Goal: Task Accomplishment & Management: Manage account settings

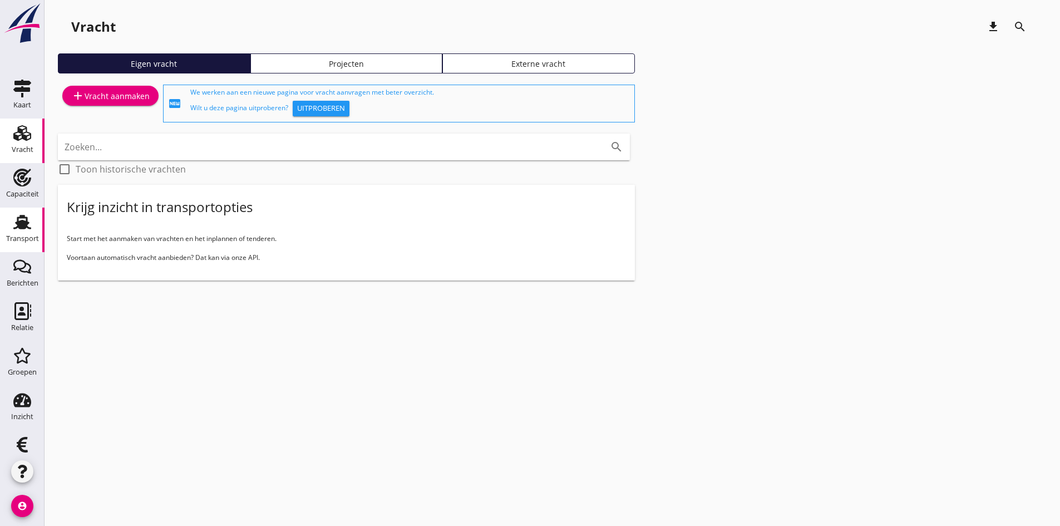
click at [15, 221] on use at bounding box center [22, 222] width 18 height 14
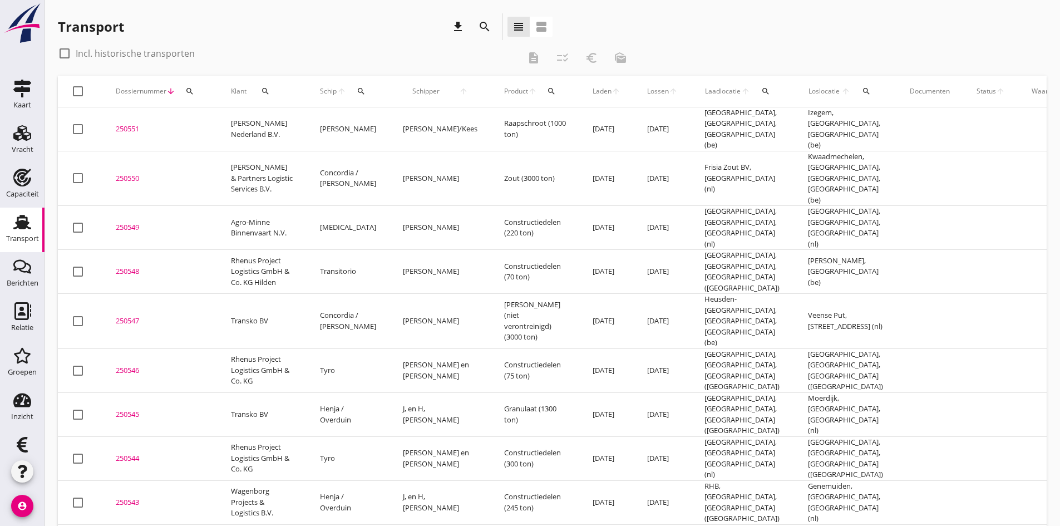
click at [357, 91] on icon "search" at bounding box center [361, 91] width 9 height 9
click at [367, 121] on input "Zoek op (scheeps)naam" at bounding box center [413, 124] width 116 height 18
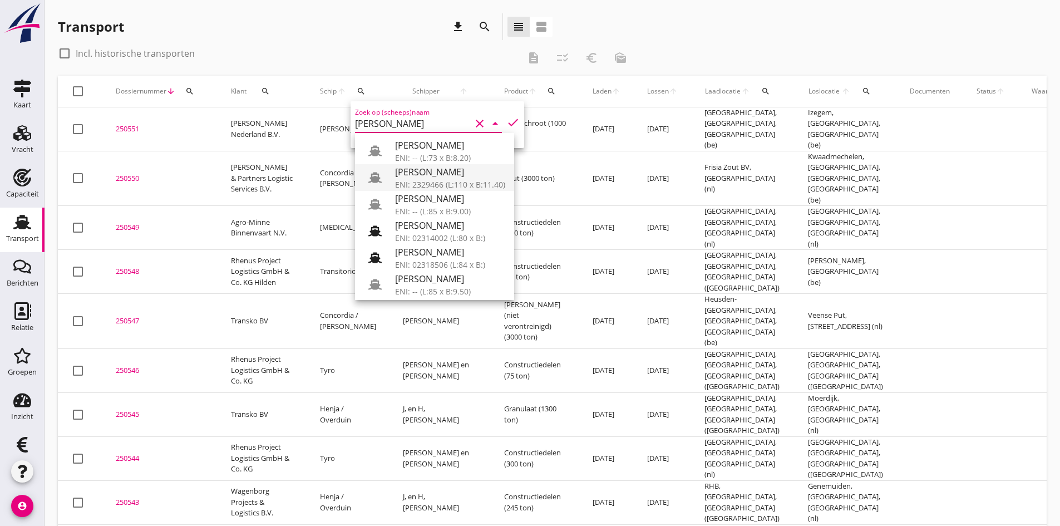
click at [409, 173] on div "[PERSON_NAME]" at bounding box center [450, 171] width 110 height 13
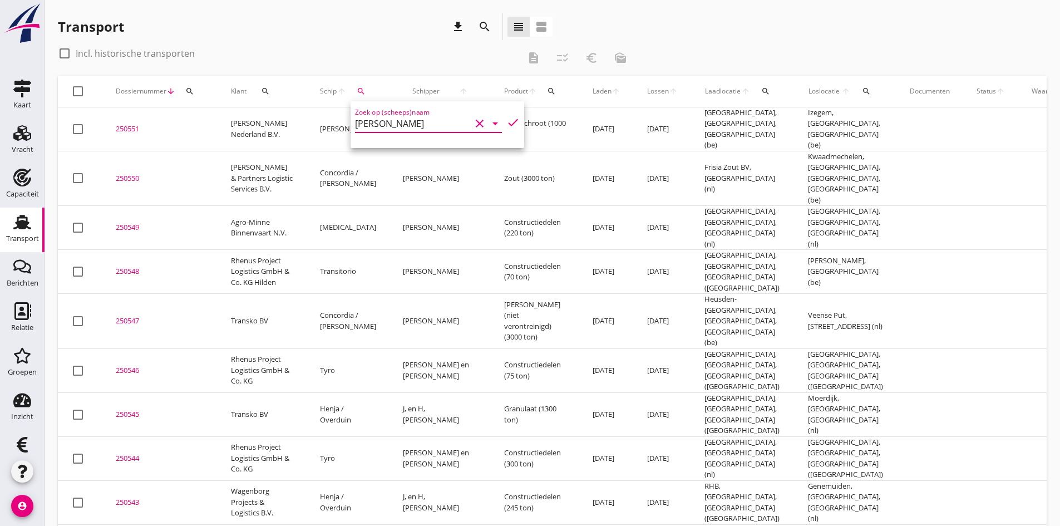
click at [506, 124] on icon "check" at bounding box center [512, 122] width 13 height 13
type input "[PERSON_NAME]"
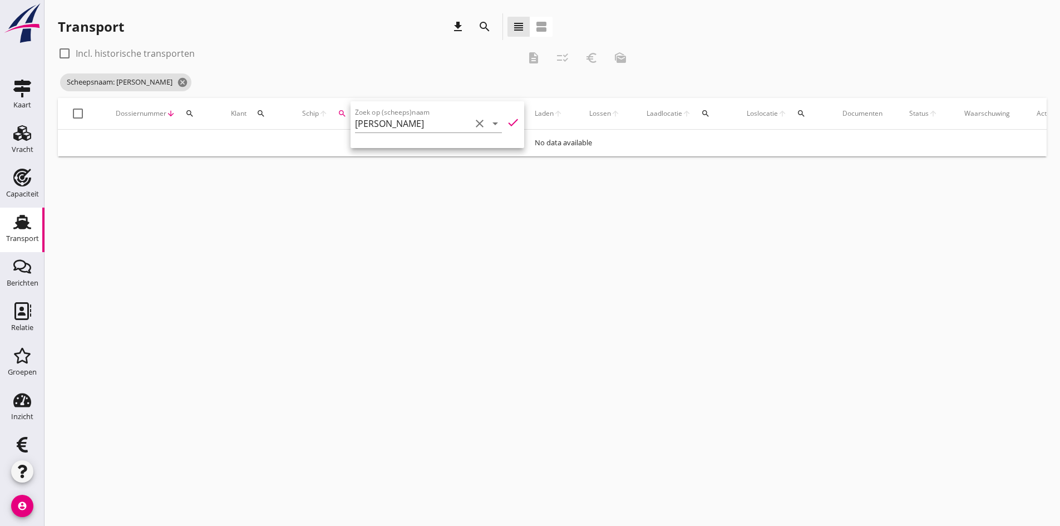
click at [63, 50] on div at bounding box center [64, 53] width 19 height 19
checkbox input "true"
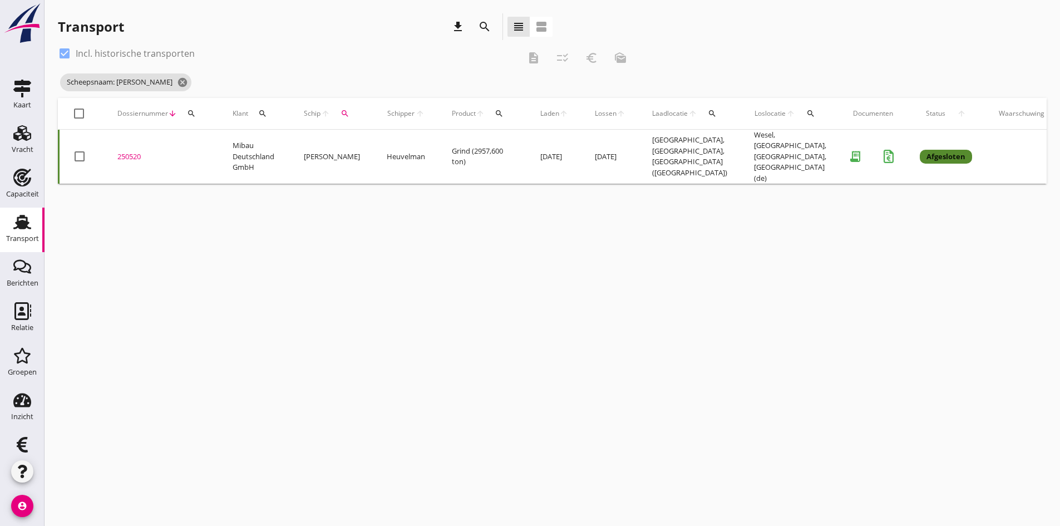
click at [129, 153] on div "250520" at bounding box center [161, 156] width 88 height 11
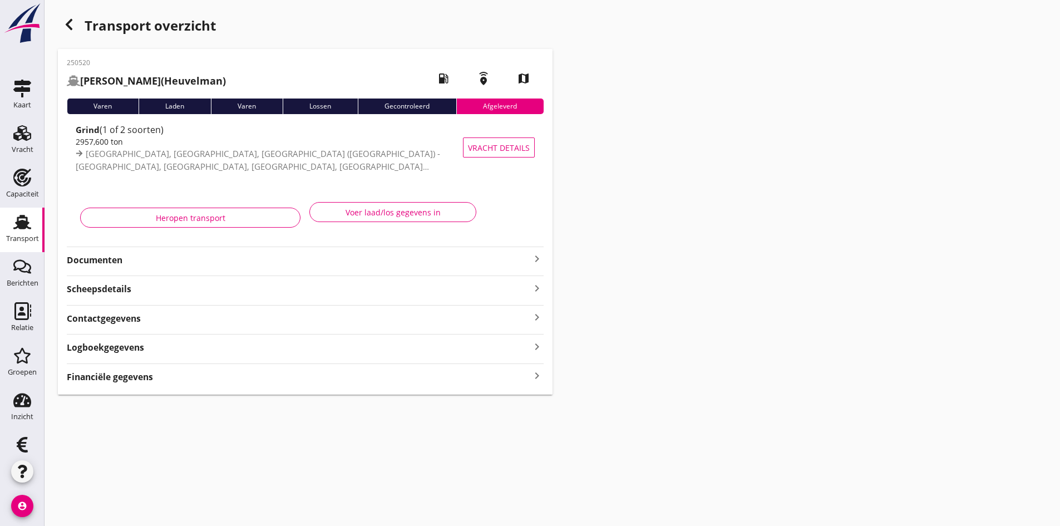
click at [98, 260] on strong "Documenten" at bounding box center [299, 260] width 464 height 13
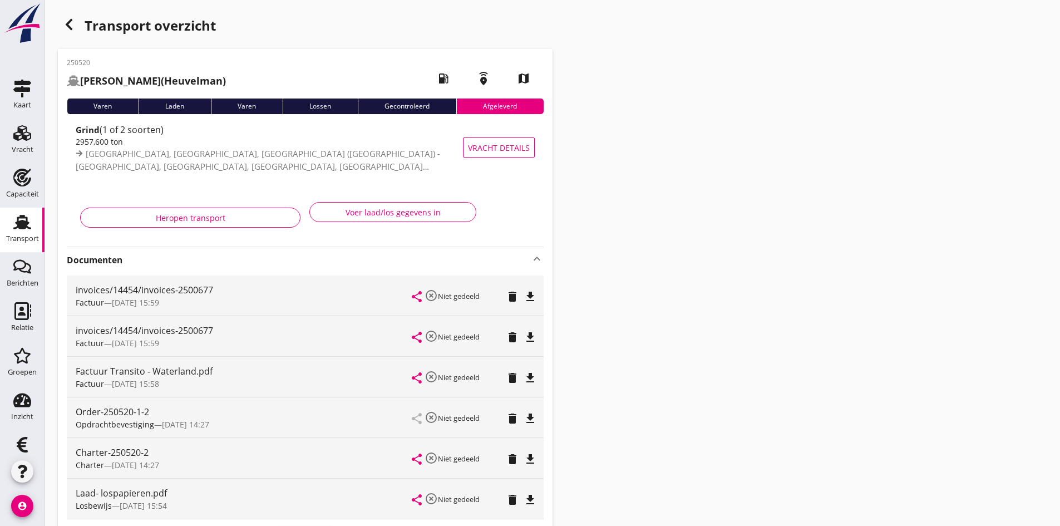
scroll to position [56, 0]
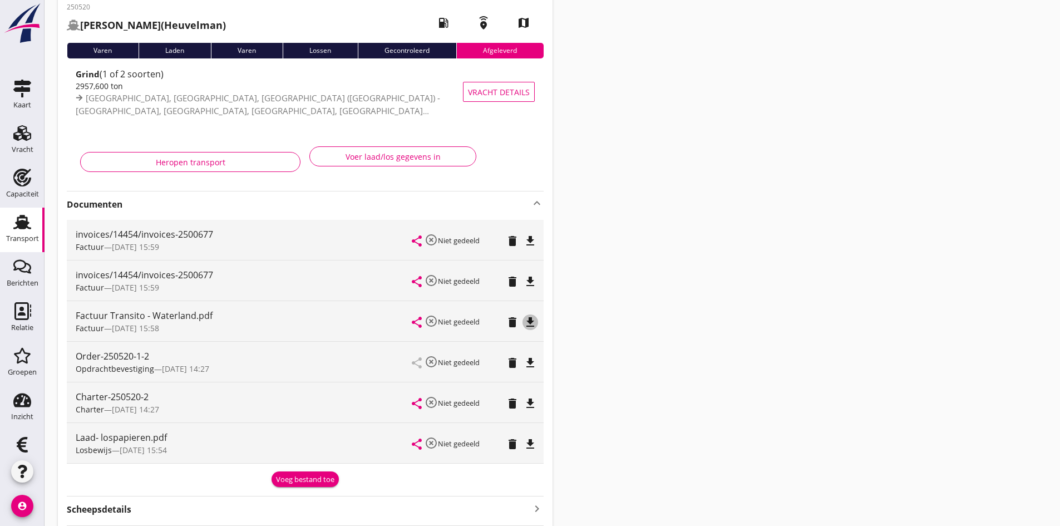
click at [531, 319] on icon "file_download" at bounding box center [530, 322] width 13 height 13
click at [16, 229] on use at bounding box center [22, 222] width 18 height 14
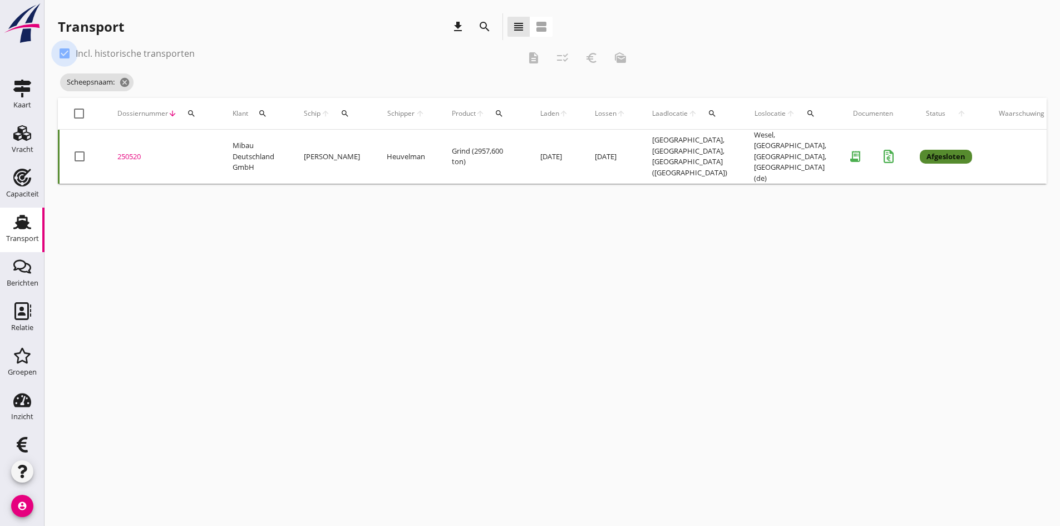
click at [62, 53] on div at bounding box center [64, 53] width 19 height 19
type input "[PERSON_NAME]"
checkbox input "false"
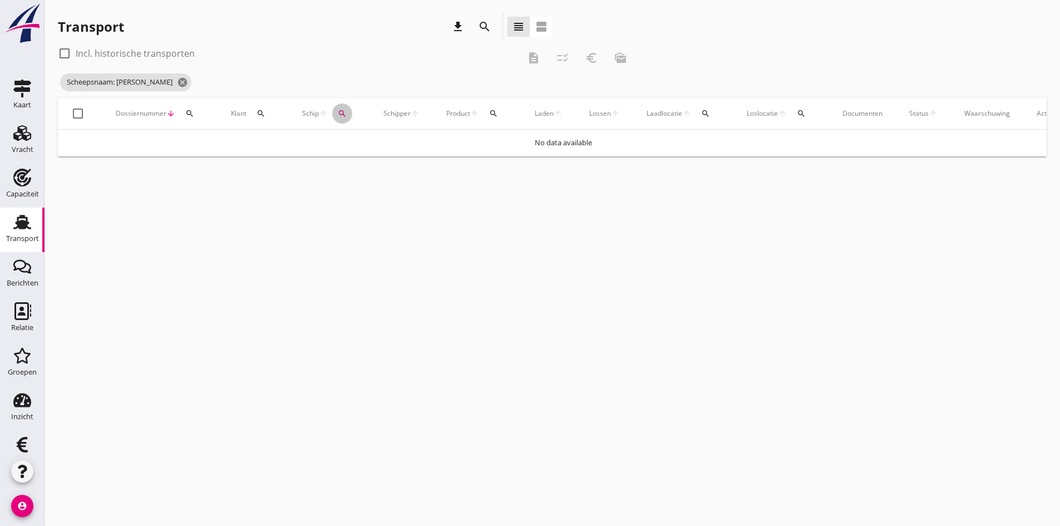
click at [339, 114] on icon "search" at bounding box center [342, 113] width 9 height 9
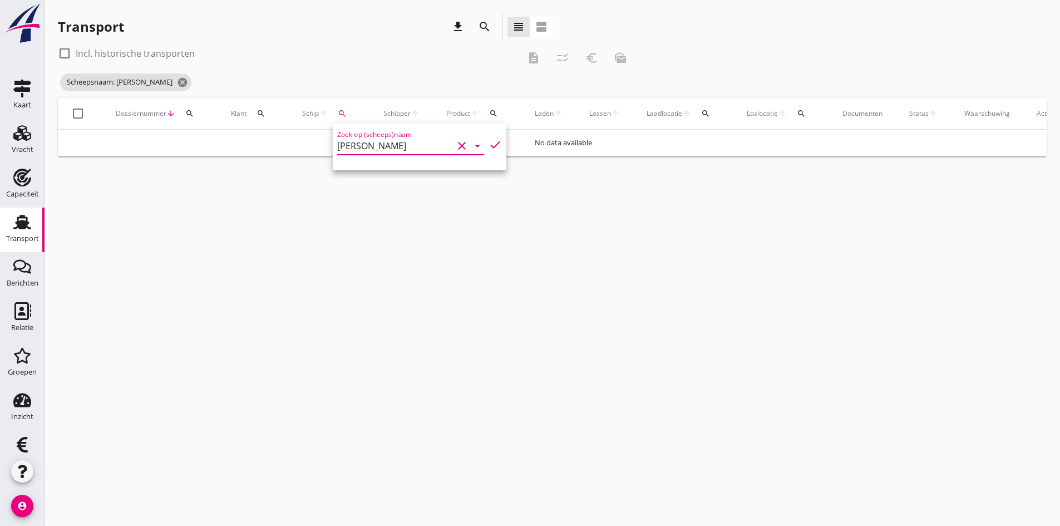
click at [411, 147] on input "[PERSON_NAME]" at bounding box center [395, 146] width 116 height 18
click at [398, 170] on div "[PERSON_NAME] / OTS" at bounding box center [427, 167] width 101 height 13
click at [489, 145] on icon "check" at bounding box center [495, 144] width 13 height 13
type input "[PERSON_NAME] / OTS"
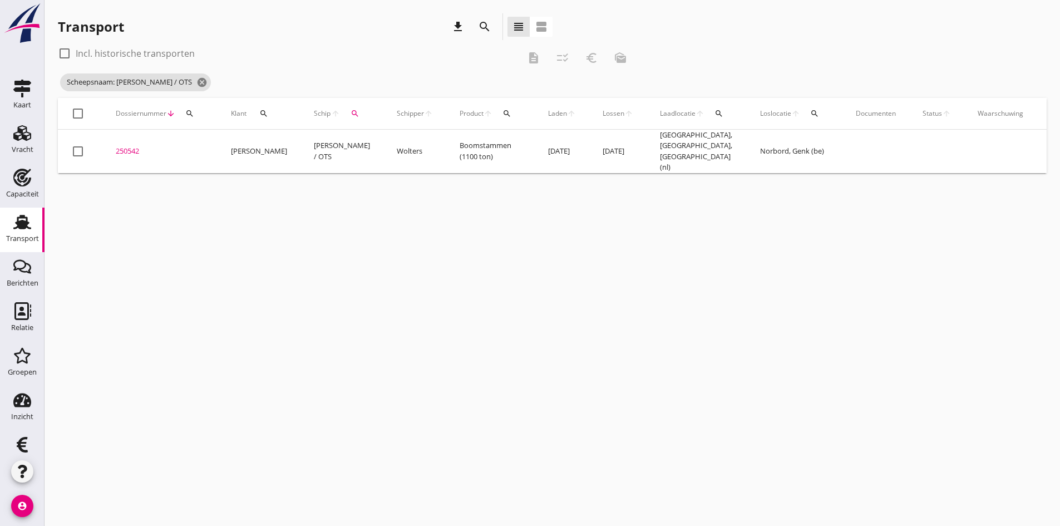
click at [129, 147] on div "250542" at bounding box center [160, 151] width 88 height 11
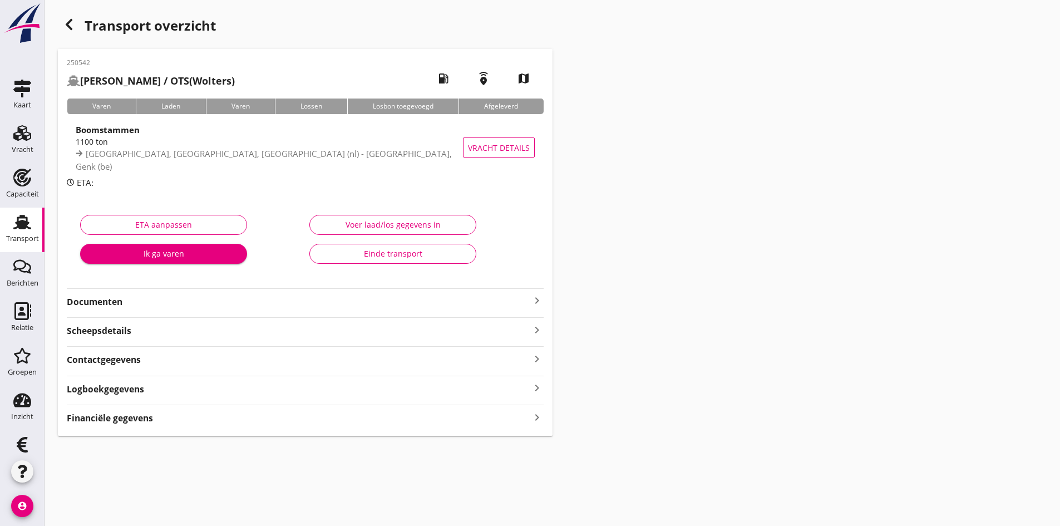
click at [101, 299] on strong "Documenten" at bounding box center [299, 301] width 464 height 13
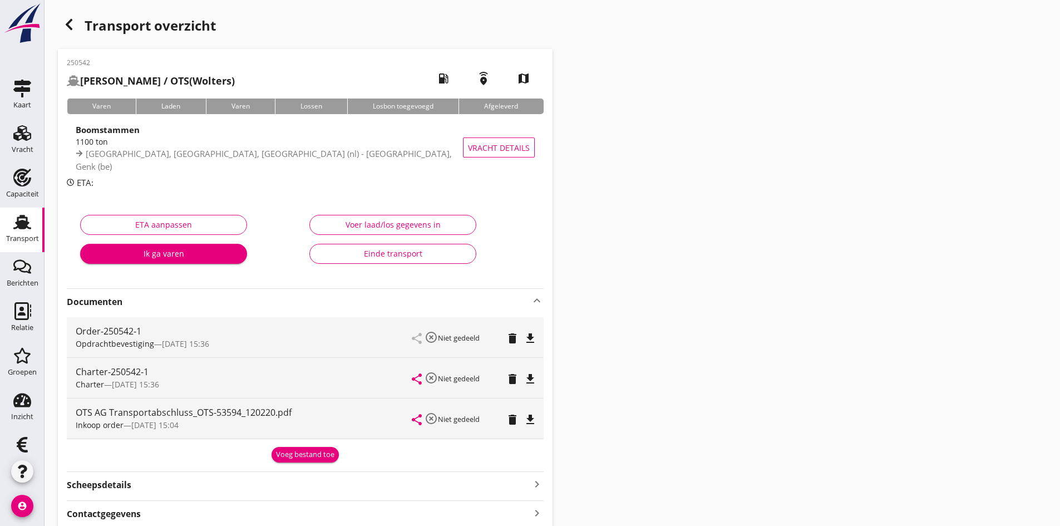
scroll to position [56, 0]
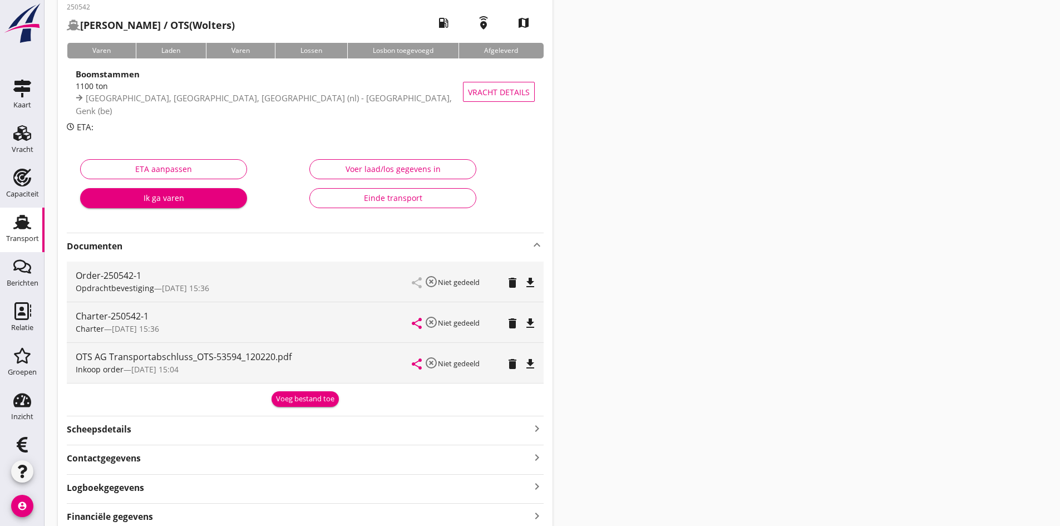
click at [18, 229] on use at bounding box center [22, 222] width 18 height 14
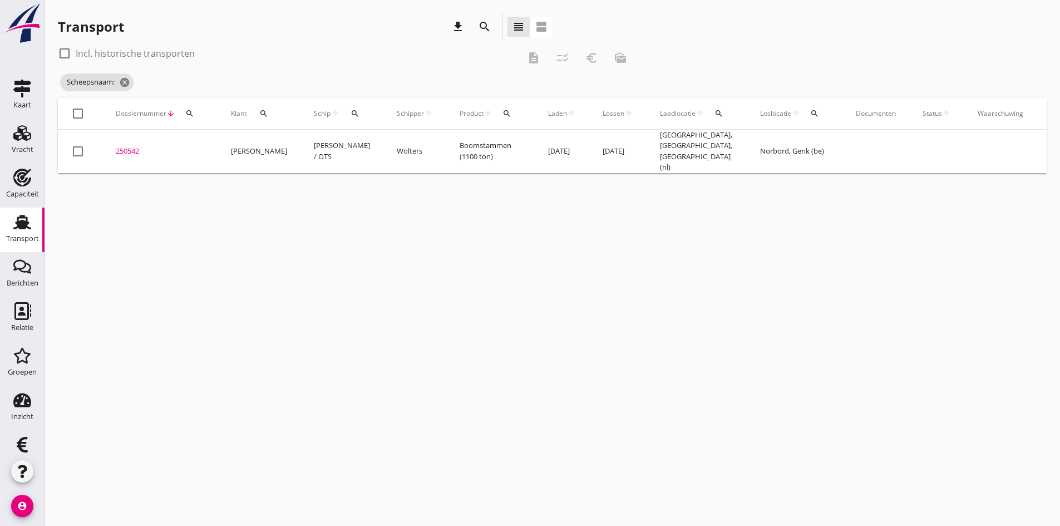
click at [262, 113] on icon "search" at bounding box center [263, 113] width 9 height 9
click at [351, 112] on icon "search" at bounding box center [355, 113] width 9 height 9
click at [359, 148] on input "Zoek op (scheeps)naam" at bounding box center [395, 146] width 116 height 18
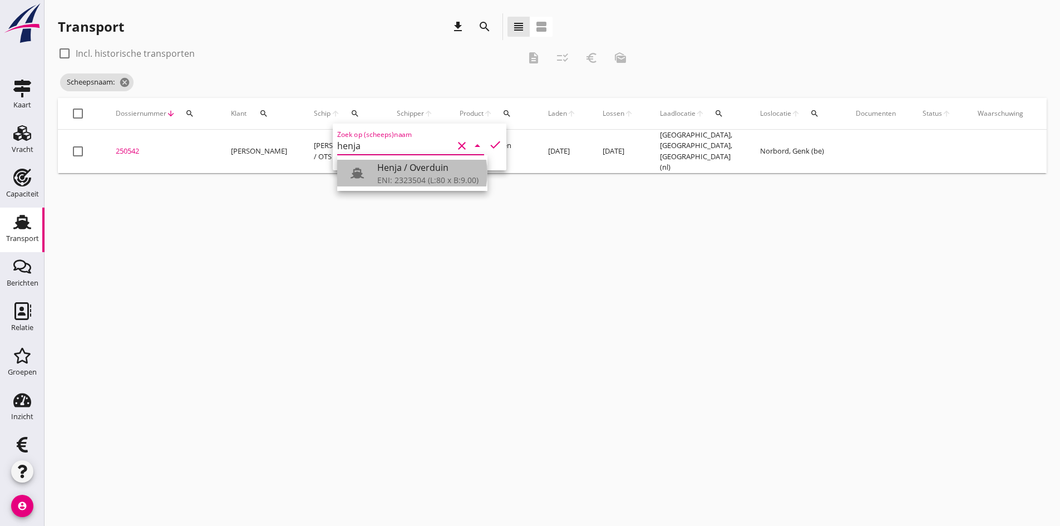
click at [400, 165] on div "Henja / Overduin" at bounding box center [427, 167] width 101 height 13
click at [489, 144] on icon "check" at bounding box center [495, 144] width 13 height 13
type input "Henja / Overduin"
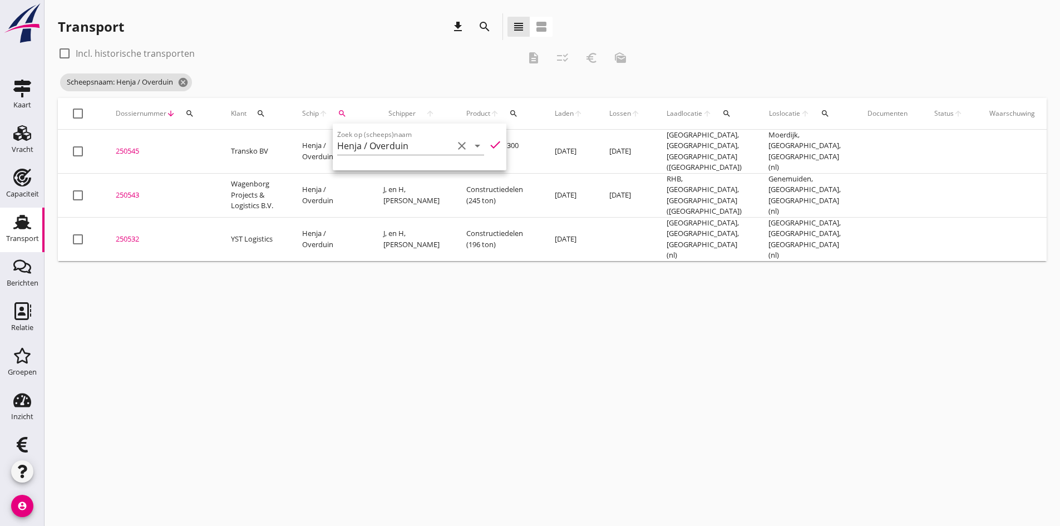
click at [414, 363] on div "cancel You are impersonating another user. Transport download search view_headl…" at bounding box center [553, 263] width 1016 height 526
click at [132, 234] on div "250532" at bounding box center [160, 239] width 88 height 11
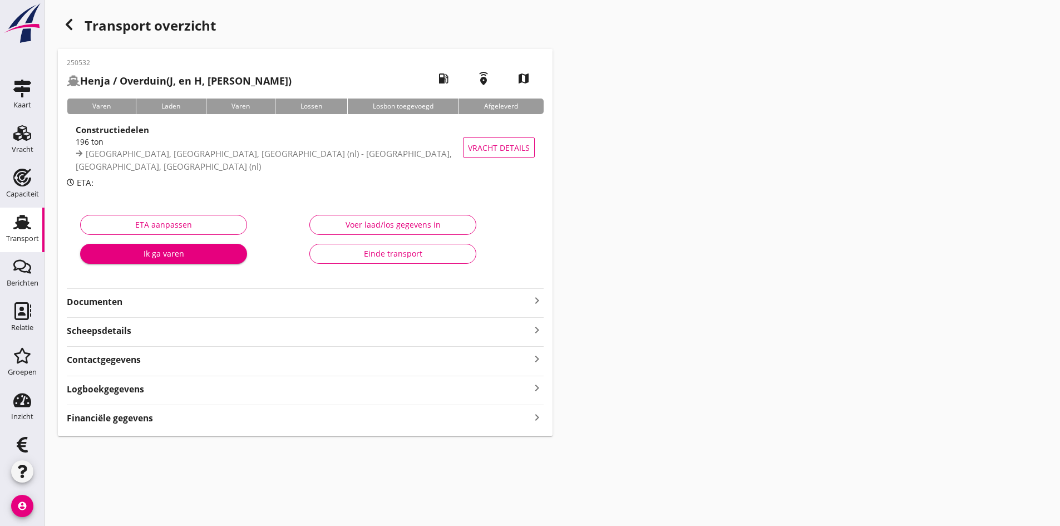
click at [120, 301] on strong "Documenten" at bounding box center [299, 301] width 464 height 13
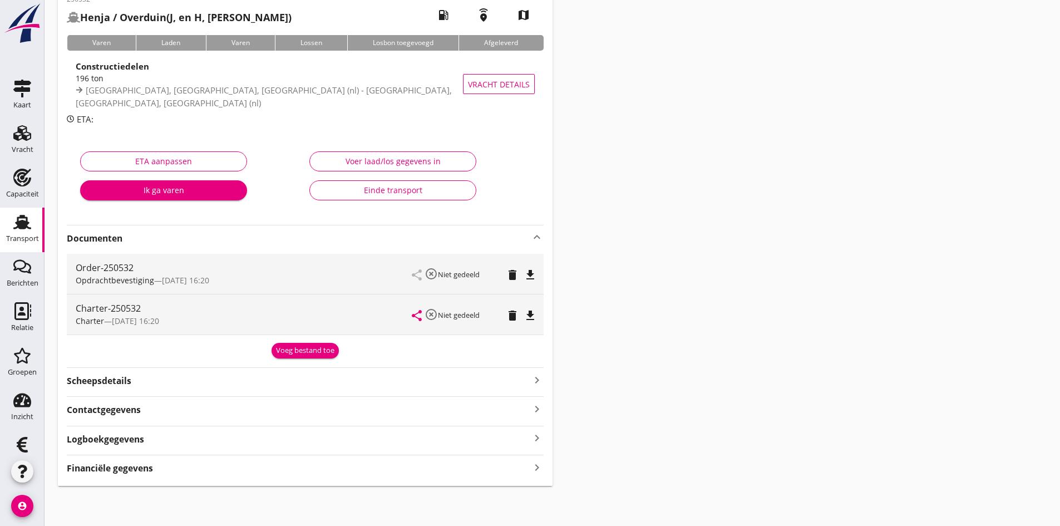
scroll to position [8, 0]
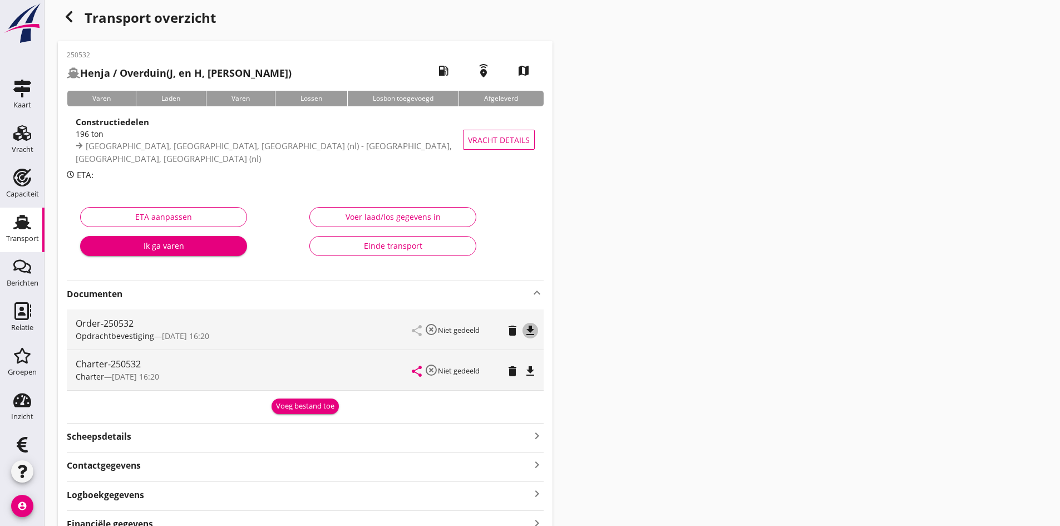
click at [527, 329] on icon "file_download" at bounding box center [530, 330] width 13 height 13
click at [528, 371] on icon "file_download" at bounding box center [530, 370] width 13 height 13
click at [17, 222] on use at bounding box center [22, 222] width 18 height 14
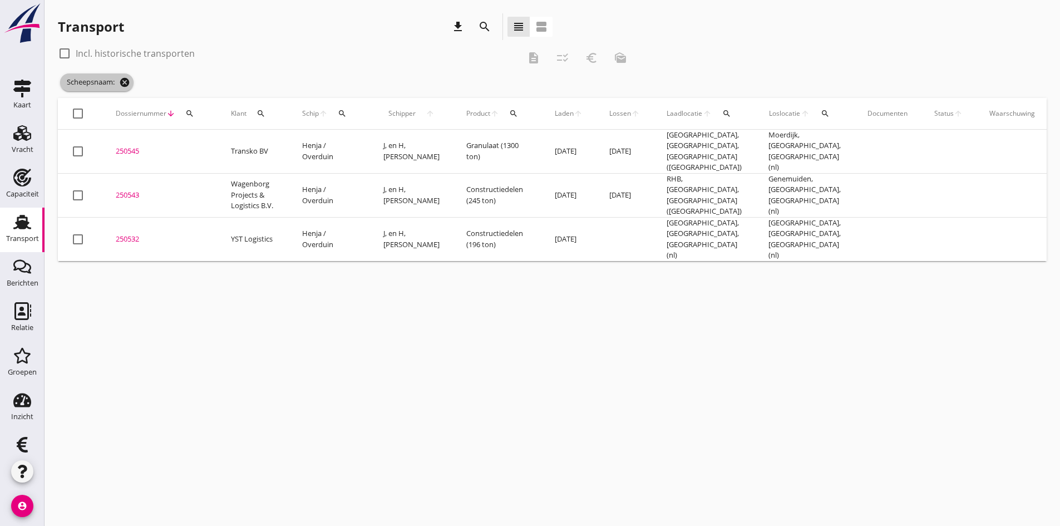
click at [126, 83] on icon "cancel" at bounding box center [124, 82] width 11 height 11
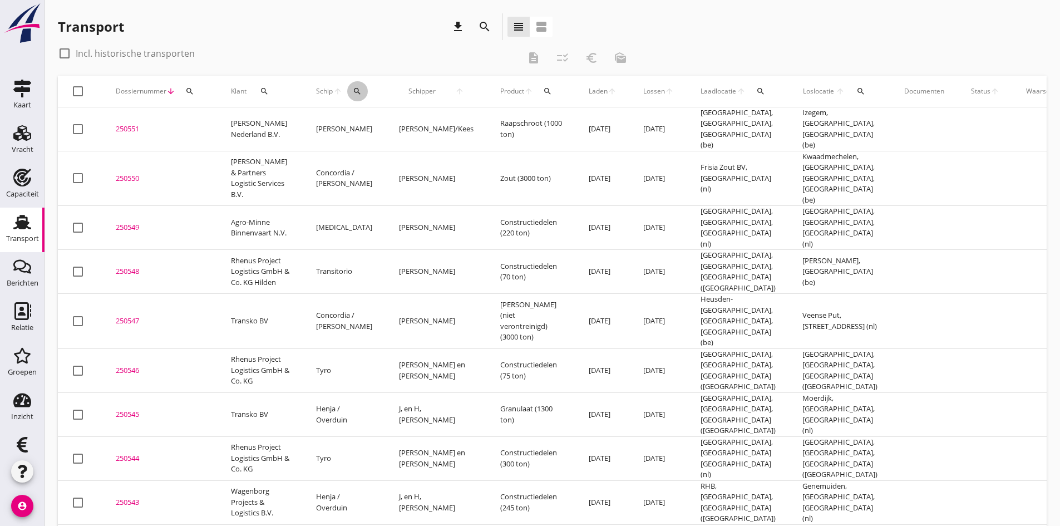
click at [353, 87] on icon "search" at bounding box center [357, 91] width 9 height 9
click at [356, 126] on input "Zoek op (scheeps)naam" at bounding box center [395, 124] width 116 height 18
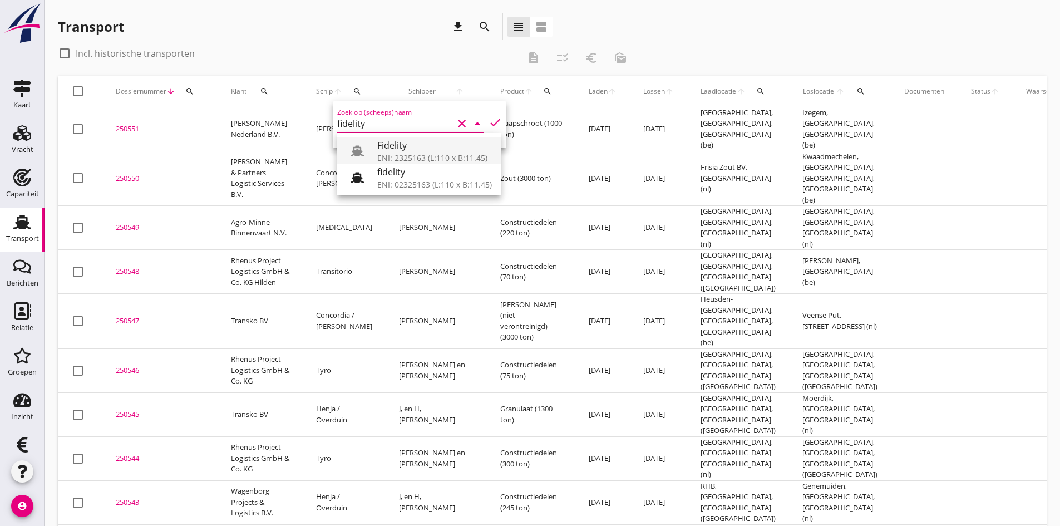
click at [387, 140] on div "Fidelity" at bounding box center [434, 145] width 115 height 13
click at [489, 120] on icon "check" at bounding box center [495, 122] width 13 height 13
type input "Fidelity"
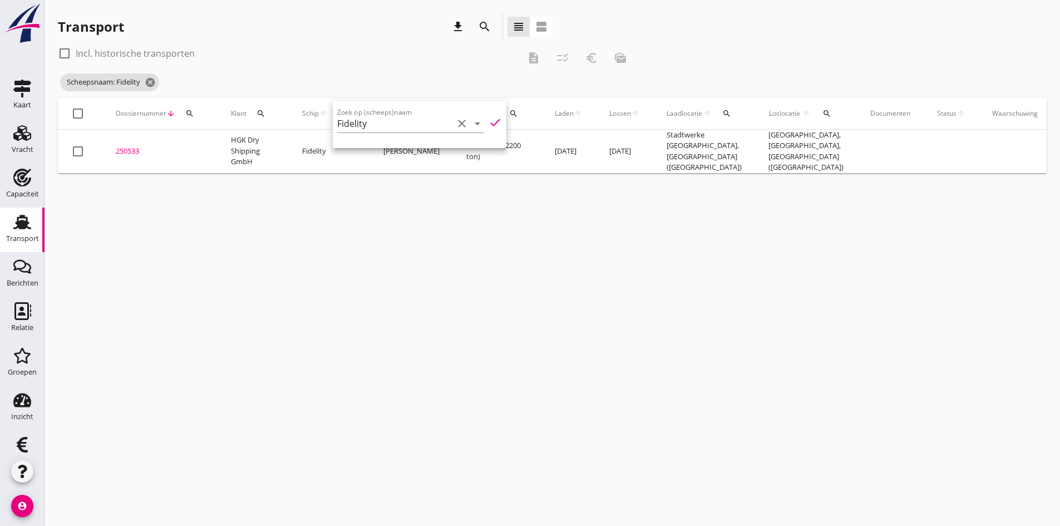
click at [262, 333] on div "cancel You are impersonating another user. Transport download search view_headl…" at bounding box center [553, 263] width 1016 height 526
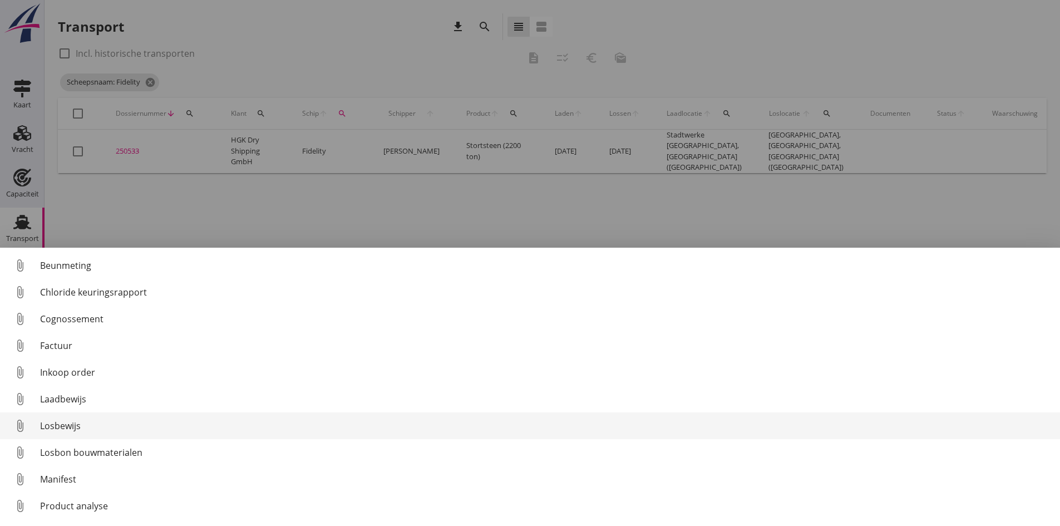
click at [61, 423] on div "Losbewijs" at bounding box center [545, 425] width 1011 height 13
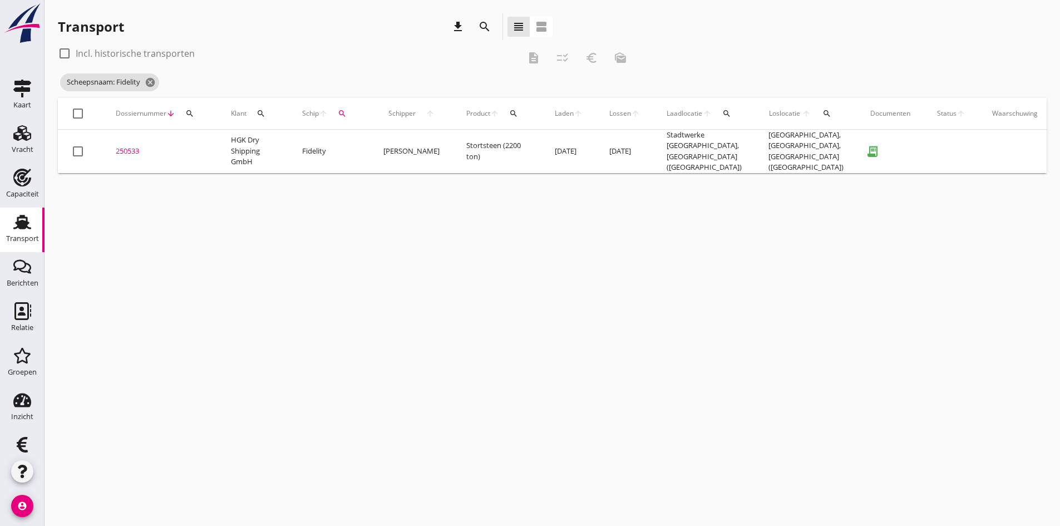
click at [132, 146] on div "250533" at bounding box center [160, 151] width 88 height 11
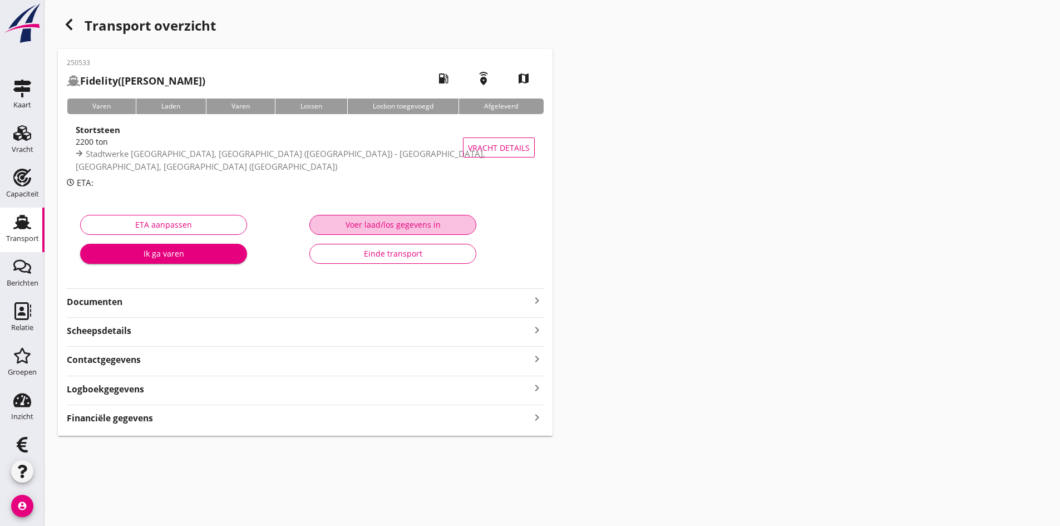
click at [360, 221] on div "Voer laad/los gegevens in" at bounding box center [393, 225] width 148 height 12
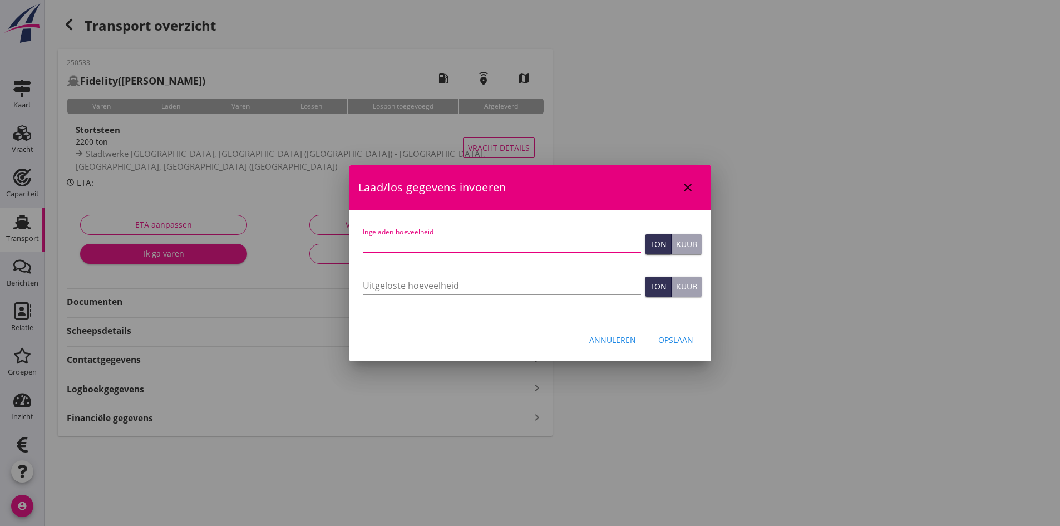
click at [385, 245] on input "Ingeladen hoeveelheid" at bounding box center [502, 243] width 278 height 18
type input "2136"
type input "2136.950"
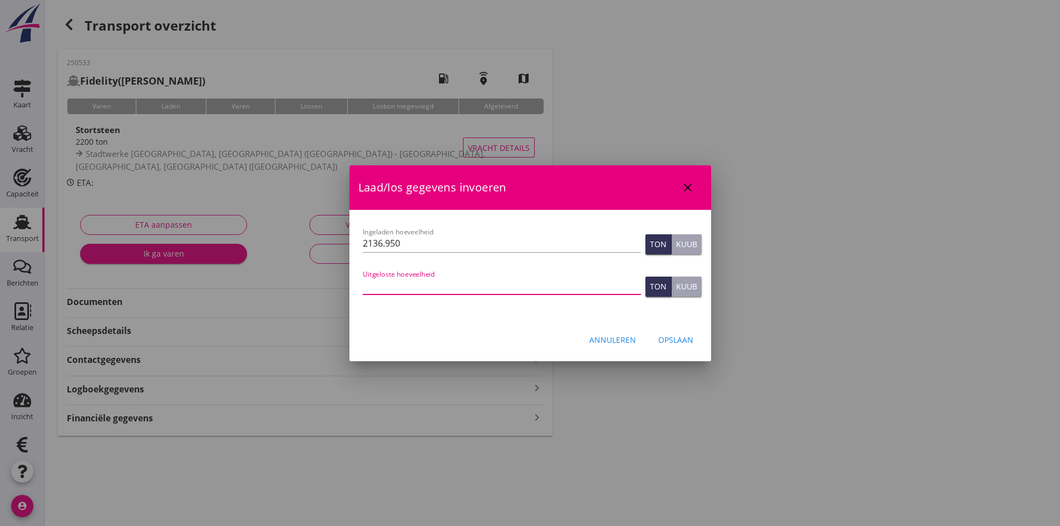
click at [396, 287] on input "Uitgeloste hoeveelheid" at bounding box center [502, 286] width 278 height 18
type input "2136"
type input "2136.950"
click at [674, 341] on div "Opslaan" at bounding box center [675, 340] width 35 height 12
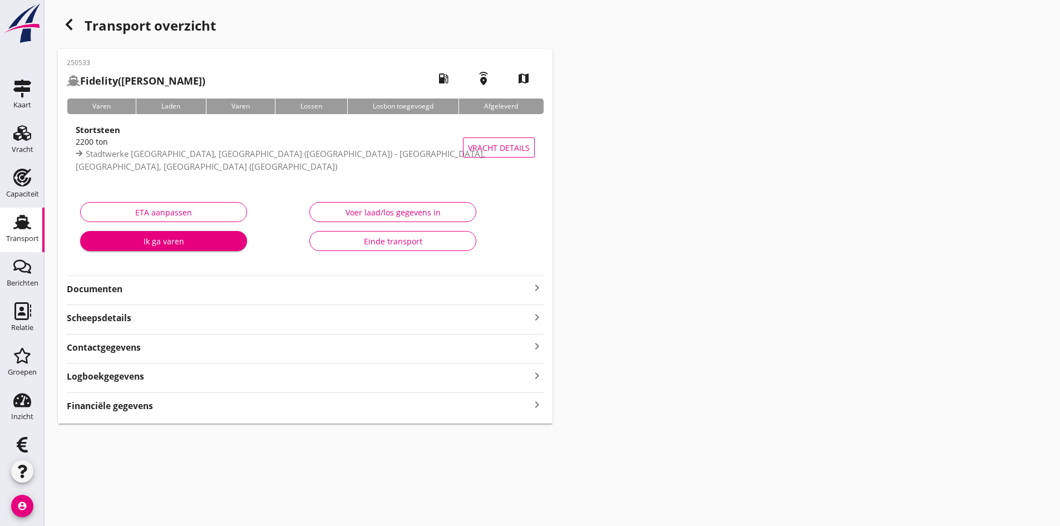
click at [535, 291] on icon "keyboard_arrow_right" at bounding box center [536, 287] width 13 height 13
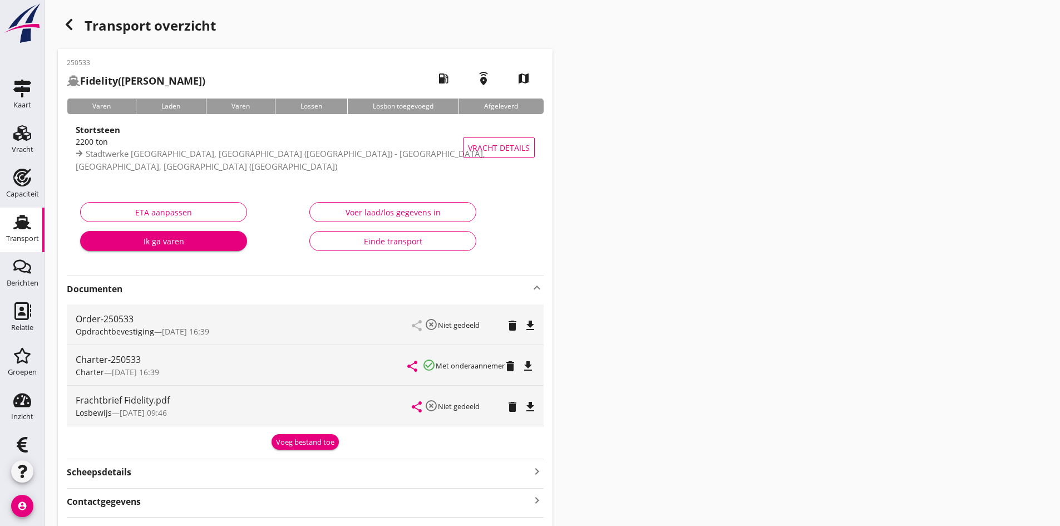
scroll to position [92, 0]
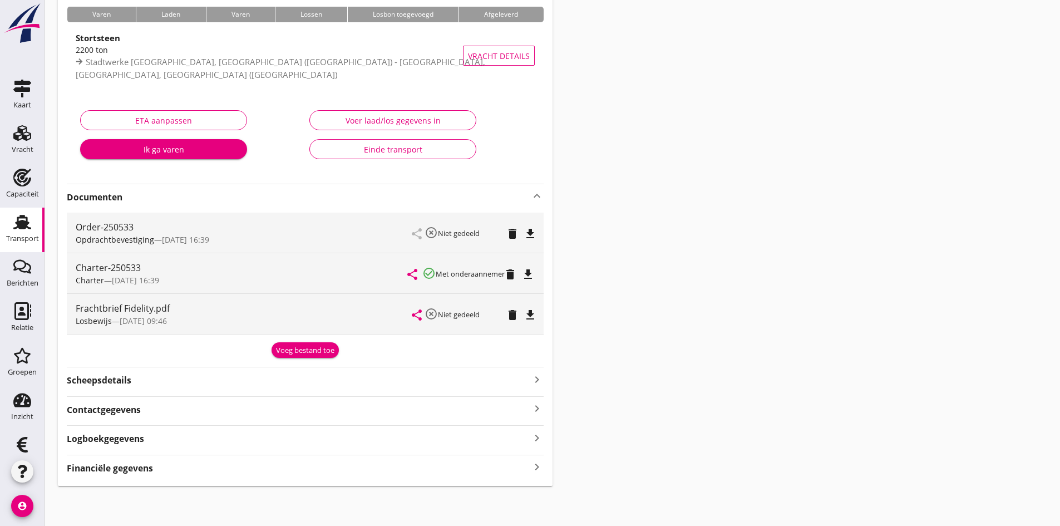
click at [534, 463] on icon "keyboard_arrow_right" at bounding box center [536, 467] width 13 height 15
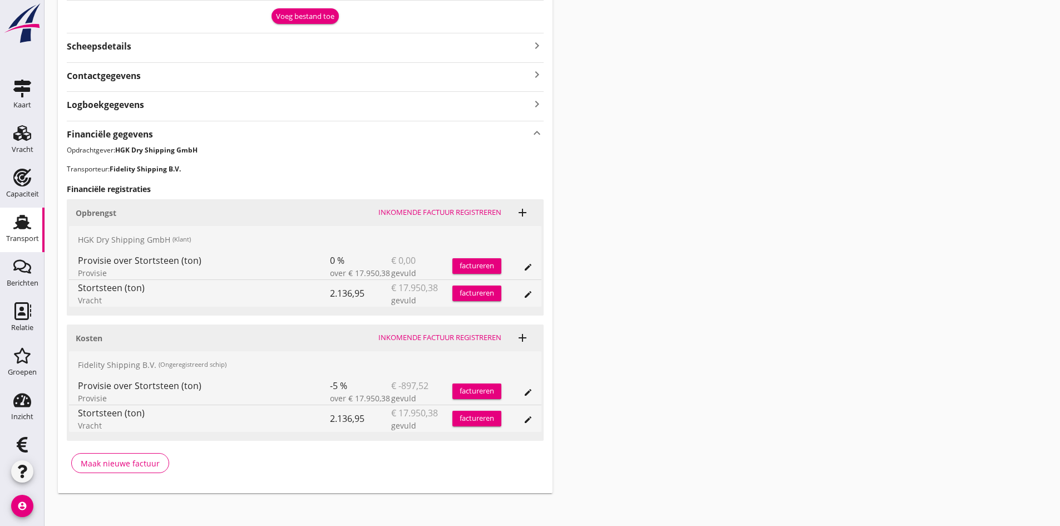
scroll to position [433, 0]
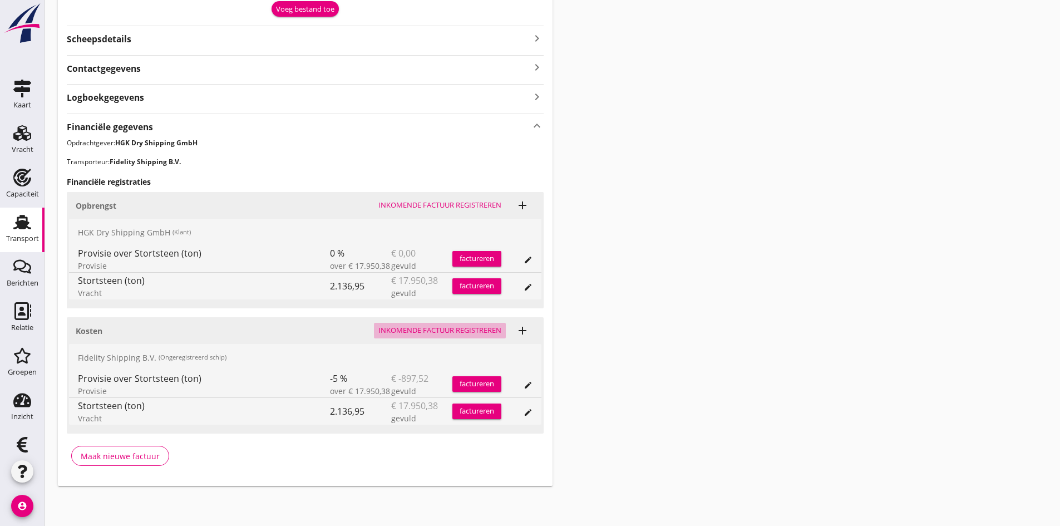
click at [398, 329] on div "Inkomende factuur registreren" at bounding box center [439, 330] width 123 height 11
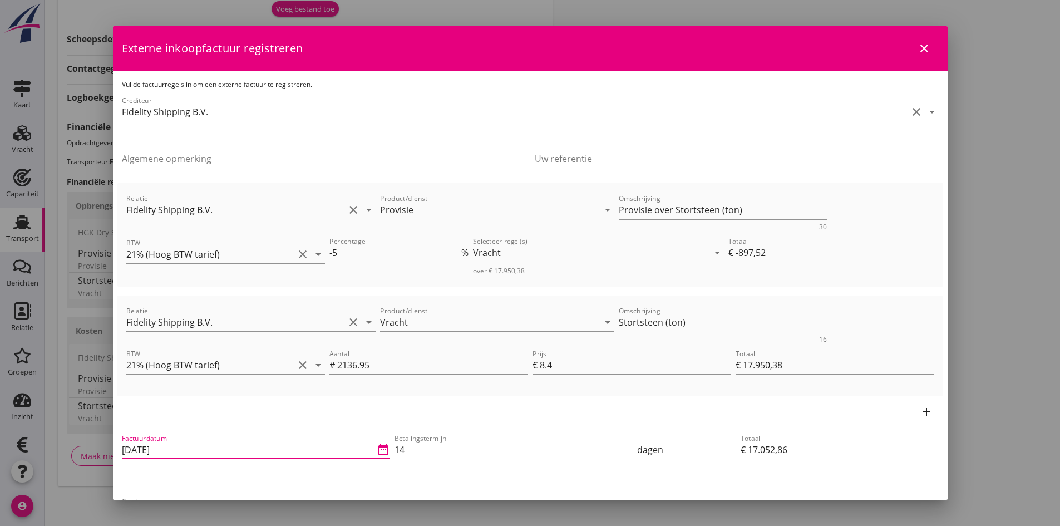
click at [194, 450] on input "[DATE]" at bounding box center [248, 450] width 253 height 18
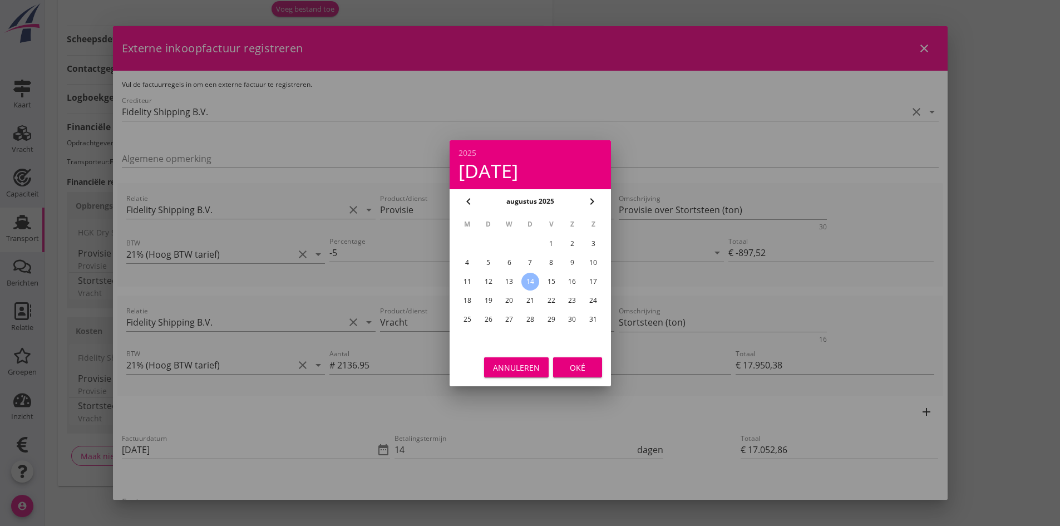
click at [489, 280] on div "12" at bounding box center [488, 282] width 18 height 18
type input "[DATE]"
click at [579, 361] on div "Oké" at bounding box center [577, 367] width 31 height 12
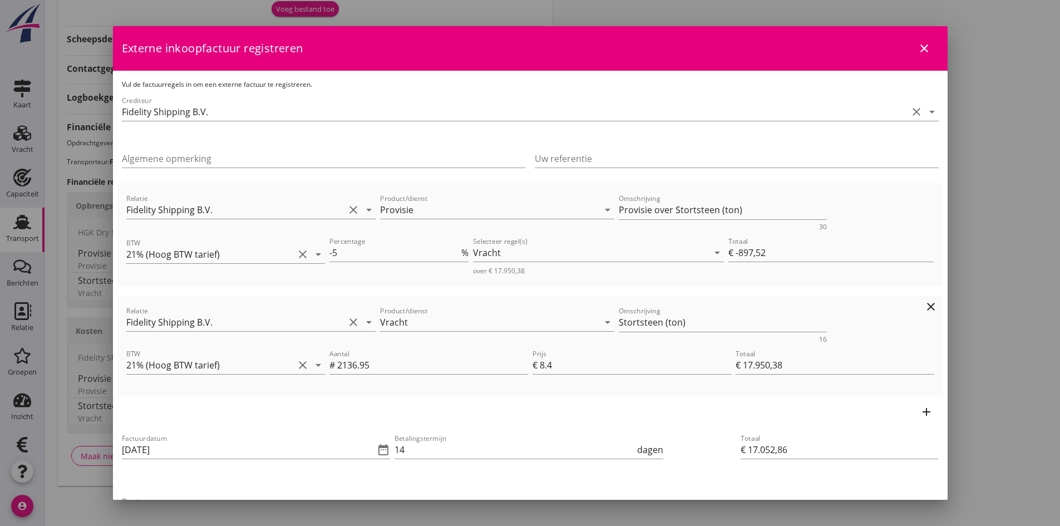
scroll to position [111, 0]
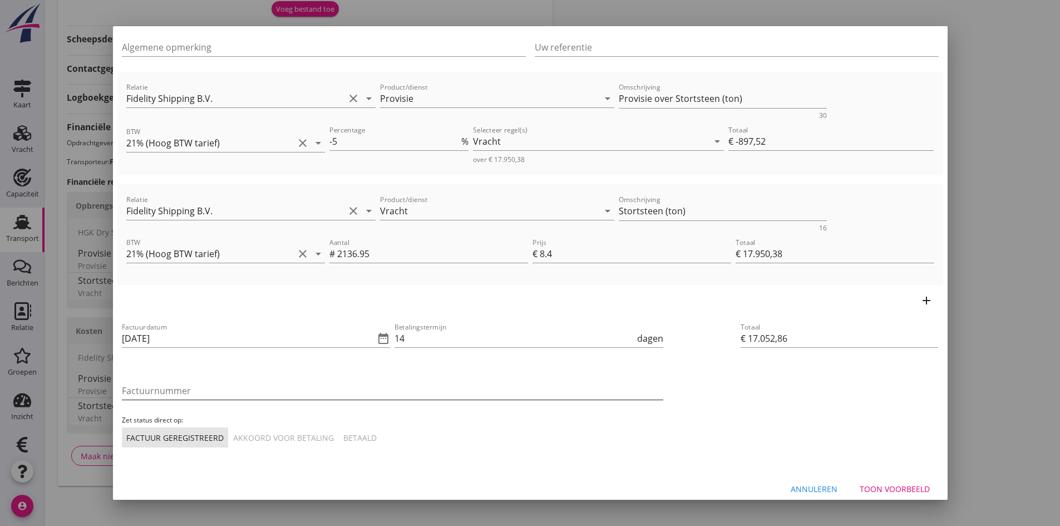
click at [203, 391] on input "Factuurnummer" at bounding box center [392, 391] width 541 height 18
type input "38.2025"
click at [262, 434] on div "Akkoord voor betaling" at bounding box center [283, 438] width 101 height 12
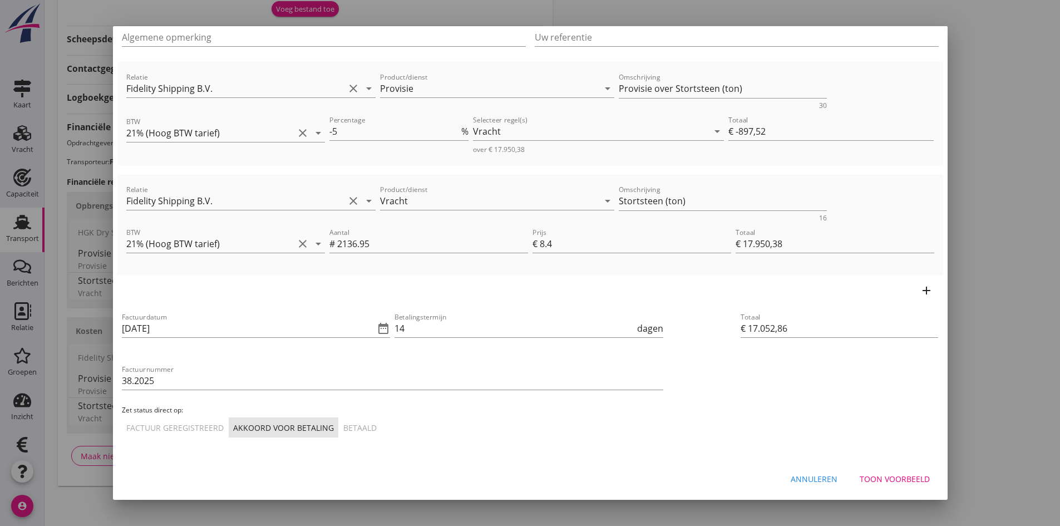
click at [876, 474] on div "Toon voorbeeld" at bounding box center [895, 479] width 70 height 12
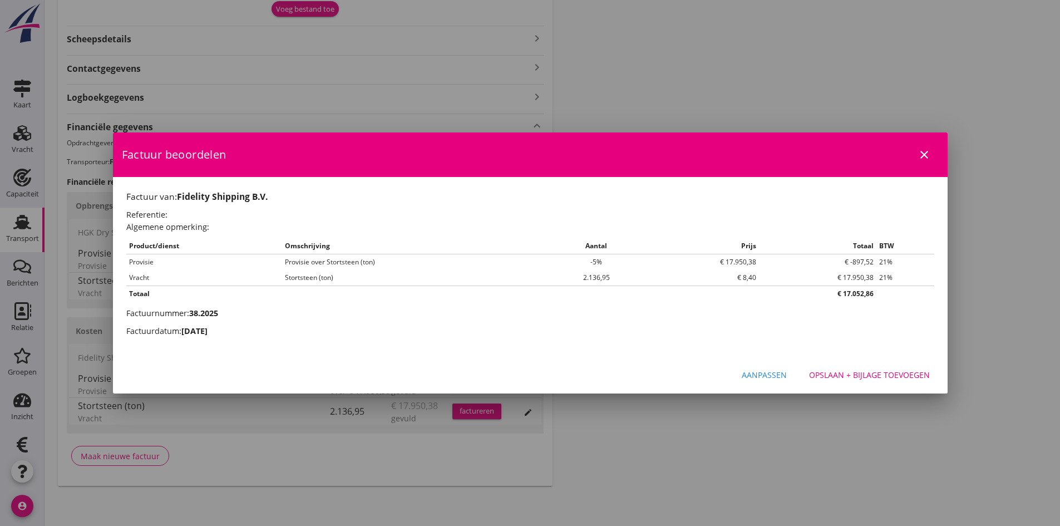
scroll to position [0, 0]
click at [833, 374] on div "Opslaan + bijlage toevoegen" at bounding box center [869, 375] width 121 height 12
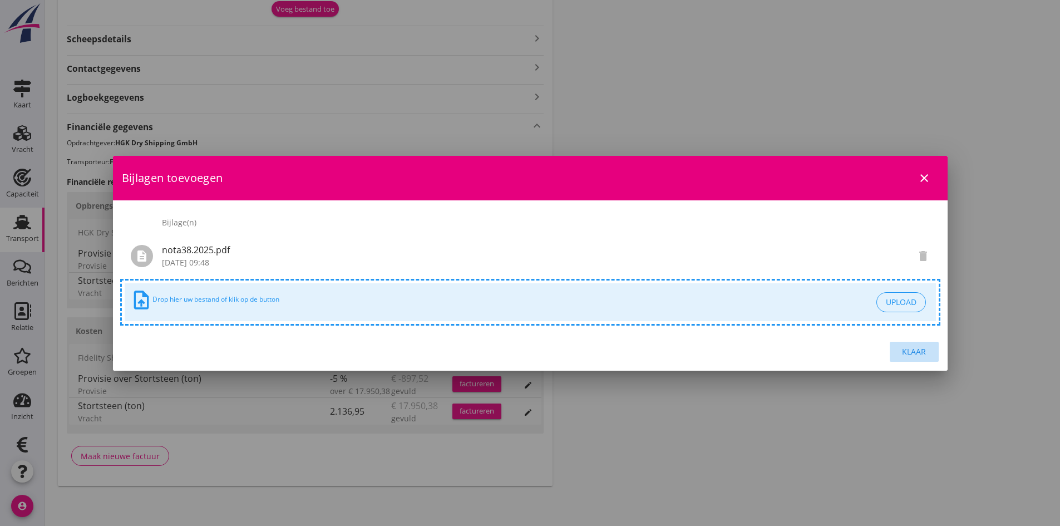
click at [908, 348] on div "Klaar" at bounding box center [914, 352] width 31 height 12
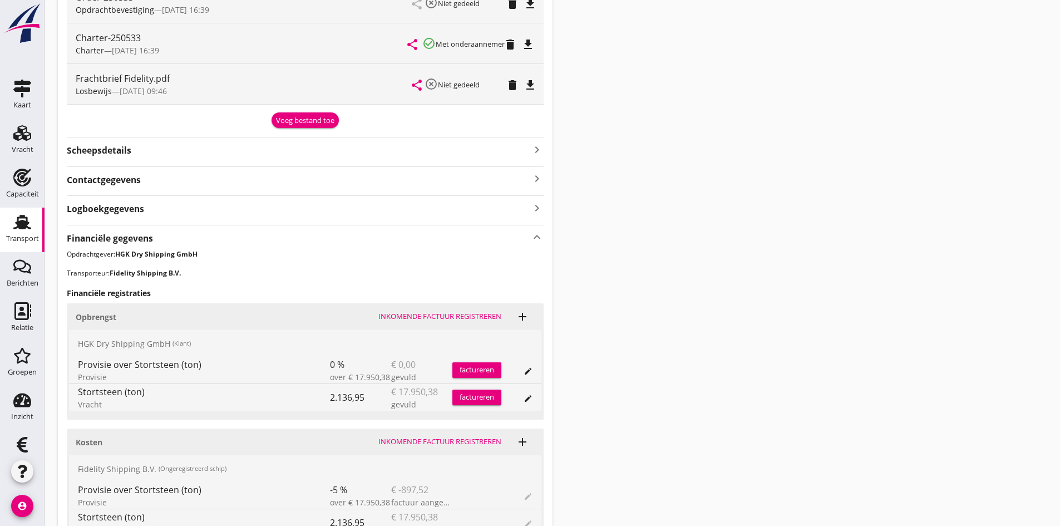
scroll to position [489, 0]
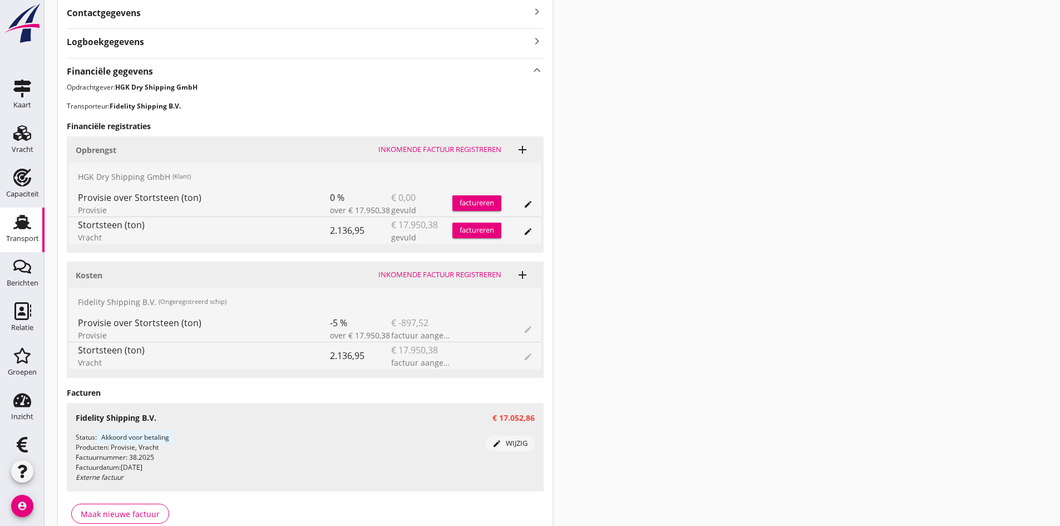
click at [410, 147] on div "Inkomende factuur registreren" at bounding box center [439, 149] width 123 height 11
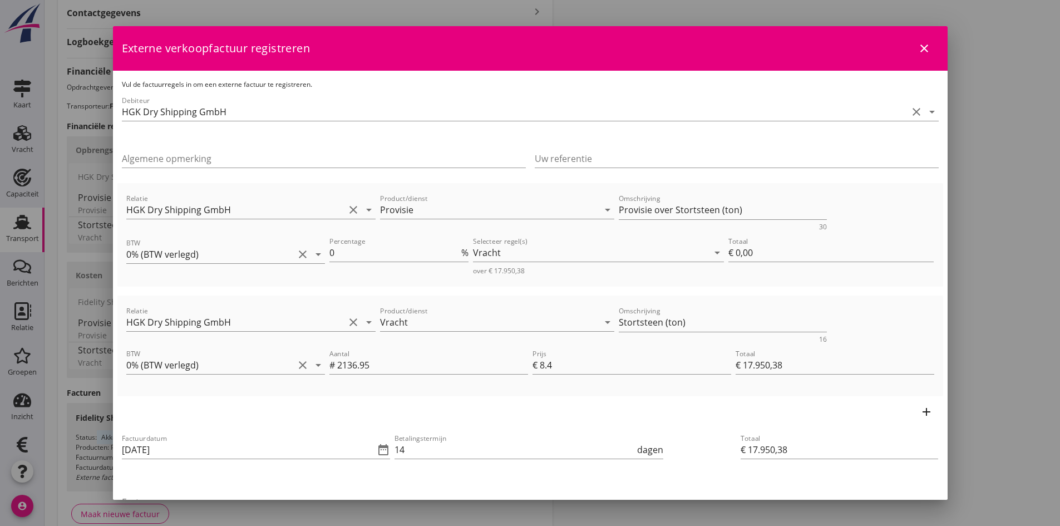
click at [918, 43] on icon "close" at bounding box center [924, 48] width 13 height 13
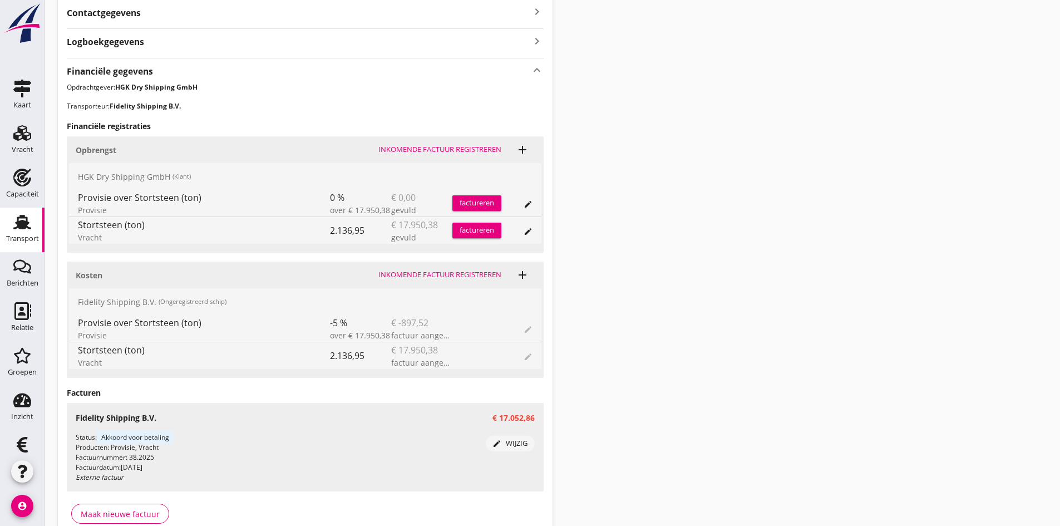
click at [479, 230] on div "factureren" at bounding box center [476, 230] width 49 height 11
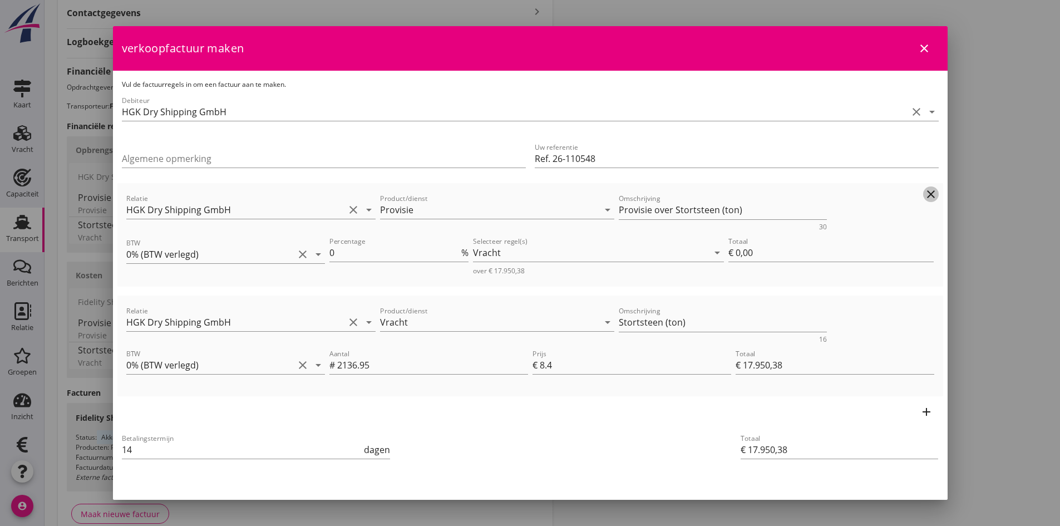
click at [924, 192] on icon "clear" at bounding box center [930, 194] width 13 height 13
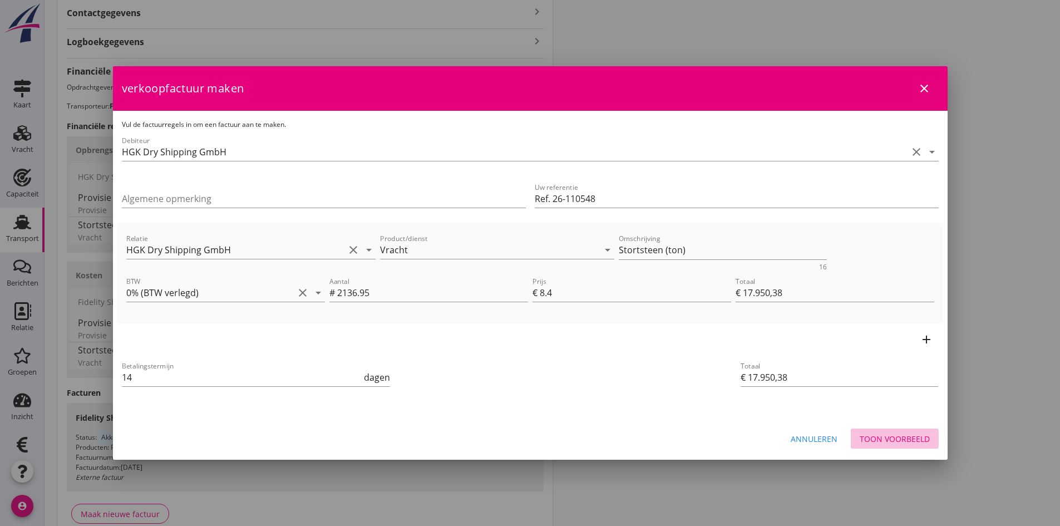
click at [875, 436] on div "Toon voorbeeld" at bounding box center [895, 439] width 70 height 12
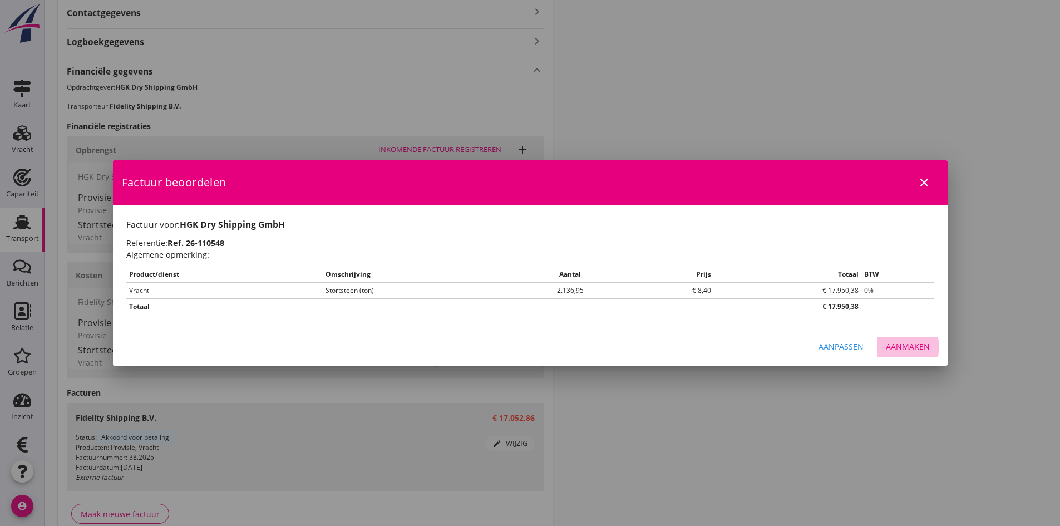
click at [903, 345] on div "Aanmaken" at bounding box center [908, 347] width 44 height 12
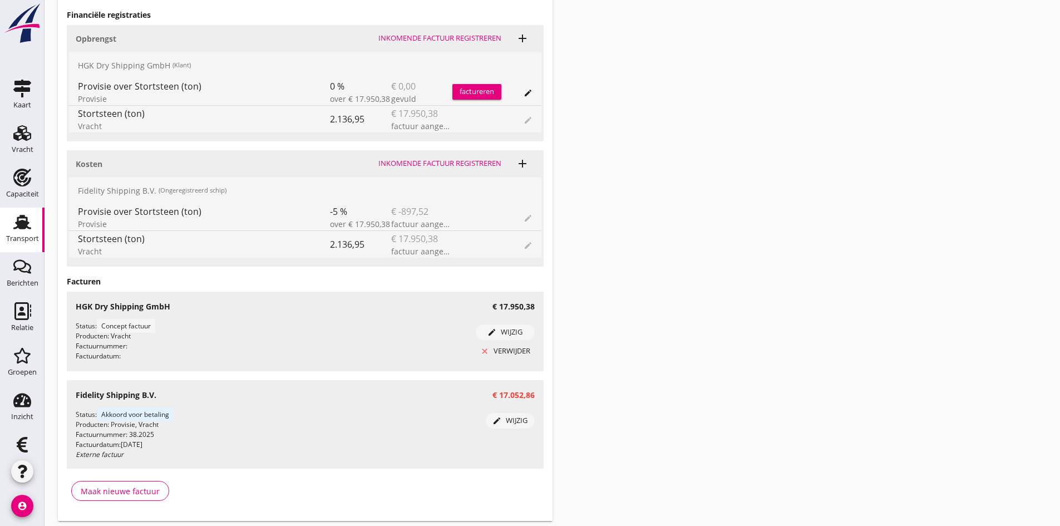
scroll to position [635, 0]
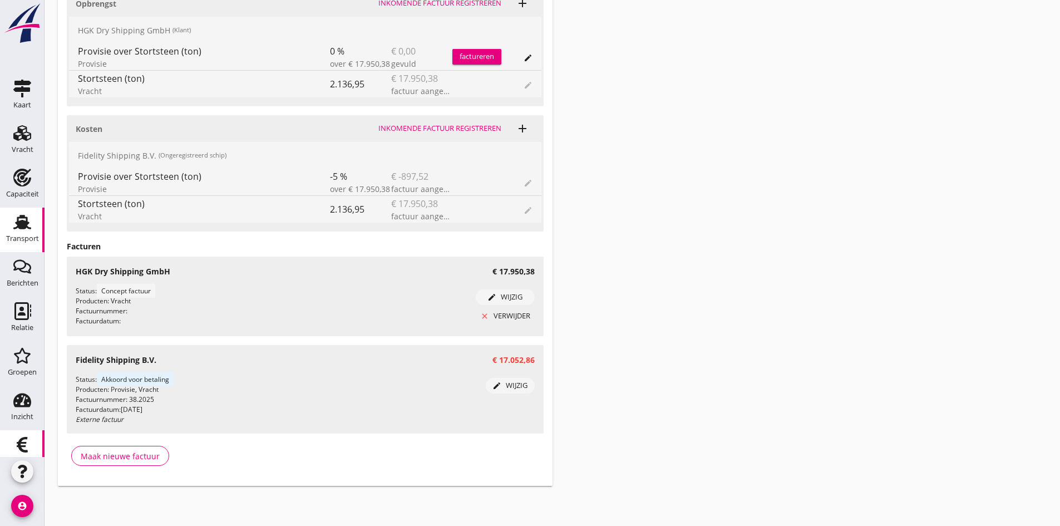
click at [18, 442] on use at bounding box center [22, 445] width 11 height 16
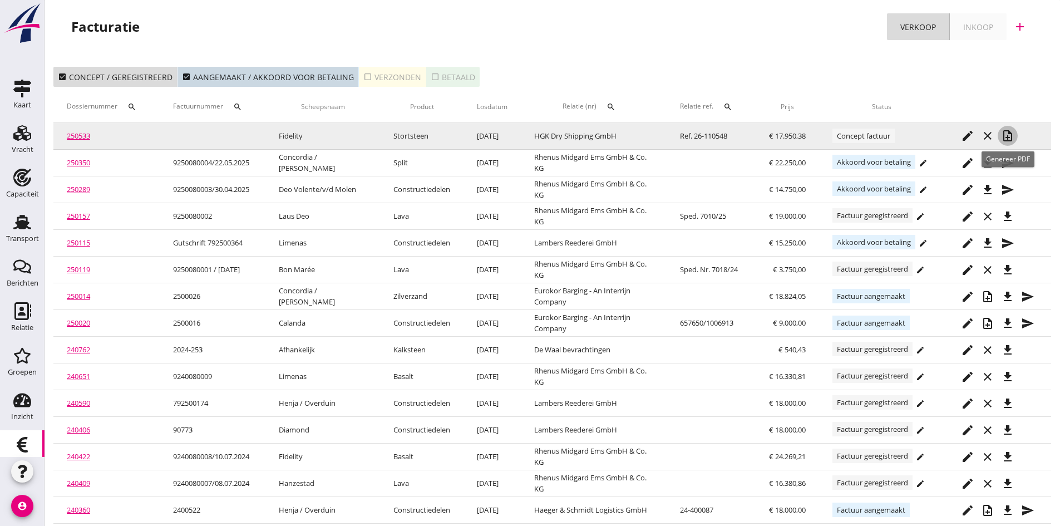
click at [1008, 135] on icon "note_add" at bounding box center [1007, 135] width 13 height 13
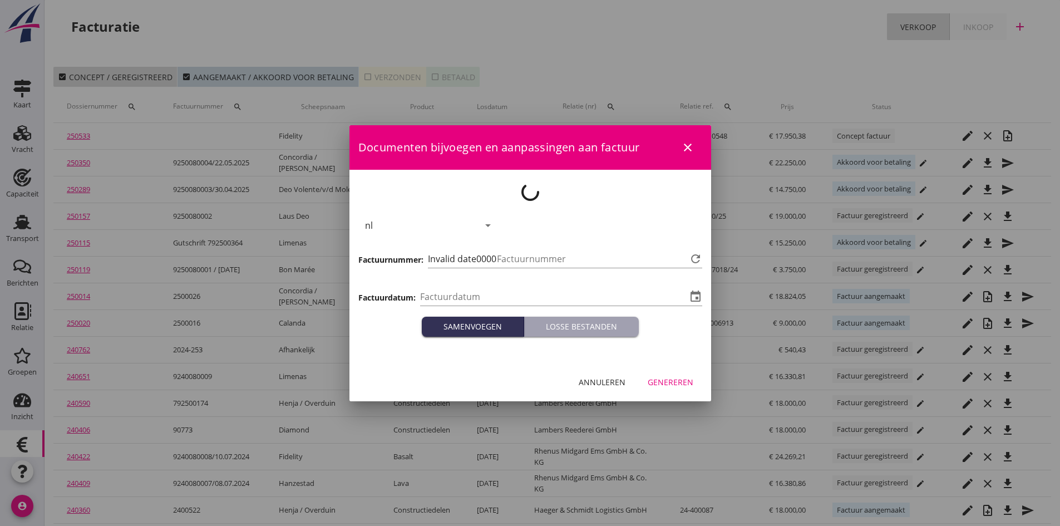
type input "[DATE]"
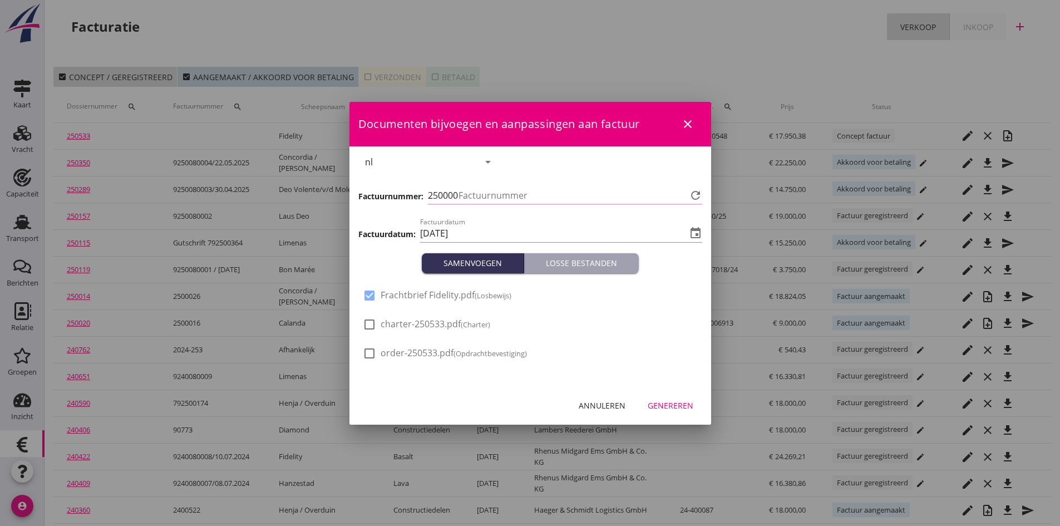
type input "678"
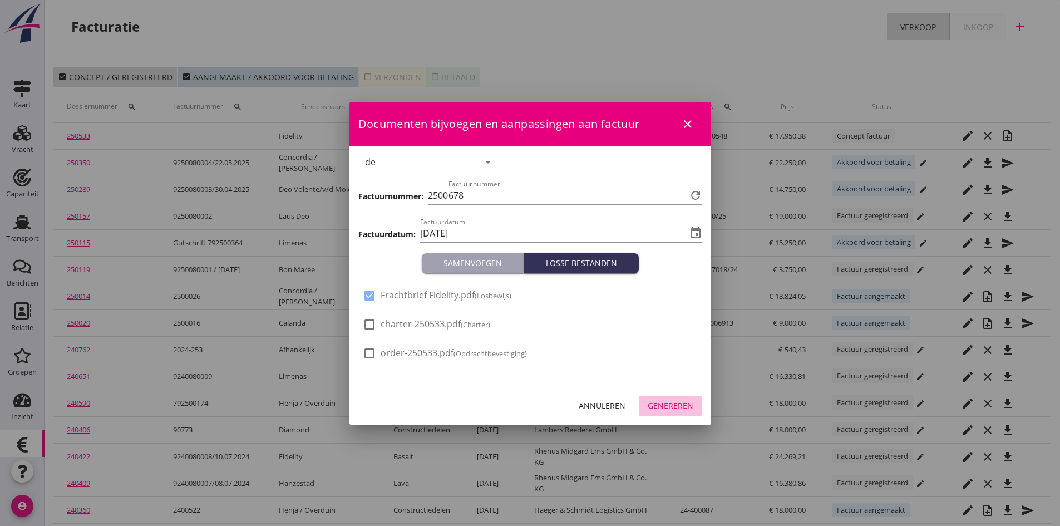
click at [667, 403] on div "Genereren" at bounding box center [671, 406] width 46 height 12
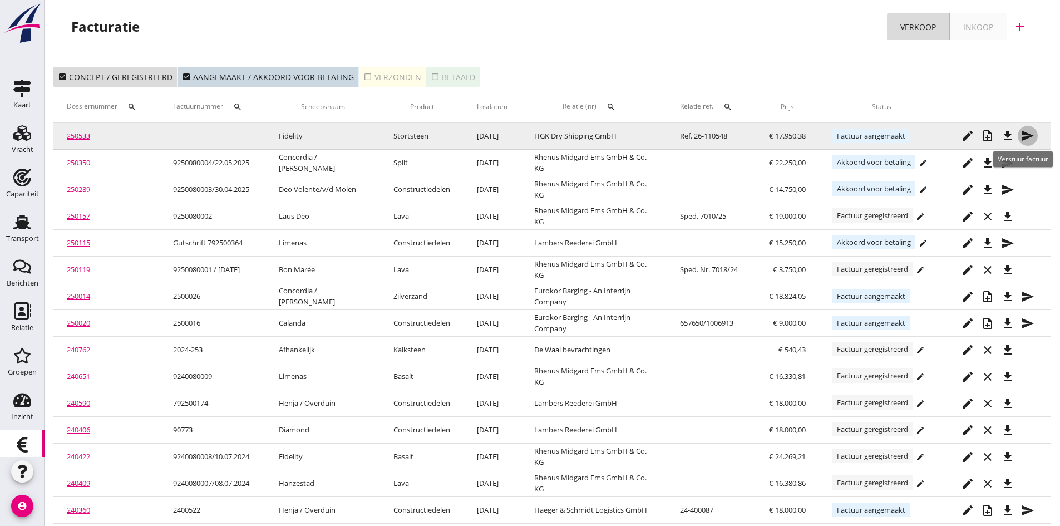
click at [1028, 135] on icon "send" at bounding box center [1027, 135] width 13 height 13
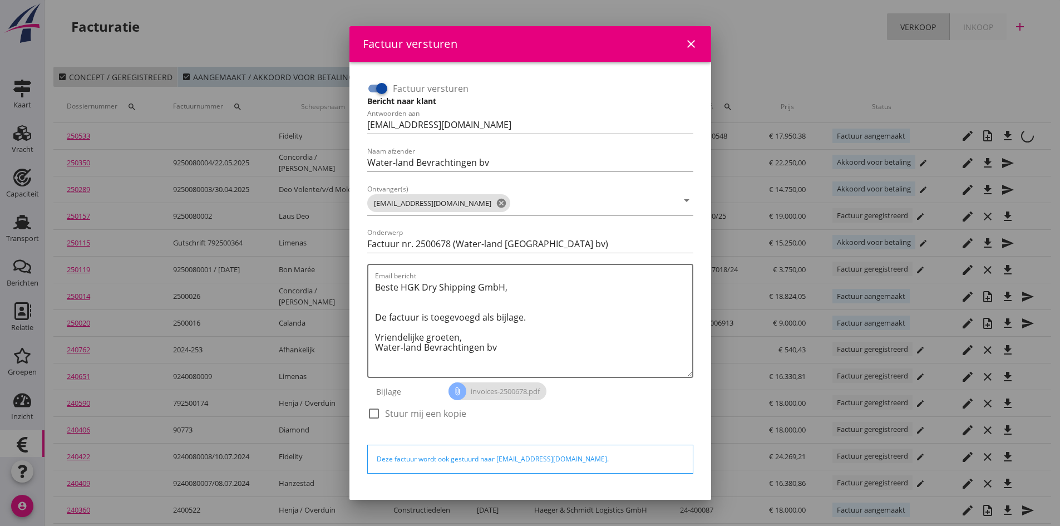
scroll to position [32, 0]
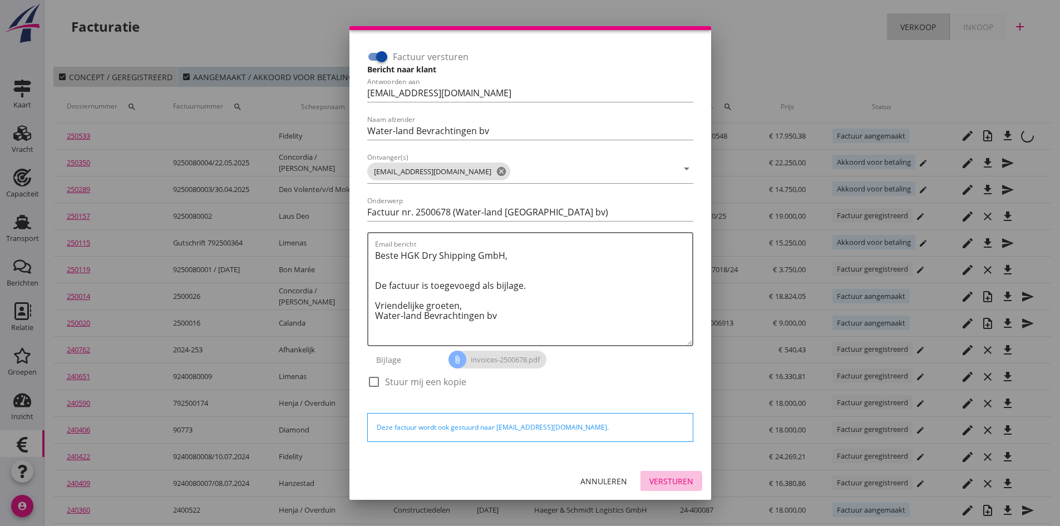
click at [653, 481] on div "Versturen" at bounding box center [671, 481] width 44 height 12
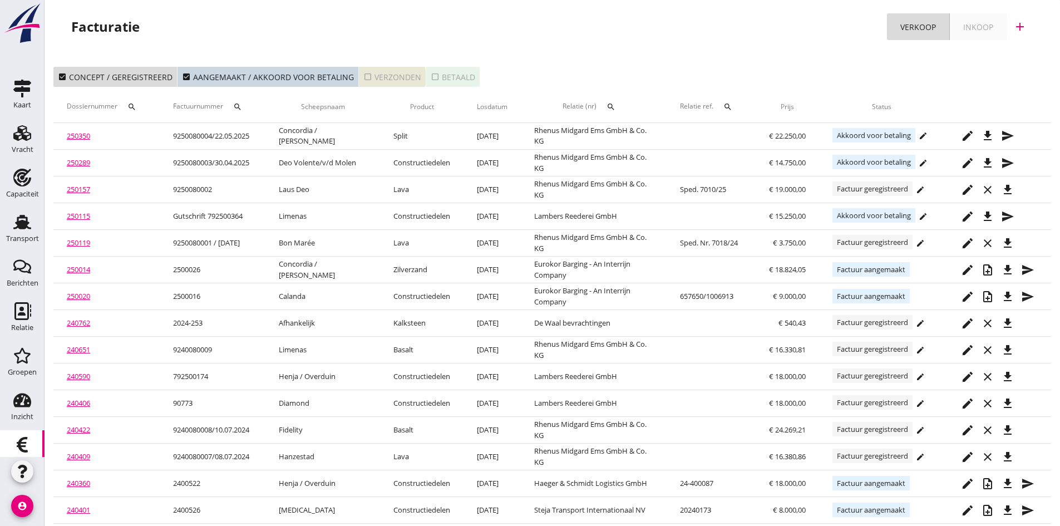
click at [393, 76] on div "check_box_outline_blank Verzonden" at bounding box center [392, 77] width 58 height 12
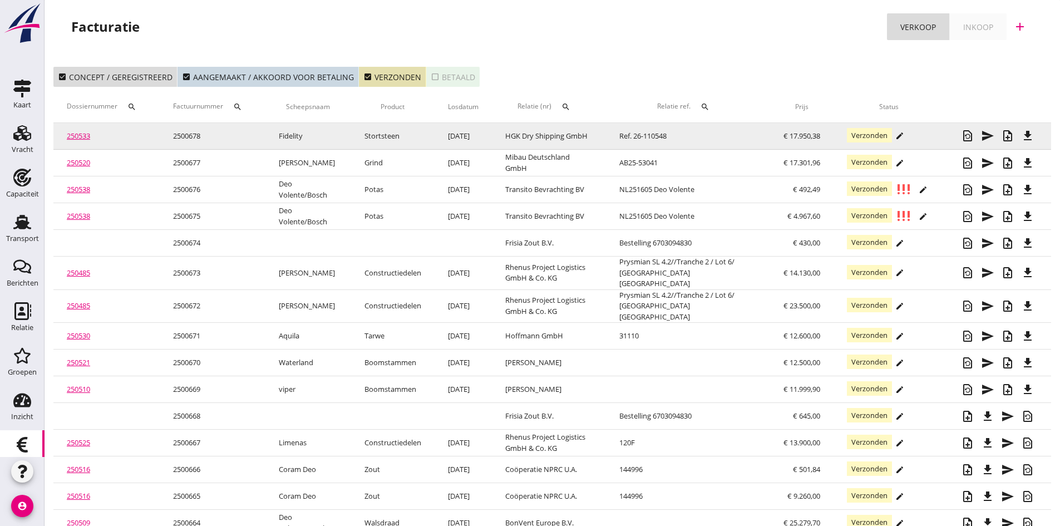
click at [82, 136] on link "250533" at bounding box center [78, 136] width 23 height 10
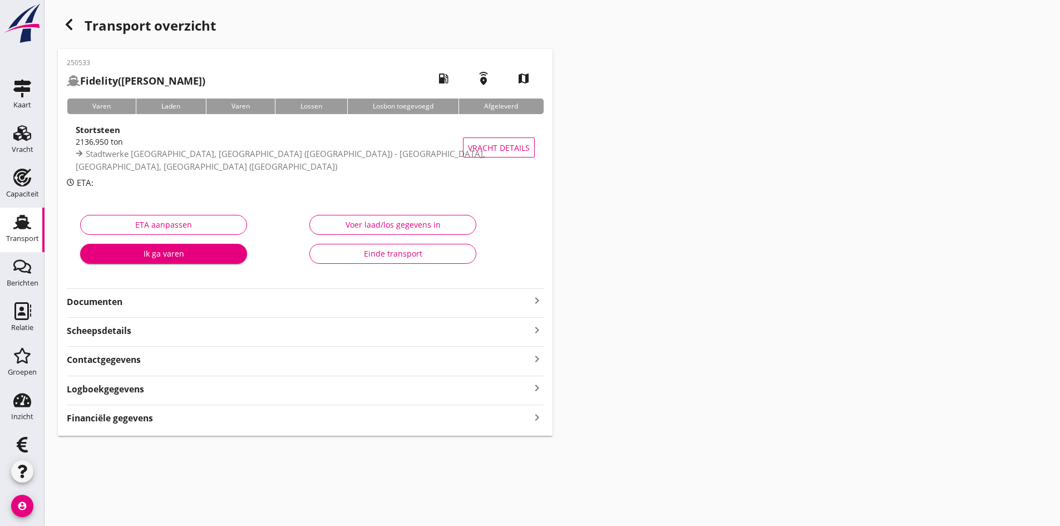
click at [97, 300] on strong "Documenten" at bounding box center [299, 301] width 464 height 13
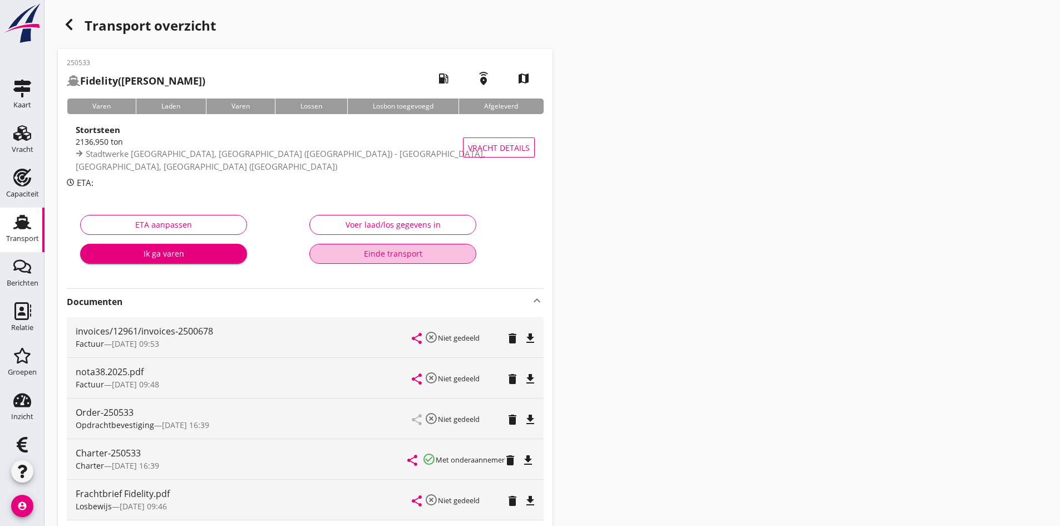
click at [366, 254] on div "Einde transport" at bounding box center [393, 254] width 148 height 12
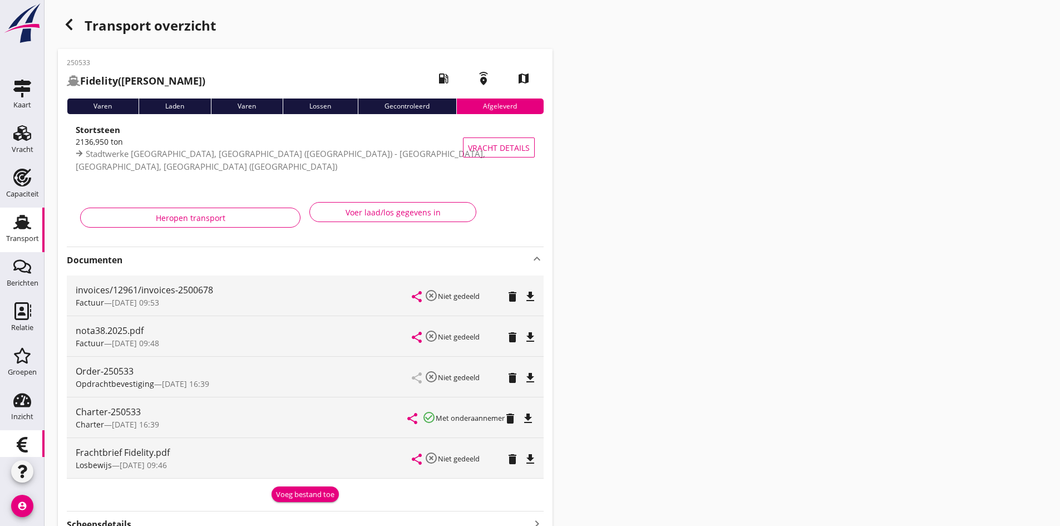
click at [17, 445] on use at bounding box center [22, 445] width 11 height 16
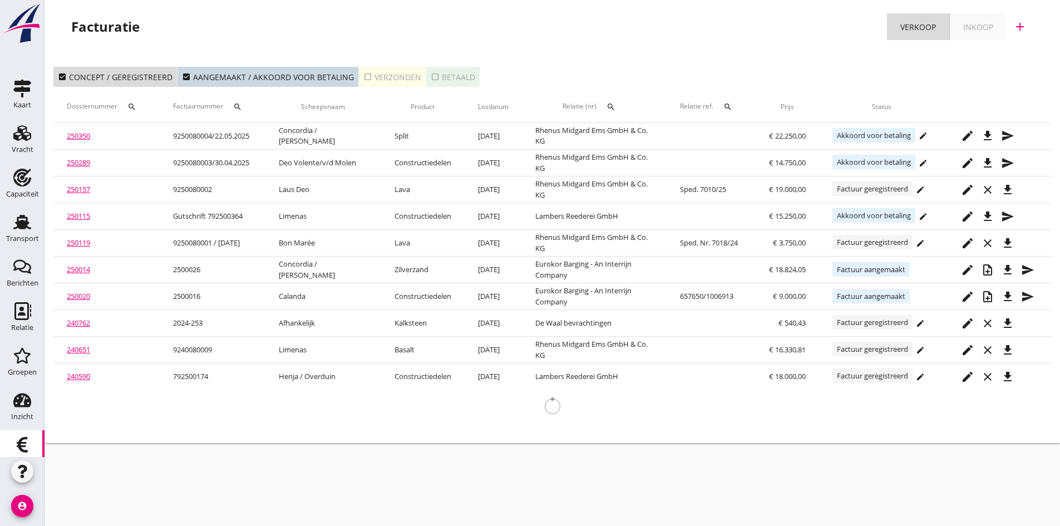
click at [387, 78] on div "check_box_outline_blank Verzonden" at bounding box center [392, 77] width 58 height 12
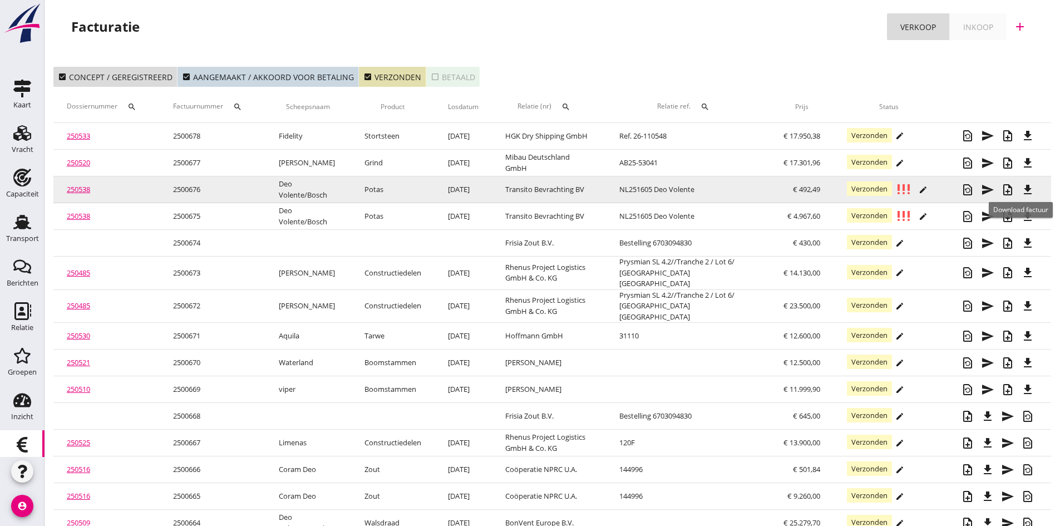
click at [1028, 190] on icon "file_download" at bounding box center [1027, 189] width 13 height 13
click at [83, 190] on link "250538" at bounding box center [78, 189] width 23 height 10
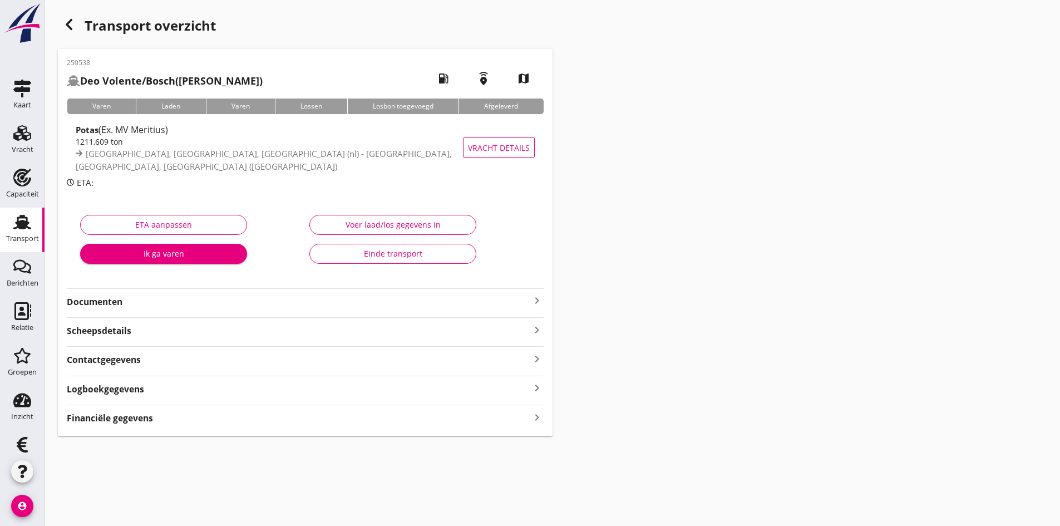
click at [519, 303] on strong "Documenten" at bounding box center [299, 301] width 464 height 13
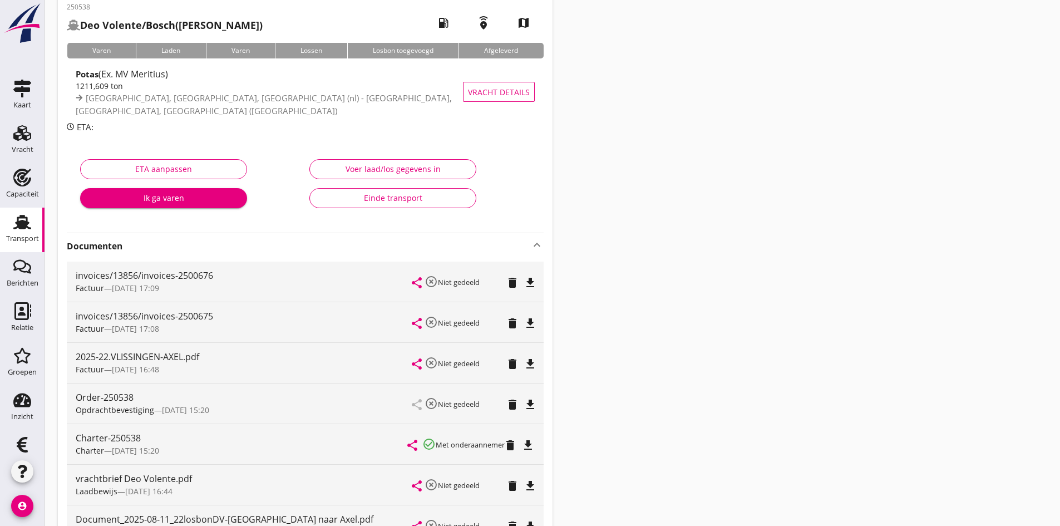
scroll to position [111, 0]
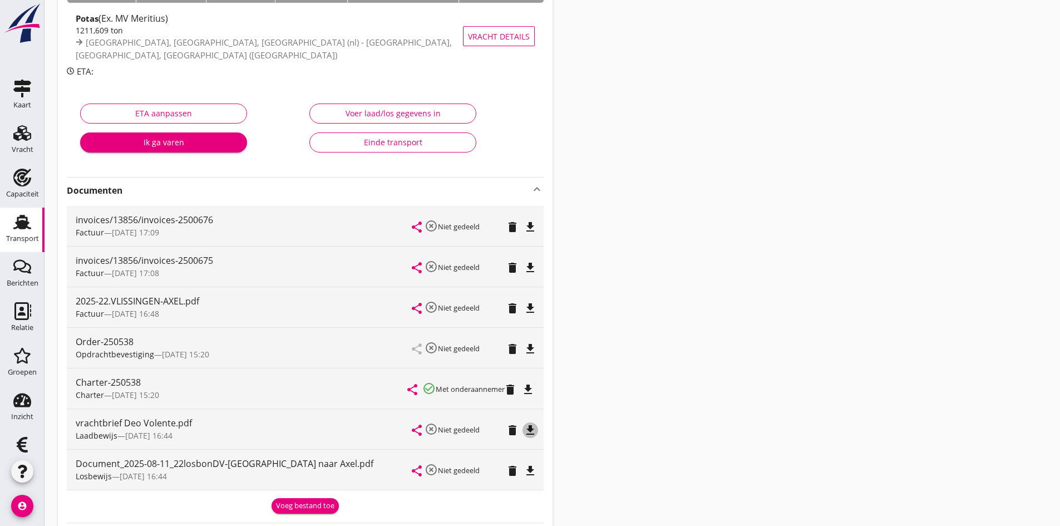
click at [527, 427] on icon "file_download" at bounding box center [530, 429] width 13 height 13
click at [531, 469] on icon "file_download" at bounding box center [530, 470] width 13 height 13
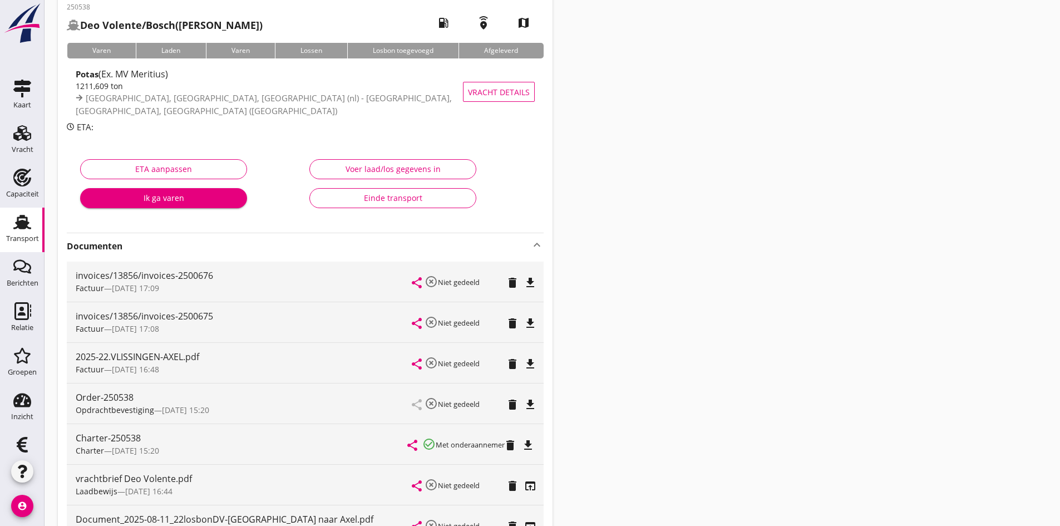
scroll to position [223, 0]
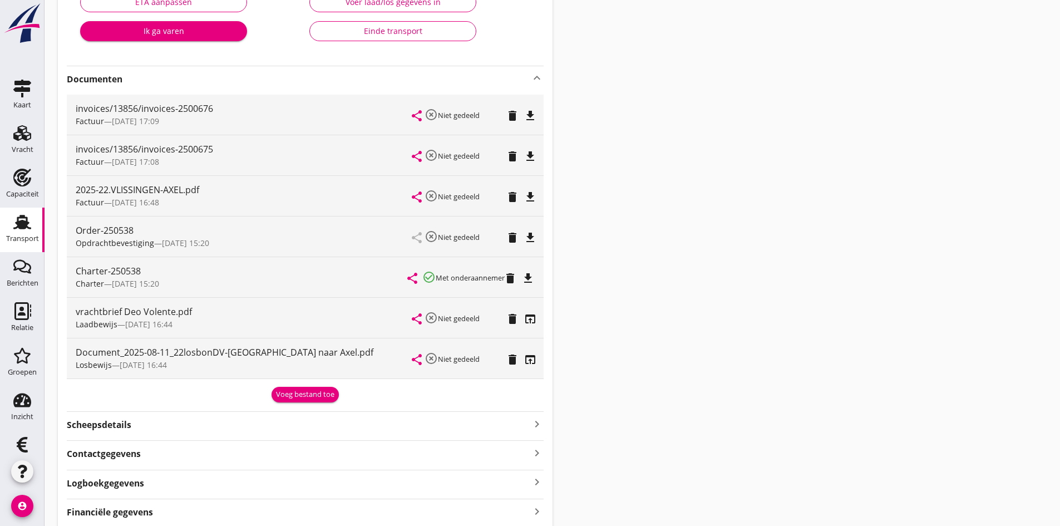
drag, startPoint x: 19, startPoint y: 228, endPoint x: 2, endPoint y: 237, distance: 19.9
click at [19, 228] on use at bounding box center [22, 222] width 18 height 14
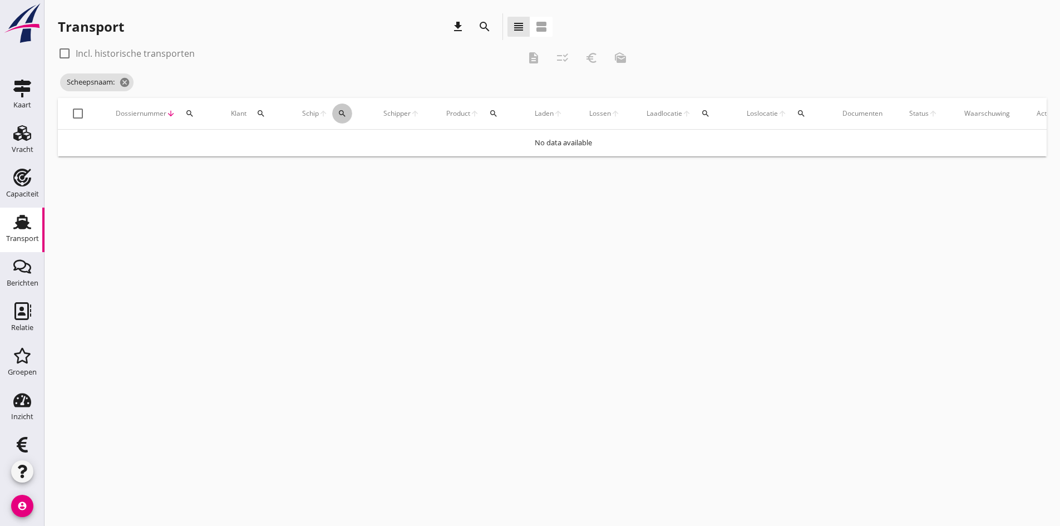
click at [343, 114] on icon "search" at bounding box center [342, 113] width 9 height 9
click at [359, 144] on input "Zoek op (scheeps)naam" at bounding box center [395, 146] width 116 height 18
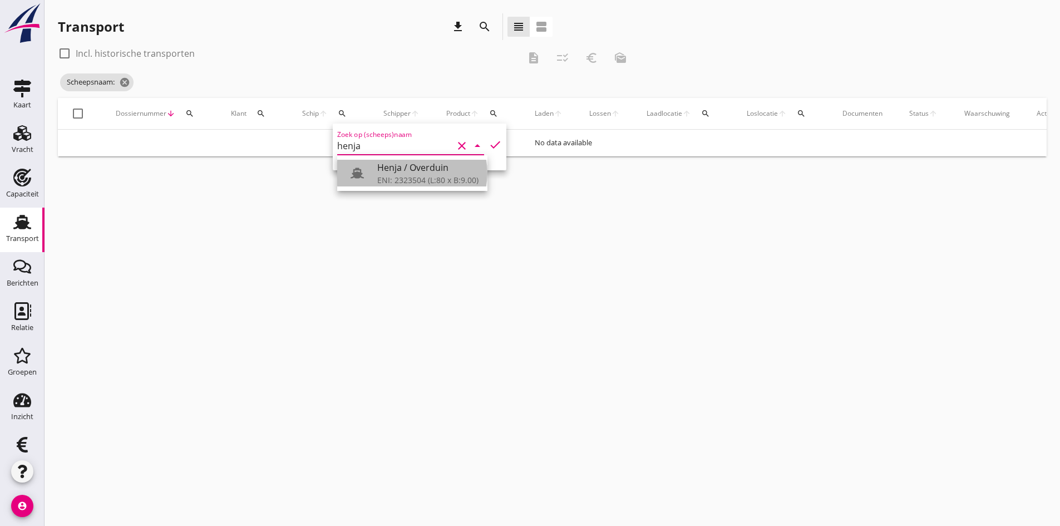
click at [401, 165] on div "Henja / Overduin" at bounding box center [427, 167] width 101 height 13
click at [489, 147] on icon "check" at bounding box center [495, 144] width 13 height 13
type input "Henja / Overduin"
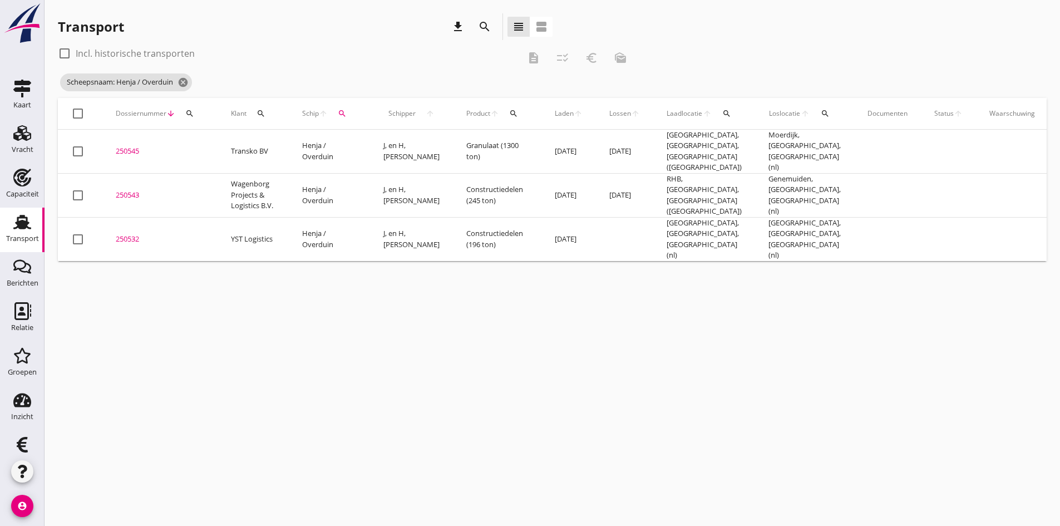
click at [66, 52] on div at bounding box center [64, 53] width 19 height 19
checkbox input "true"
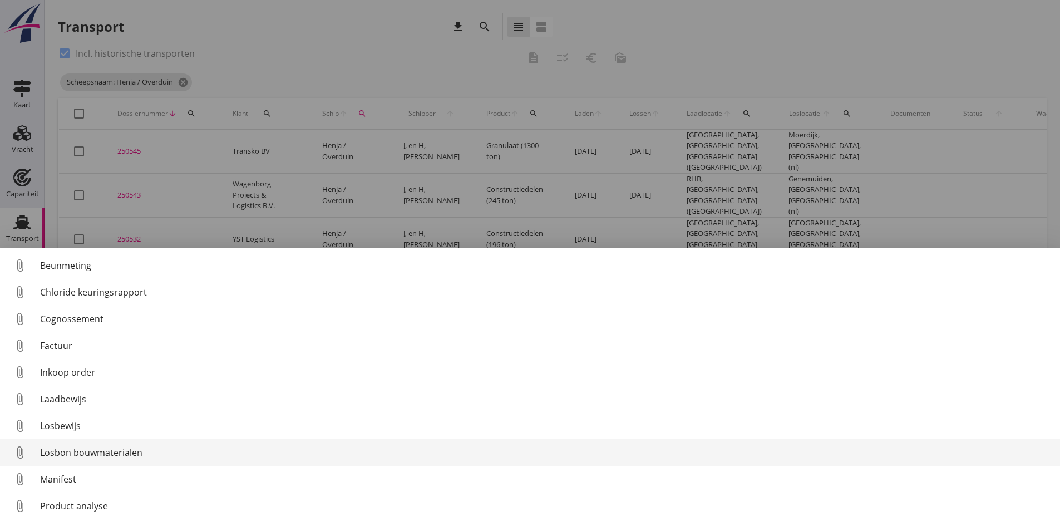
scroll to position [51, 0]
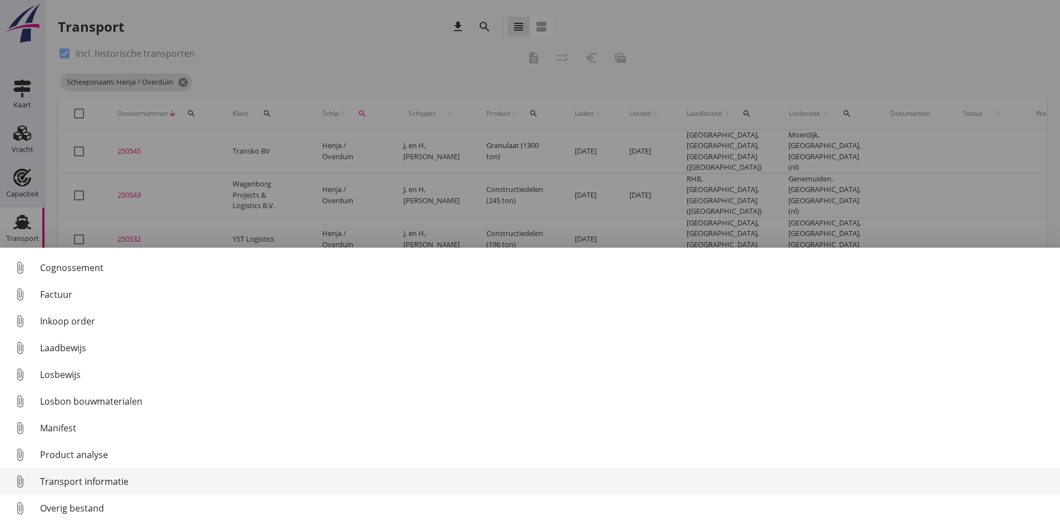
click at [111, 480] on div "Transport informatie" at bounding box center [545, 481] width 1011 height 13
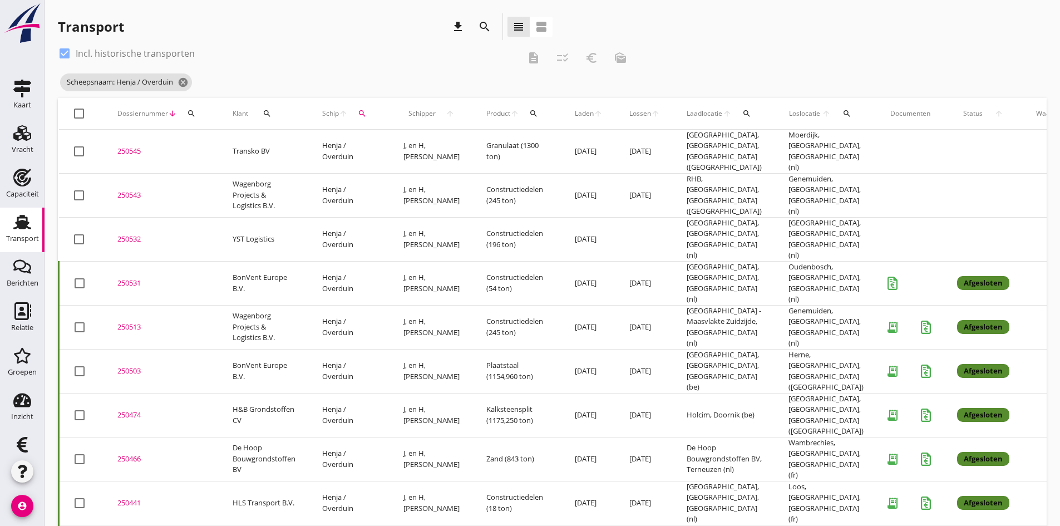
click at [361, 114] on icon "search" at bounding box center [362, 113] width 9 height 9
drag, startPoint x: 469, startPoint y: 144, endPoint x: 454, endPoint y: 145, distance: 15.6
click at [475, 144] on icon "clear" at bounding box center [481, 145] width 13 height 13
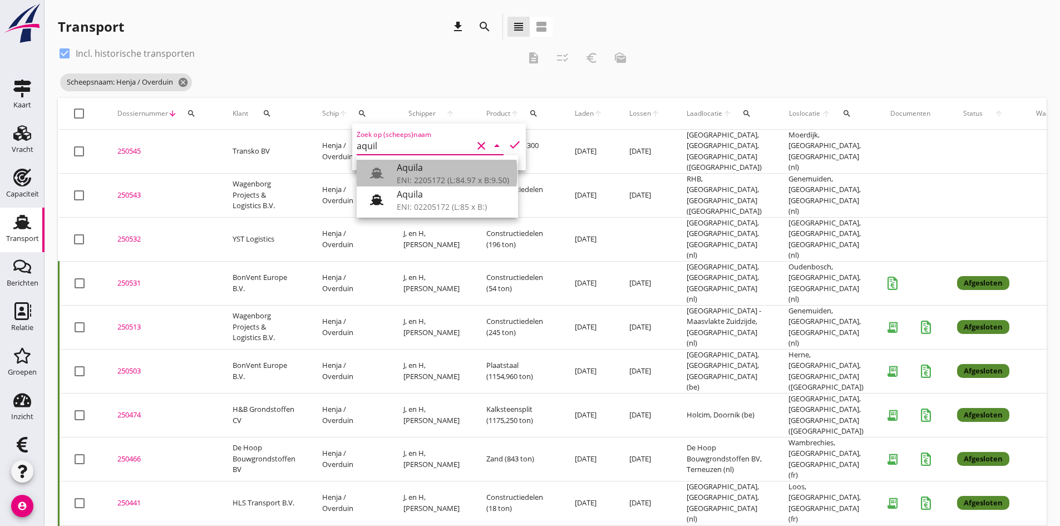
click at [416, 170] on div "Aquila" at bounding box center [453, 167] width 112 height 13
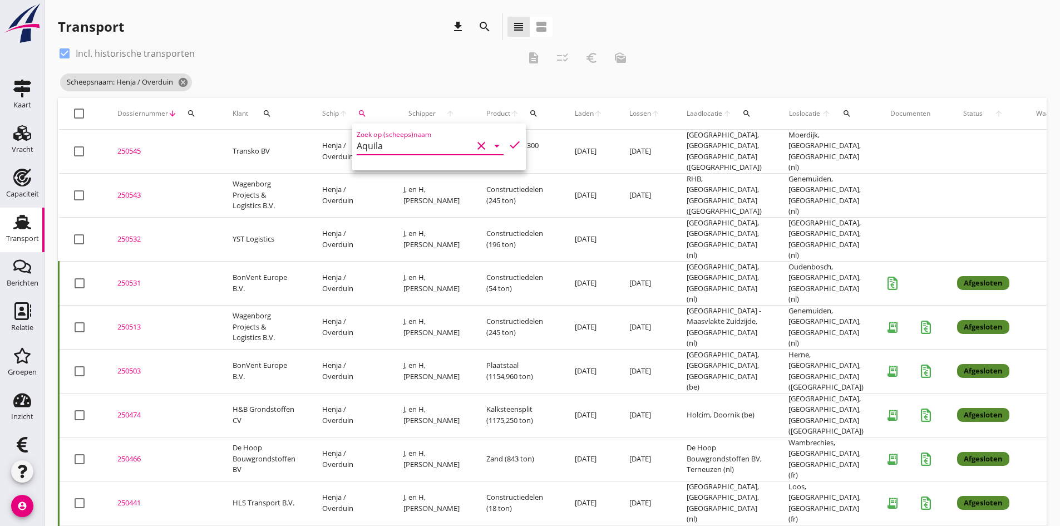
type input "Aquila"
click at [63, 55] on div at bounding box center [64, 53] width 19 height 19
checkbox input "false"
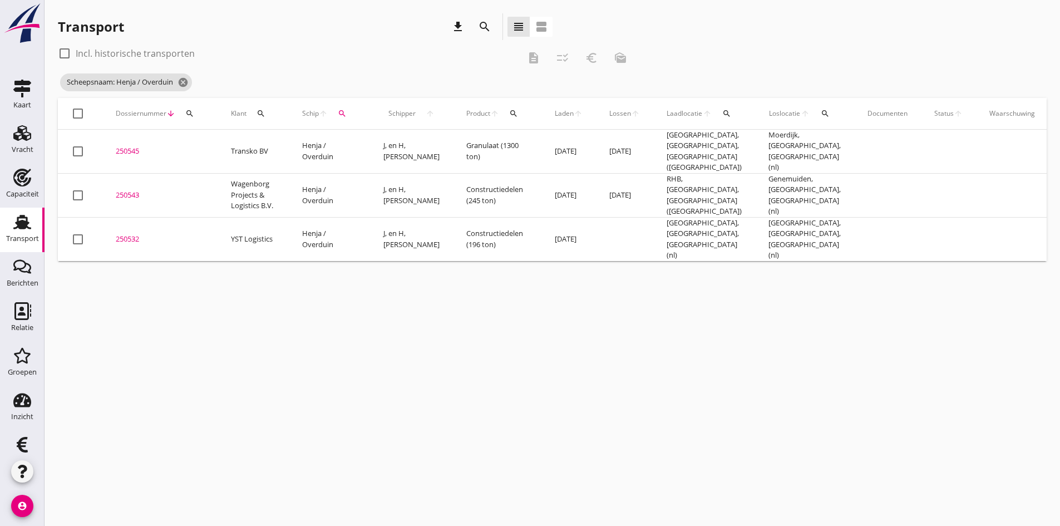
click at [341, 112] on icon "search" at bounding box center [342, 113] width 9 height 9
click at [377, 144] on input "Aquila" at bounding box center [395, 146] width 116 height 18
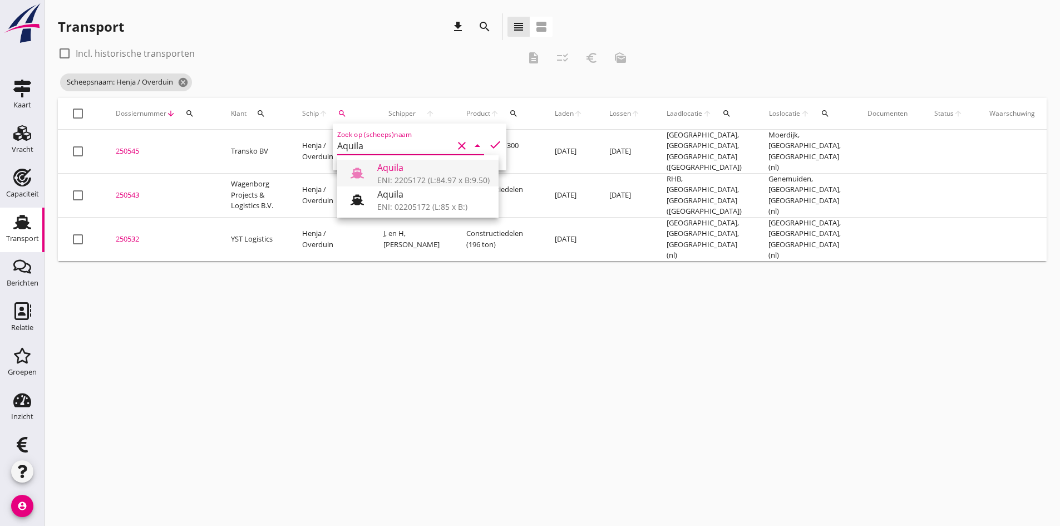
click at [390, 171] on div "Aquila" at bounding box center [433, 167] width 112 height 13
click at [489, 144] on icon "check" at bounding box center [495, 144] width 13 height 13
type input "Aquila"
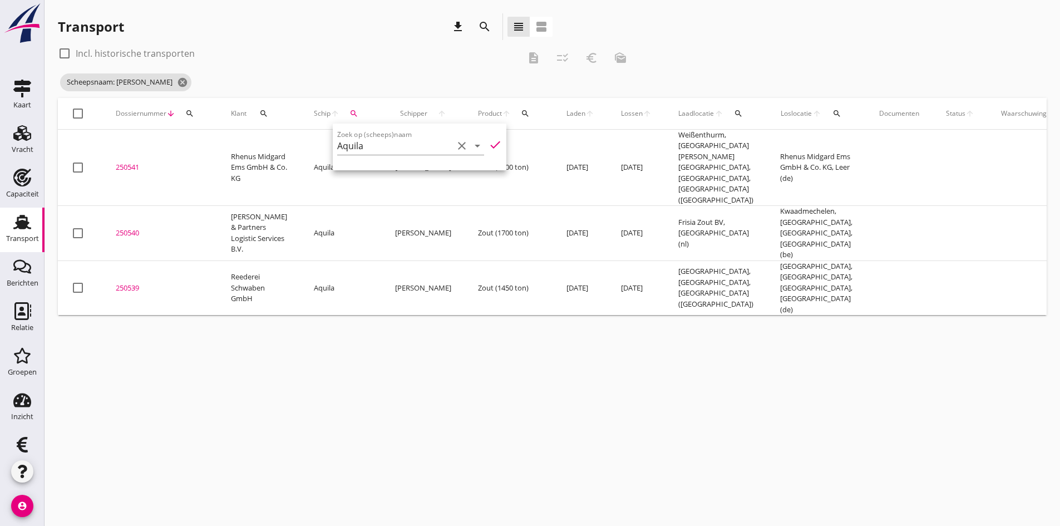
click at [237, 405] on div "cancel You are impersonating another user. Transport download search view_headl…" at bounding box center [553, 263] width 1016 height 526
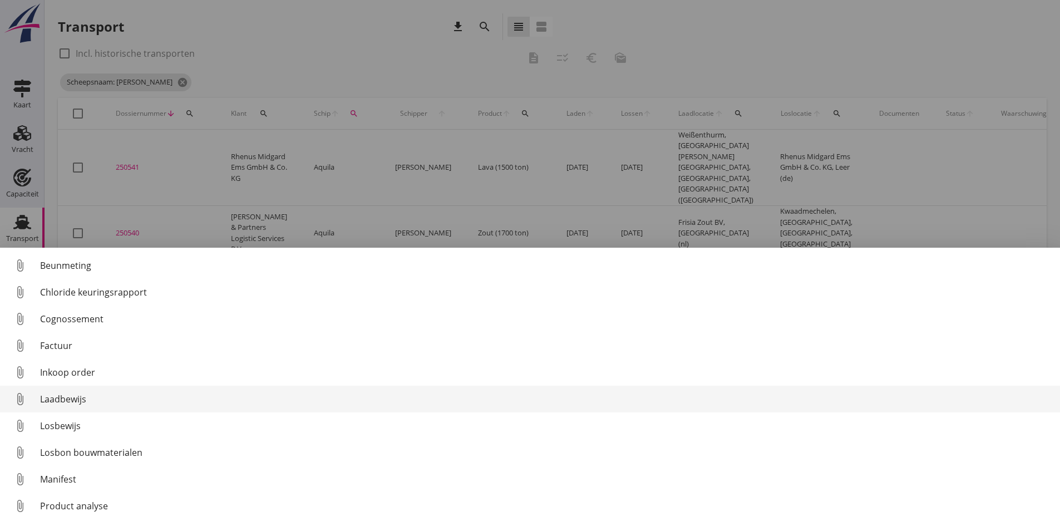
click at [80, 396] on div "Laadbewijs" at bounding box center [545, 398] width 1011 height 13
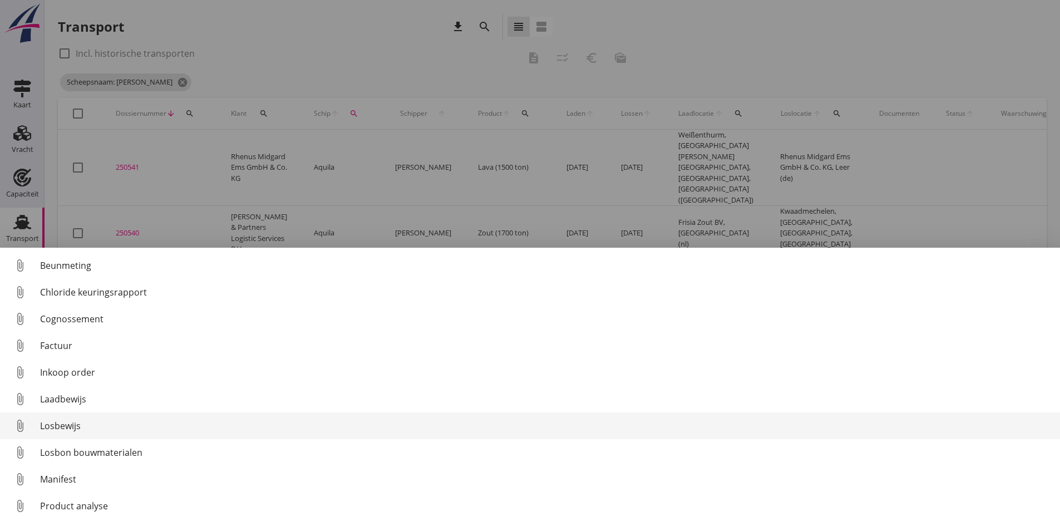
click at [69, 426] on div "Losbewijs" at bounding box center [545, 425] width 1011 height 13
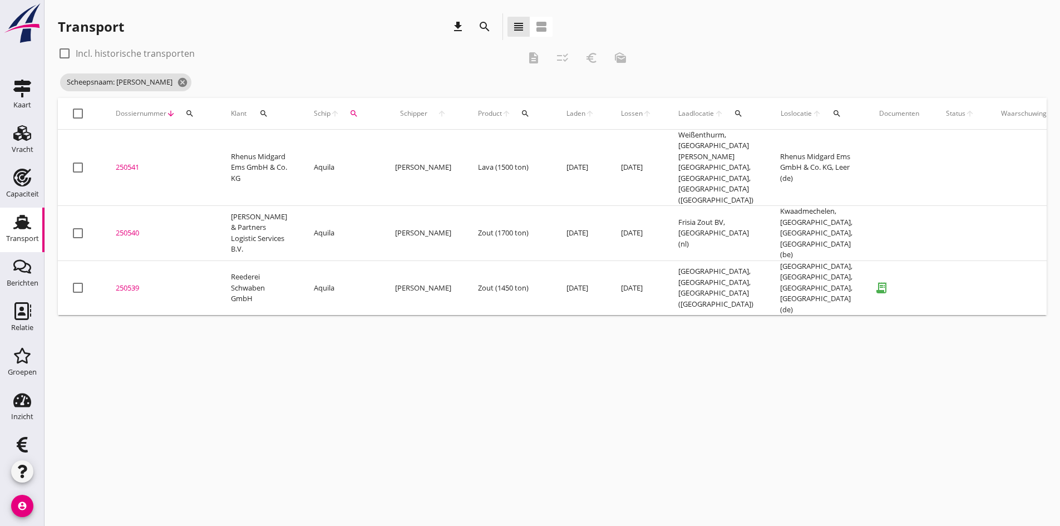
click at [123, 283] on div "250539" at bounding box center [160, 288] width 88 height 11
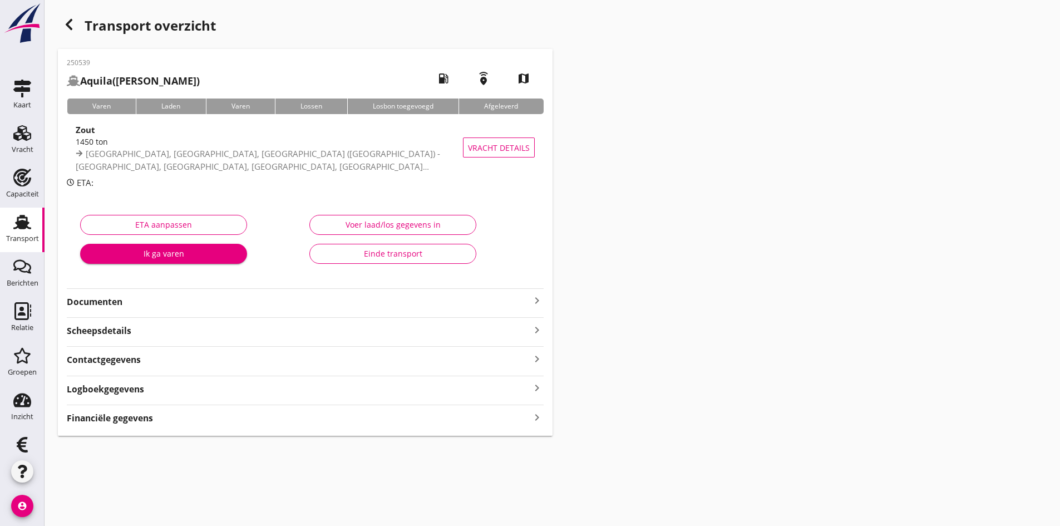
click at [145, 417] on strong "Financiële gegevens" at bounding box center [110, 418] width 86 height 13
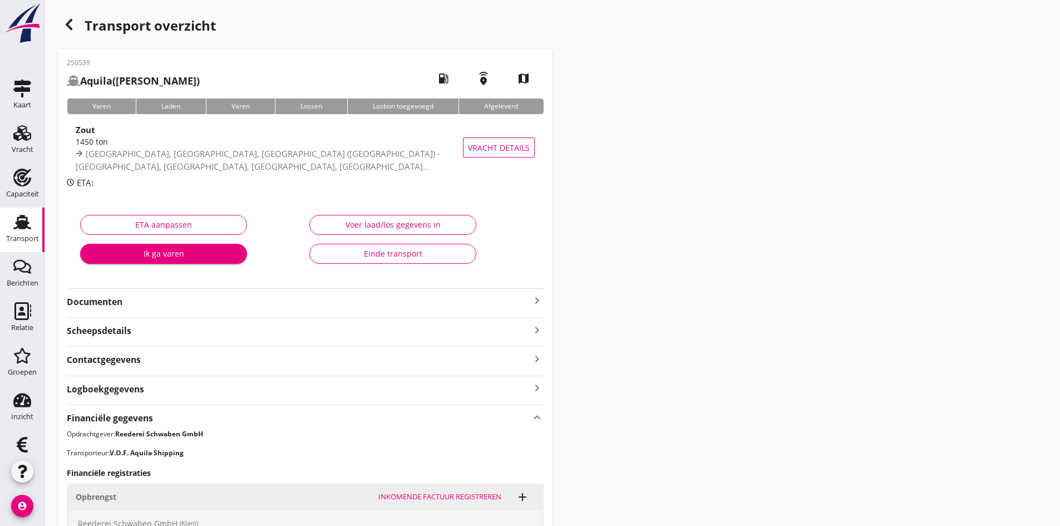
click at [477, 303] on strong "Documenten" at bounding box center [299, 301] width 464 height 13
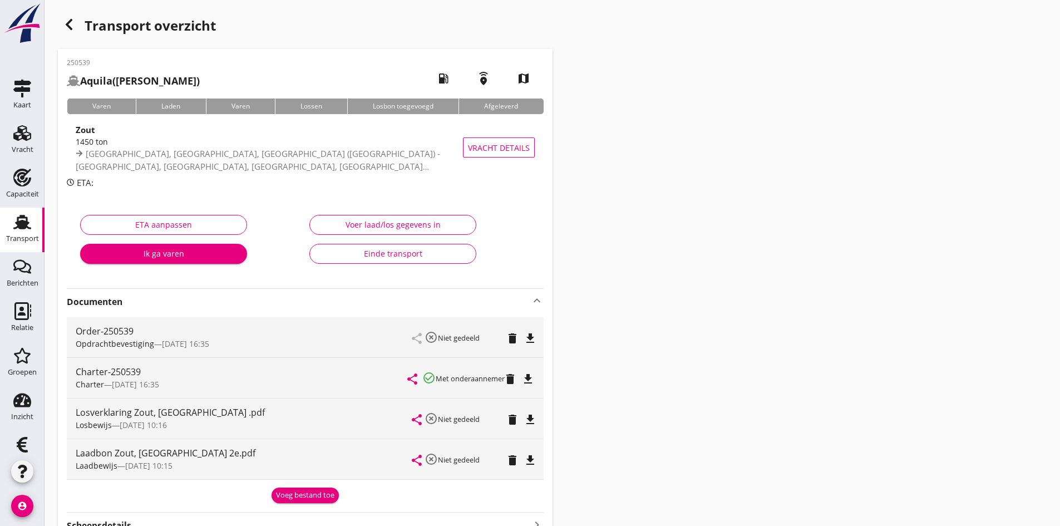
click at [382, 228] on div "Voer laad/los gegevens in" at bounding box center [393, 225] width 148 height 12
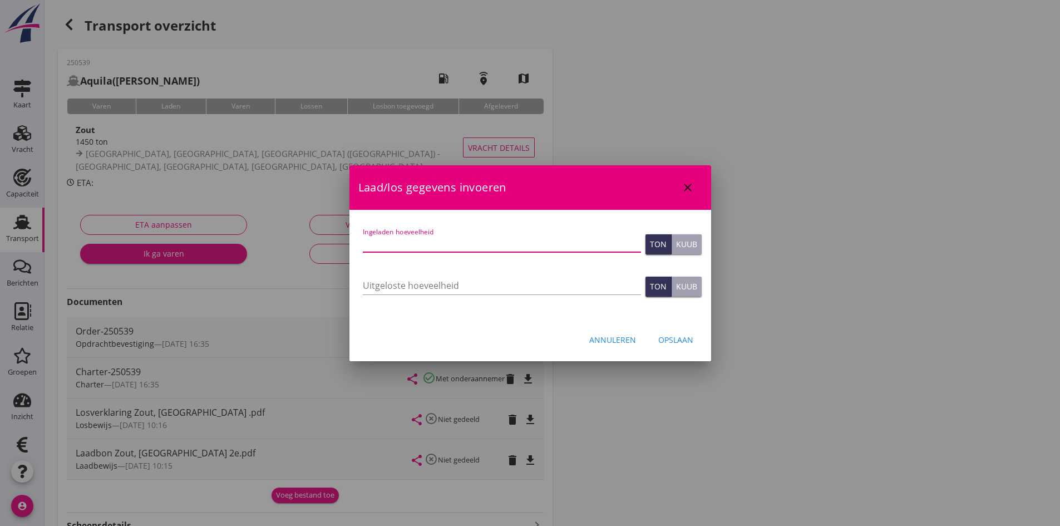
click at [377, 242] on input "Ingeladen hoeveelheid" at bounding box center [502, 243] width 278 height 18
type input "1438"
type input "1438.993"
click at [387, 280] on input "Uitgeloste hoeveelheid" at bounding box center [502, 286] width 278 height 18
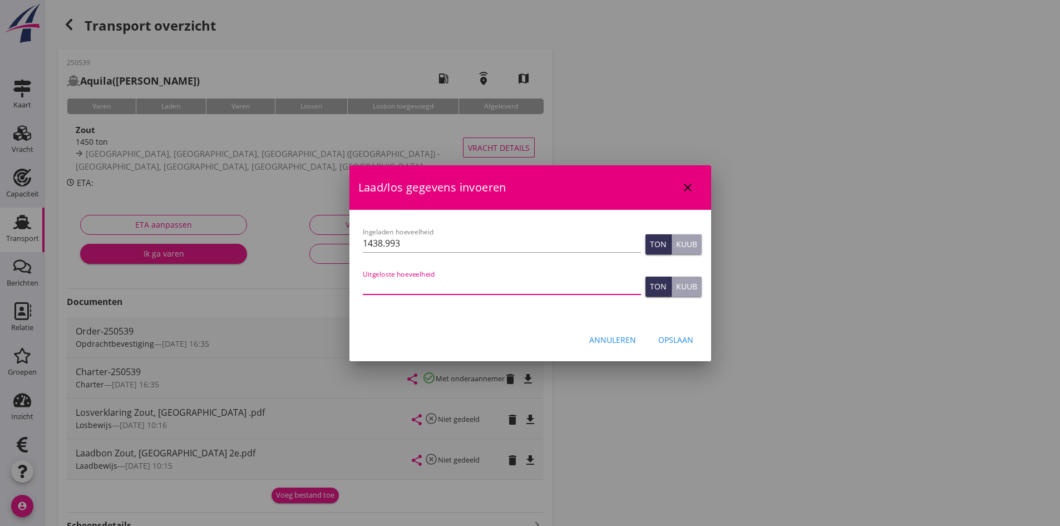
click at [377, 289] on input "Uitgeloste hoeveelheid" at bounding box center [502, 286] width 278 height 18
type input "1438"
type input "1438.990"
click at [687, 338] on div "Opslaan" at bounding box center [675, 340] width 35 height 12
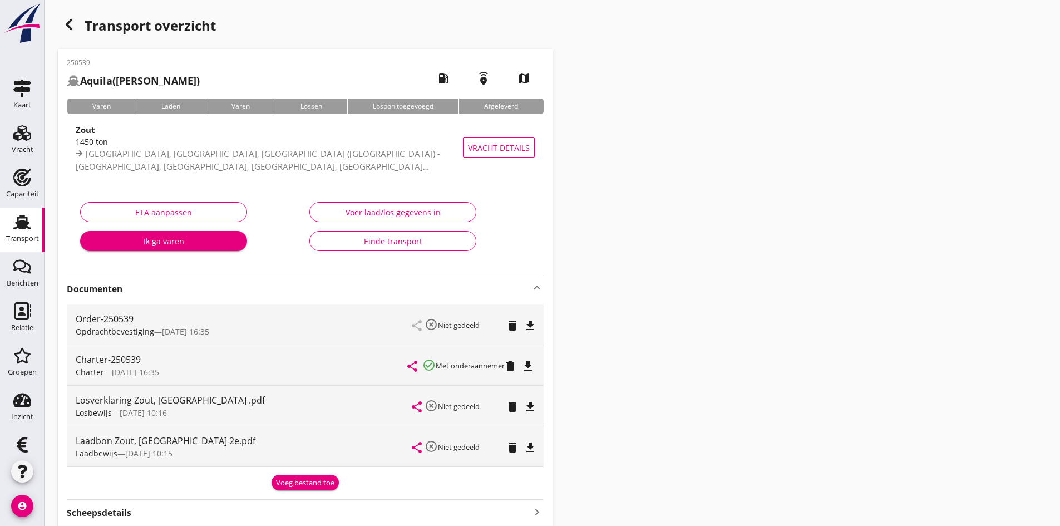
scroll to position [132, 0]
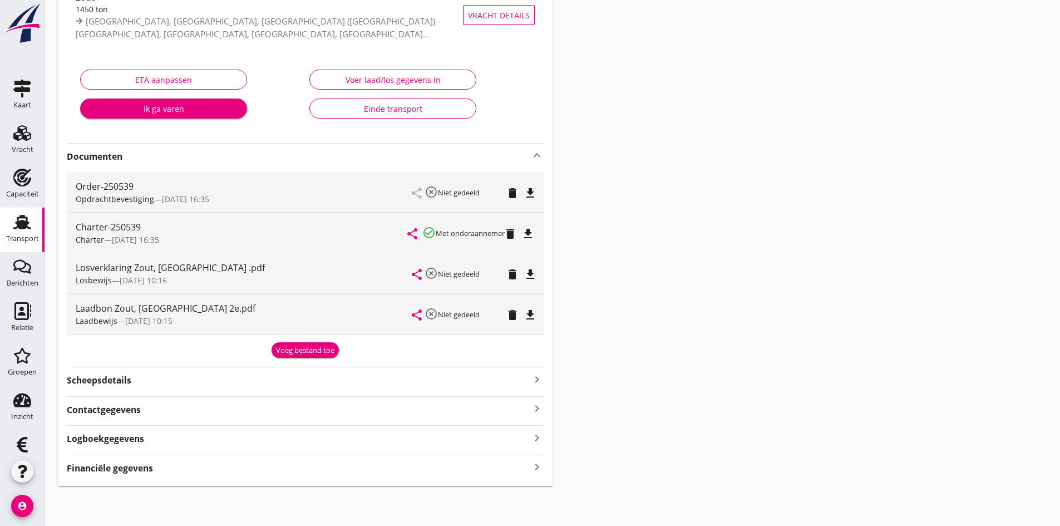
drag, startPoint x: 528, startPoint y: 464, endPoint x: 497, endPoint y: 471, distance: 31.4
click at [528, 464] on div "Financiële gegevens keyboard_arrow_right" at bounding box center [305, 467] width 477 height 15
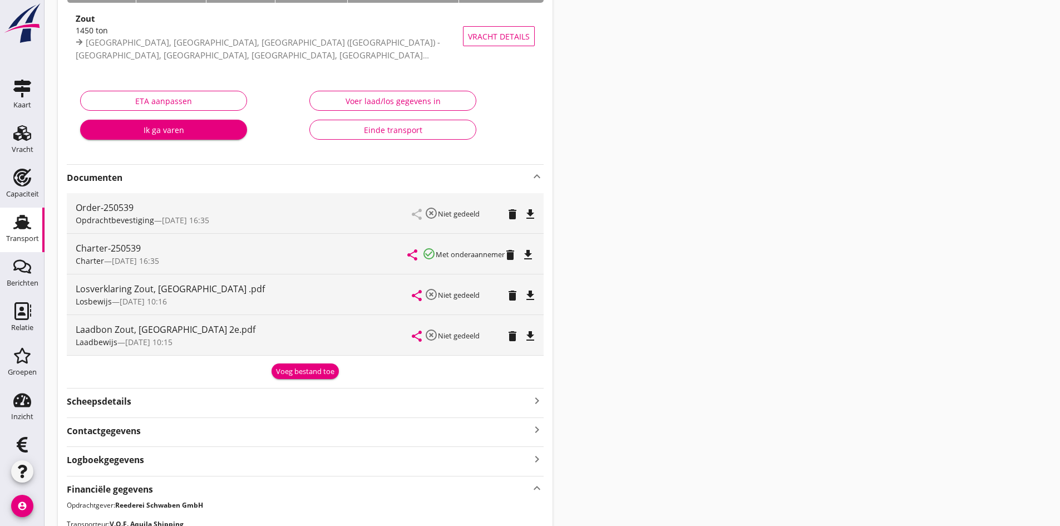
scroll to position [0, 0]
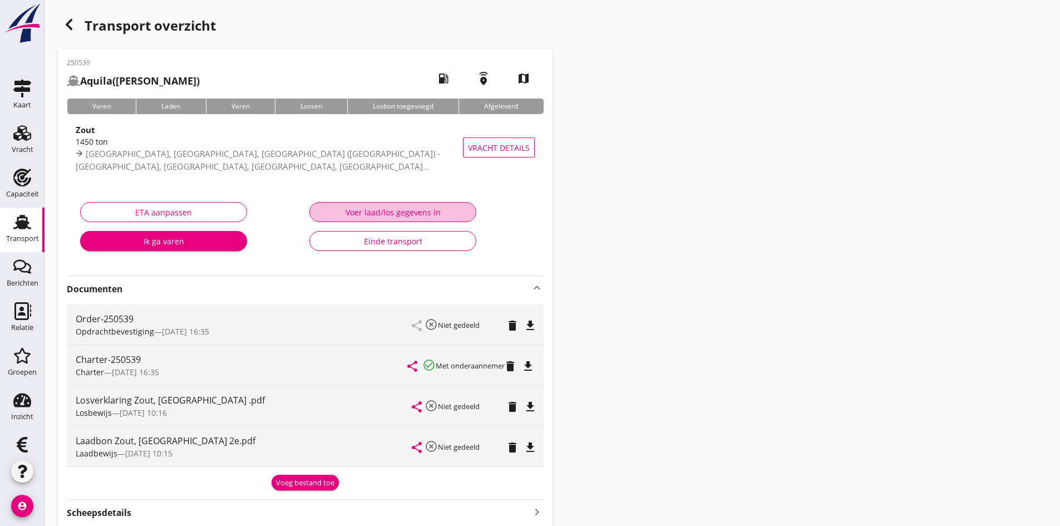
click at [366, 213] on div "Voer laad/los gegevens in" at bounding box center [393, 212] width 148 height 12
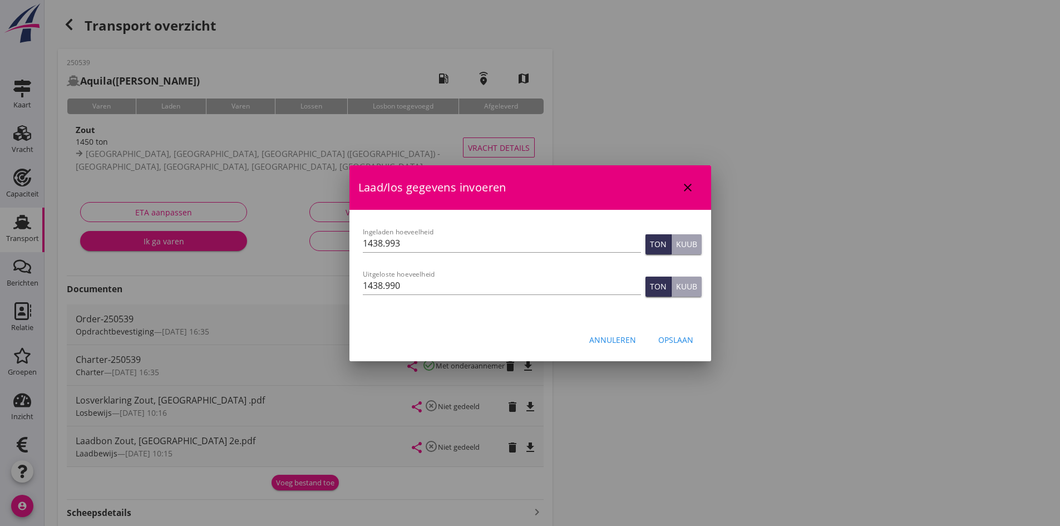
click at [687, 186] on icon "close" at bounding box center [687, 187] width 13 height 13
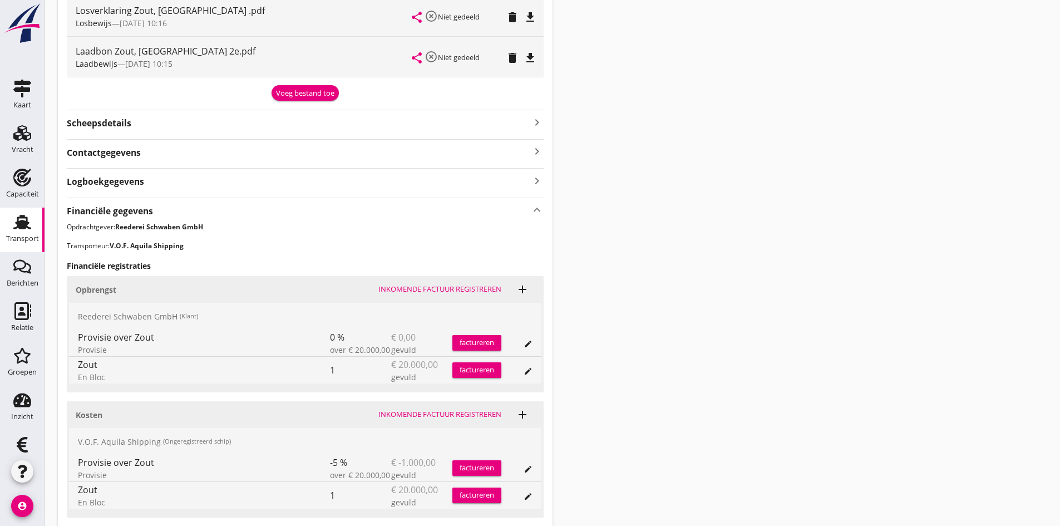
scroll to position [474, 0]
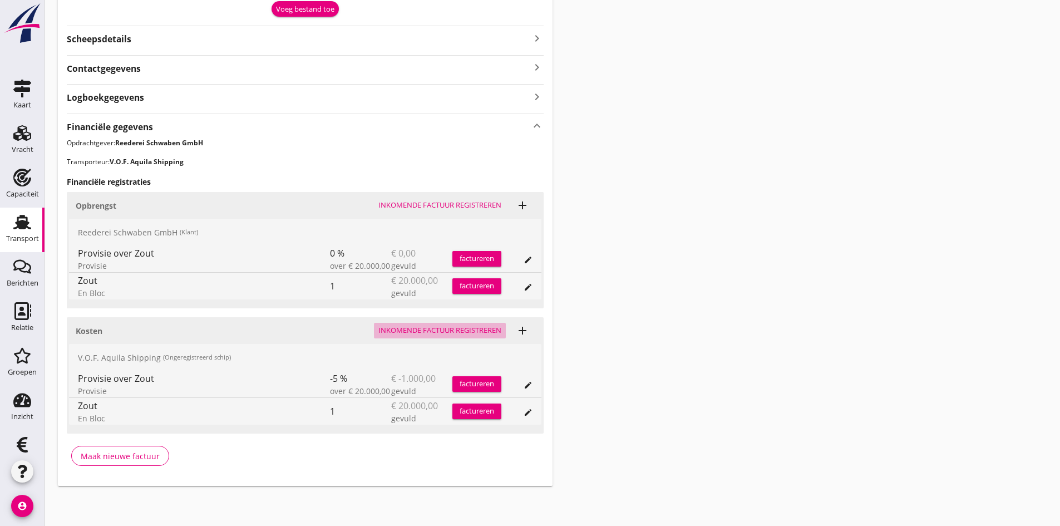
click at [418, 331] on div "Inkomende factuur registreren" at bounding box center [439, 330] width 123 height 11
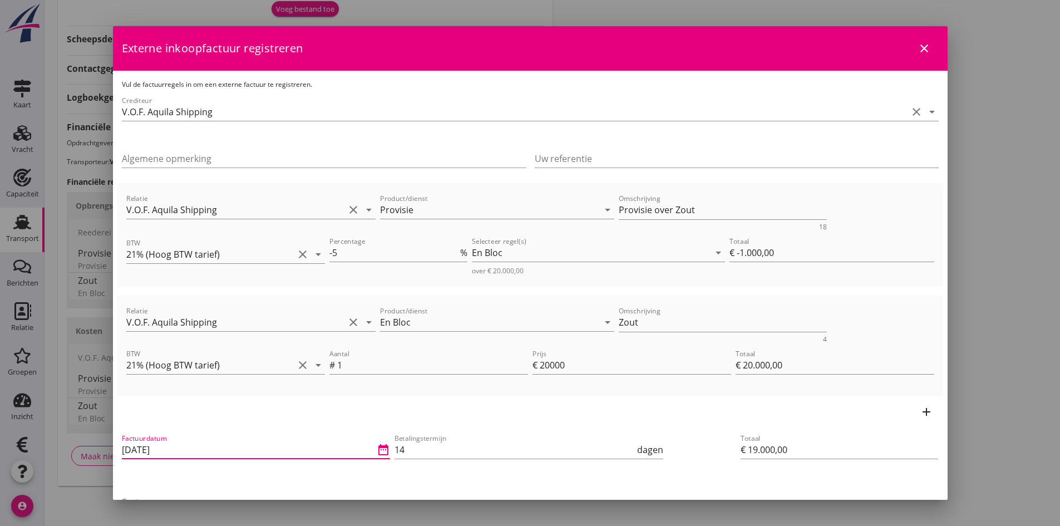
click at [221, 449] on input "[DATE]" at bounding box center [248, 450] width 253 height 18
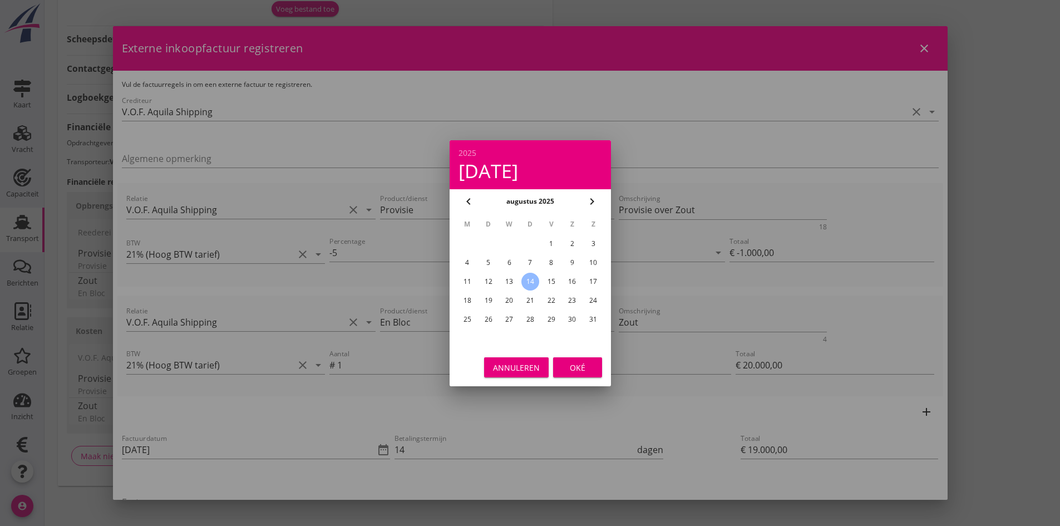
drag, startPoint x: 510, startPoint y: 282, endPoint x: 514, endPoint y: 288, distance: 7.6
click at [510, 283] on div "13" at bounding box center [509, 282] width 18 height 18
type input "[DATE]"
click at [577, 370] on div "Oké" at bounding box center [577, 367] width 31 height 12
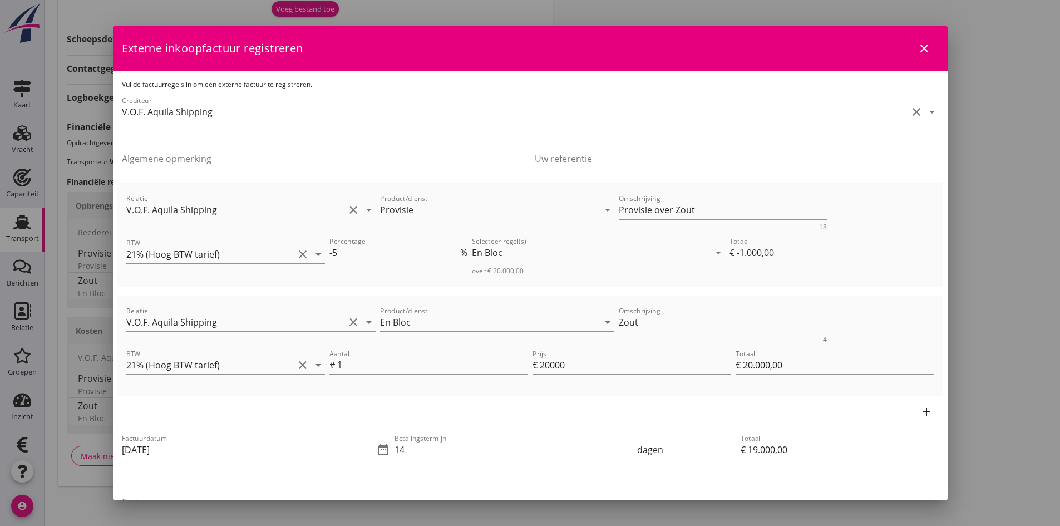
scroll to position [111, 0]
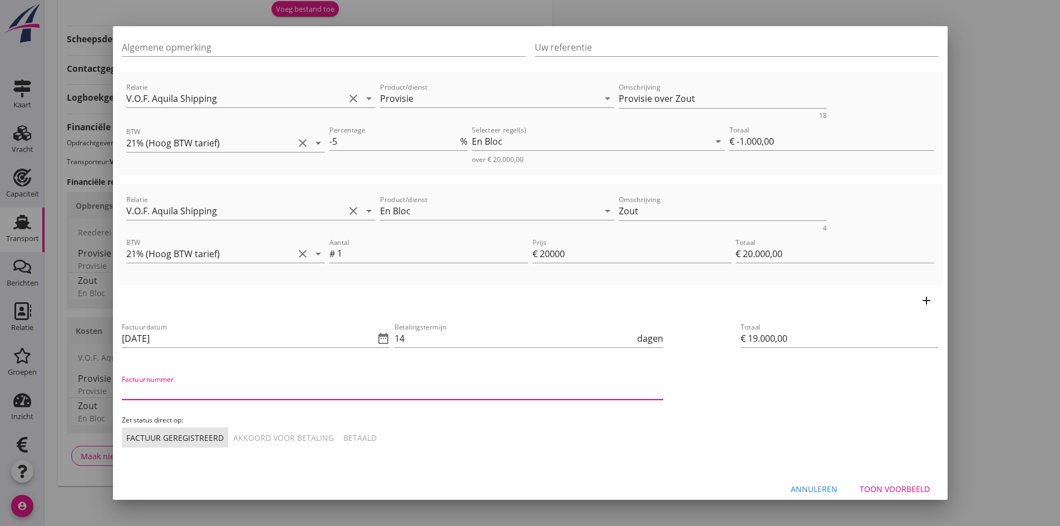
click at [207, 390] on input "Factuurnummer" at bounding box center [392, 391] width 541 height 18
type input "202534"
drag, startPoint x: 300, startPoint y: 432, endPoint x: 354, endPoint y: 430, distance: 54.1
click at [304, 433] on div "Akkoord voor betaling" at bounding box center [283, 438] width 101 height 12
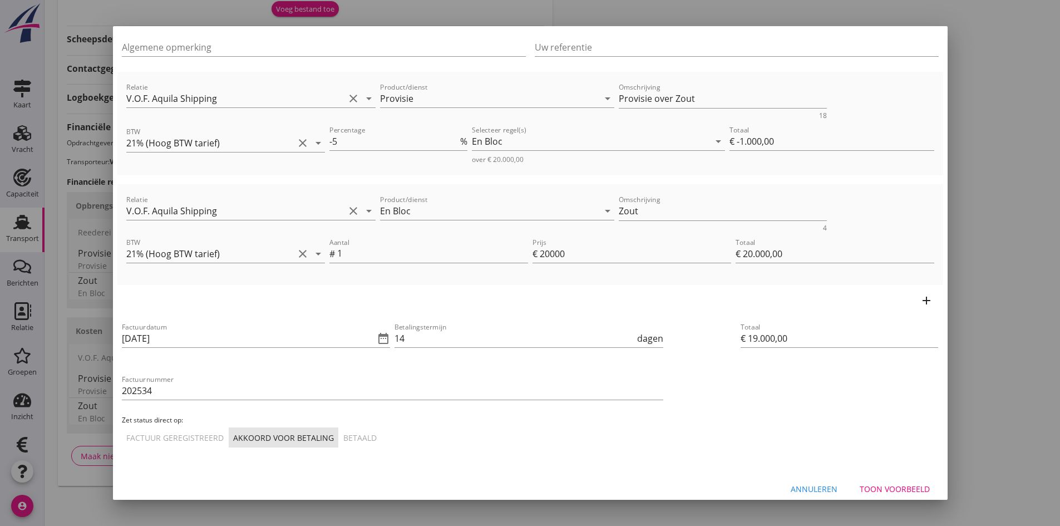
click at [898, 485] on div "Toon voorbeeld" at bounding box center [895, 489] width 70 height 12
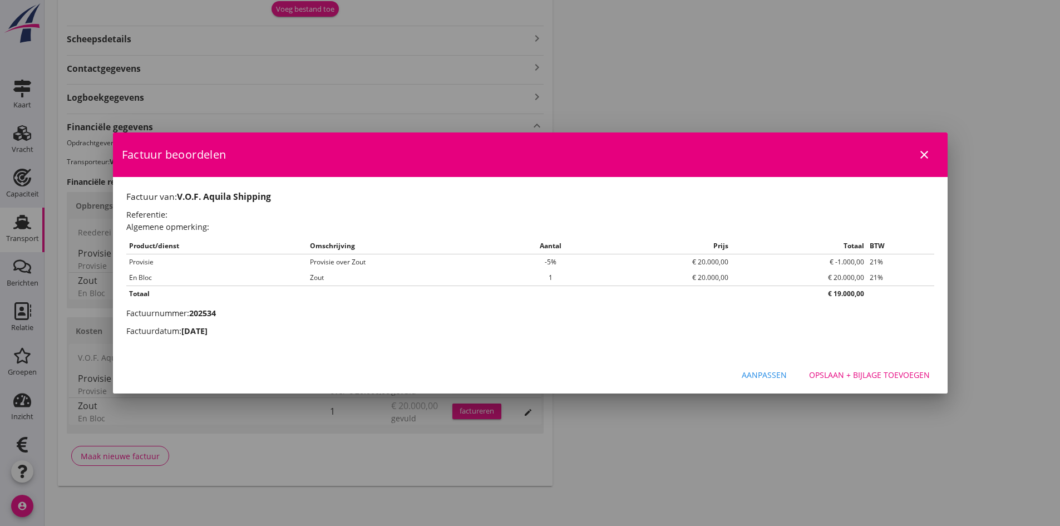
scroll to position [0, 0]
click at [839, 371] on div "Opslaan + bijlage toevoegen" at bounding box center [869, 375] width 121 height 12
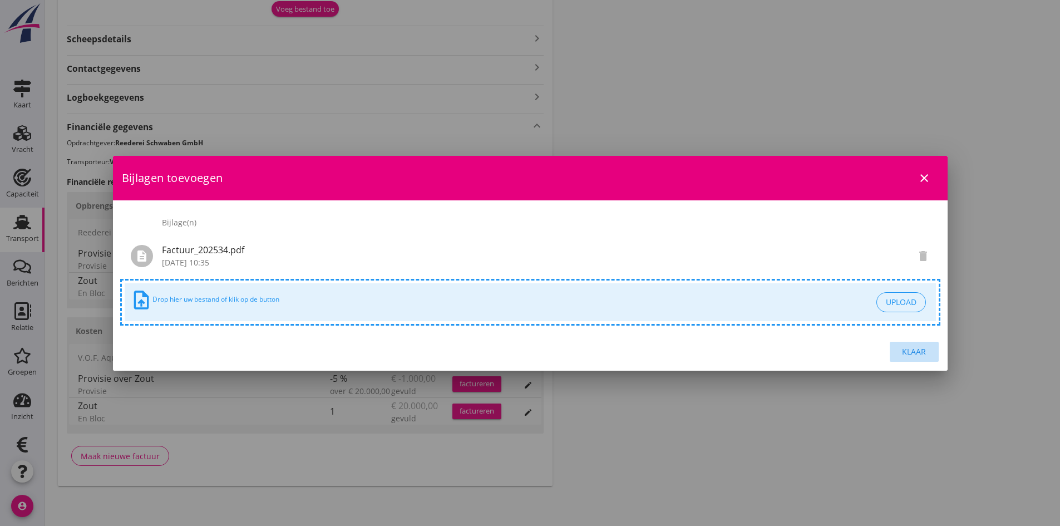
click at [913, 350] on div "Klaar" at bounding box center [914, 352] width 31 height 12
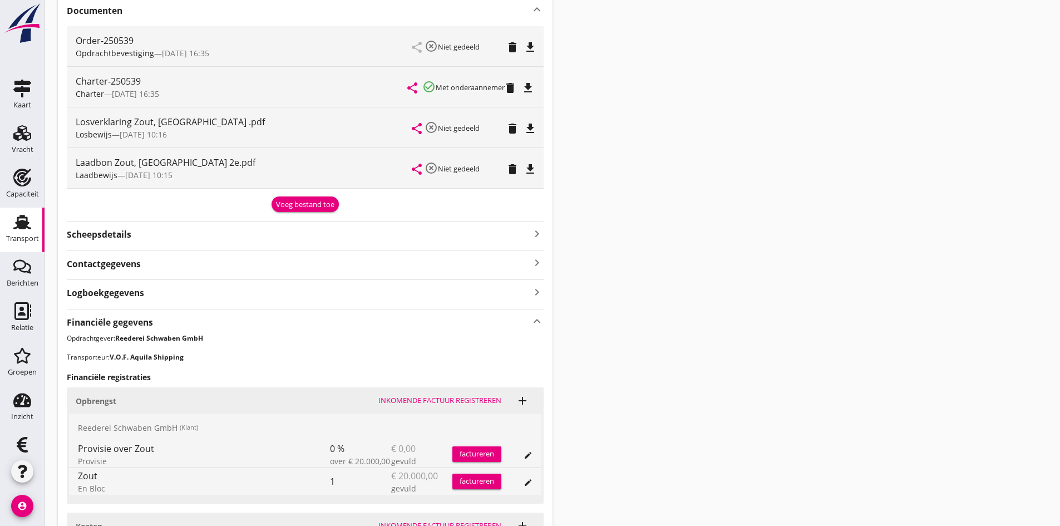
scroll to position [445, 0]
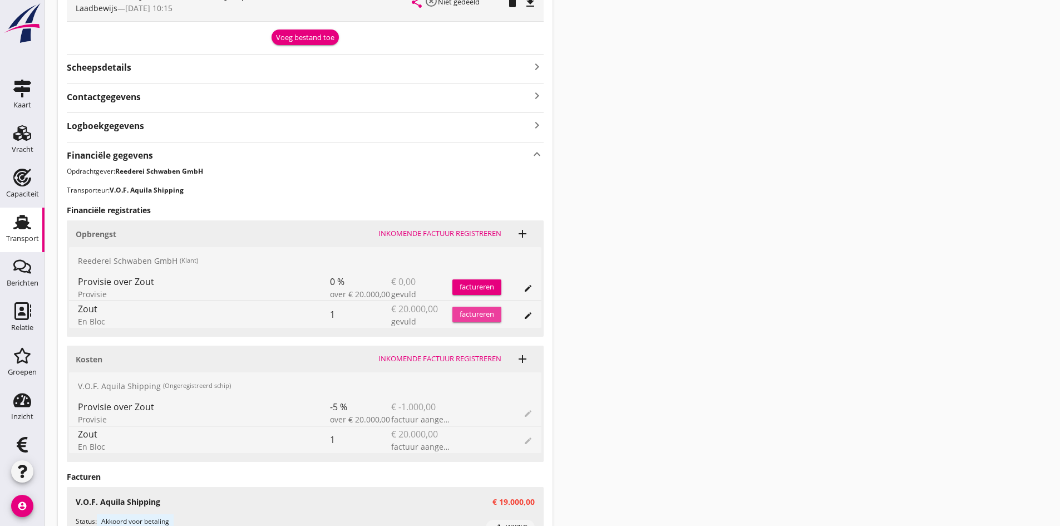
click at [474, 313] on div "factureren" at bounding box center [476, 314] width 49 height 11
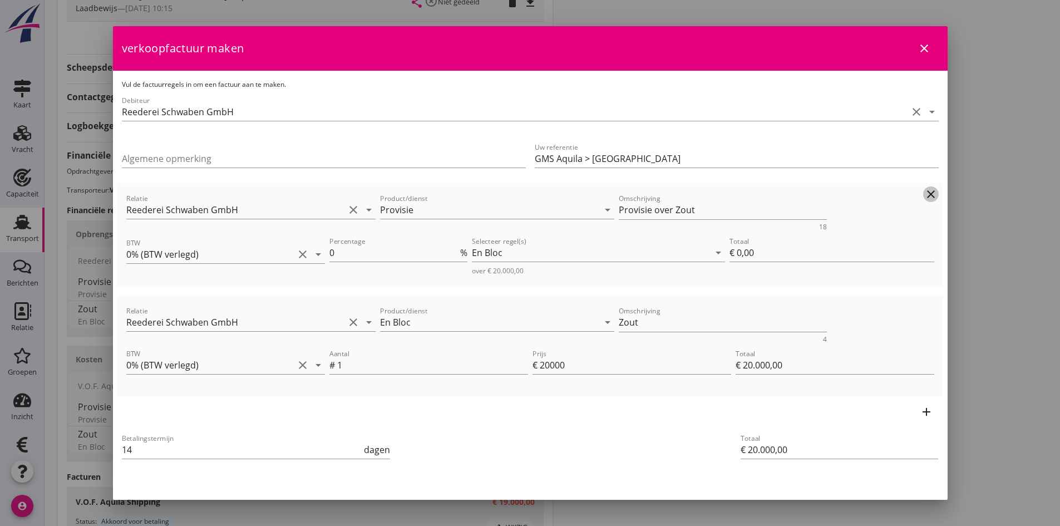
click at [924, 191] on icon "clear" at bounding box center [930, 194] width 13 height 13
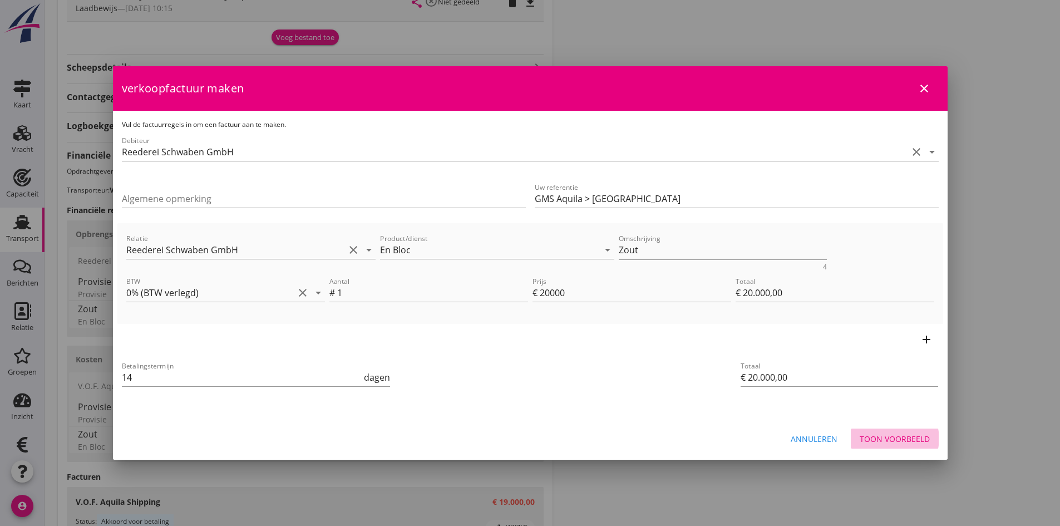
click at [889, 437] on div "Toon voorbeeld" at bounding box center [895, 439] width 70 height 12
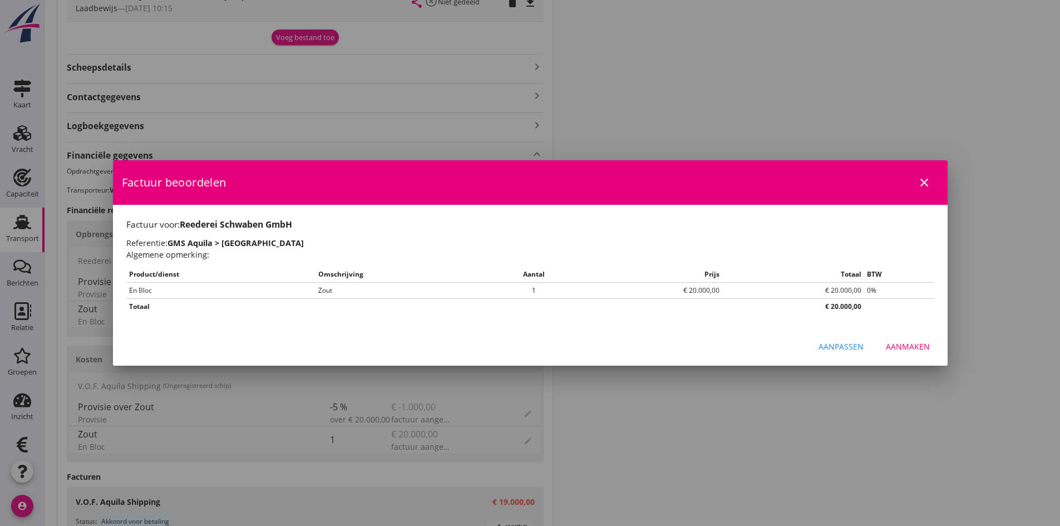
click at [899, 349] on div "Aanmaken" at bounding box center [908, 347] width 44 height 12
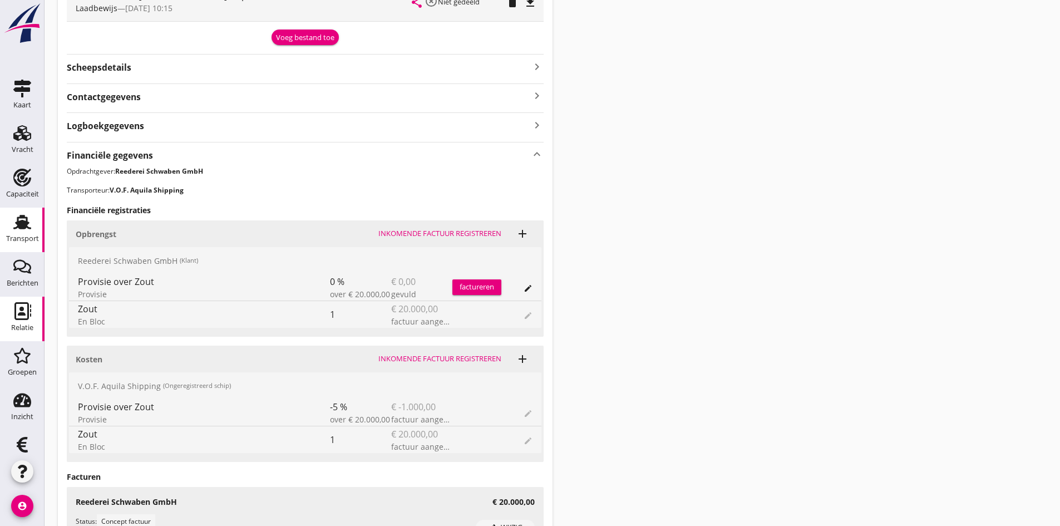
click at [16, 319] on use at bounding box center [22, 311] width 17 height 18
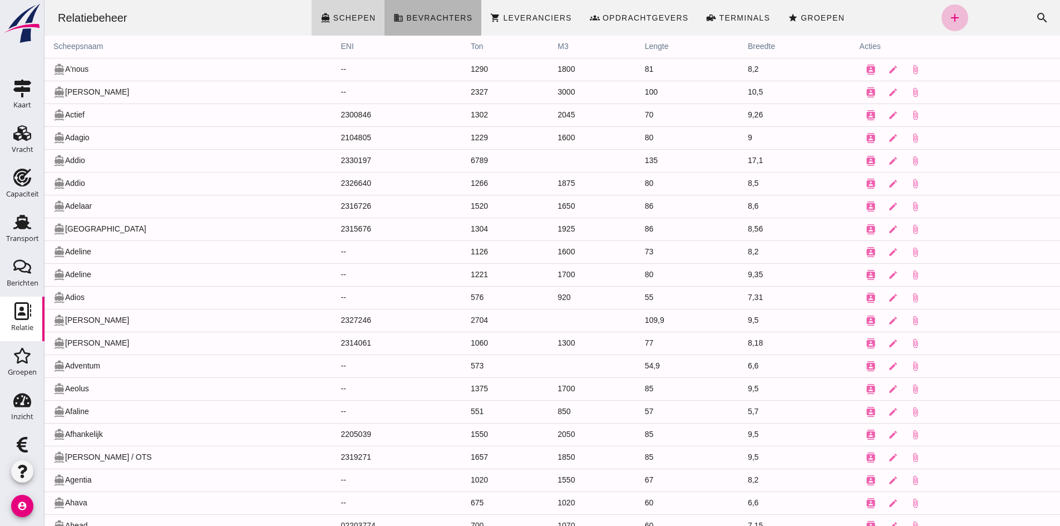
click span "Bevrachters"
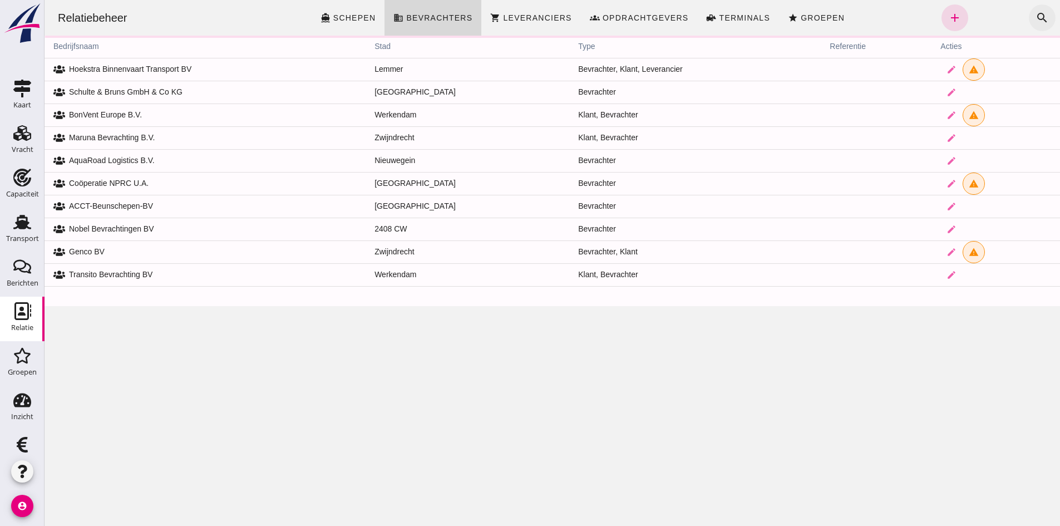
click at [1036, 18] on icon "search" at bounding box center [1042, 17] width 13 height 13
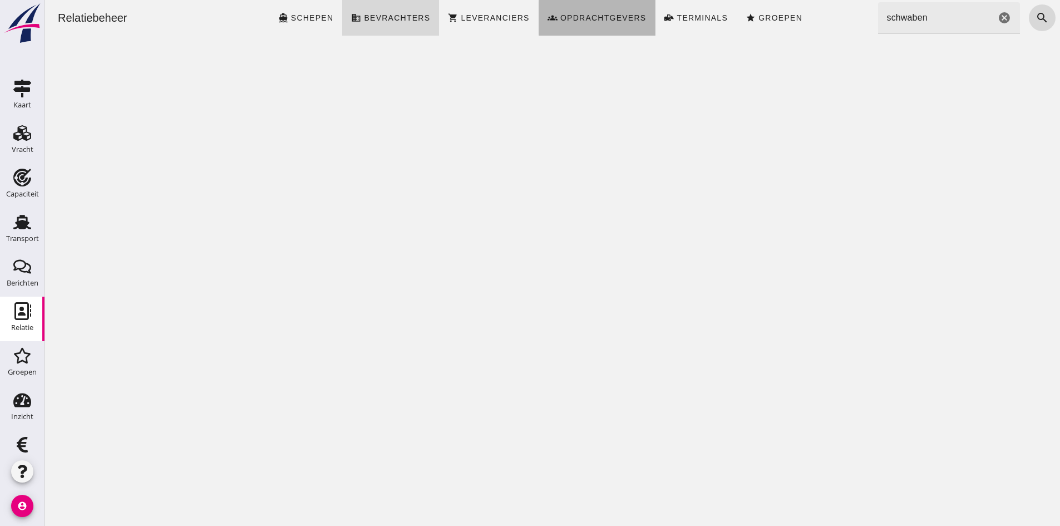
click span "Opdrachtgevers"
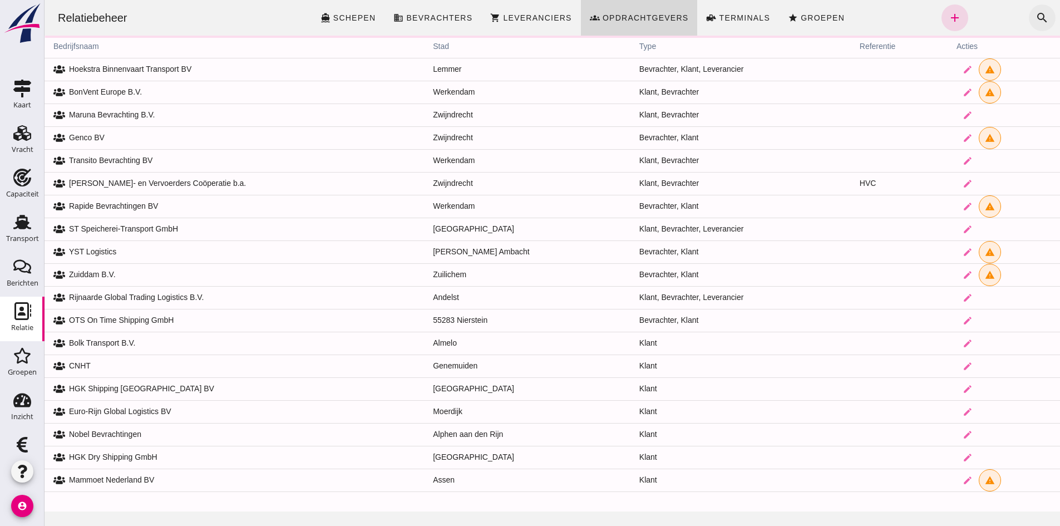
click at [1036, 17] on icon "search" at bounding box center [1042, 17] width 13 height 13
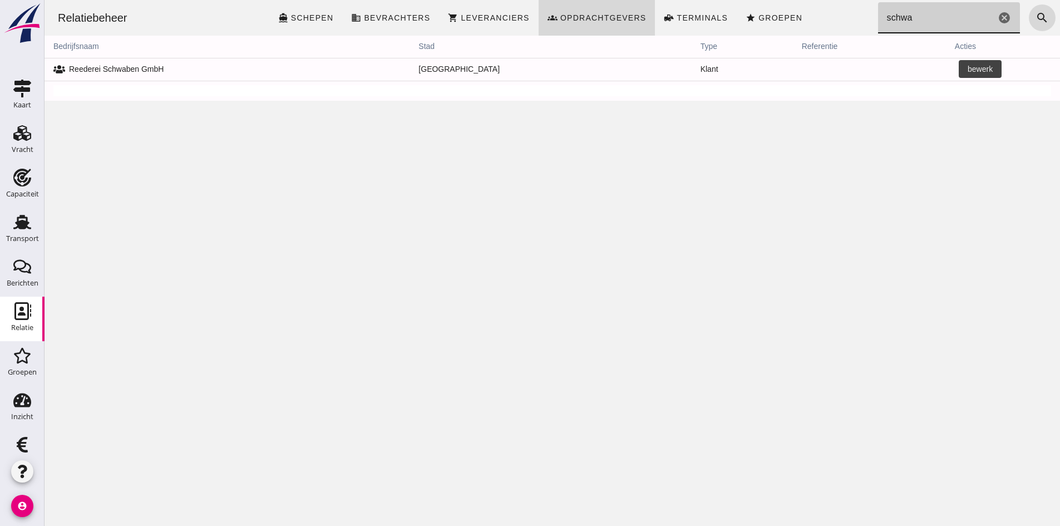
type input "schwa"
click at [961, 68] on icon "edit" at bounding box center [966, 70] width 10 height 10
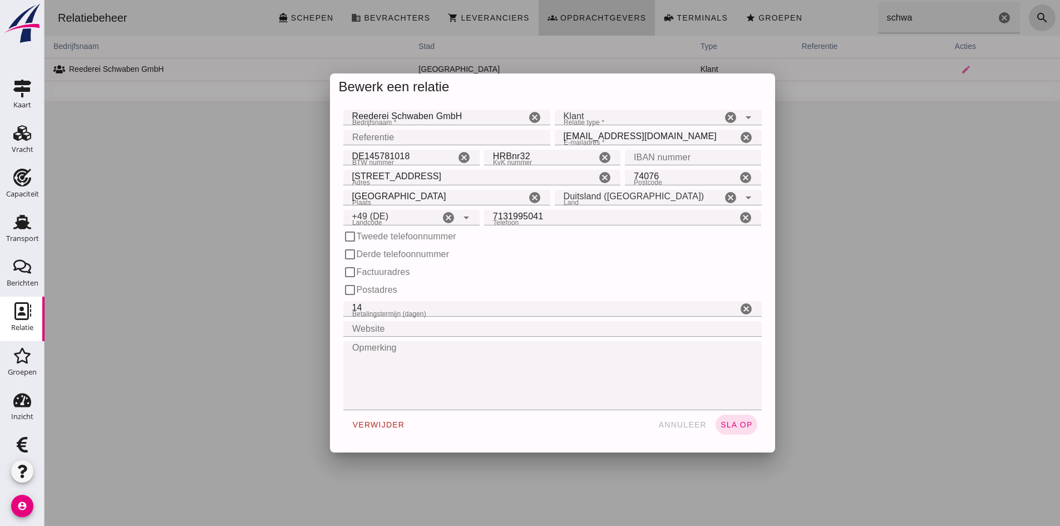
type input "+49 (DE)"
click span "annuleer"
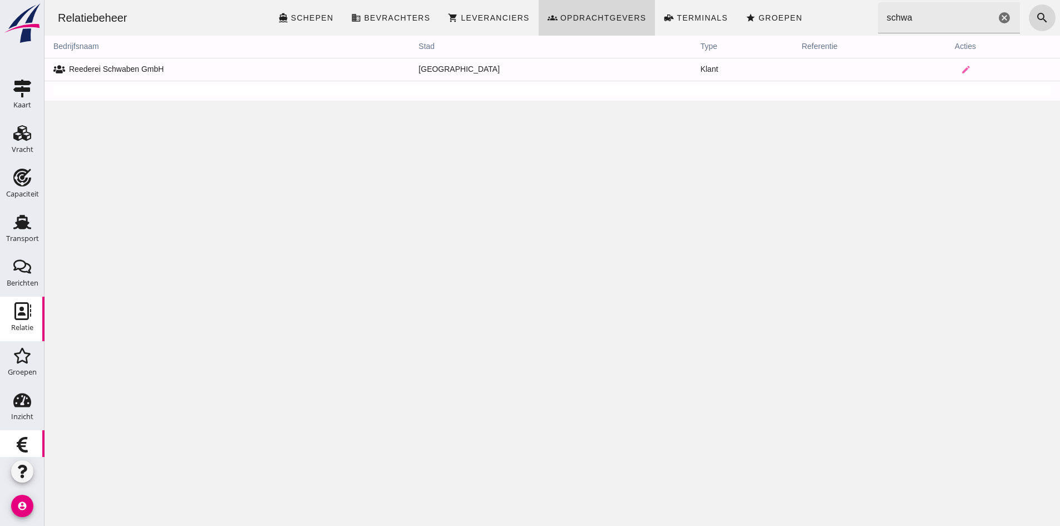
click at [21, 440] on icon "Financieel" at bounding box center [22, 445] width 18 height 18
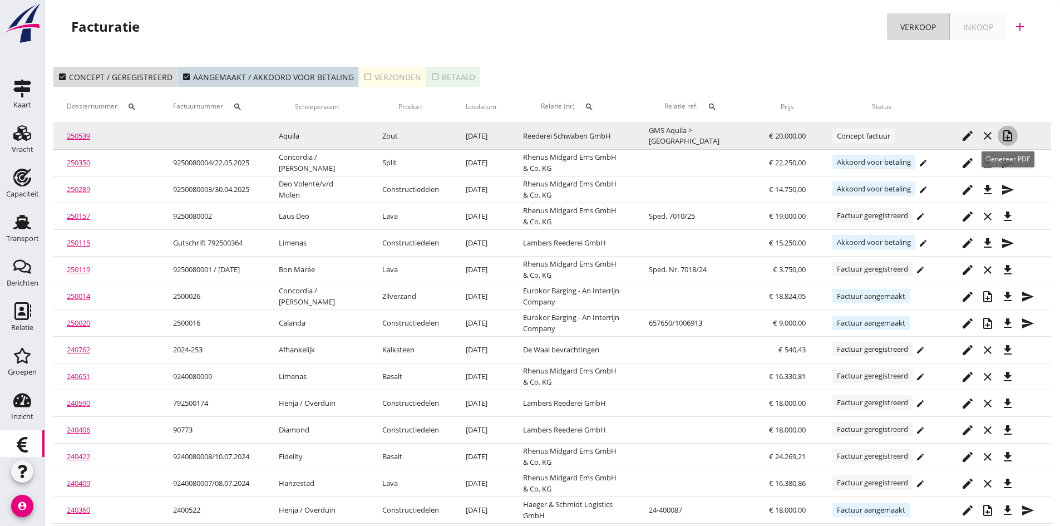
click at [1007, 133] on icon "note_add" at bounding box center [1007, 135] width 13 height 13
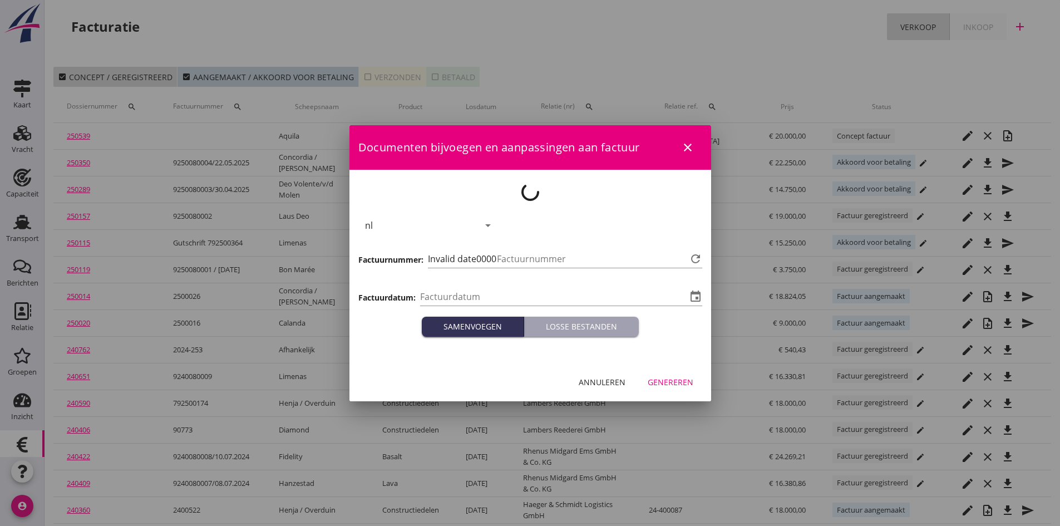
type input "[DATE]"
type input "679"
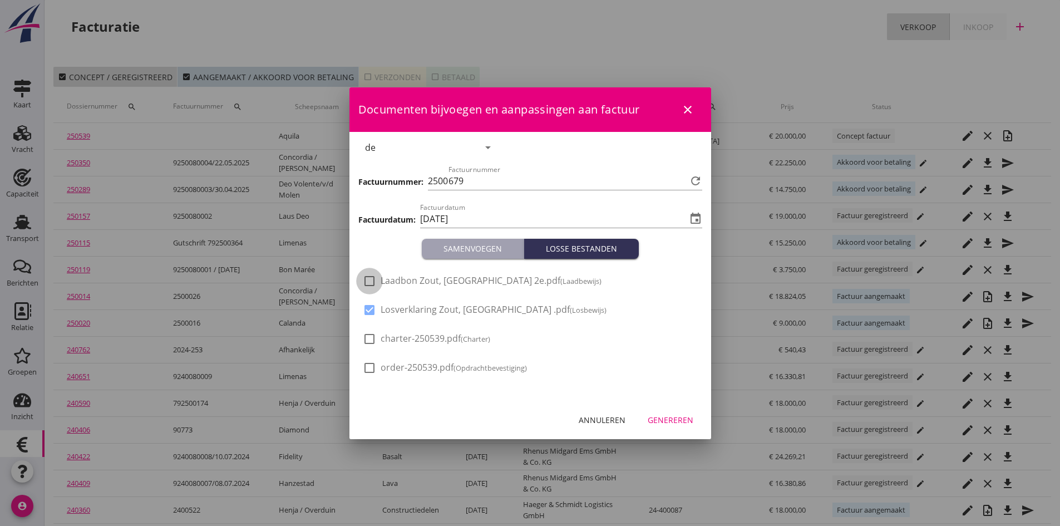
click at [370, 281] on div at bounding box center [369, 281] width 19 height 19
checkbox input "true"
click at [660, 420] on div "Genereren" at bounding box center [671, 420] width 46 height 12
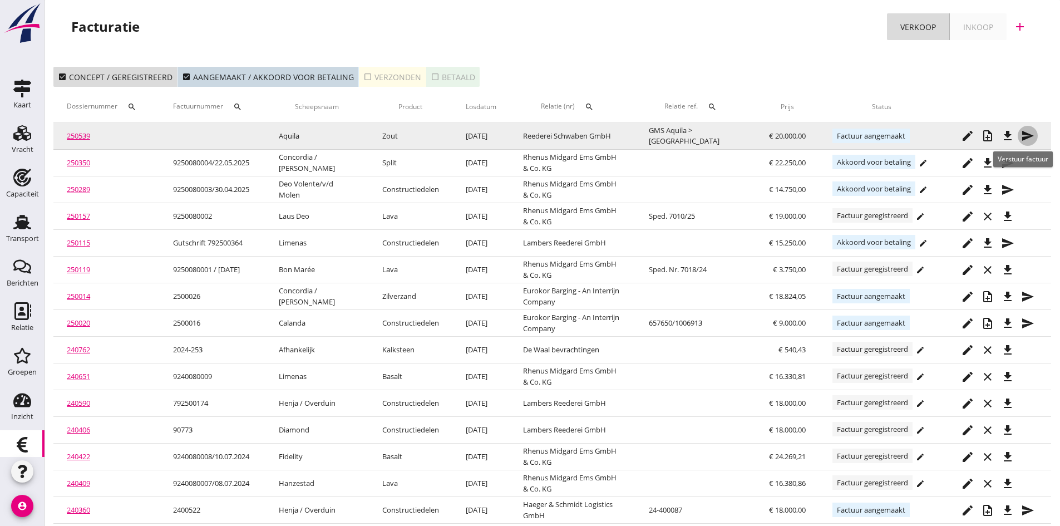
click at [1024, 135] on icon "send" at bounding box center [1027, 135] width 13 height 13
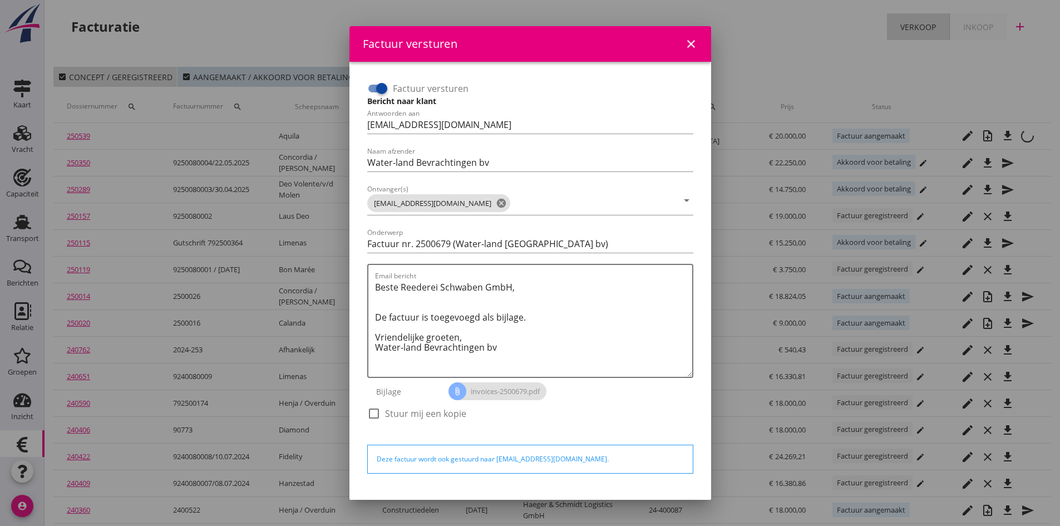
scroll to position [32, 0]
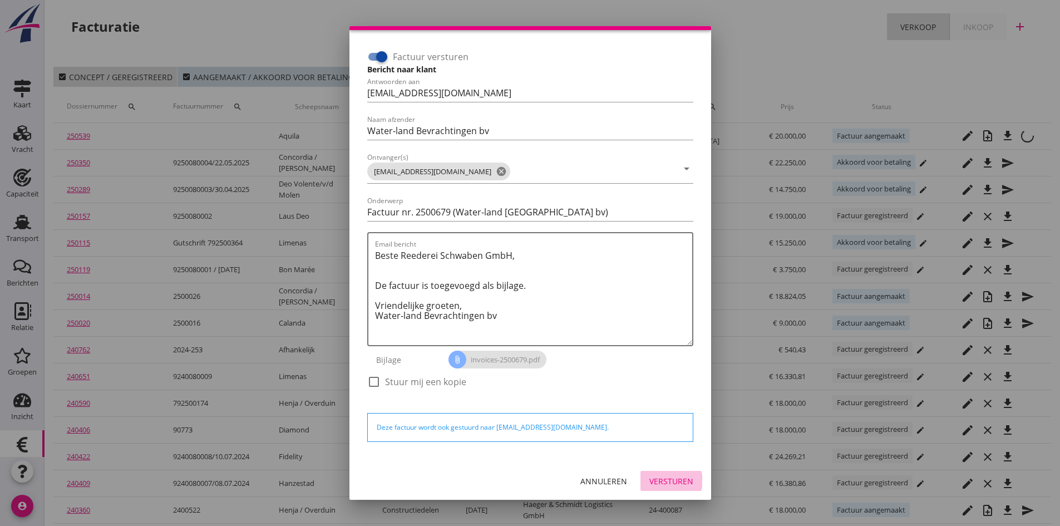
click at [651, 479] on div "Versturen" at bounding box center [671, 481] width 44 height 12
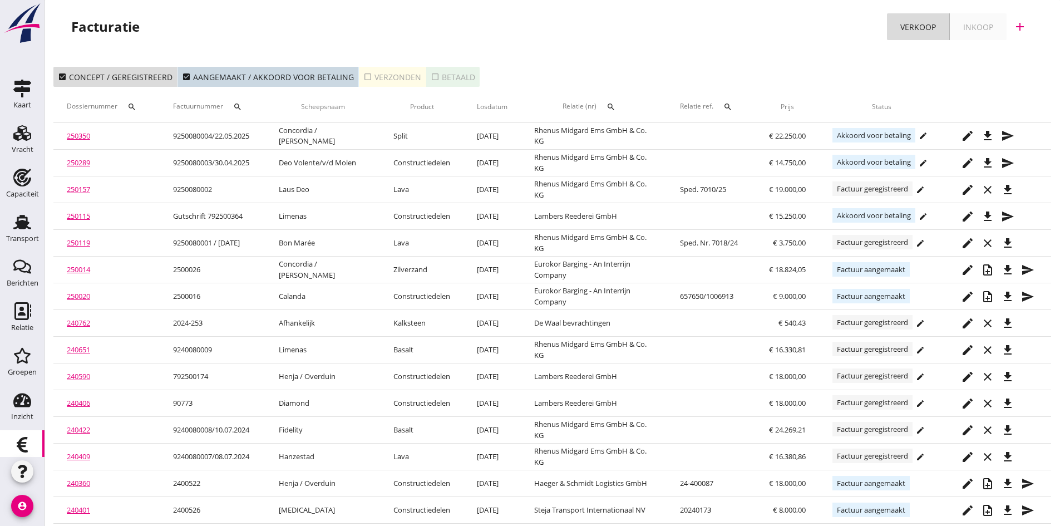
click at [393, 75] on div "check_box_outline_blank Verzonden" at bounding box center [392, 77] width 58 height 12
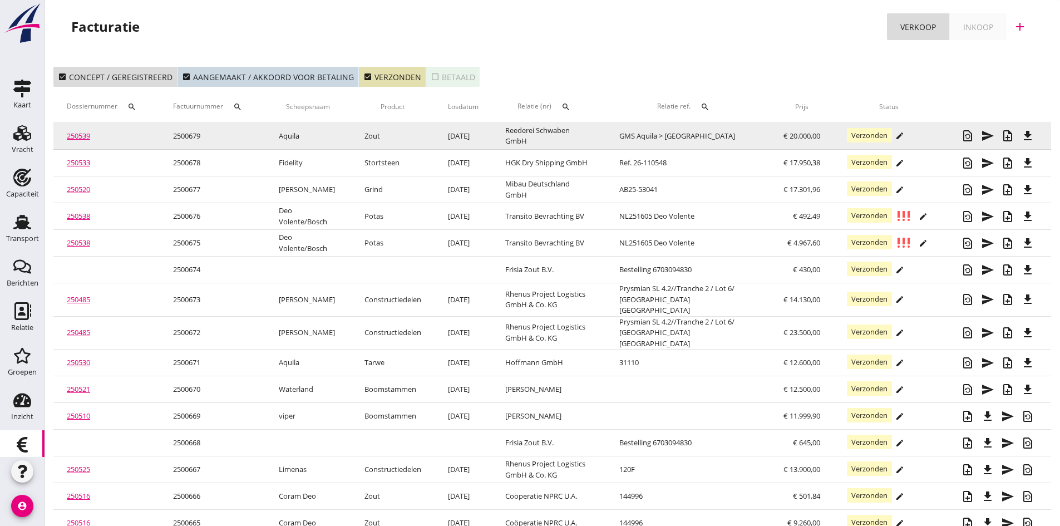
click at [81, 135] on link "250539" at bounding box center [78, 136] width 23 height 10
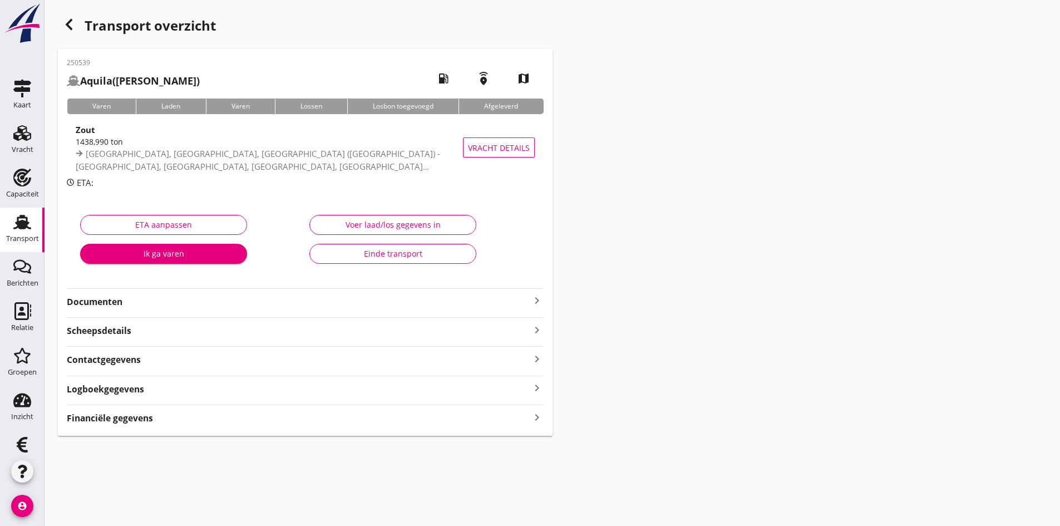
click at [119, 303] on strong "Documenten" at bounding box center [299, 301] width 464 height 13
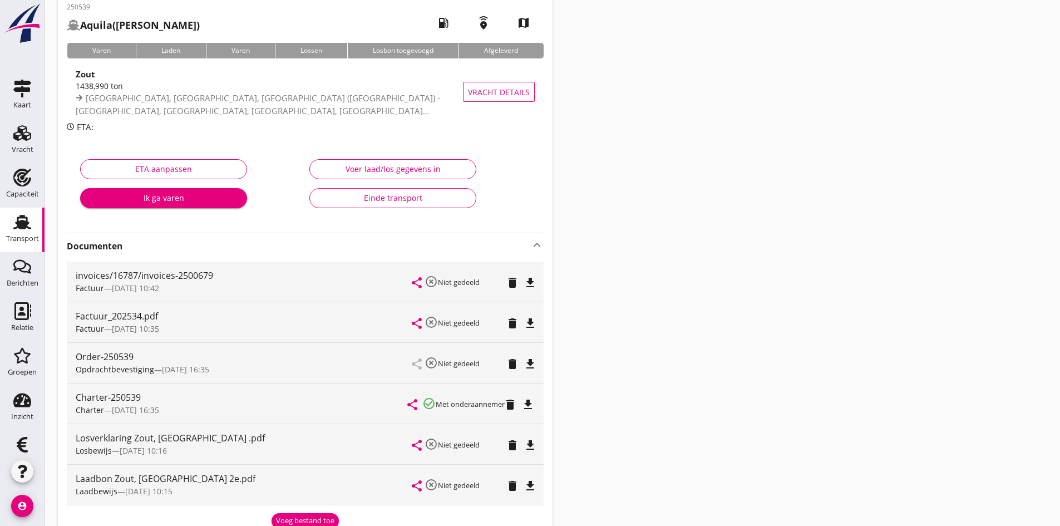
scroll to position [111, 0]
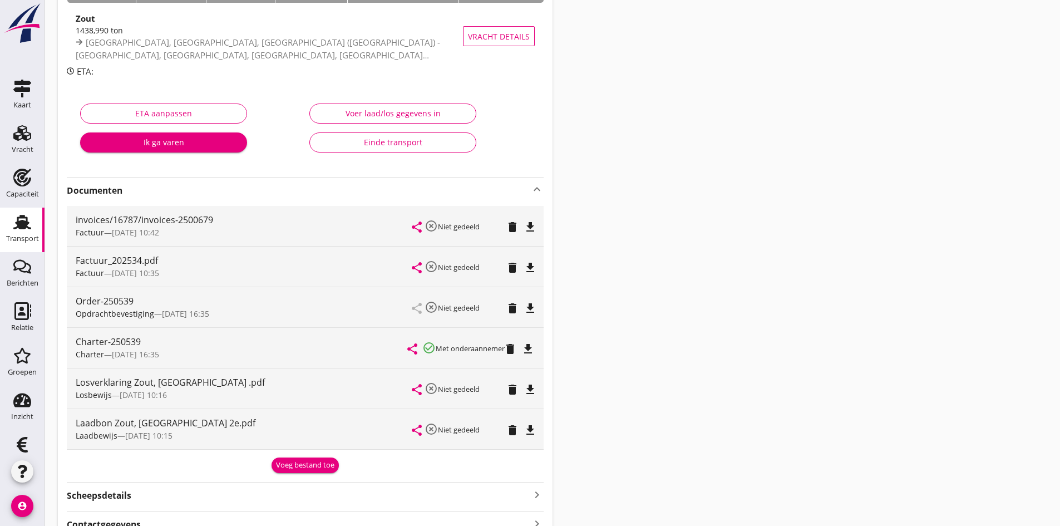
click at [393, 140] on div "Einde transport" at bounding box center [393, 142] width 148 height 12
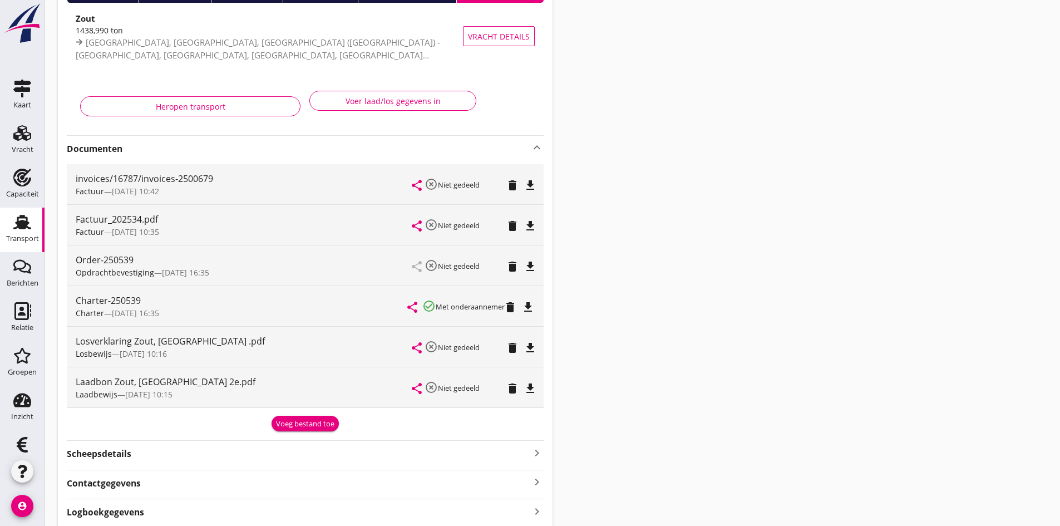
click at [14, 219] on use at bounding box center [22, 222] width 18 height 14
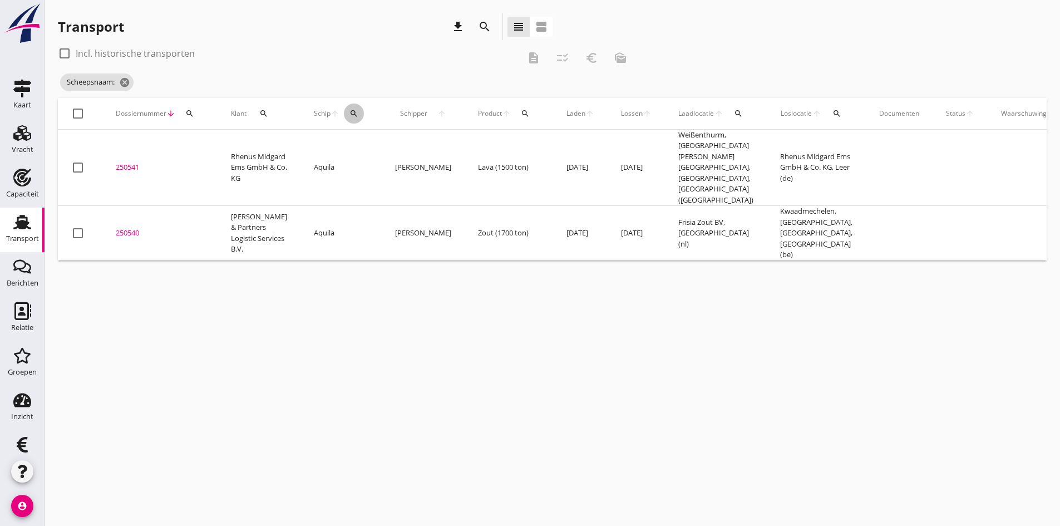
click at [349, 114] on icon "search" at bounding box center [353, 113] width 9 height 9
click at [357, 142] on input "Zoek op (scheeps)naam" at bounding box center [395, 146] width 116 height 18
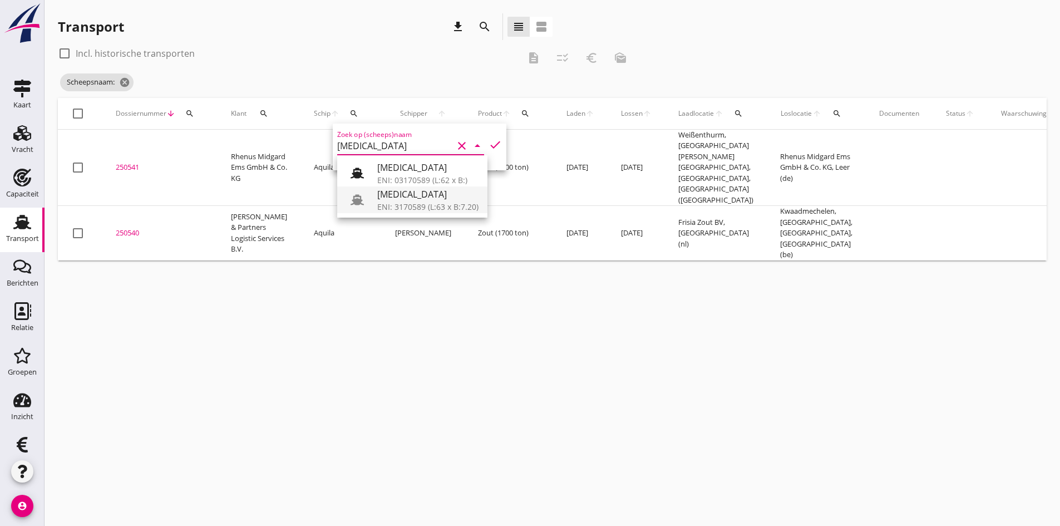
drag, startPoint x: 409, startPoint y: 195, endPoint x: 423, endPoint y: 194, distance: 14.0
click at [410, 195] on div "[MEDICAL_DATA]" at bounding box center [427, 194] width 101 height 13
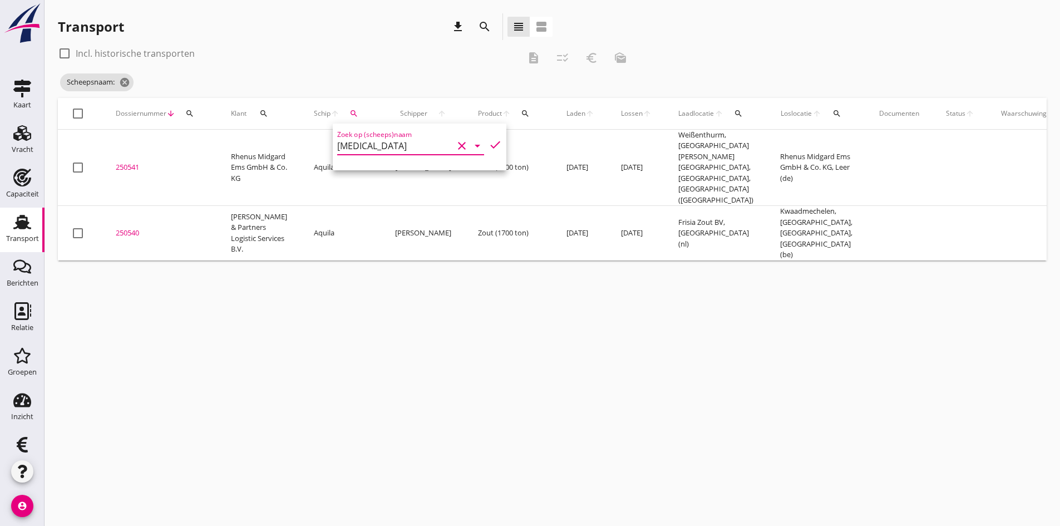
drag, startPoint x: 483, startPoint y: 143, endPoint x: 475, endPoint y: 154, distance: 13.5
click at [489, 143] on icon "check" at bounding box center [495, 144] width 13 height 13
type input "[MEDICAL_DATA]"
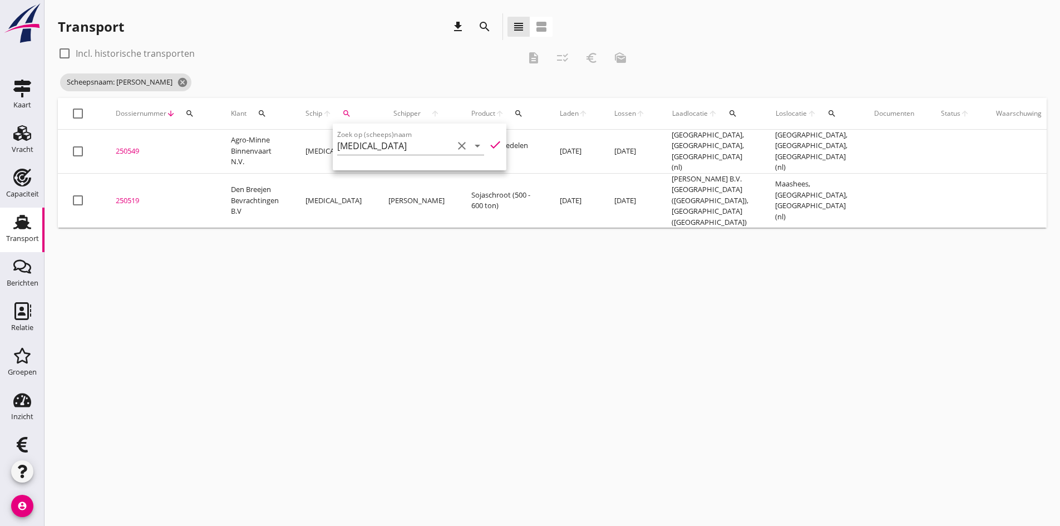
click at [125, 195] on div "250519" at bounding box center [160, 200] width 88 height 11
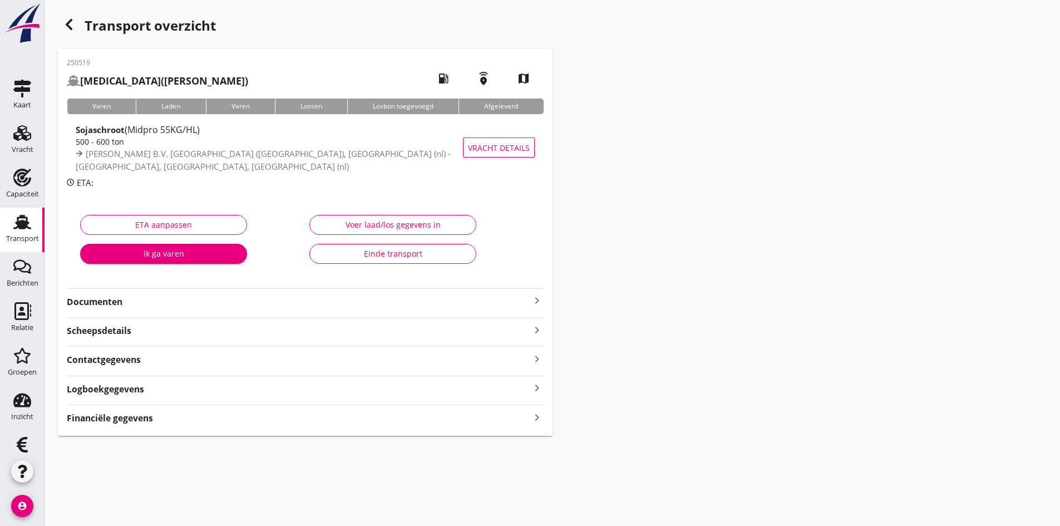
click at [370, 225] on div "Voer laad/los gegevens in" at bounding box center [393, 225] width 148 height 12
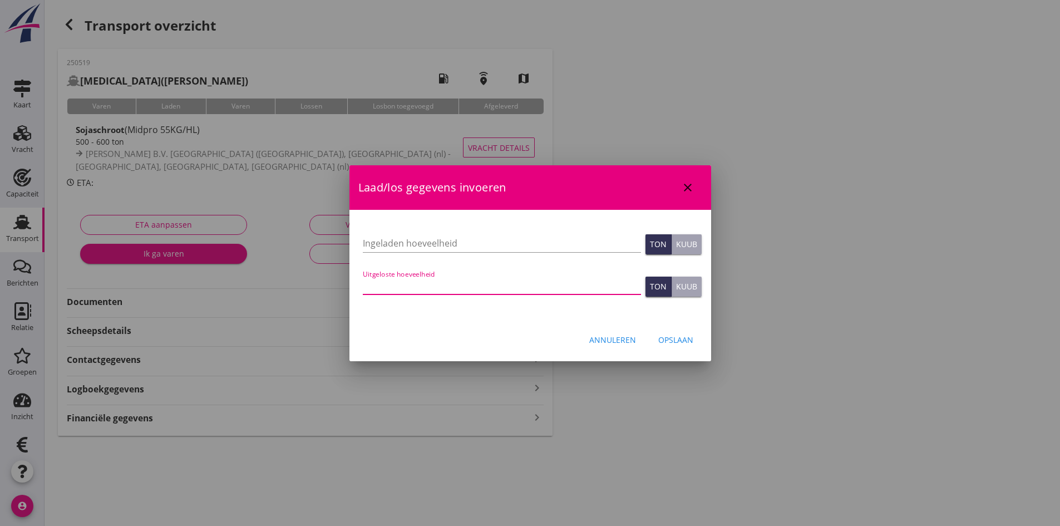
click at [391, 287] on input "Uitgeloste hoeveelheid" at bounding box center [502, 286] width 278 height 18
type input "528"
type input "528.798"
click at [401, 242] on input "Ingeladen hoeveelheid" at bounding box center [502, 243] width 278 height 18
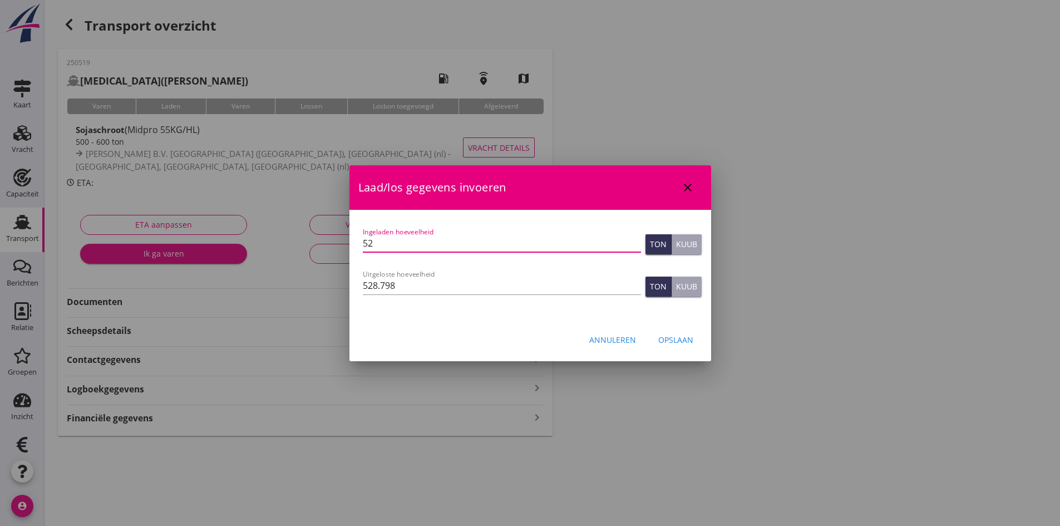
type input "528"
type input "528.798"
click at [673, 340] on div "Opslaan" at bounding box center [675, 340] width 35 height 12
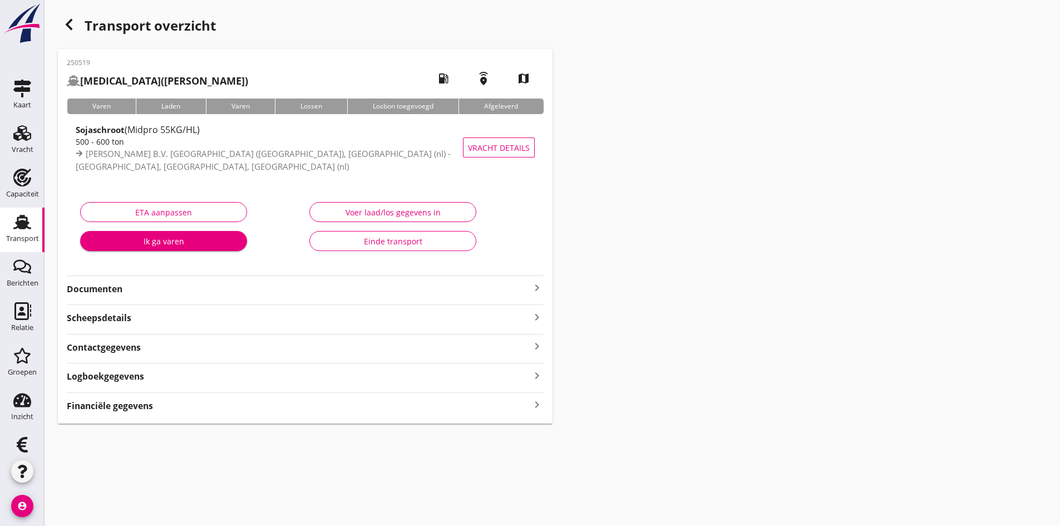
click at [361, 211] on div "Voer laad/los gegevens in" at bounding box center [393, 212] width 148 height 12
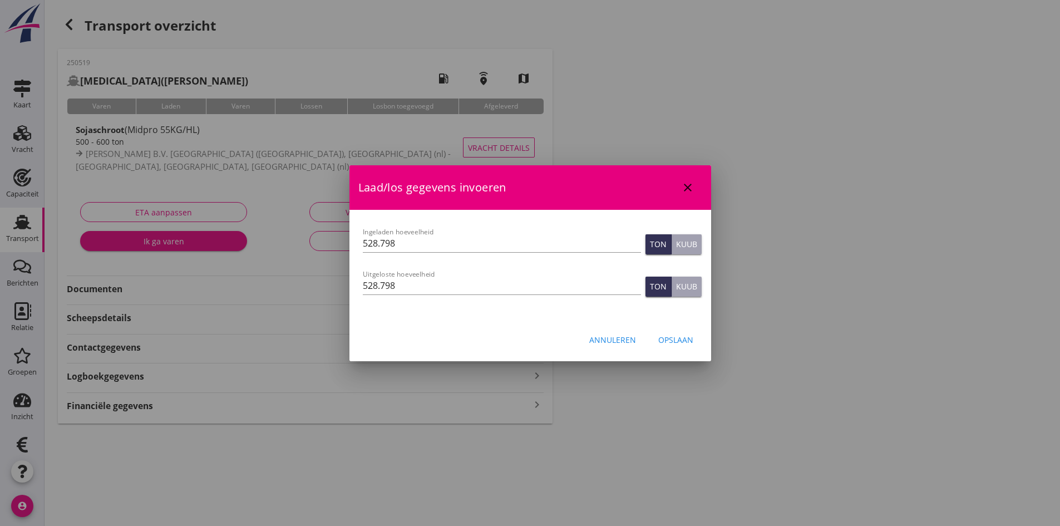
click at [686, 186] on icon "close" at bounding box center [687, 187] width 13 height 13
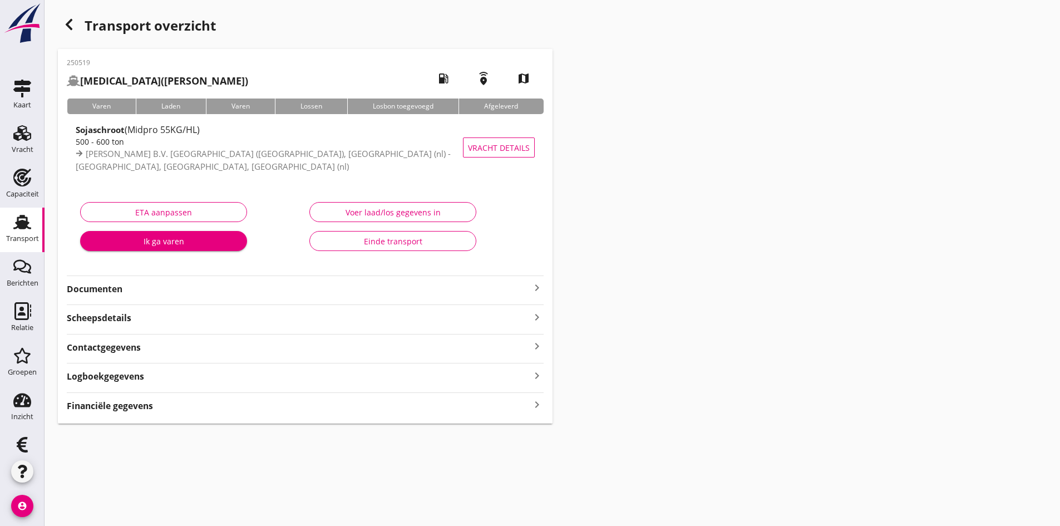
drag, startPoint x: 16, startPoint y: 216, endPoint x: 3, endPoint y: 219, distance: 13.5
click at [16, 216] on use at bounding box center [22, 222] width 18 height 14
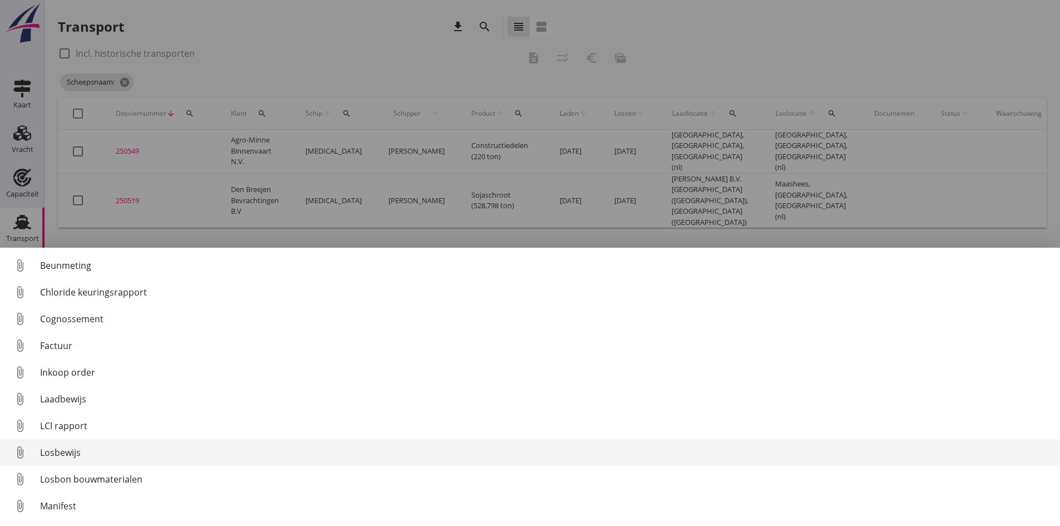
click at [66, 451] on div "Losbewijs" at bounding box center [545, 452] width 1011 height 13
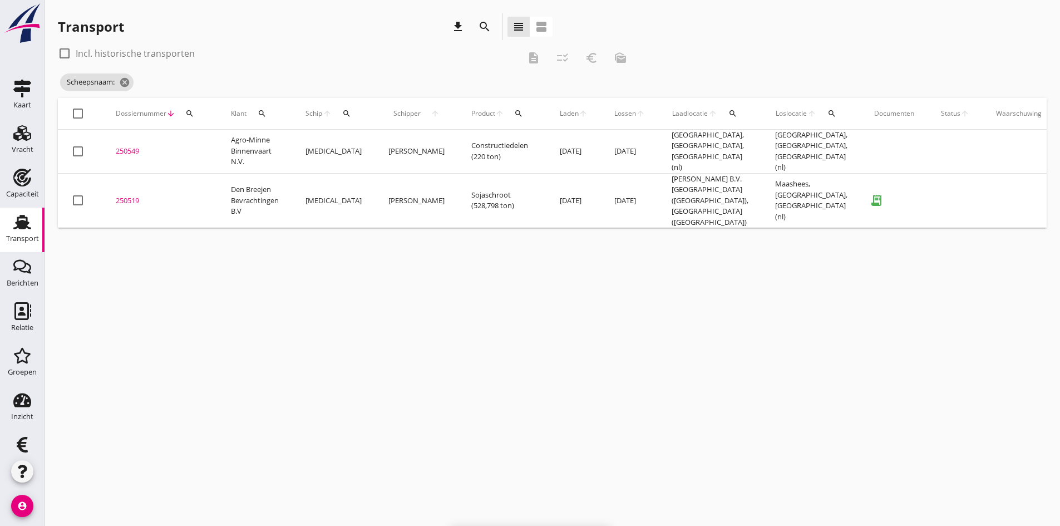
click at [127, 195] on div "250519" at bounding box center [160, 200] width 88 height 11
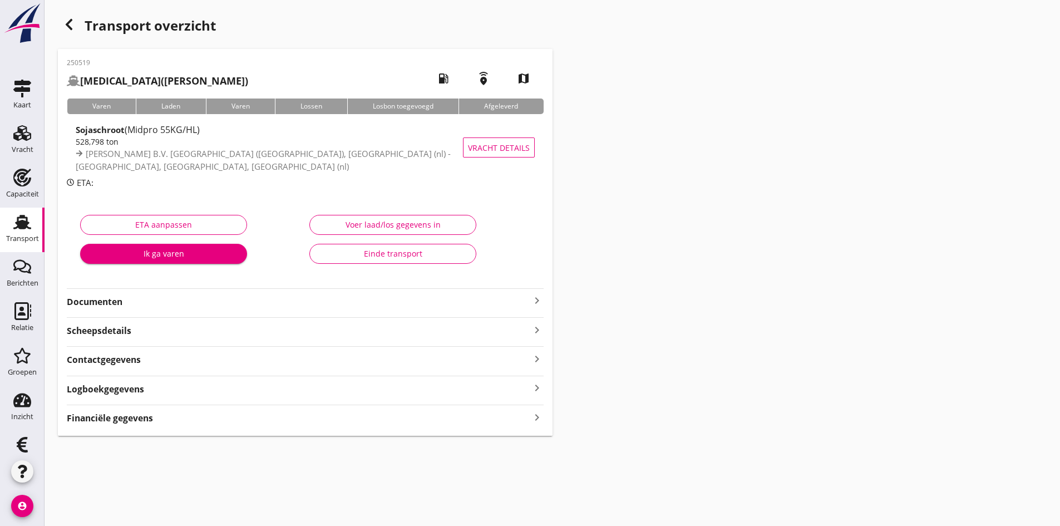
click at [112, 300] on strong "Documenten" at bounding box center [299, 301] width 464 height 13
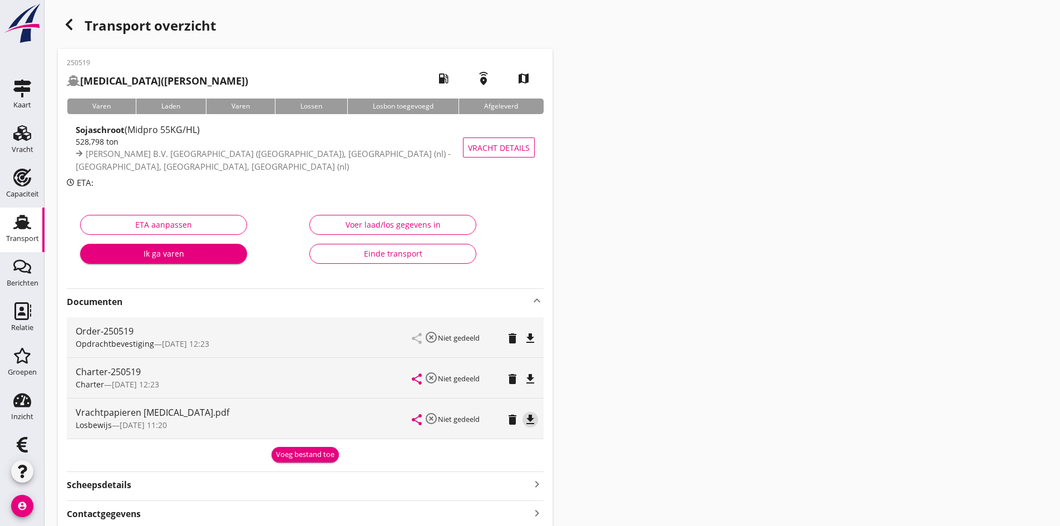
click at [531, 420] on icon "file_download" at bounding box center [530, 419] width 13 height 13
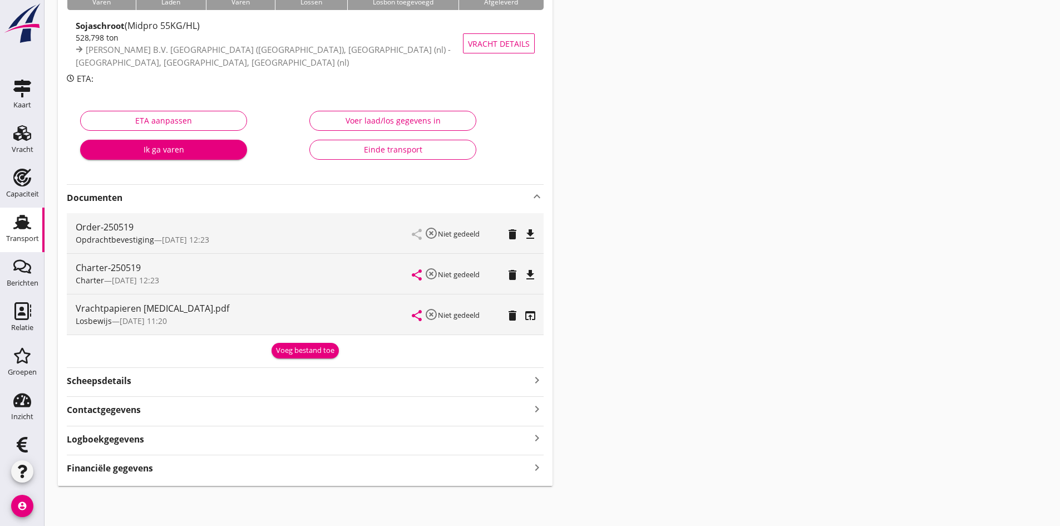
click at [534, 471] on icon "keyboard_arrow_right" at bounding box center [536, 467] width 13 height 15
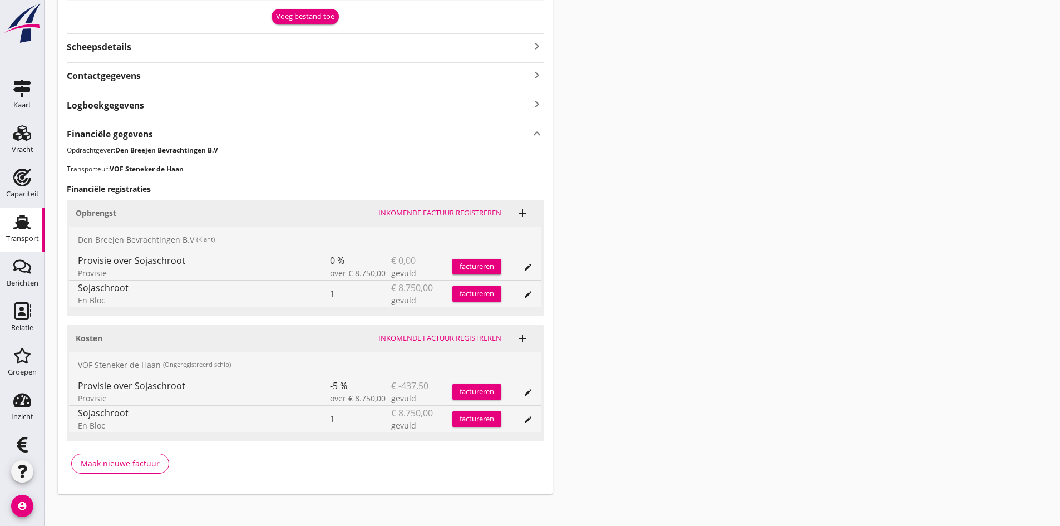
scroll to position [446, 0]
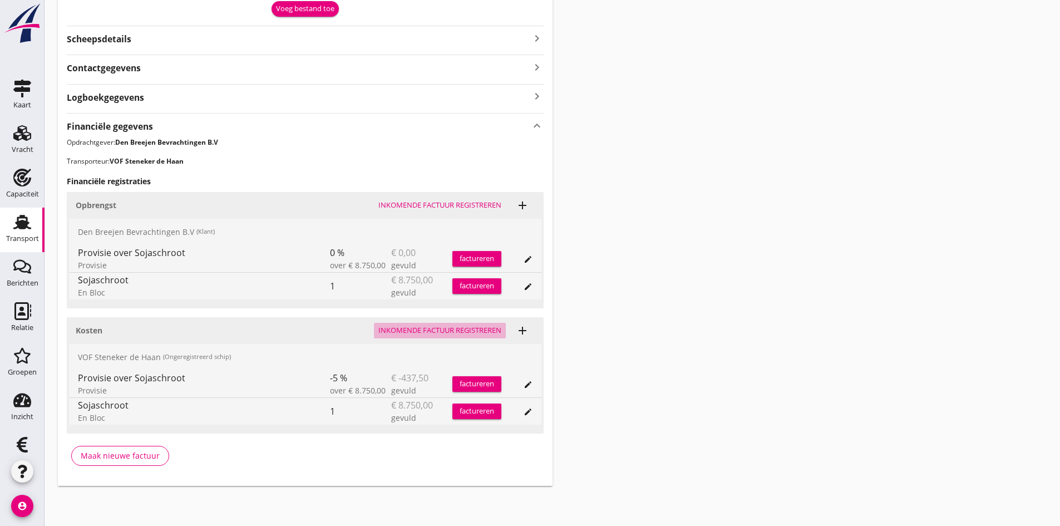
click at [400, 329] on div "Inkomende factuur registreren" at bounding box center [439, 330] width 123 height 11
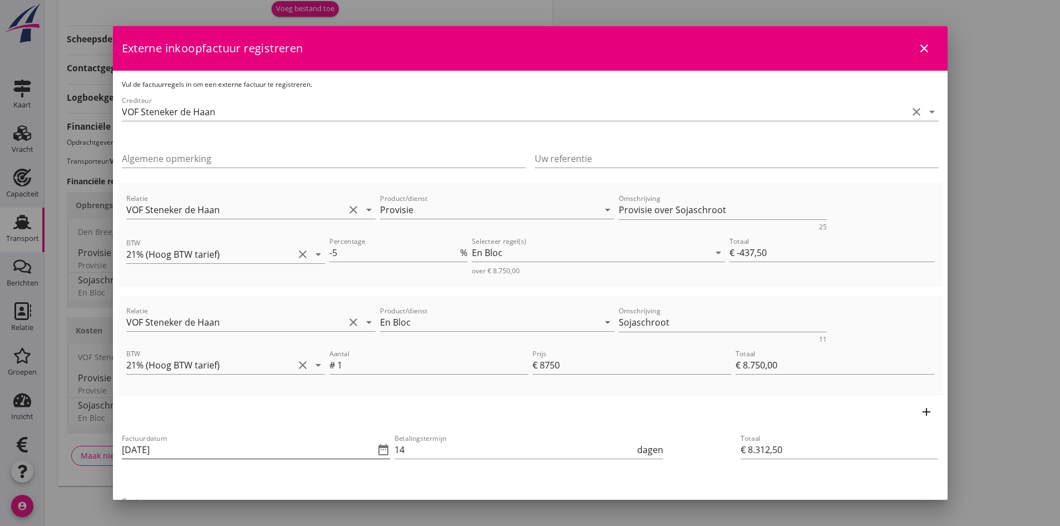
click at [230, 454] on input "[DATE]" at bounding box center [248, 450] width 253 height 18
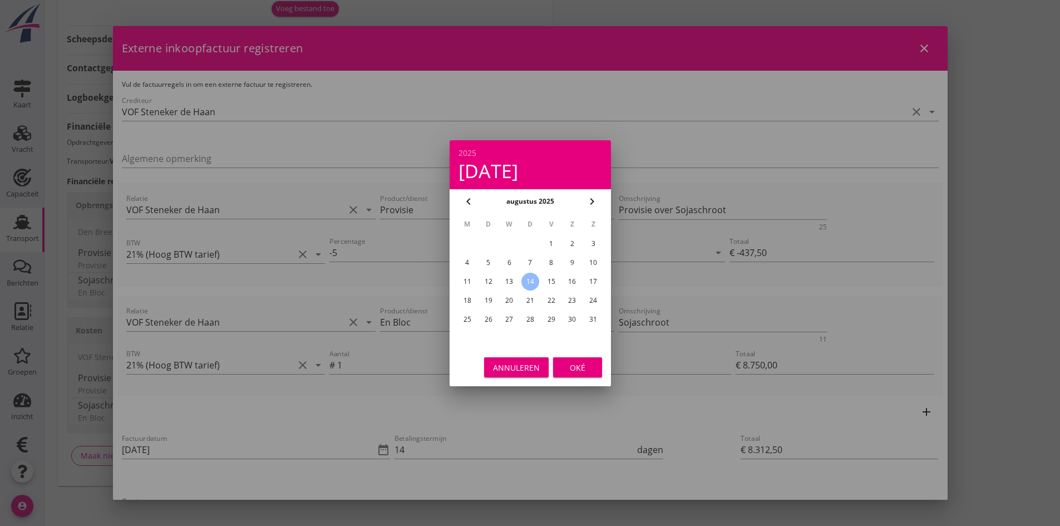
click at [510, 280] on div "13" at bounding box center [509, 282] width 18 height 18
type input "[DATE]"
click at [582, 366] on div "Oké" at bounding box center [577, 367] width 31 height 12
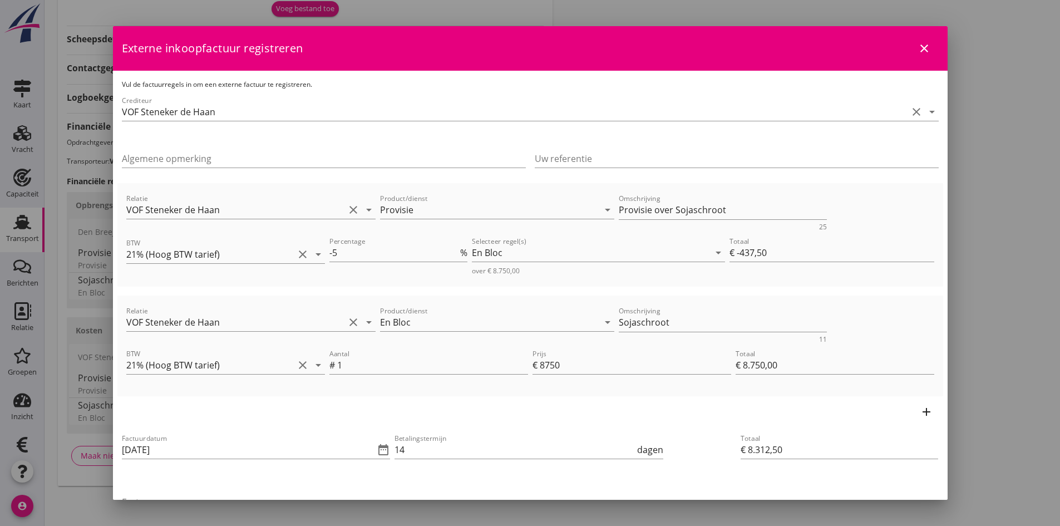
scroll to position [111, 0]
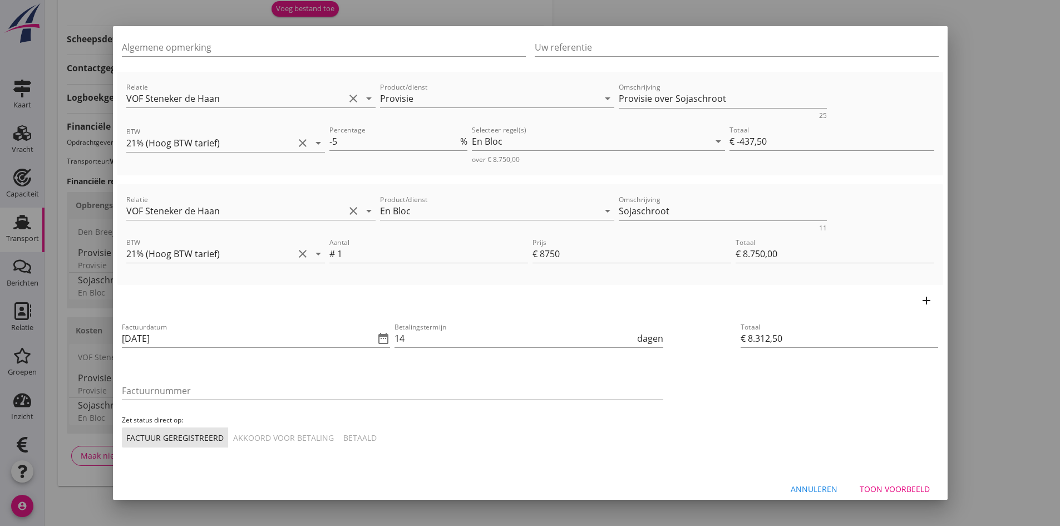
click at [229, 393] on input "Factuurnummer" at bounding box center [392, 391] width 541 height 18
type input "19"
click at [308, 413] on div "Zet status direct op: Factuur geregistreerd Akkoord voor betaling Betaald" at bounding box center [393, 431] width 546 height 37
click at [285, 433] on div "Akkoord voor betaling" at bounding box center [283, 438] width 101 height 12
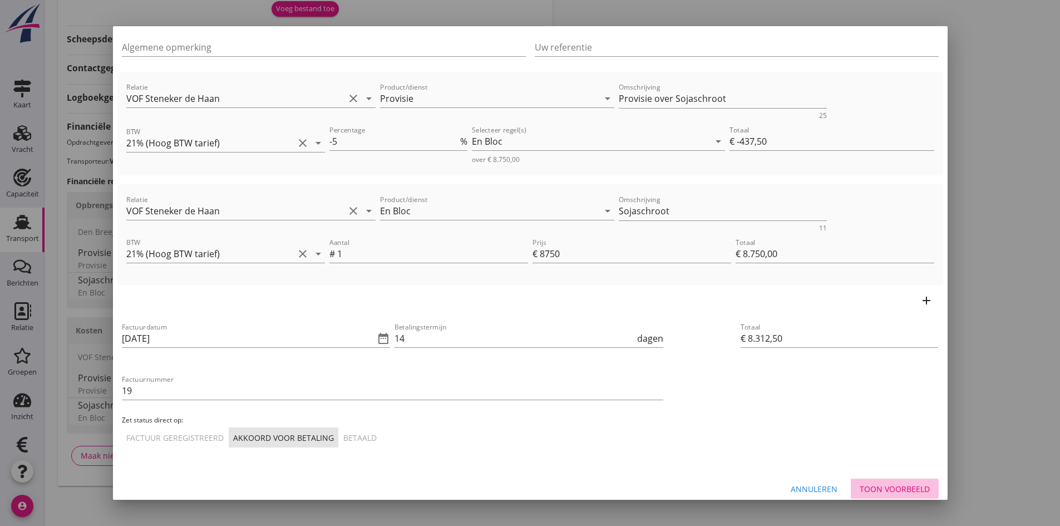
click at [865, 485] on div "Toon voorbeeld" at bounding box center [895, 489] width 70 height 12
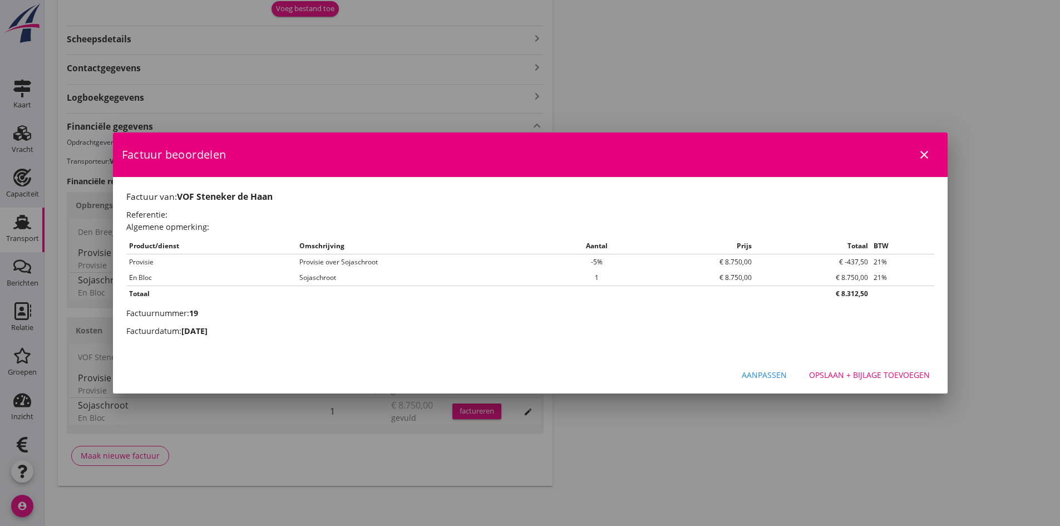
scroll to position [0, 0]
click at [835, 369] on div "Opslaan + bijlage toevoegen" at bounding box center [869, 375] width 121 height 12
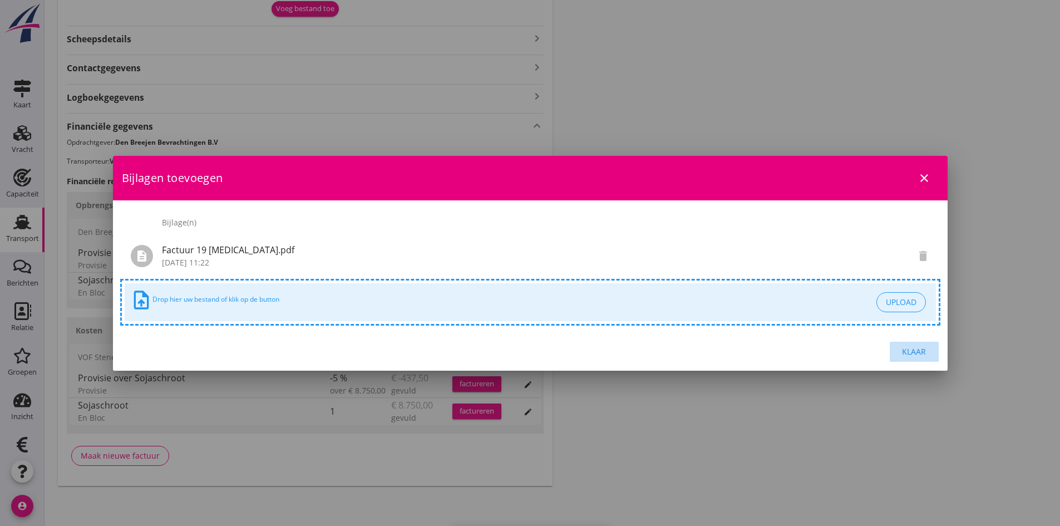
click at [909, 351] on div "Klaar" at bounding box center [914, 352] width 31 height 12
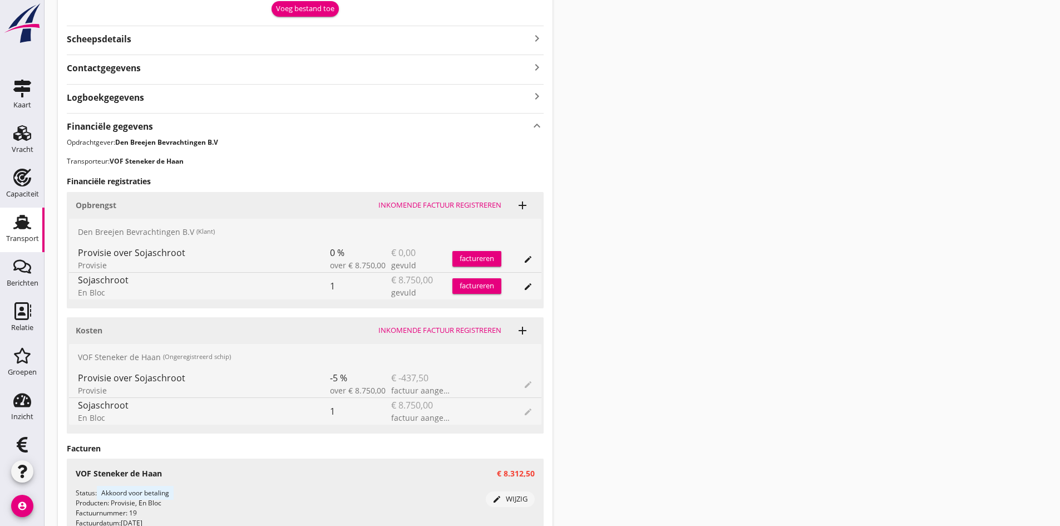
scroll to position [559, 0]
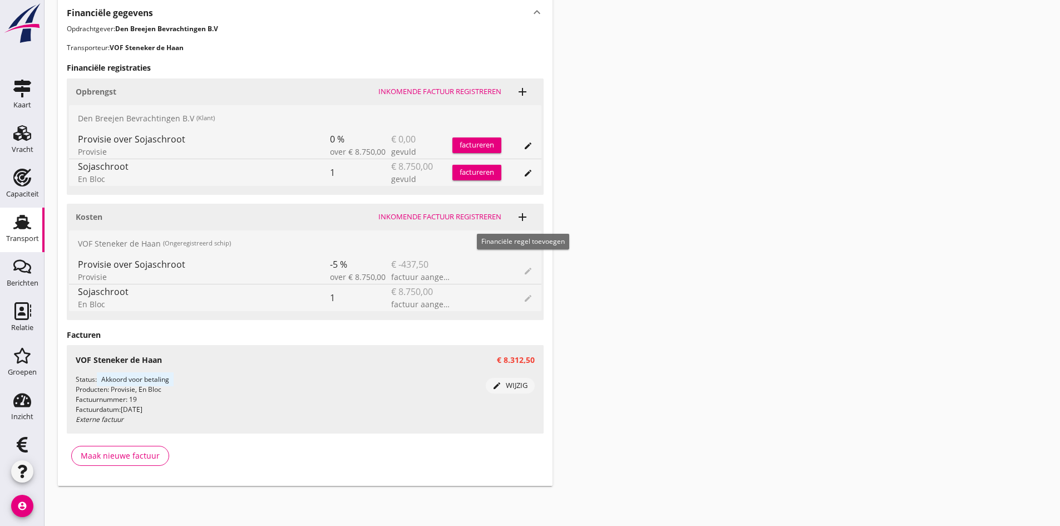
click at [521, 215] on icon "add" at bounding box center [522, 216] width 13 height 13
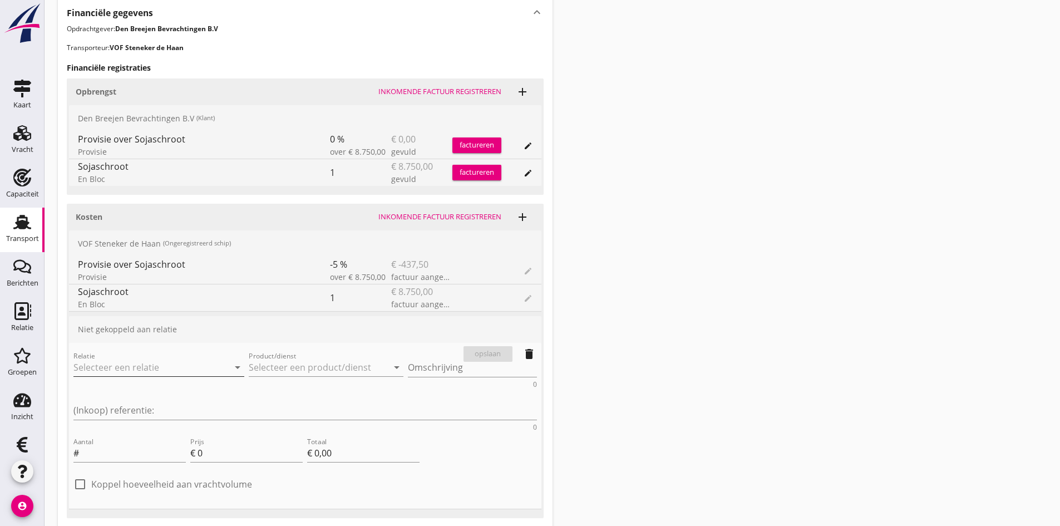
click at [150, 369] on input "Relatie" at bounding box center [143, 367] width 140 height 18
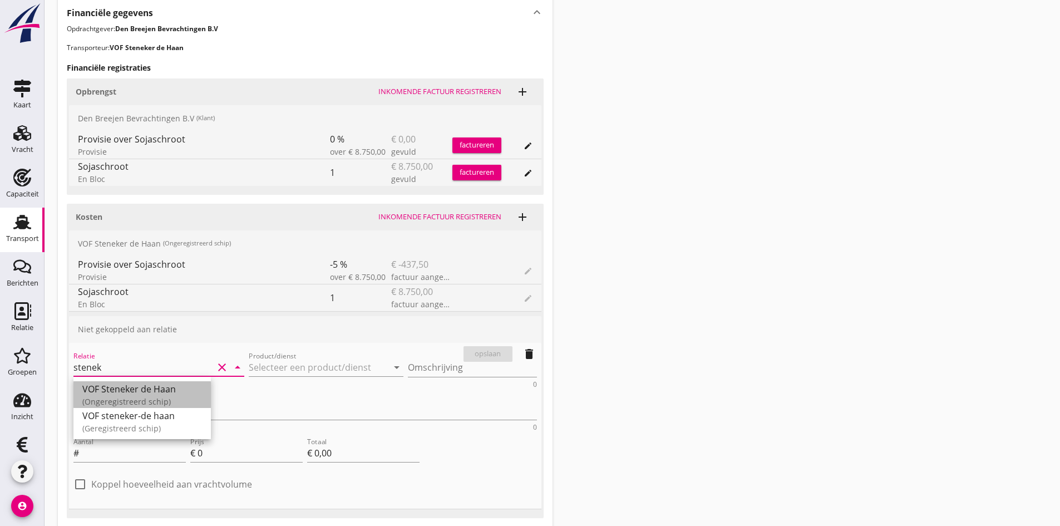
click at [136, 388] on div "VOF Steneker de Haan" at bounding box center [142, 388] width 120 height 13
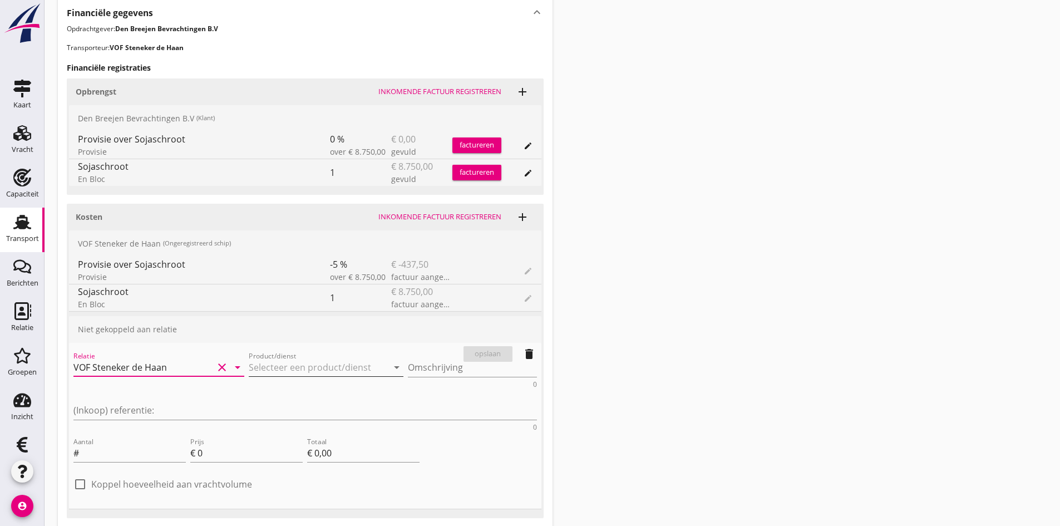
type input "VOF Steneker de Haan"
click at [257, 367] on input "Product/dienst" at bounding box center [319, 367] width 140 height 18
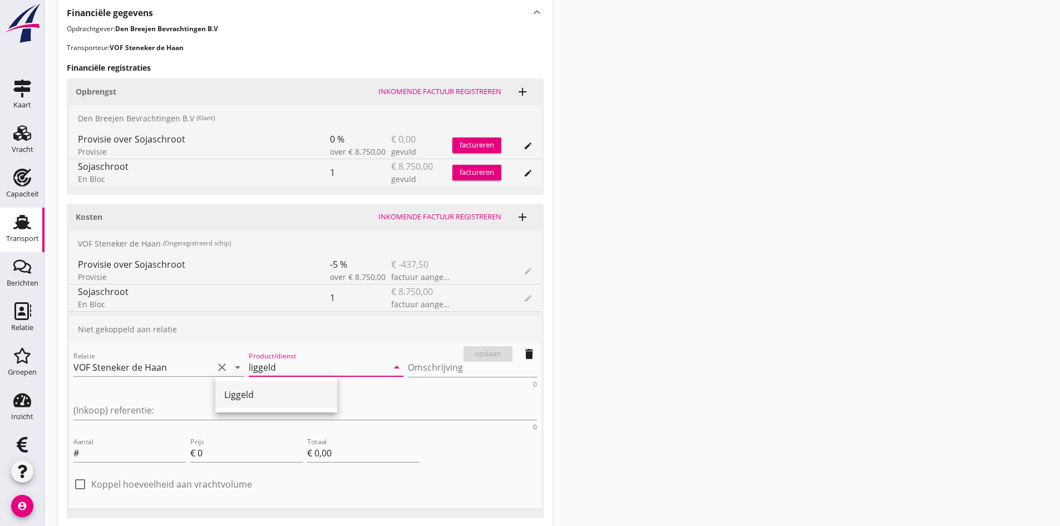
click at [245, 393] on div "Liggeld" at bounding box center [276, 394] width 104 height 13
type input "Liggeld"
click at [109, 444] on input "Aantal" at bounding box center [133, 453] width 105 height 18
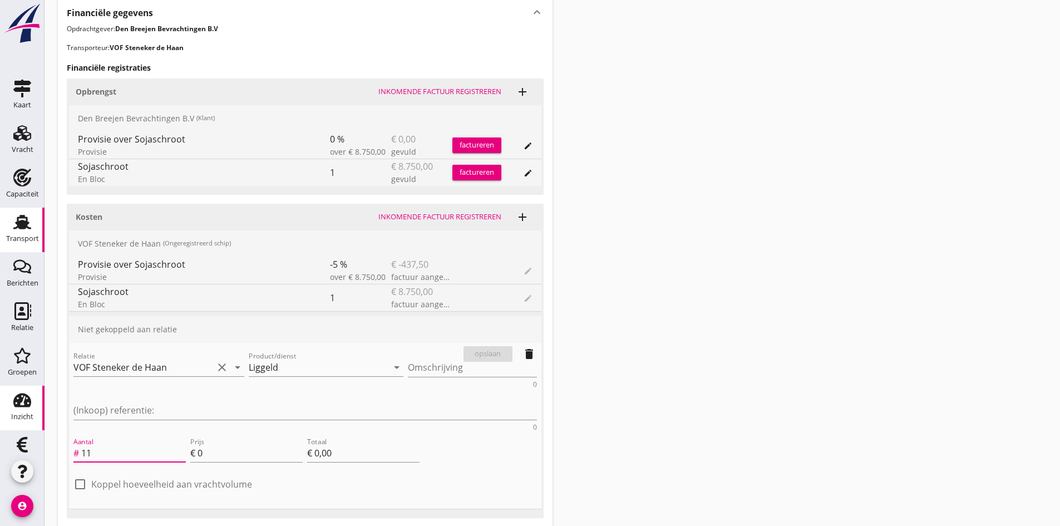
type input "11"
click at [217, 444] on input "0" at bounding box center [250, 453] width 105 height 18
type input "2"
type input "€ 22,00"
type input "20"
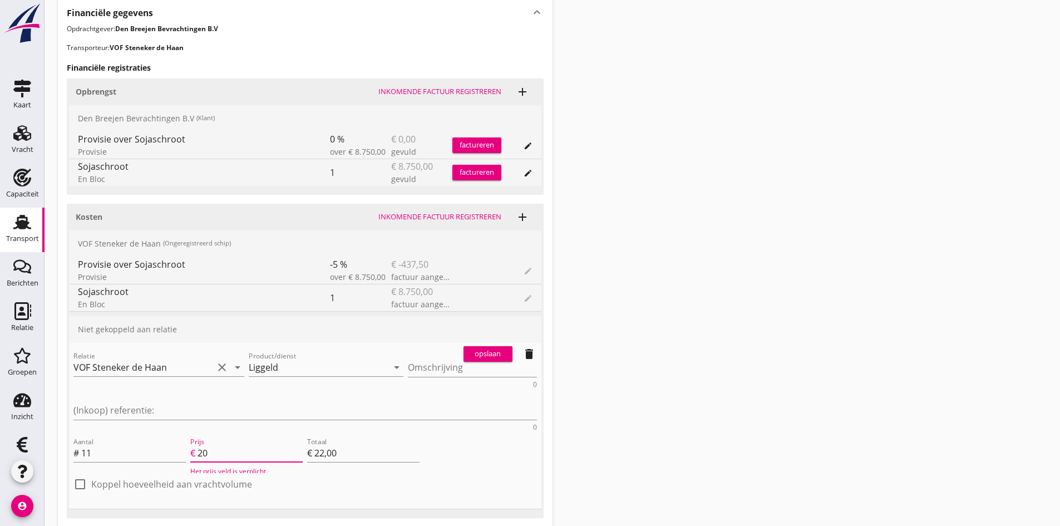
type input "€ 220,00"
type input "€ 0,00"
type input "20.5"
type input "€ 225,50"
type input "20.50"
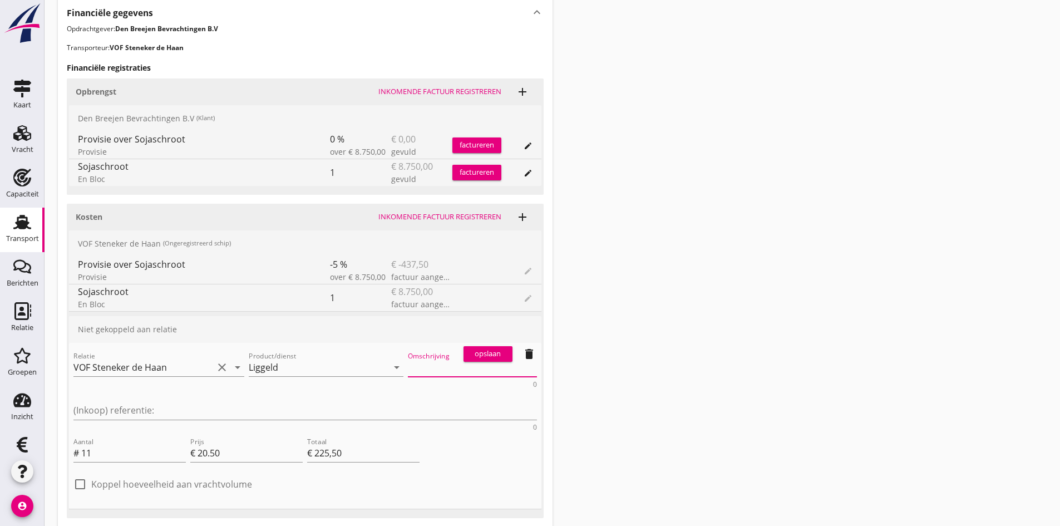
click at [408, 368] on textarea "Omschrijving" at bounding box center [472, 367] width 129 height 18
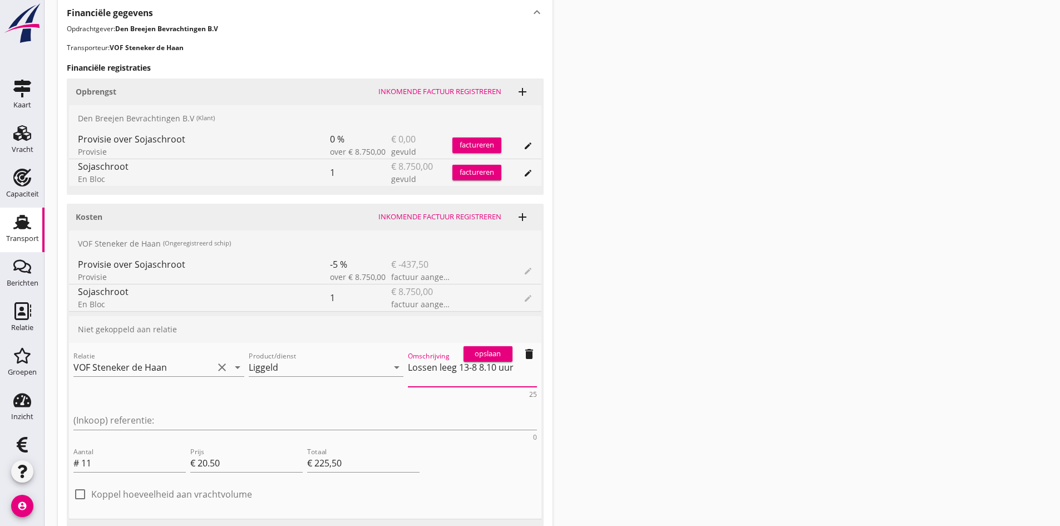
type textarea "Lossen leeg 13-8 8.10 uur"
click at [495, 356] on div "opslaan" at bounding box center [488, 353] width 40 height 11
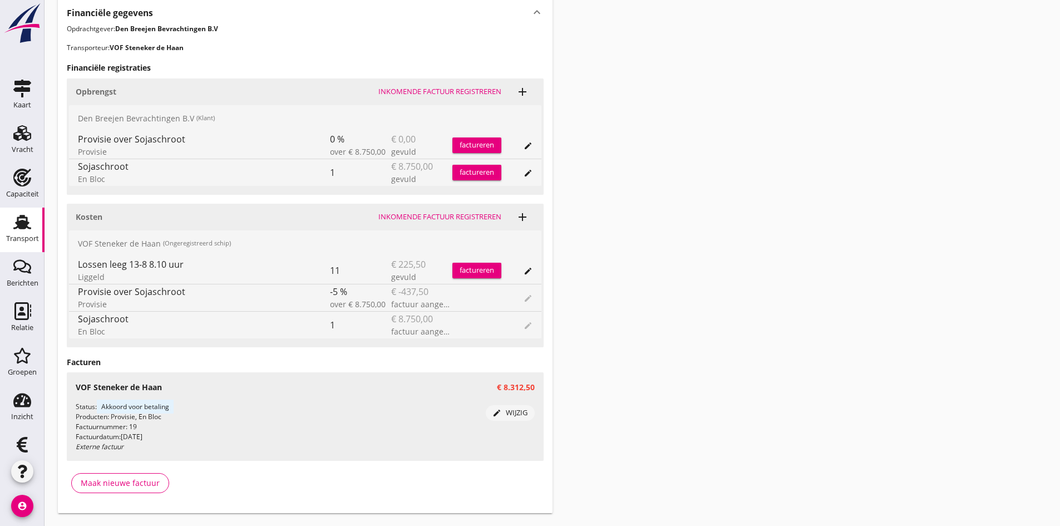
click at [425, 217] on div "Inkomende factuur registreren" at bounding box center [439, 216] width 123 height 11
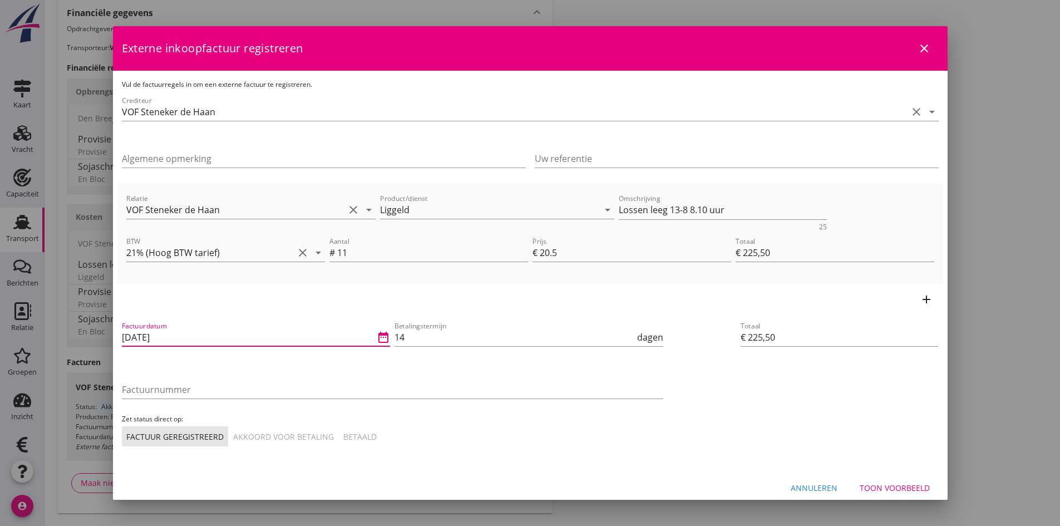
click at [182, 334] on input "[DATE]" at bounding box center [248, 337] width 253 height 18
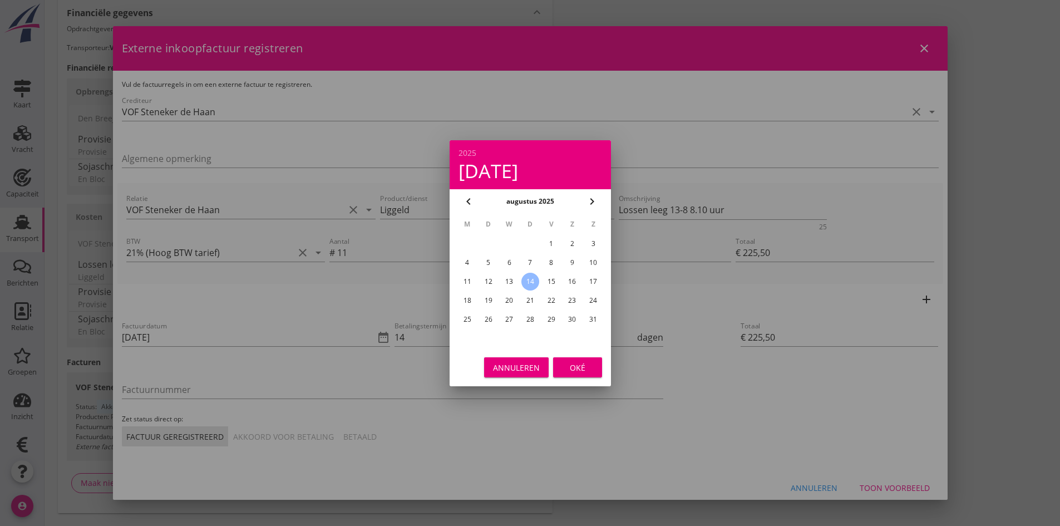
click at [511, 280] on div "13" at bounding box center [509, 282] width 18 height 18
type input "[DATE]"
click at [571, 368] on div "Oké" at bounding box center [577, 367] width 31 height 12
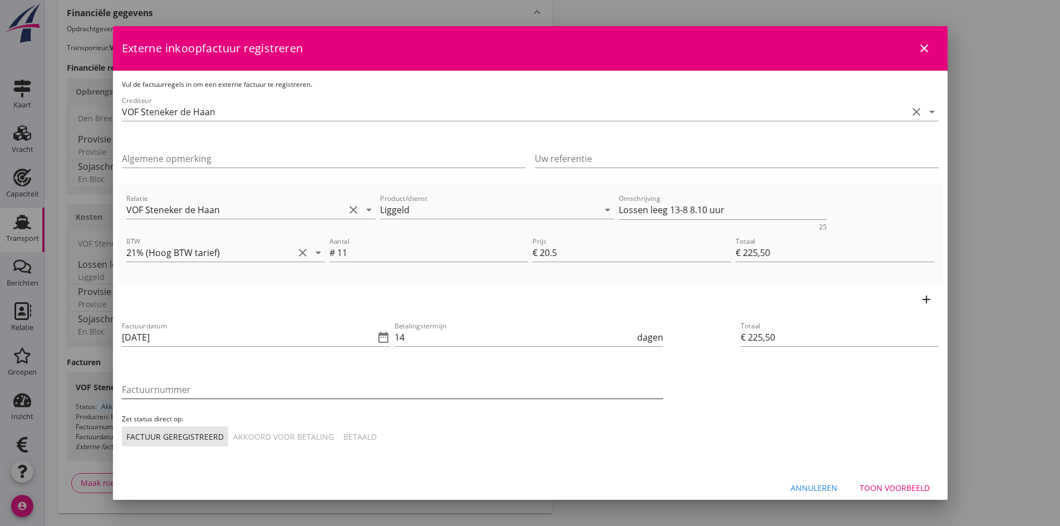
click at [226, 387] on input "Factuurnummer" at bounding box center [392, 390] width 541 height 18
type input "20"
click at [258, 434] on div "Akkoord voor betaling" at bounding box center [283, 437] width 101 height 12
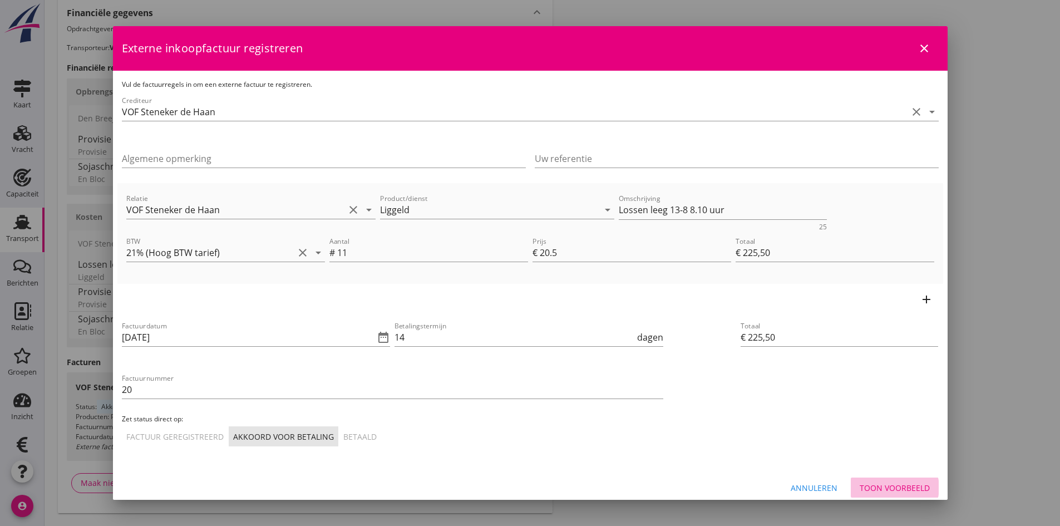
click at [880, 488] on div "Toon voorbeeld" at bounding box center [895, 488] width 70 height 12
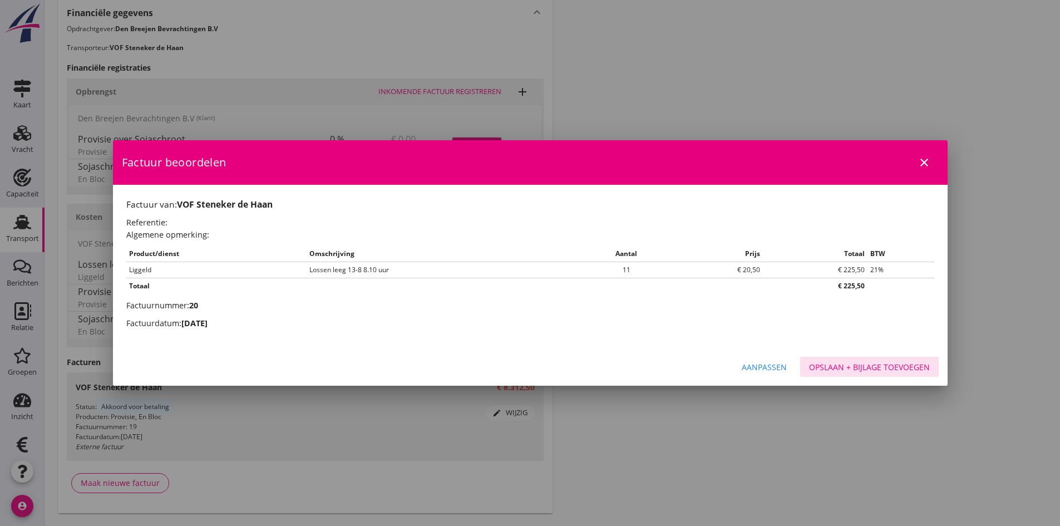
click at [873, 364] on div "Opslaan + bijlage toevoegen" at bounding box center [869, 367] width 121 height 12
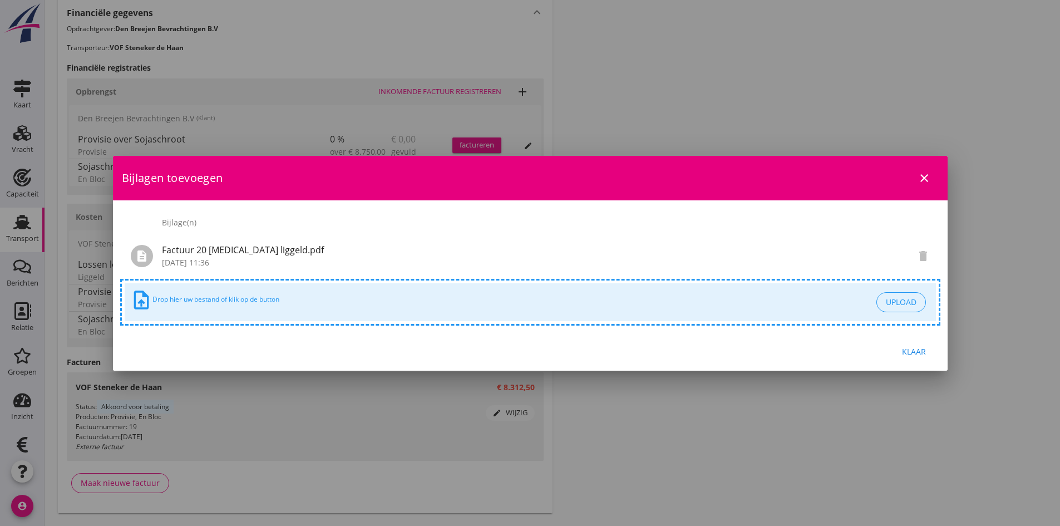
click at [906, 349] on div "Klaar" at bounding box center [914, 352] width 31 height 12
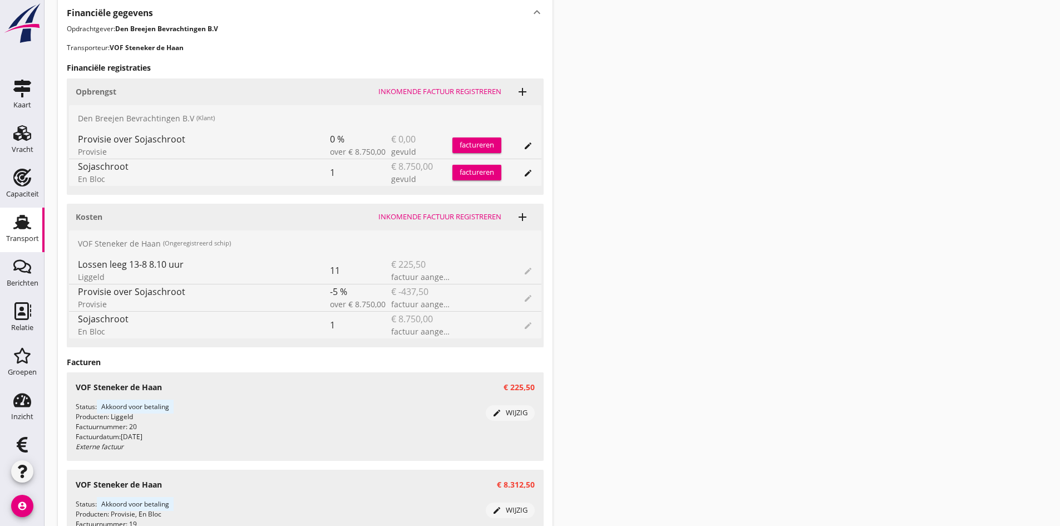
click at [472, 144] on div "factureren" at bounding box center [476, 145] width 49 height 11
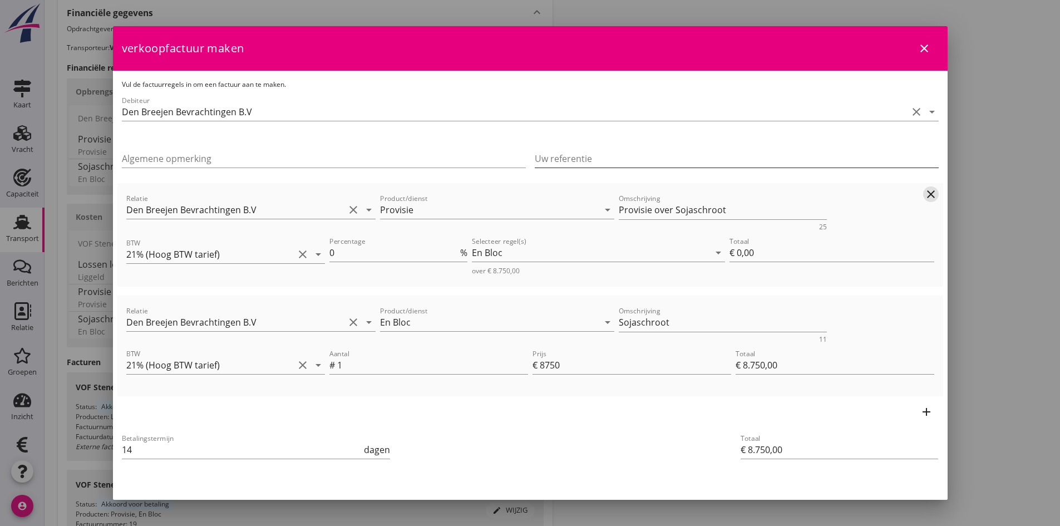
click at [924, 193] on icon "clear" at bounding box center [930, 194] width 13 height 13
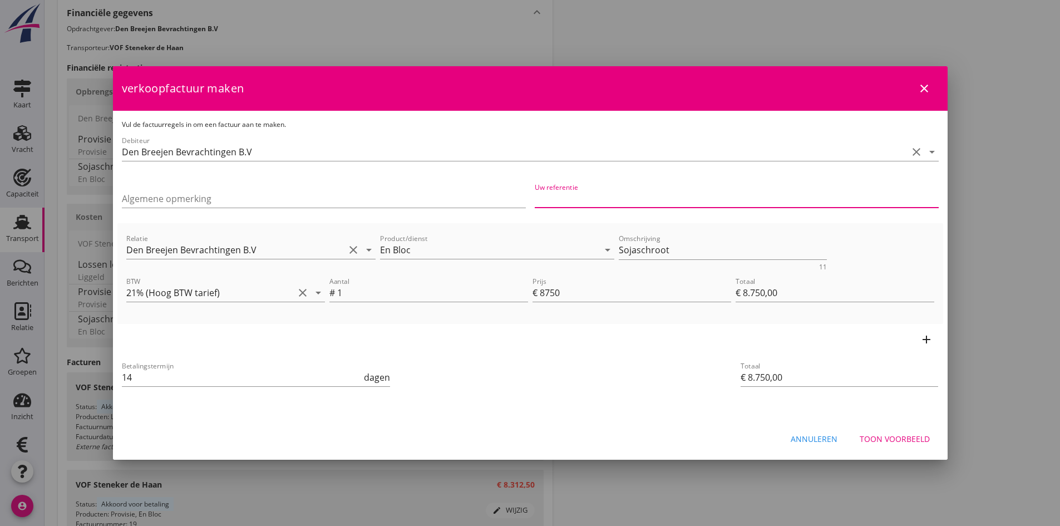
drag, startPoint x: 551, startPoint y: 198, endPoint x: 542, endPoint y: 203, distance: 10.2
click at [551, 198] on input "Uw referentie" at bounding box center [737, 199] width 404 height 18
type input "BC25-0650"
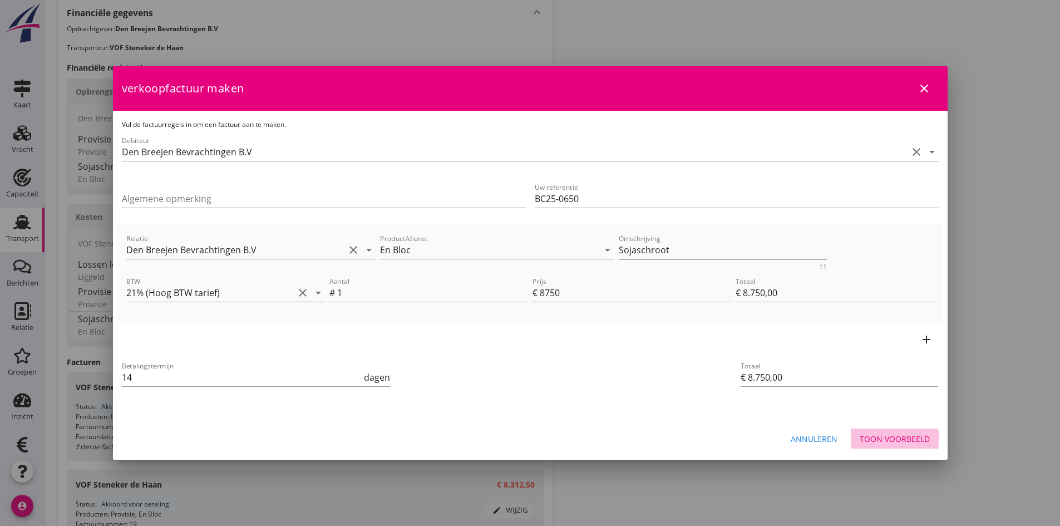
click at [900, 441] on div "Toon voorbeeld" at bounding box center [895, 439] width 70 height 12
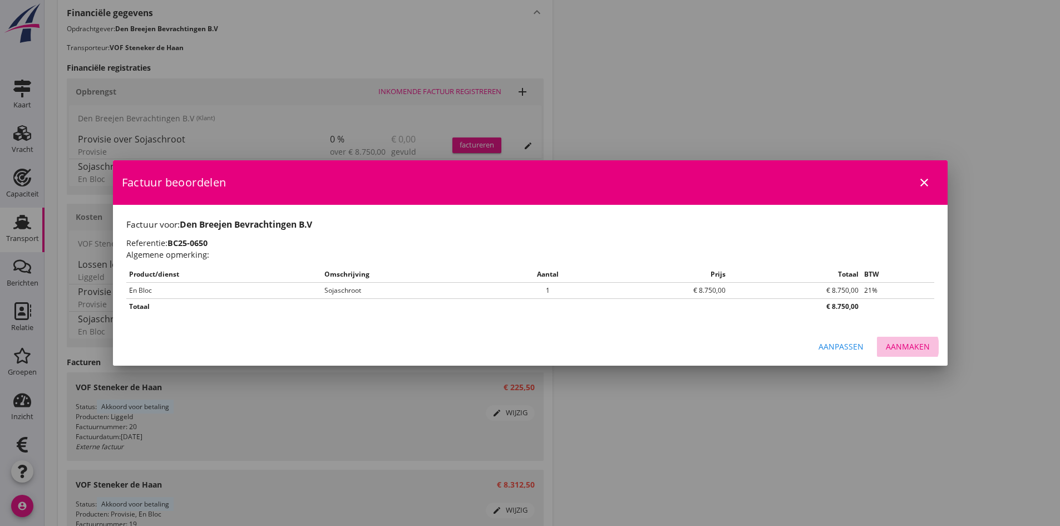
click at [900, 347] on div "Aanmaken" at bounding box center [908, 347] width 44 height 12
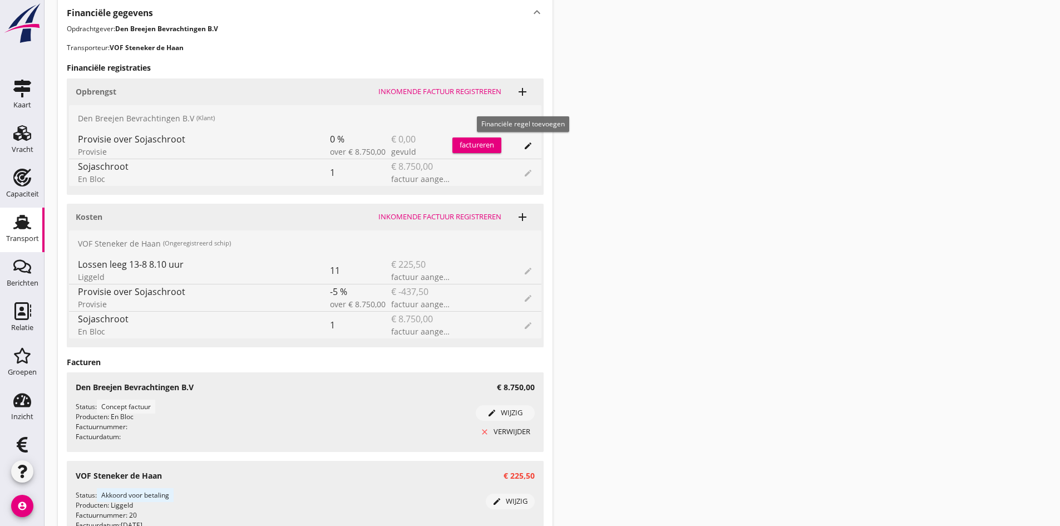
click at [523, 92] on icon "add" at bounding box center [522, 91] width 13 height 13
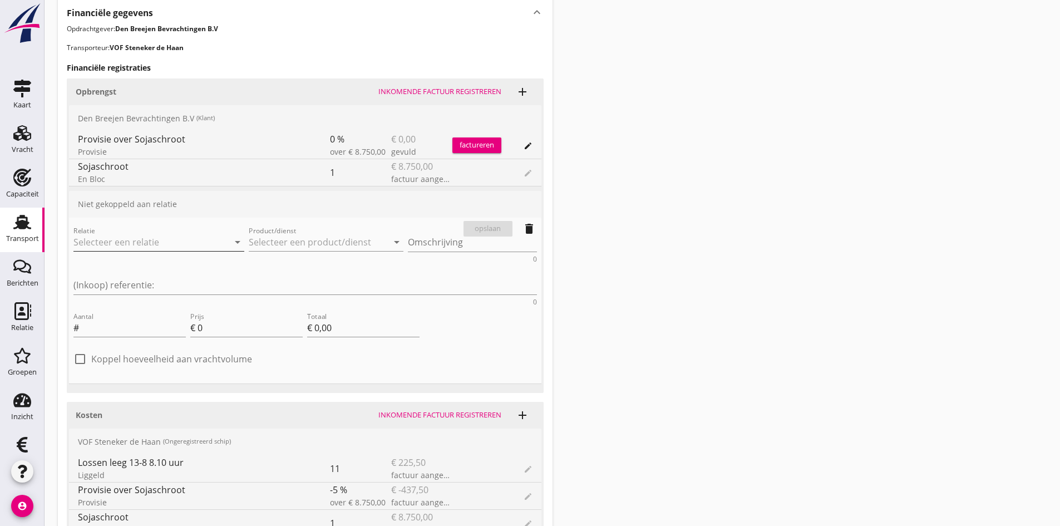
click at [134, 241] on input "Relatie" at bounding box center [143, 242] width 140 height 18
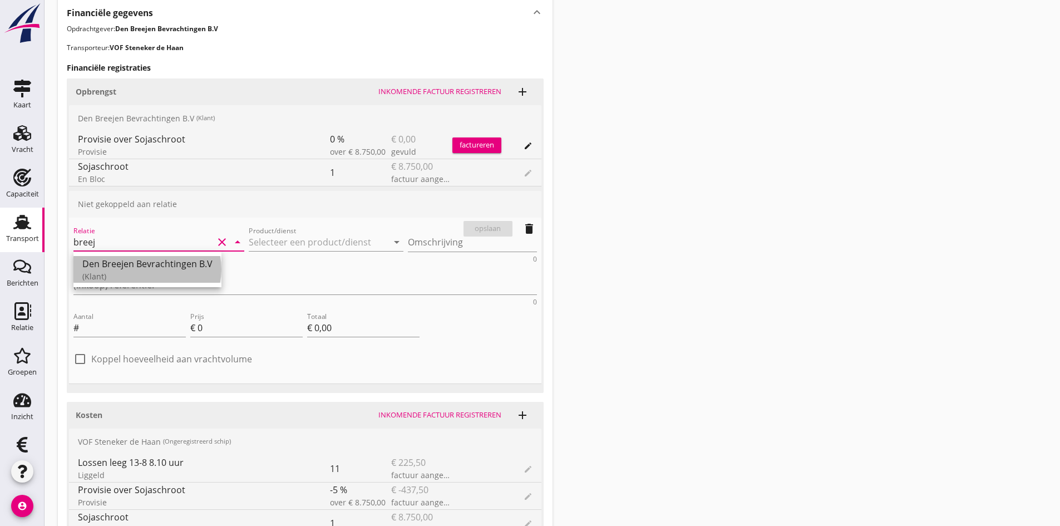
click at [133, 264] on div "Den Breejen Bevrachtingen B.V" at bounding box center [147, 263] width 130 height 13
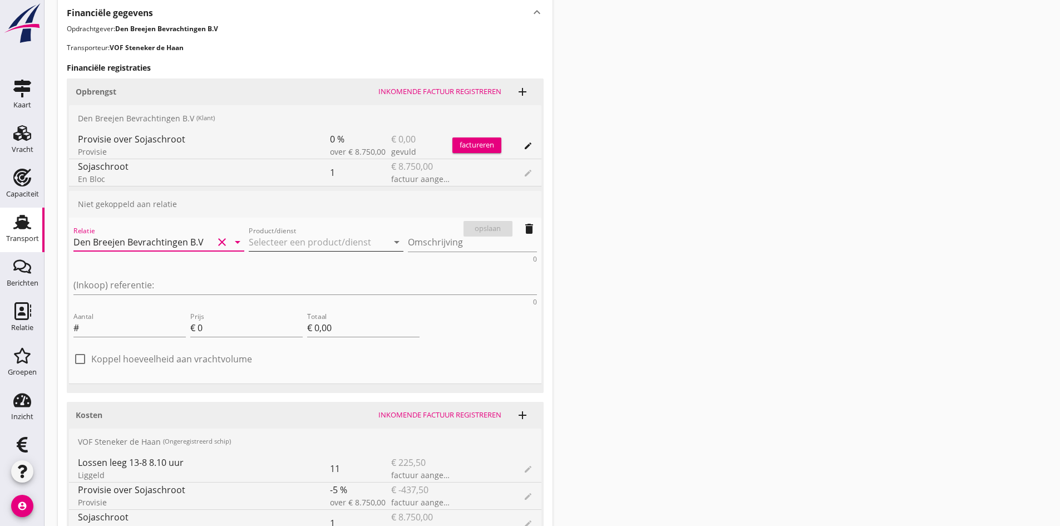
type input "Den Breejen Bevrachtingen B.V"
click at [249, 242] on input "Product/dienst" at bounding box center [319, 242] width 140 height 18
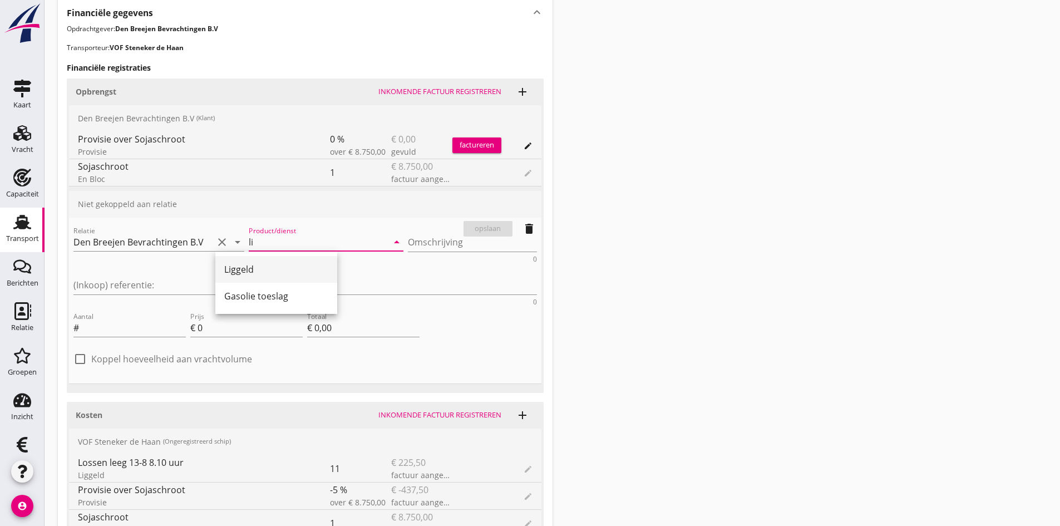
click at [244, 270] on div "Liggeld" at bounding box center [276, 269] width 104 height 13
type input "Liggeld"
click at [408, 240] on textarea "Omschrijving" at bounding box center [472, 242] width 129 height 18
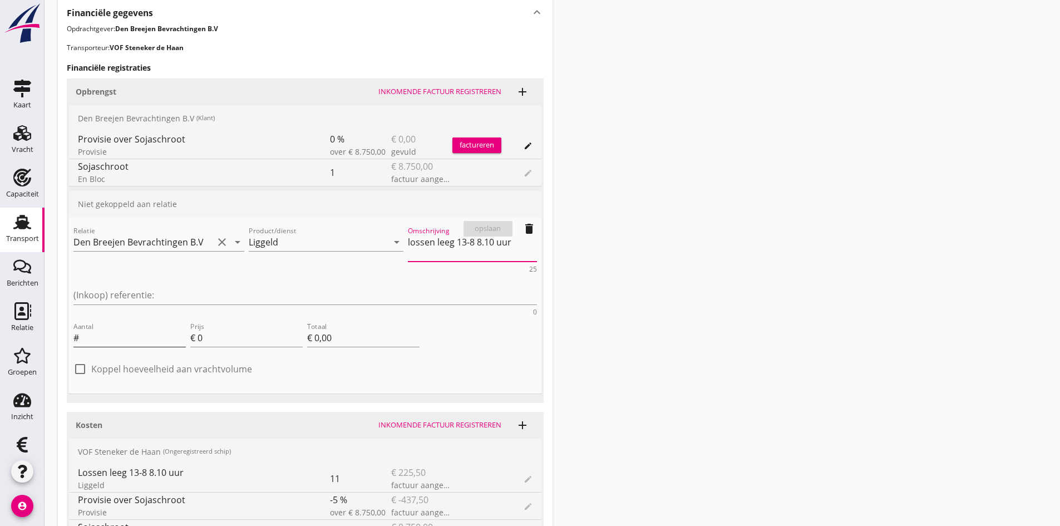
type textarea "lossen leeg 13-8 8.10 uur"
click at [113, 329] on input "Aantal" at bounding box center [133, 338] width 105 height 18
type input "11"
type input "2"
type input "€ 22,00"
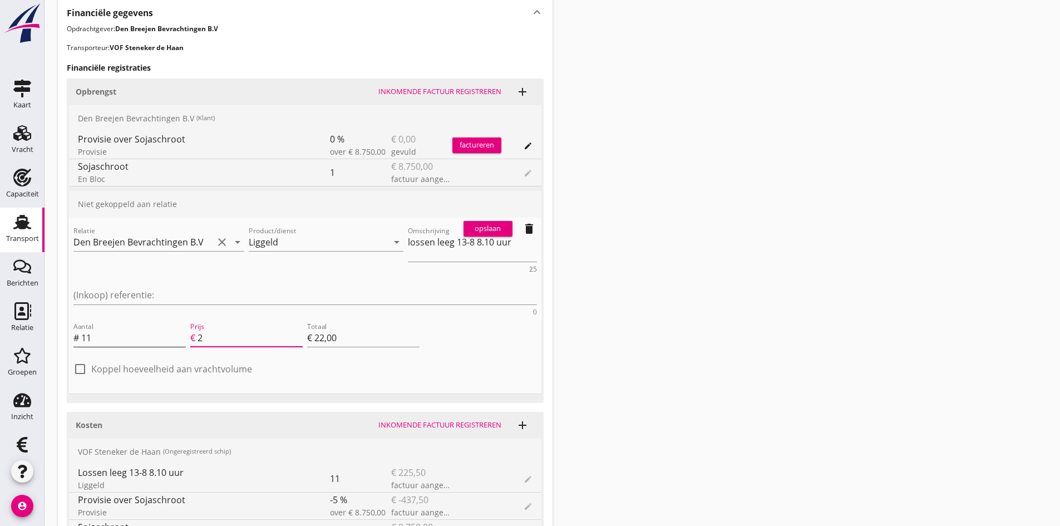
type input "20"
type input "€ 220,00"
type input "€ 0,00"
type input "20.5"
type input "€ 225,50"
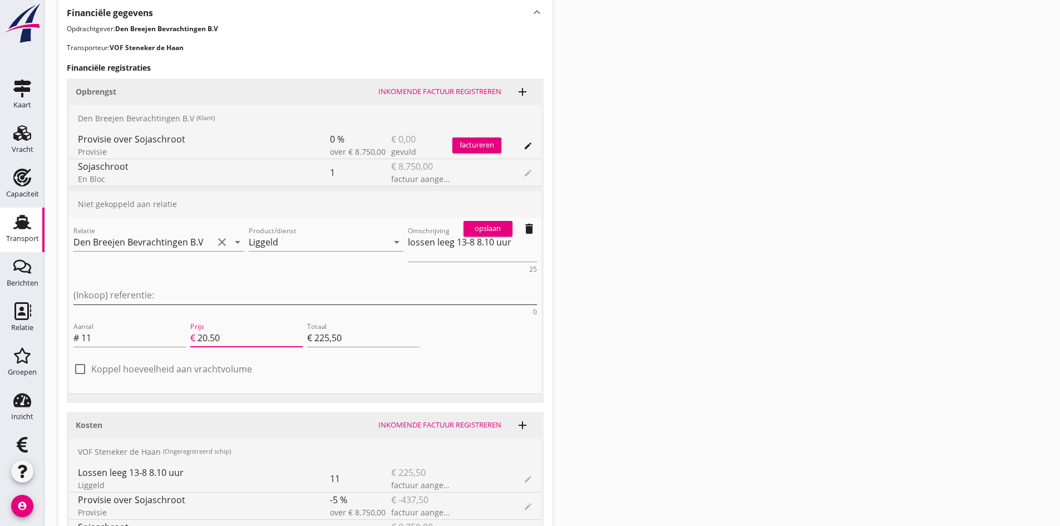
type input "20.50"
click at [450, 286] on textarea "(Inkoop) referentie:" at bounding box center [305, 295] width 464 height 18
type textarea "BC25-0650"
click at [492, 226] on div "opslaan" at bounding box center [488, 228] width 40 height 11
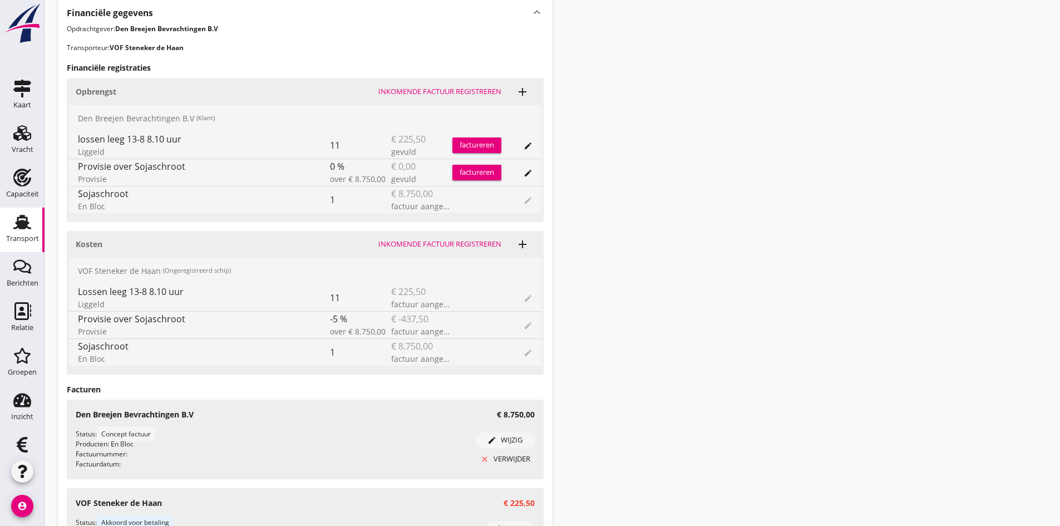
click at [466, 141] on div "factureren" at bounding box center [476, 145] width 49 height 11
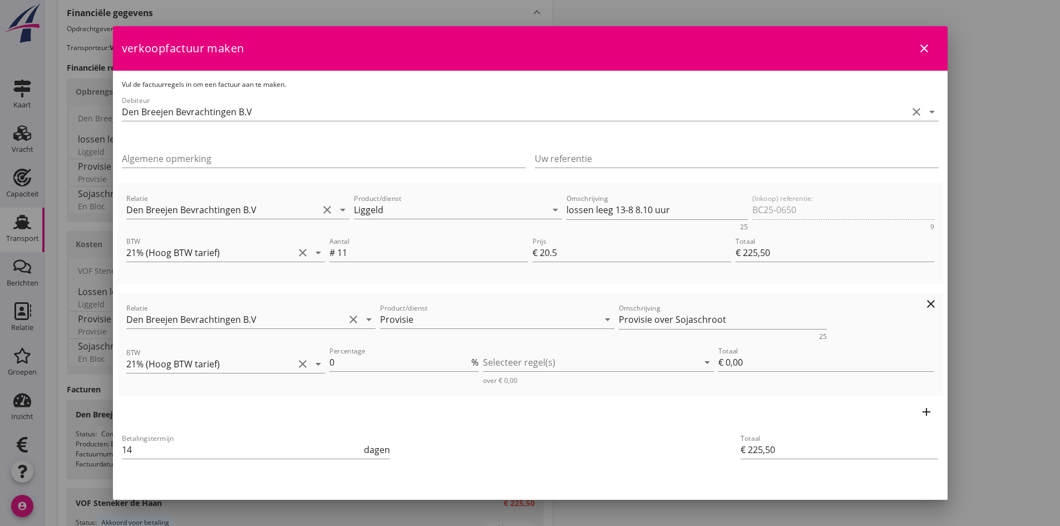
click at [924, 302] on icon "clear" at bounding box center [930, 303] width 13 height 13
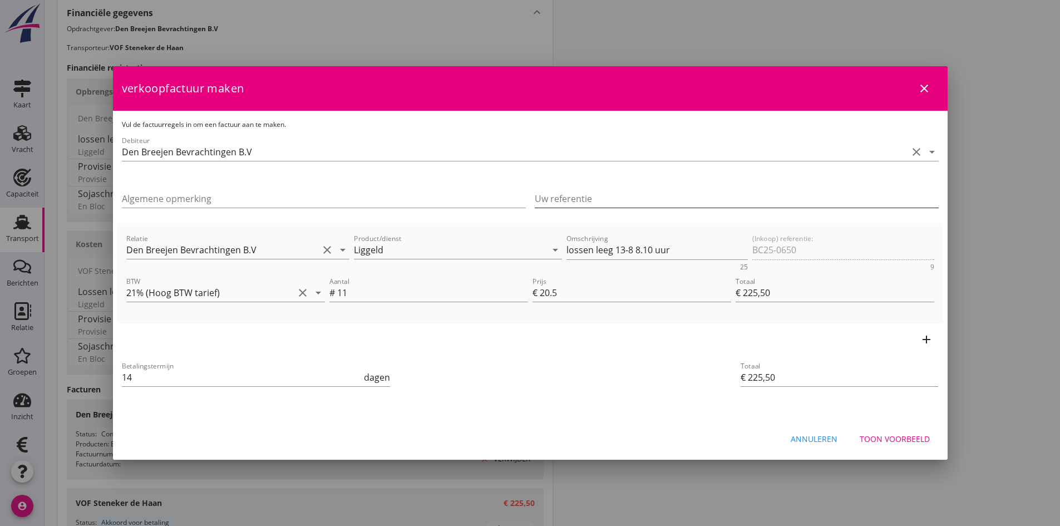
click at [554, 199] on input "Uw referentie" at bounding box center [737, 199] width 404 height 18
type input "BC25-0650"
click at [701, 248] on textarea "lossen leeg 13-8 8.10 uur" at bounding box center [657, 250] width 182 height 18
type textarea "lossen leeg 13-8 8.10 uur NL Wet 2011"
click at [900, 438] on div "Toon voorbeeld" at bounding box center [895, 439] width 70 height 12
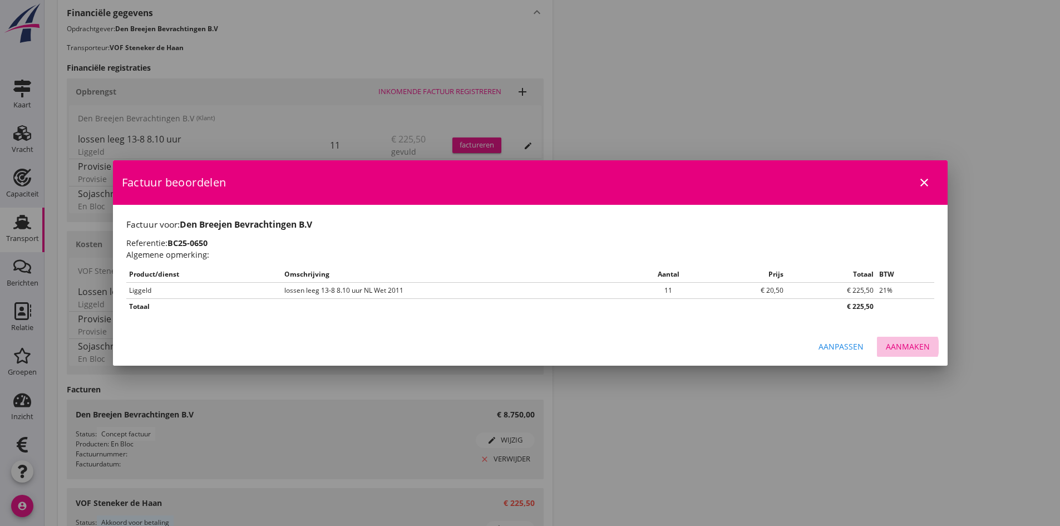
click at [906, 346] on div "Aanmaken" at bounding box center [908, 347] width 44 height 12
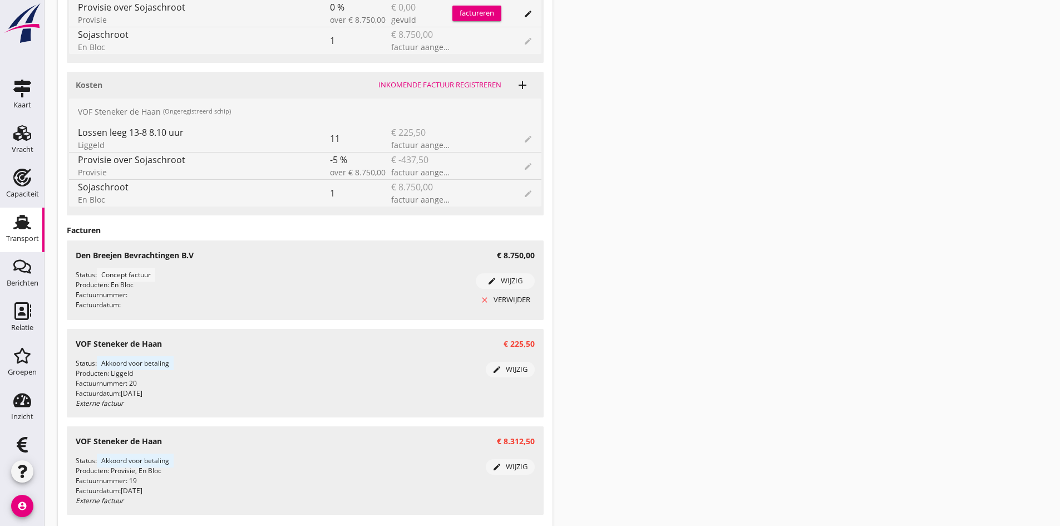
scroll to position [782, 0]
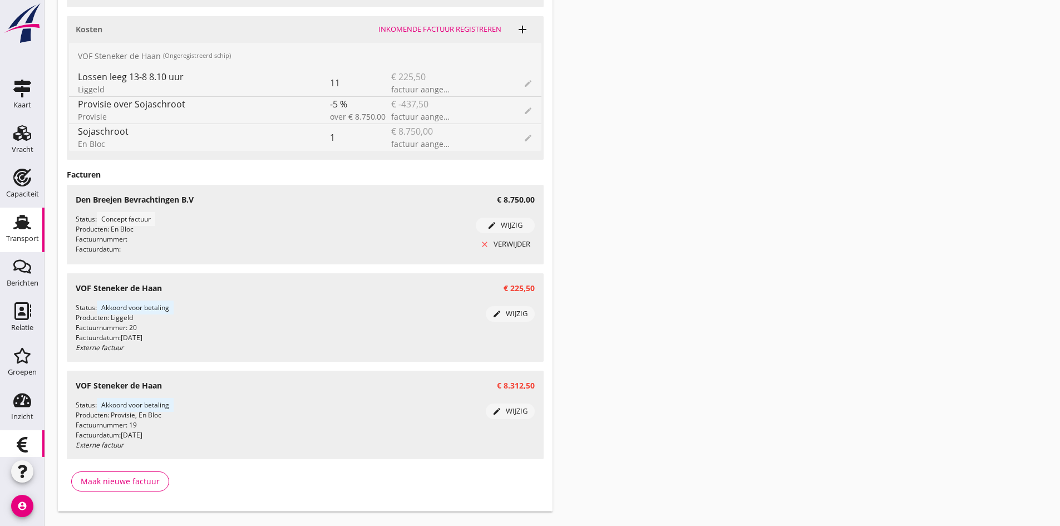
click at [17, 444] on use at bounding box center [22, 445] width 11 height 16
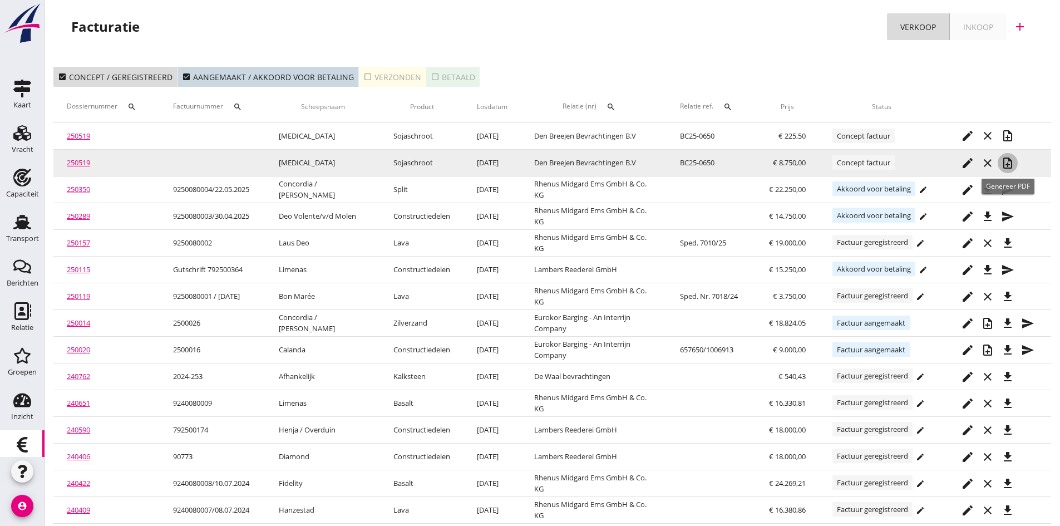
click at [1009, 159] on icon "note_add" at bounding box center [1007, 162] width 13 height 13
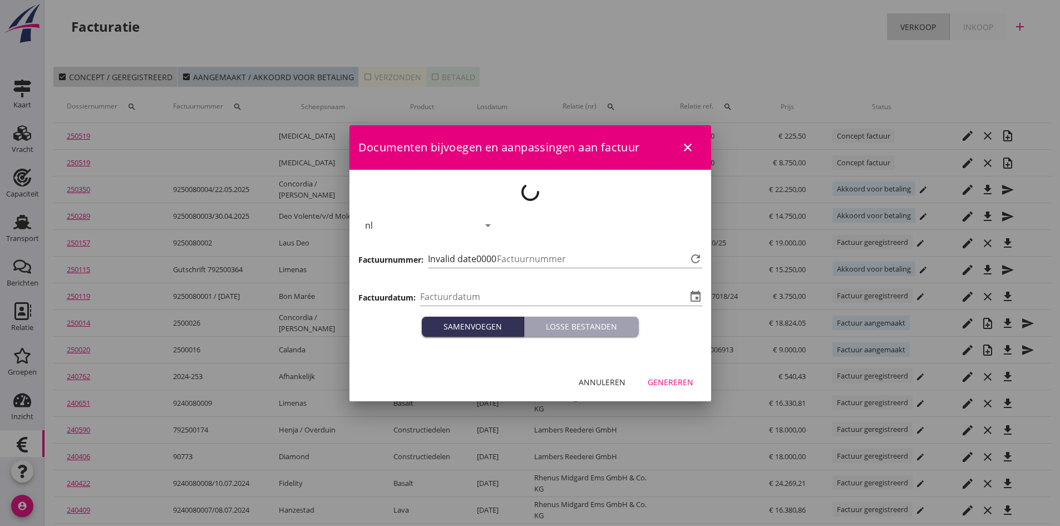
type input "[DATE]"
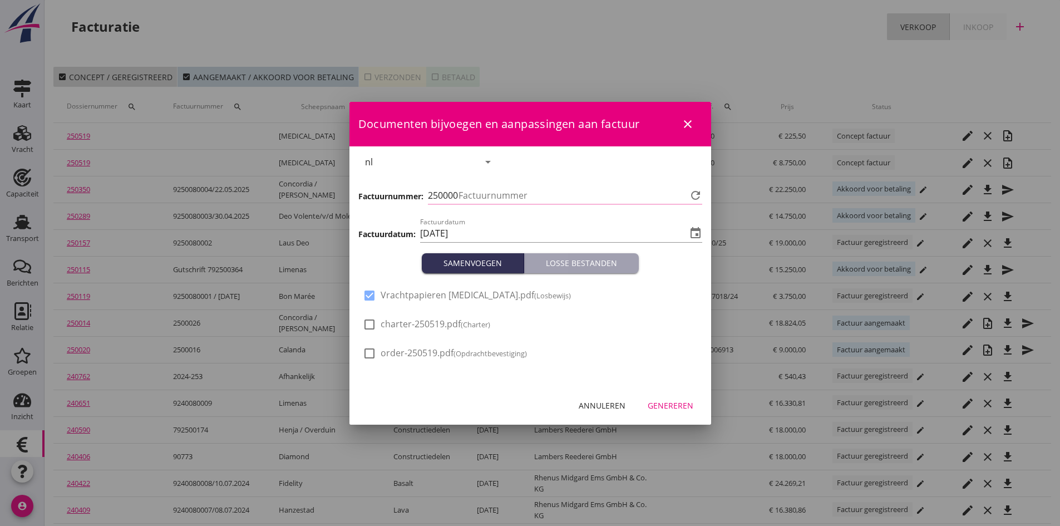
type input "680"
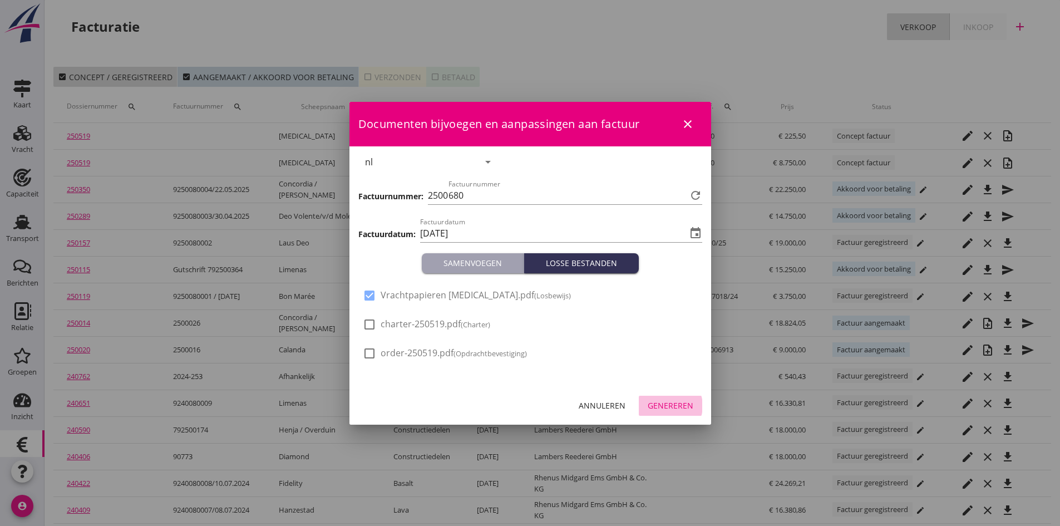
click at [666, 403] on div "Genereren" at bounding box center [671, 406] width 46 height 12
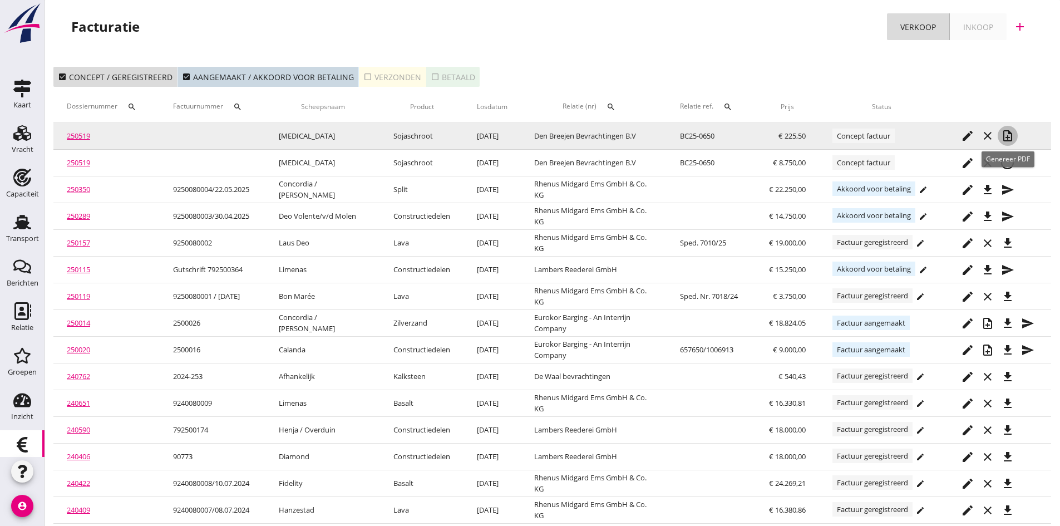
click at [1008, 133] on icon "note_add" at bounding box center [1007, 135] width 13 height 13
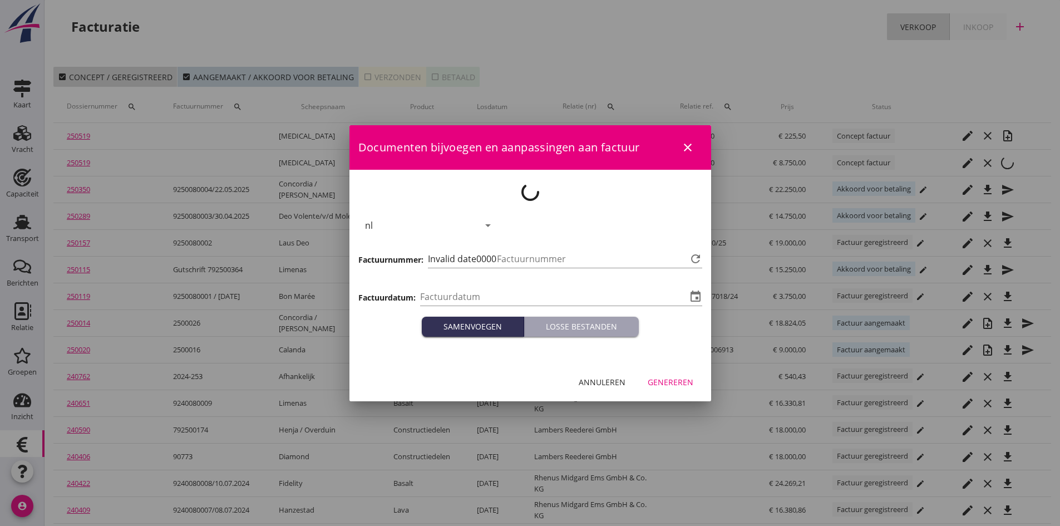
type input "[DATE]"
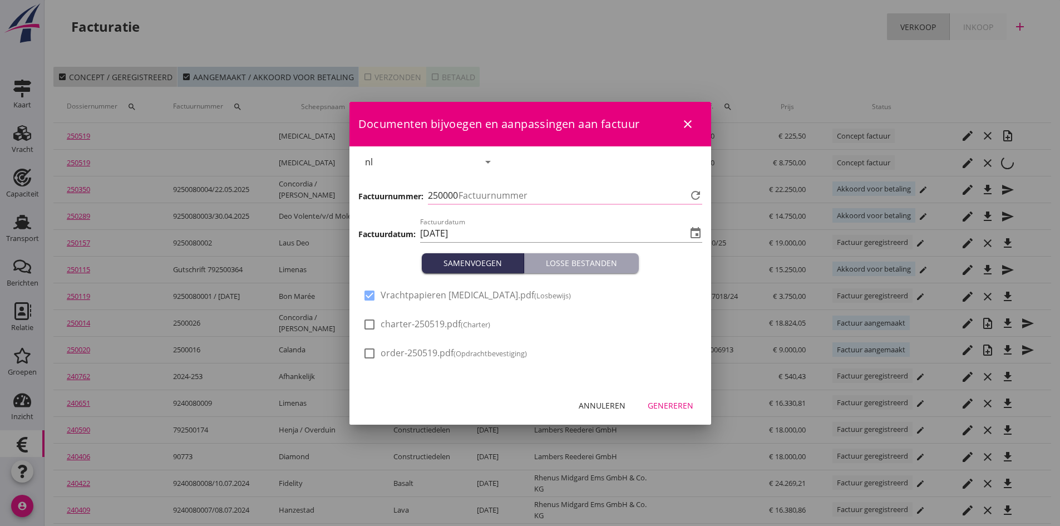
type input "681"
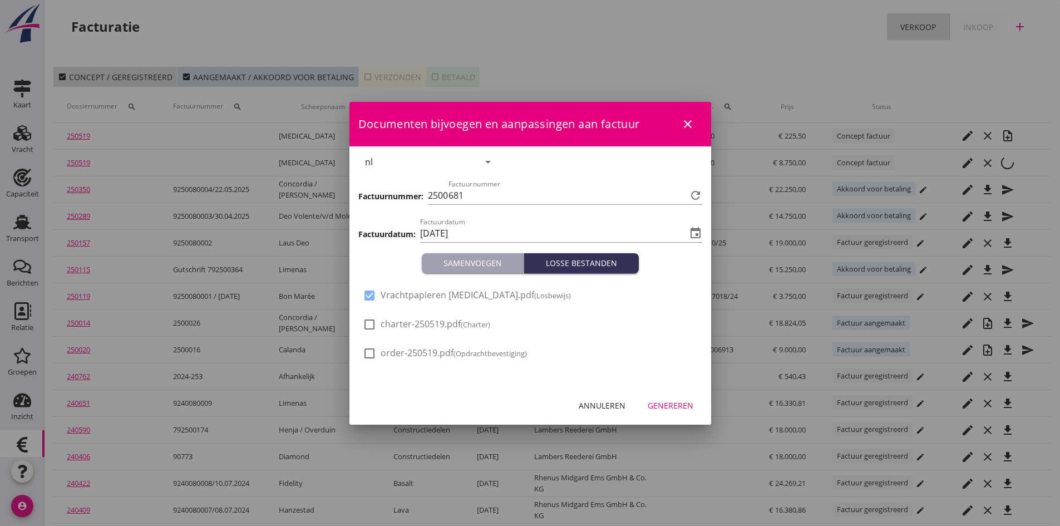
click at [656, 402] on div "Genereren" at bounding box center [671, 406] width 46 height 12
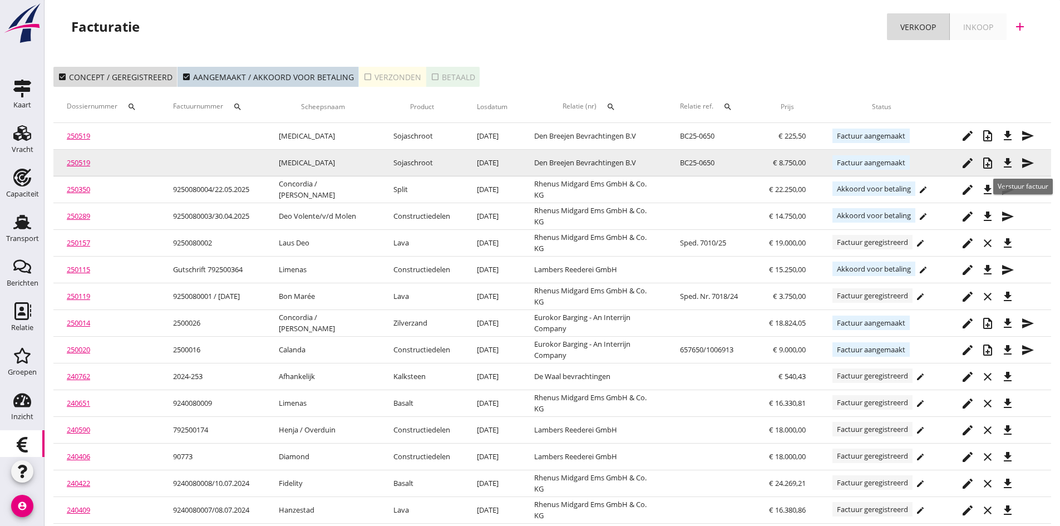
click at [1024, 161] on icon "send" at bounding box center [1027, 162] width 13 height 13
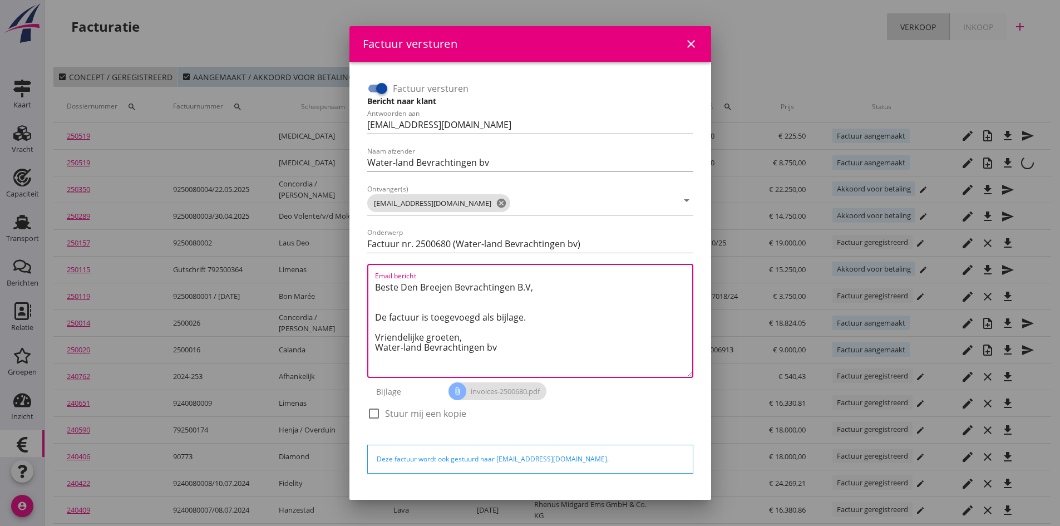
click at [526, 316] on textarea "Beste Den Breejen Bevrachtingen B.V, De factuur is toegevoegd als bijlage. Vrie…" at bounding box center [533, 327] width 317 height 98
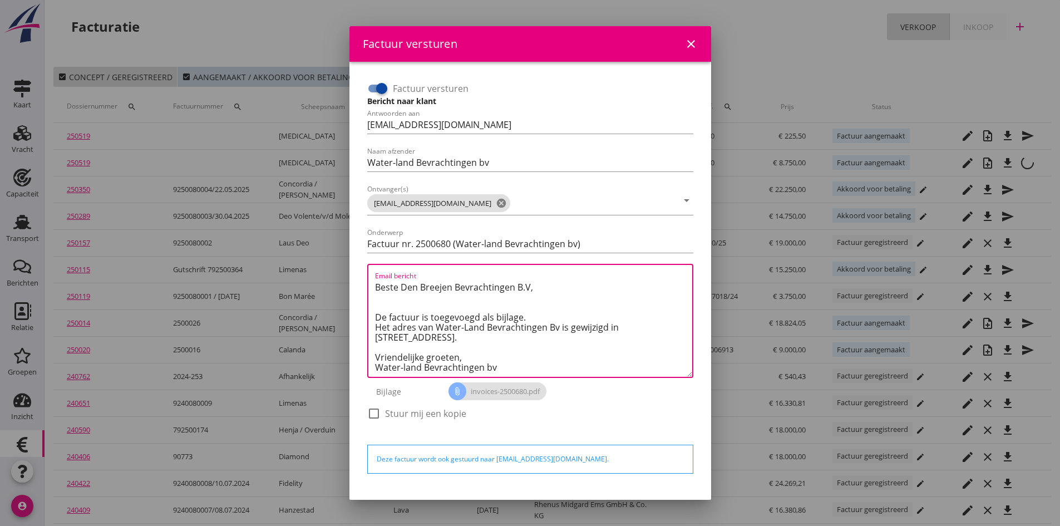
click at [531, 312] on textarea "Beste Den Breejen Bevrachtingen B.V, De factuur is toegevoegd als bijlage. Het …" at bounding box center [533, 327] width 317 height 98
click at [530, 318] on textarea "Beste Den Breejen Bevrachtingen B.V, De factuur is toegevoegd als bijlage. Het …" at bounding box center [533, 327] width 317 height 98
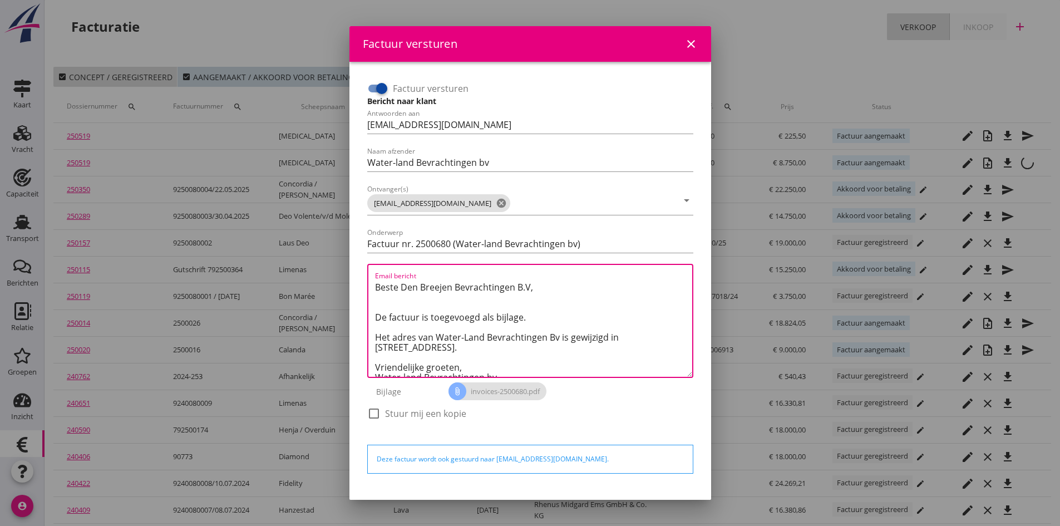
click at [558, 337] on textarea "Beste Den Breejen Bevrachtingen B.V, De factuur is toegevoegd als bijlage. Het …" at bounding box center [533, 327] width 317 height 98
drag, startPoint x: 541, startPoint y: 347, endPoint x: 375, endPoint y: 342, distance: 167.0
click at [375, 342] on textarea "Beste Den Breejen Bevrachtingen B.V, De factuur is toegevoegd als bijlage. Het …" at bounding box center [533, 327] width 317 height 98
type textarea "Beste Den Breejen Bevrachtingen B.V, De factuur is toegevoegd als bijlage. Het …"
click at [622, 408] on div "check_box_outline_blank Stuur mij een kopie" at bounding box center [530, 419] width 326 height 29
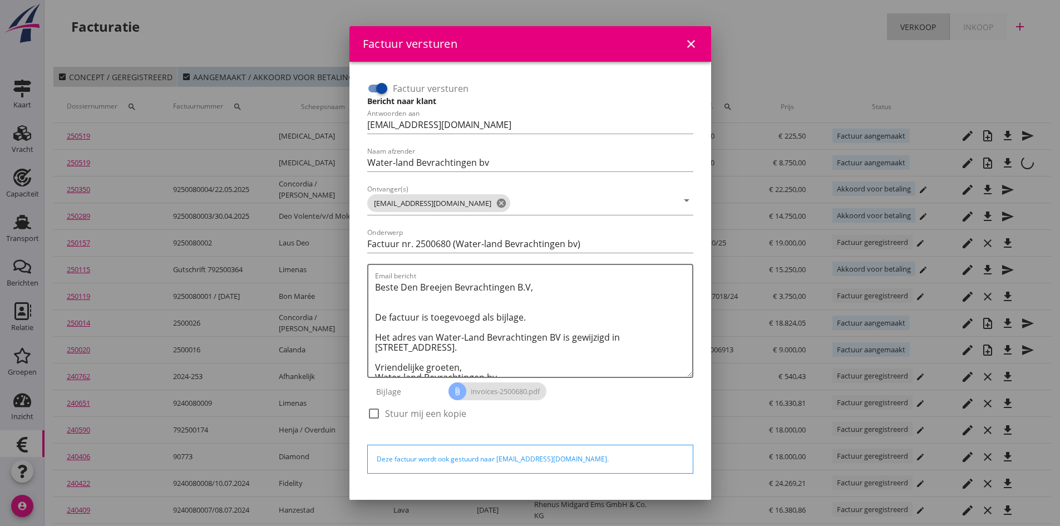
scroll to position [32, 0]
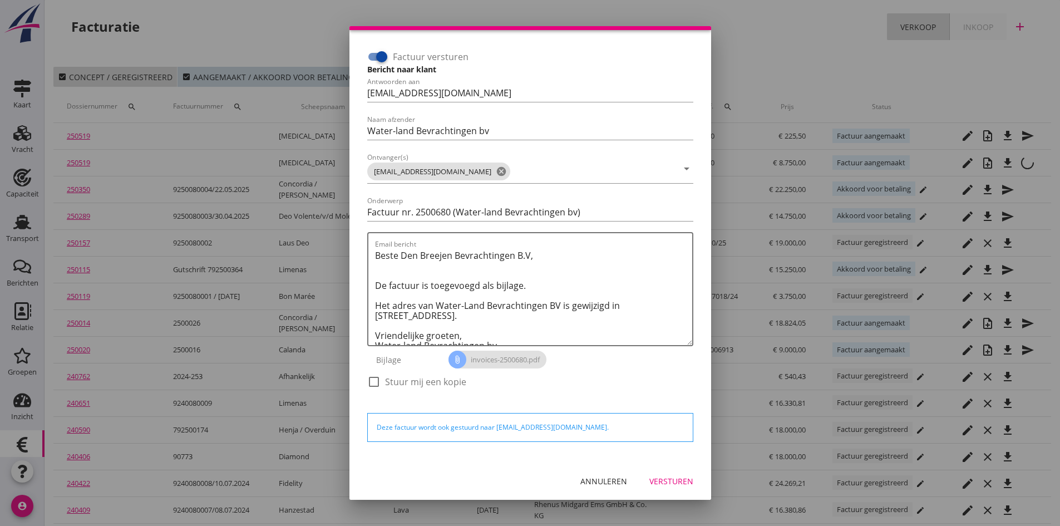
click at [662, 479] on div "Versturen" at bounding box center [671, 481] width 44 height 12
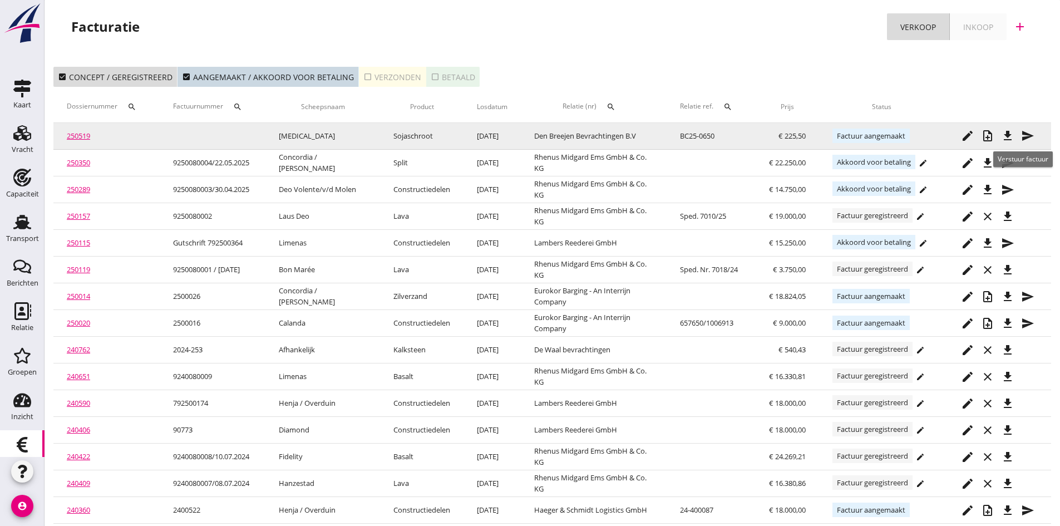
click at [1025, 135] on icon "send" at bounding box center [1027, 135] width 13 height 13
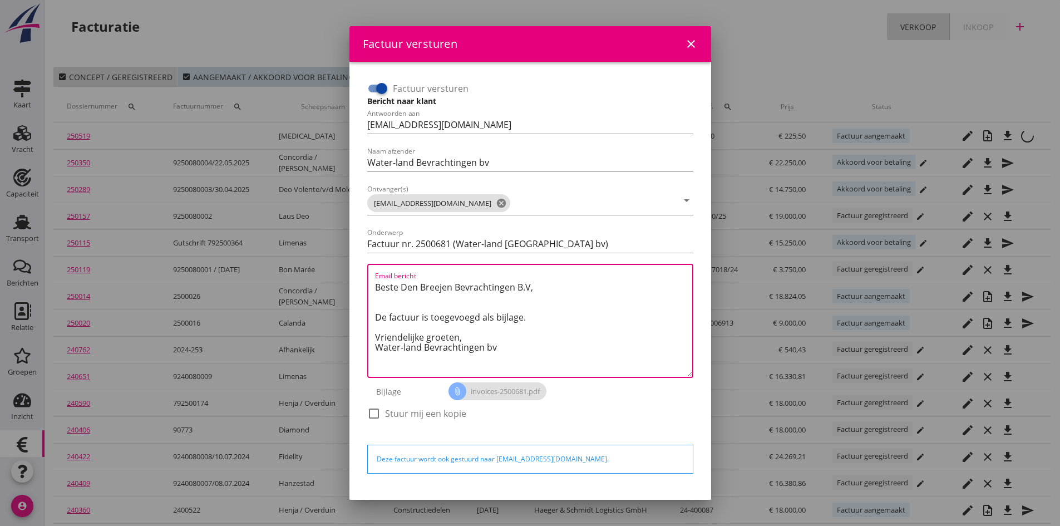
click at [536, 319] on textarea "Beste Den Breejen Bevrachtingen B.V, De factuur is toegevoegd als bijlage. Vrie…" at bounding box center [533, 327] width 317 height 98
paste textarea "Het adres van Water-Land Bevrachtingen BV is gewijzigd in [STREET_ADDRESS]."
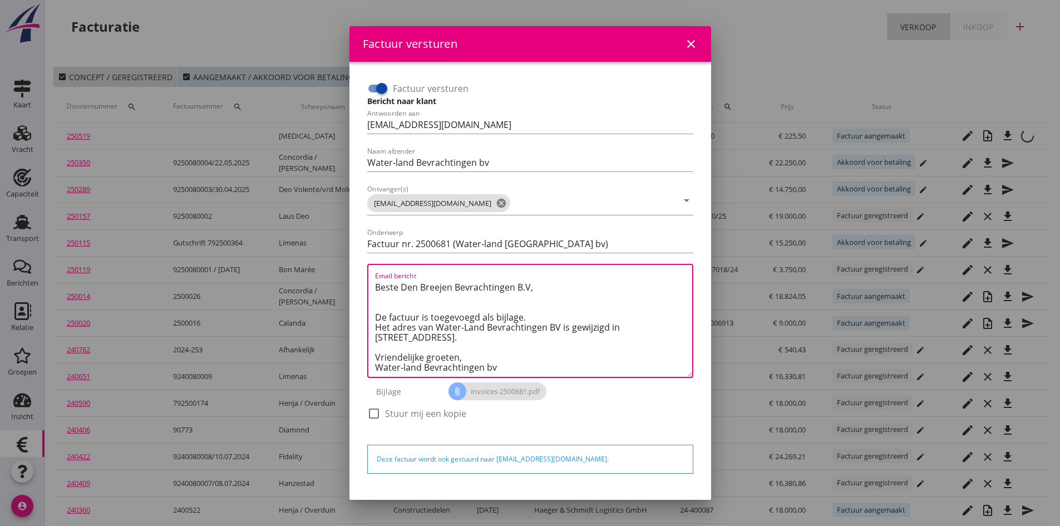
click at [541, 313] on textarea "Beste Den Breejen Bevrachtingen B.V, De factuur is toegevoegd als bijlage. Het …" at bounding box center [533, 327] width 317 height 98
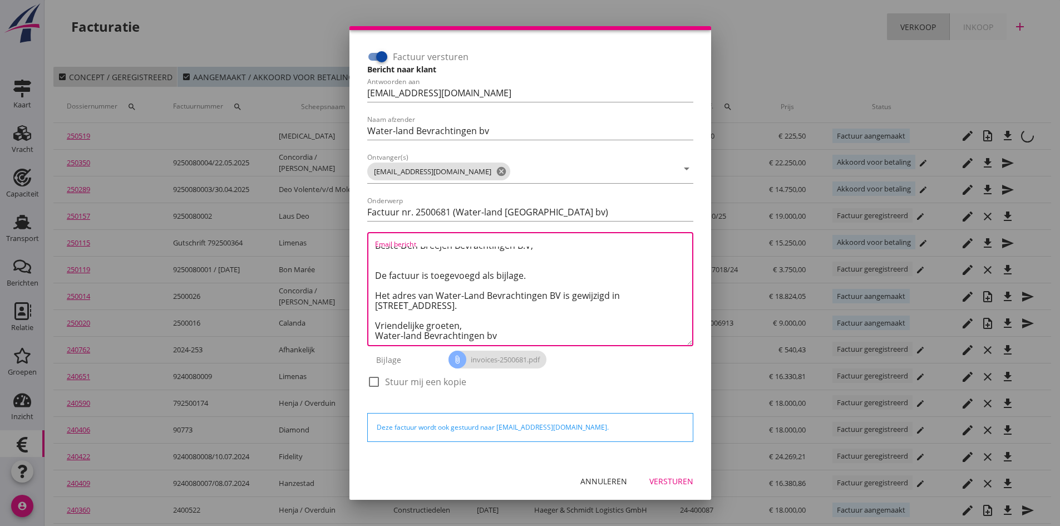
type textarea "Beste Den Breejen Bevrachtingen B.V, De factuur is toegevoegd als bijlage. Het …"
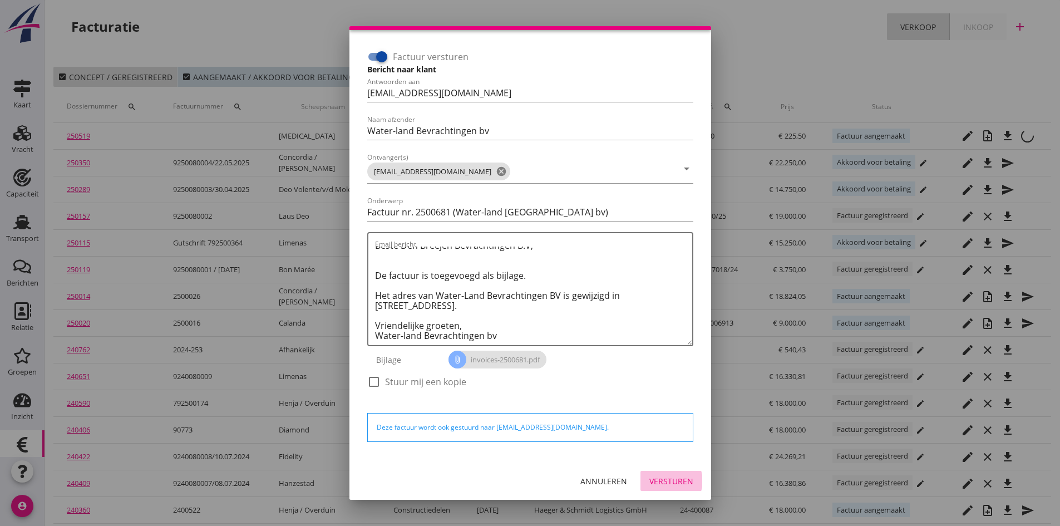
click at [665, 480] on div "Versturen" at bounding box center [671, 481] width 44 height 12
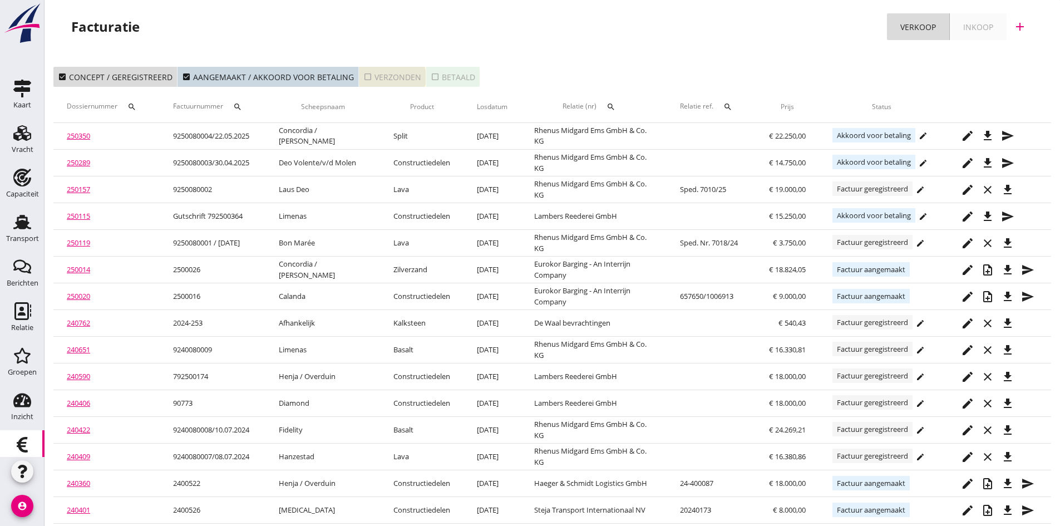
click at [380, 71] on div "check_box_outline_blank Verzonden" at bounding box center [392, 77] width 58 height 12
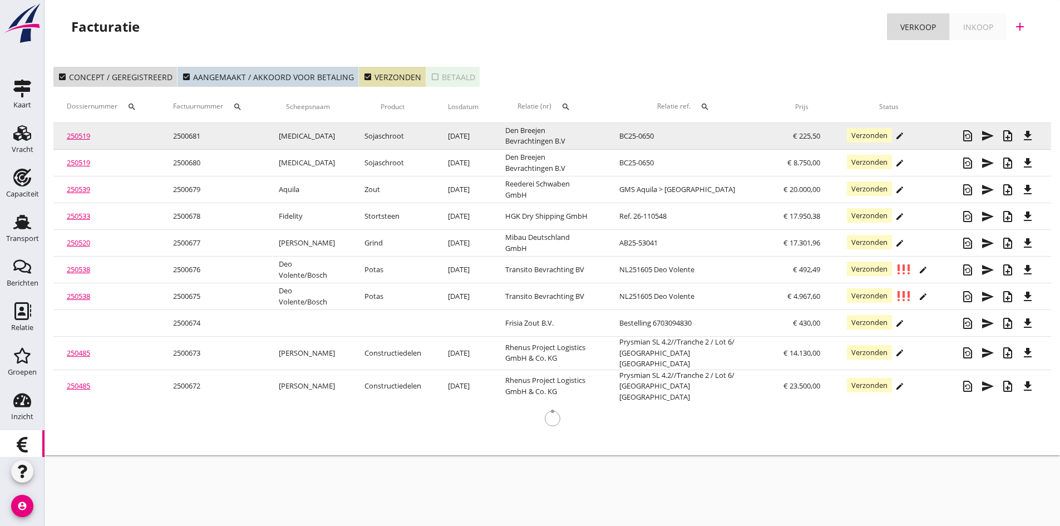
click at [78, 136] on link "250519" at bounding box center [78, 136] width 23 height 10
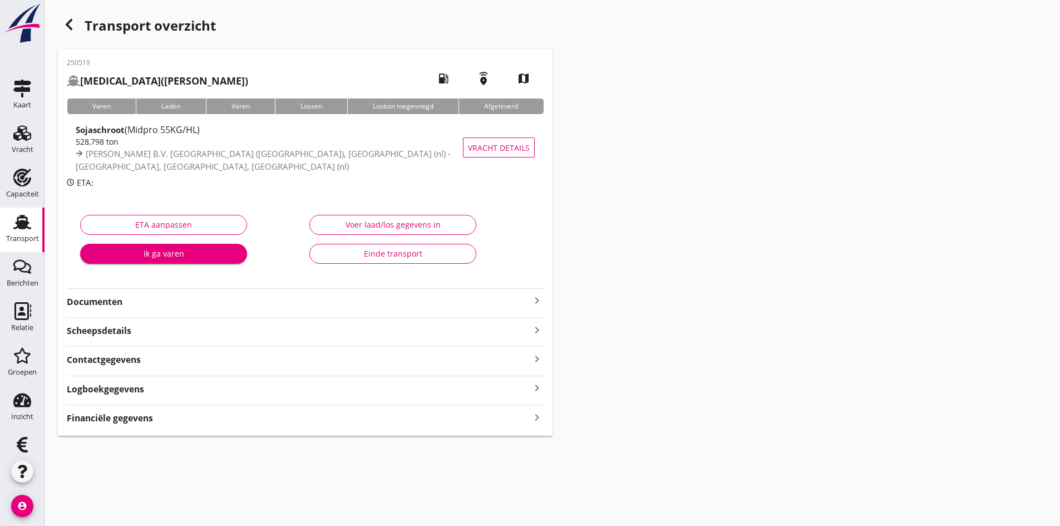
click at [92, 298] on strong "Documenten" at bounding box center [299, 301] width 464 height 13
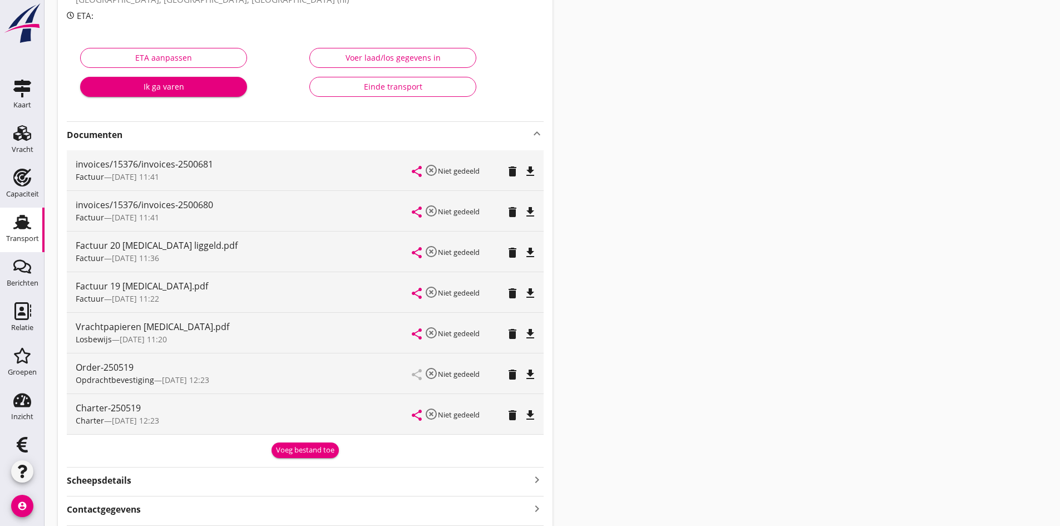
scroll to position [111, 0]
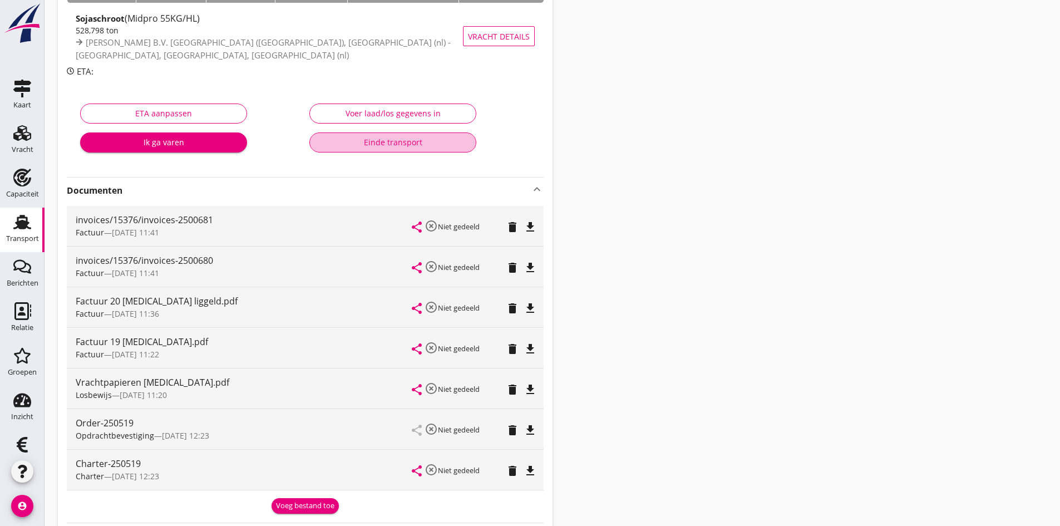
click at [376, 140] on div "Einde transport" at bounding box center [393, 142] width 148 height 12
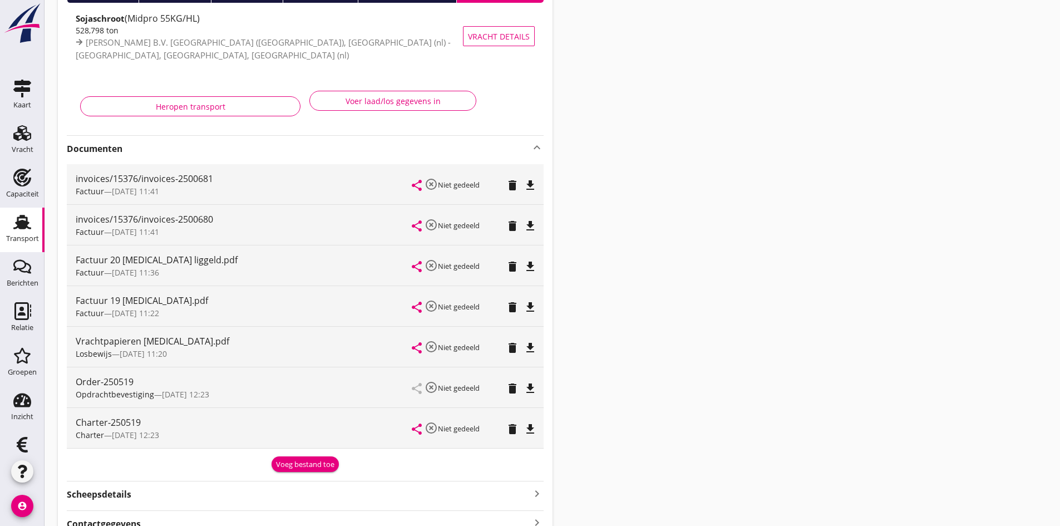
click at [21, 224] on use at bounding box center [22, 222] width 18 height 14
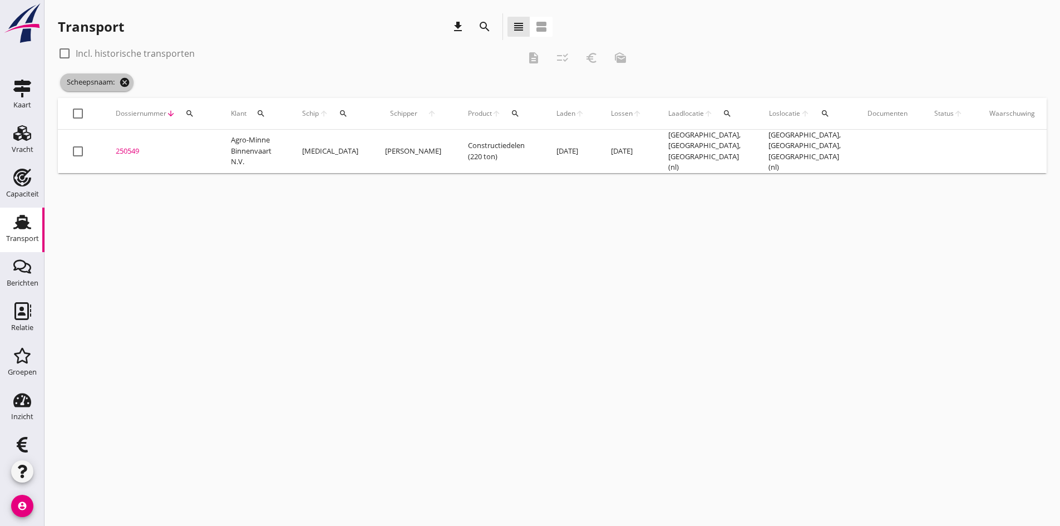
click at [126, 82] on icon "cancel" at bounding box center [124, 82] width 11 height 11
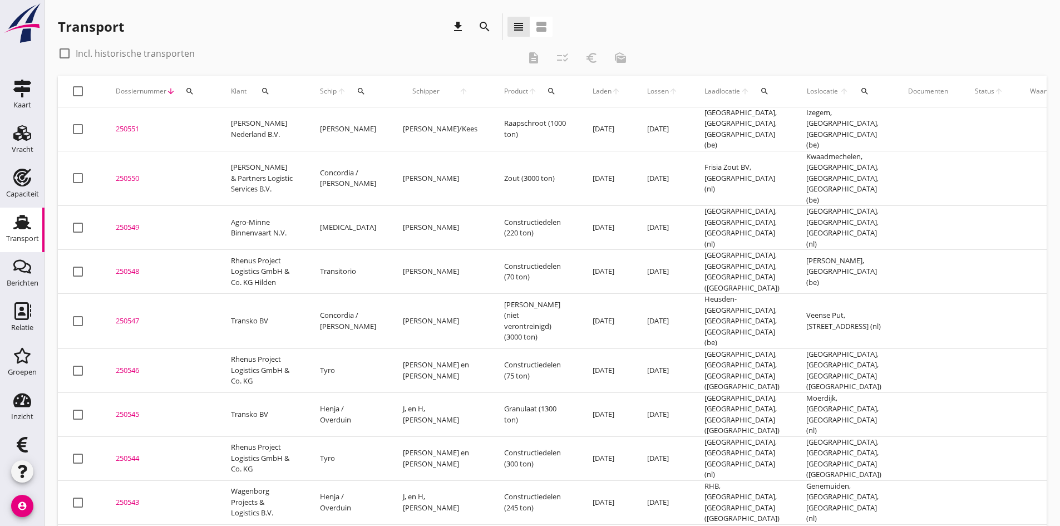
click at [359, 93] on icon "search" at bounding box center [361, 91] width 9 height 9
click at [376, 121] on input "Zoek op (scheeps)naam" at bounding box center [413, 124] width 116 height 18
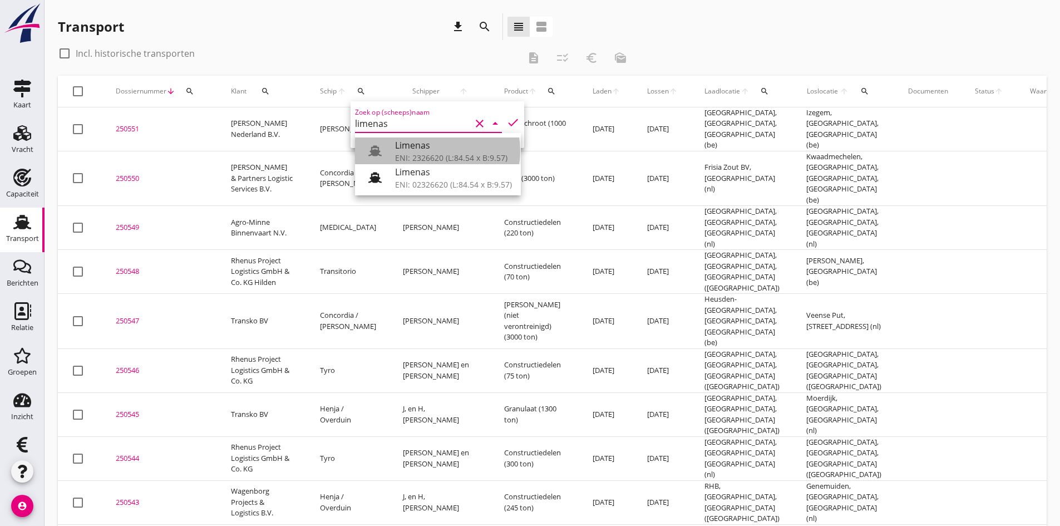
click at [401, 160] on div "ENI: 2326620 (L:84.54 x B:9.57)" at bounding box center [453, 158] width 117 height 12
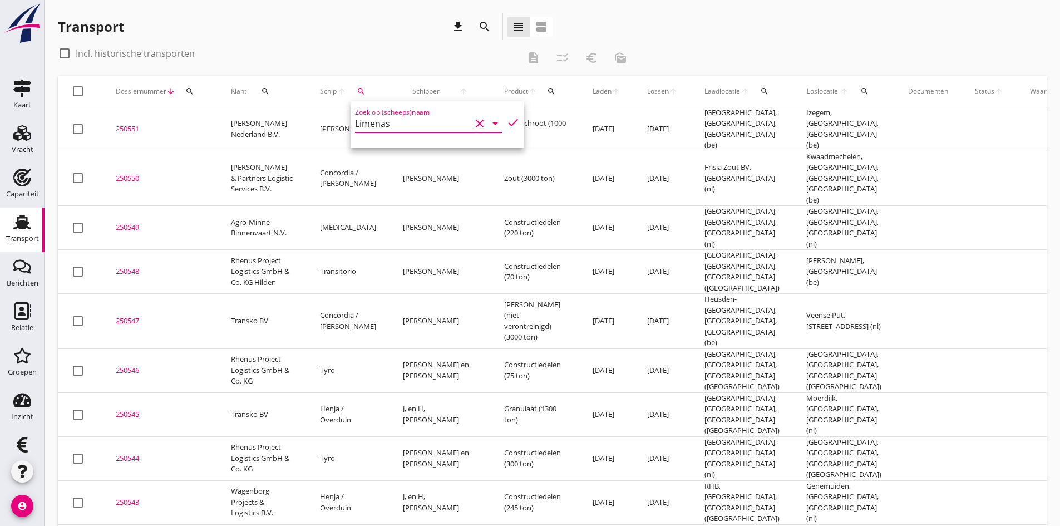
click at [506, 123] on icon "check" at bounding box center [512, 122] width 13 height 13
type input "Limenas"
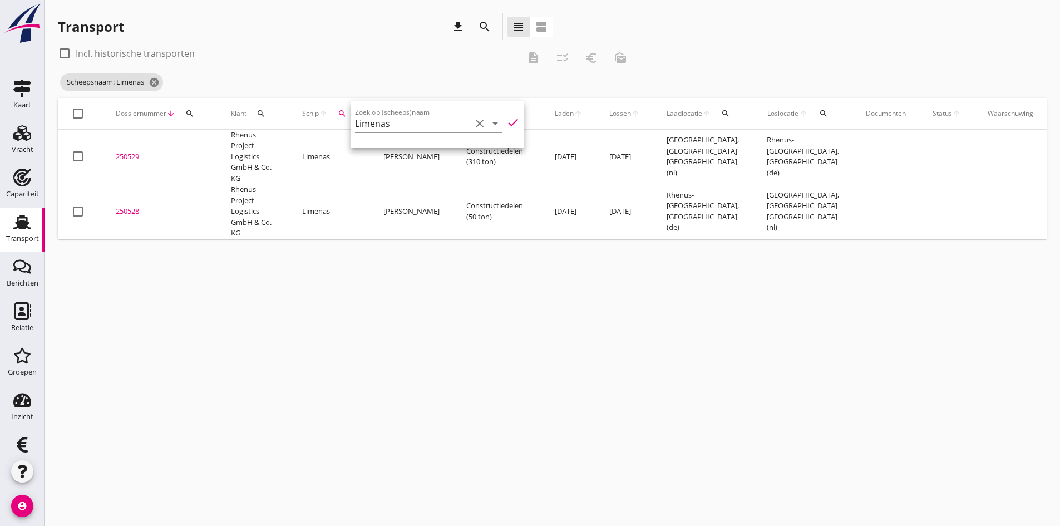
click at [322, 414] on div "cancel You are impersonating another user. Transport download search view_headl…" at bounding box center [553, 263] width 1016 height 526
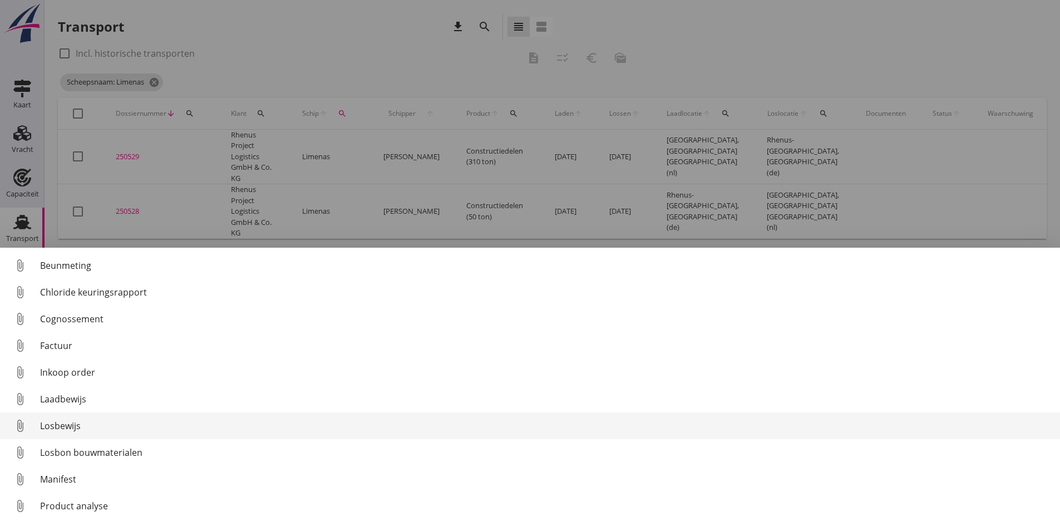
click at [60, 422] on div "Losbewijs" at bounding box center [545, 425] width 1011 height 13
click at [65, 426] on div "Losbewijs" at bounding box center [545, 425] width 1011 height 13
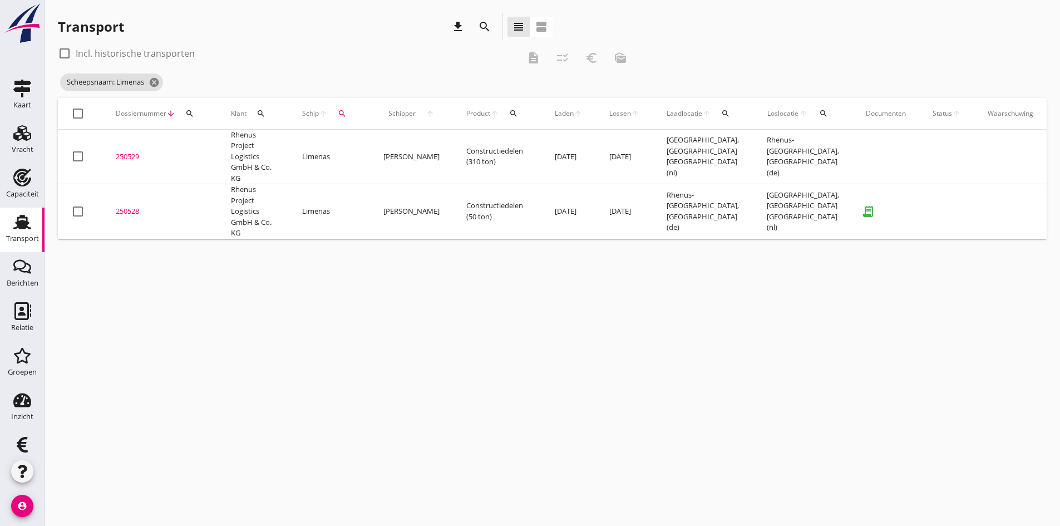
click at [135, 209] on div "250528" at bounding box center [160, 211] width 88 height 11
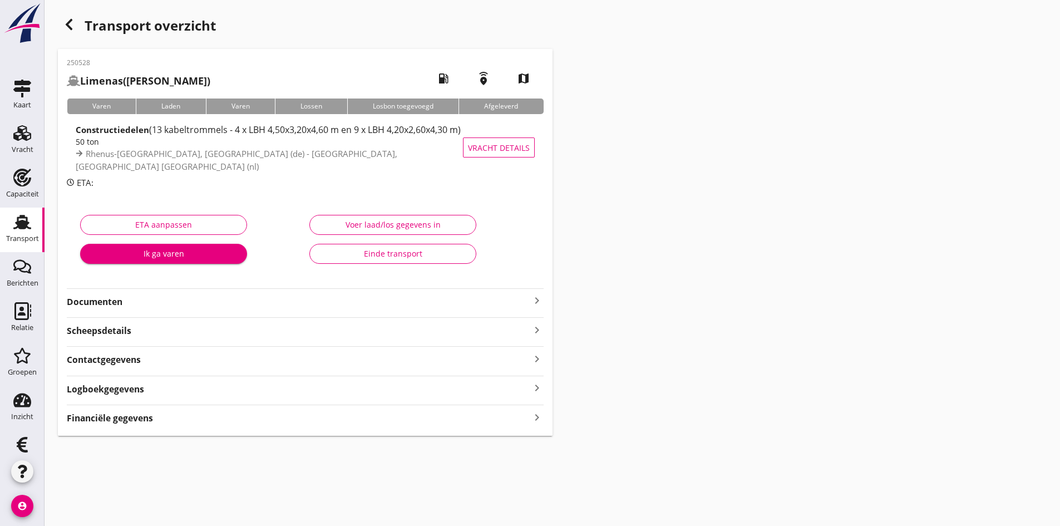
click at [529, 295] on strong "Documenten" at bounding box center [299, 301] width 464 height 13
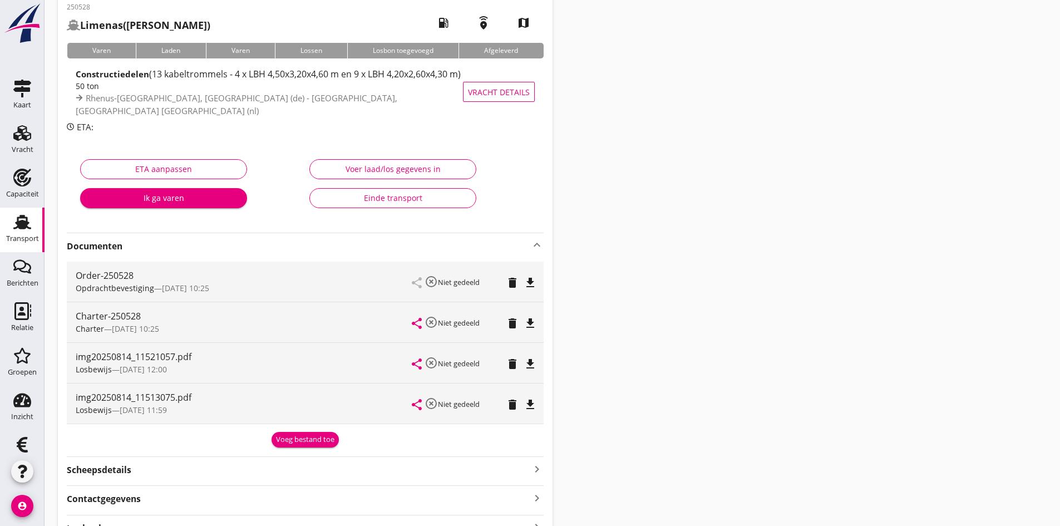
scroll to position [145, 0]
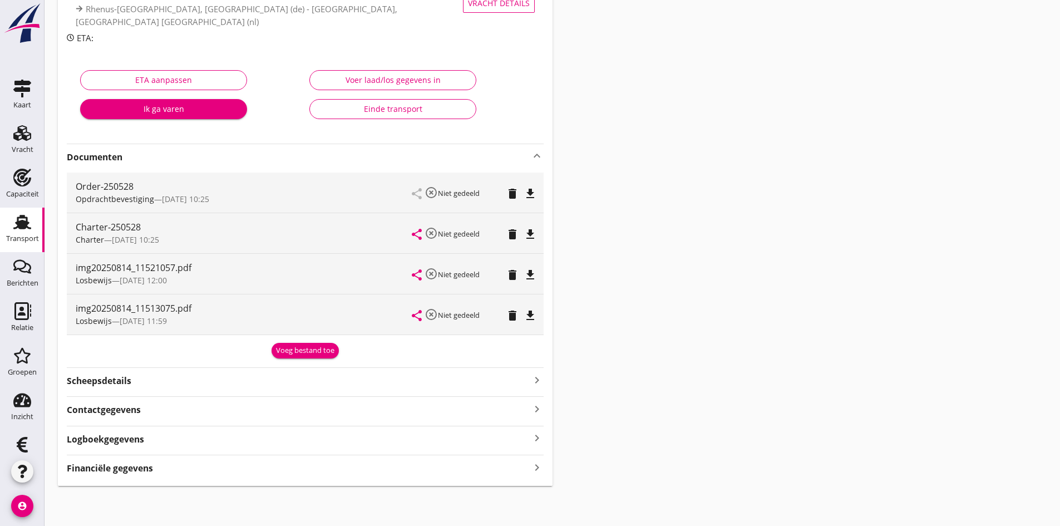
click at [532, 465] on icon "keyboard_arrow_right" at bounding box center [536, 467] width 13 height 15
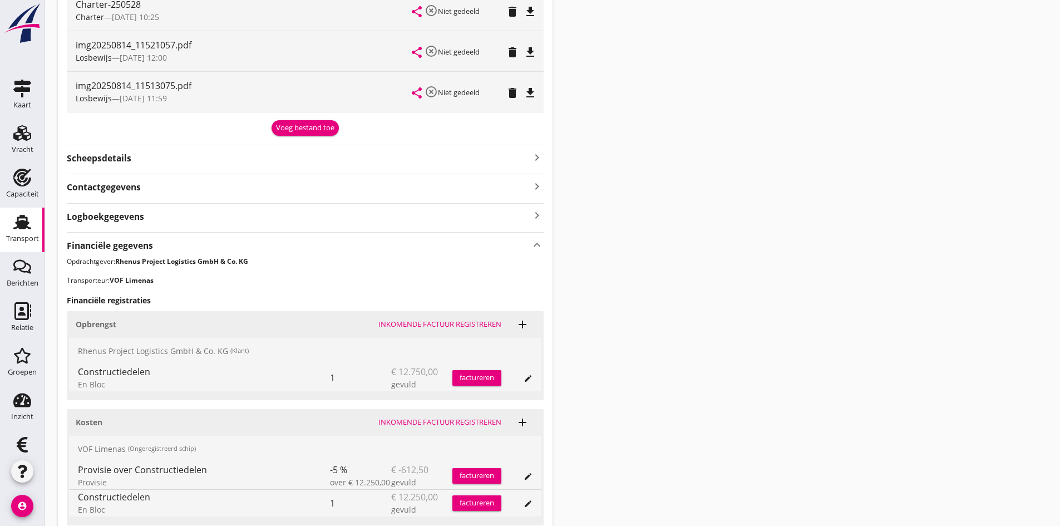
scroll to position [459, 0]
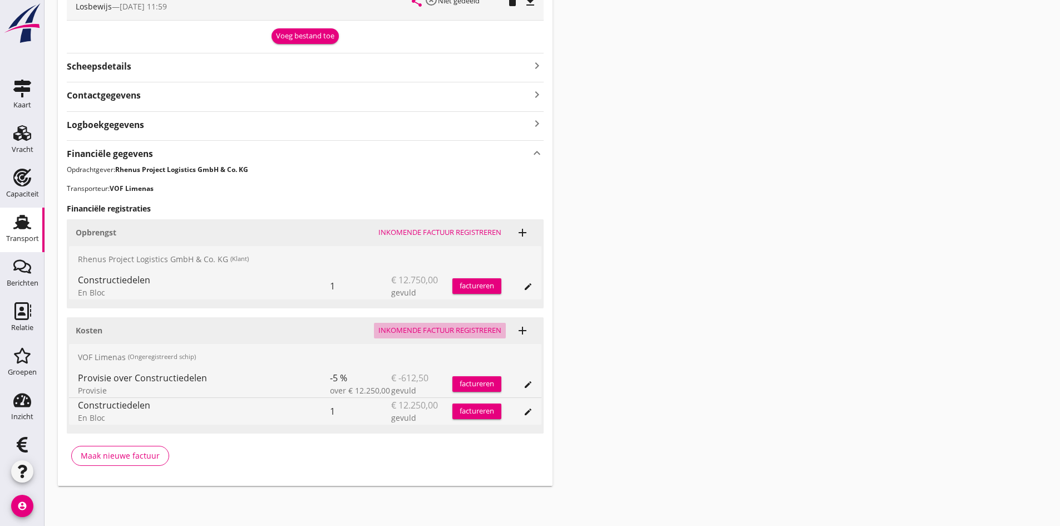
click at [430, 330] on div "Inkomende factuur registreren" at bounding box center [439, 330] width 123 height 11
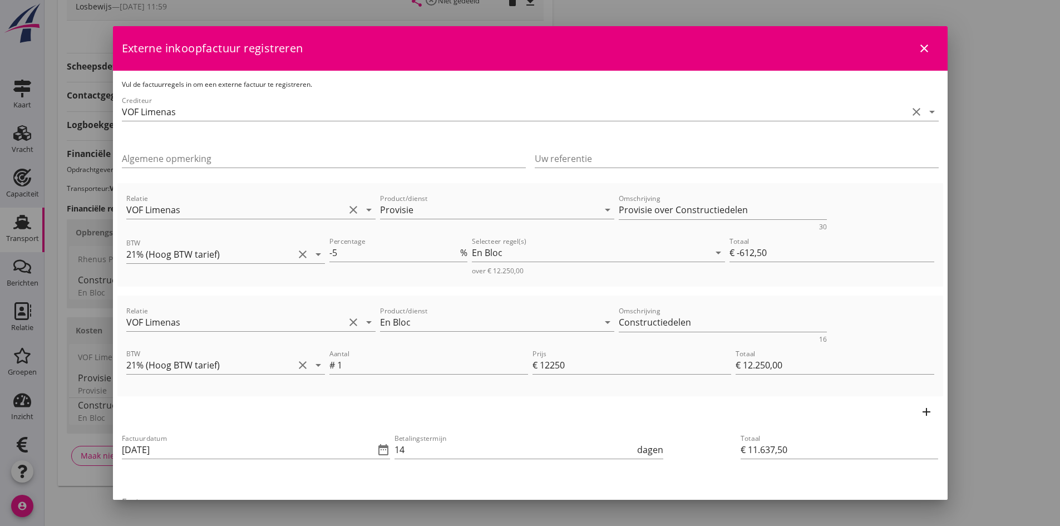
scroll to position [56, 0]
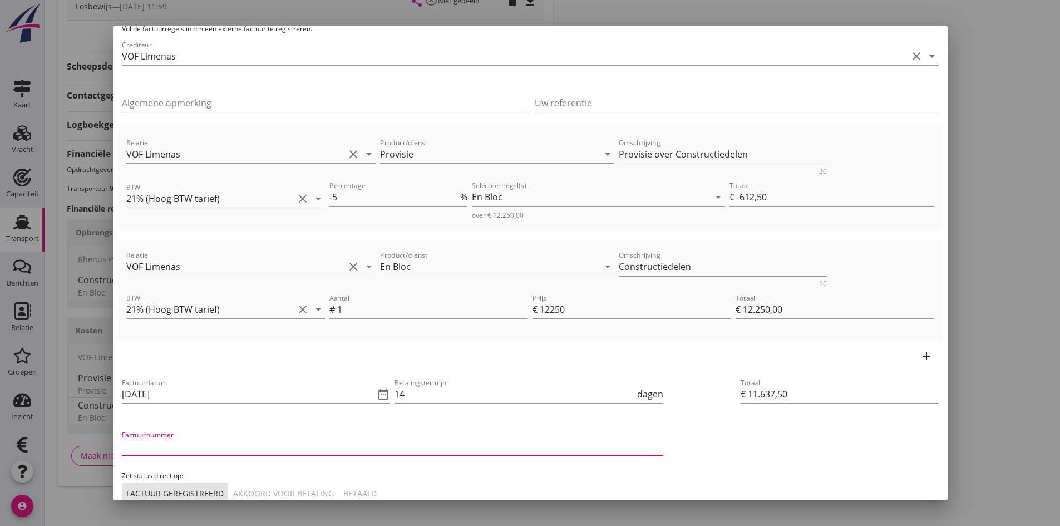
click at [206, 442] on input "Factuurnummer" at bounding box center [392, 446] width 541 height 18
type input "20250031"
click at [273, 492] on div "Akkoord voor betaling" at bounding box center [283, 493] width 101 height 12
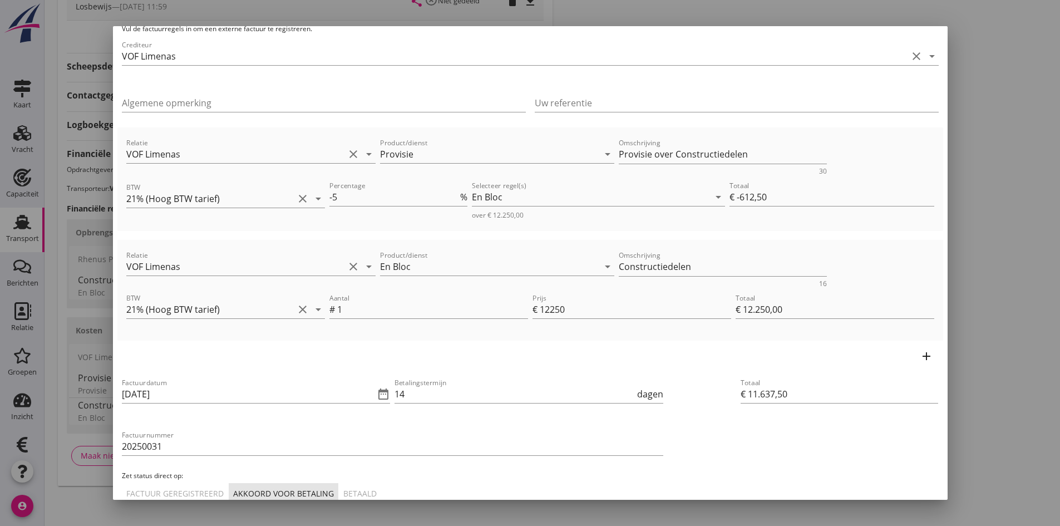
scroll to position [121, 0]
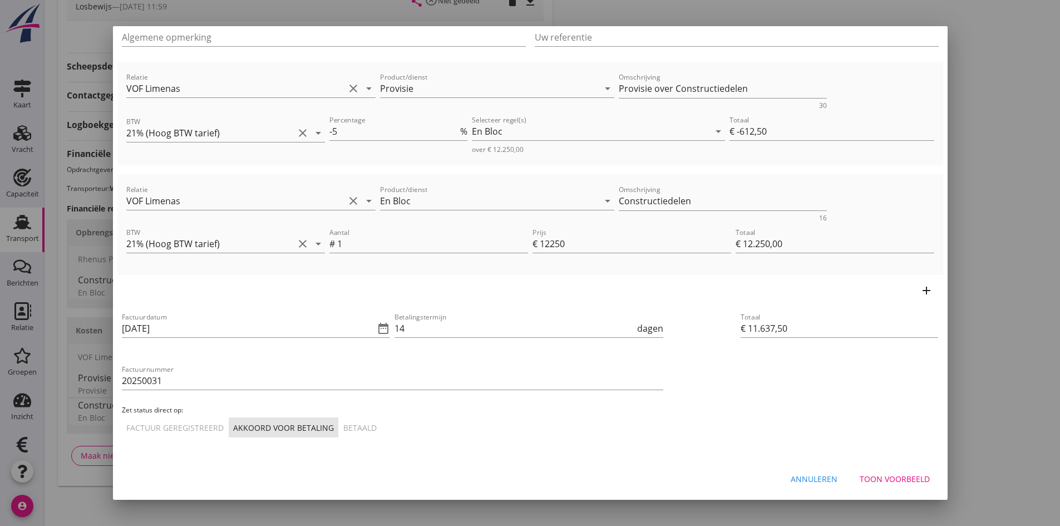
click at [883, 478] on div "Toon voorbeeld" at bounding box center [895, 479] width 70 height 12
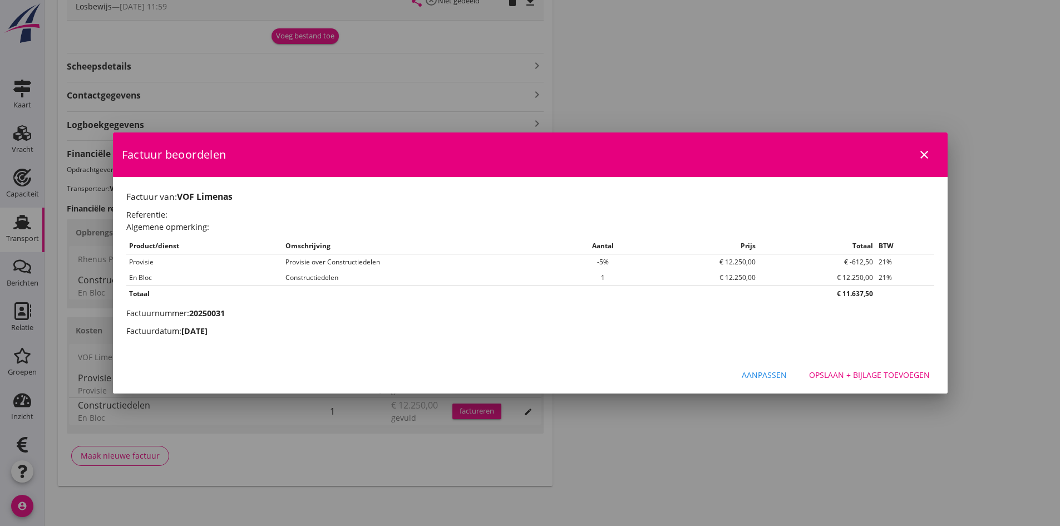
scroll to position [0, 0]
click at [848, 370] on div "Opslaan + bijlage toevoegen" at bounding box center [869, 375] width 121 height 12
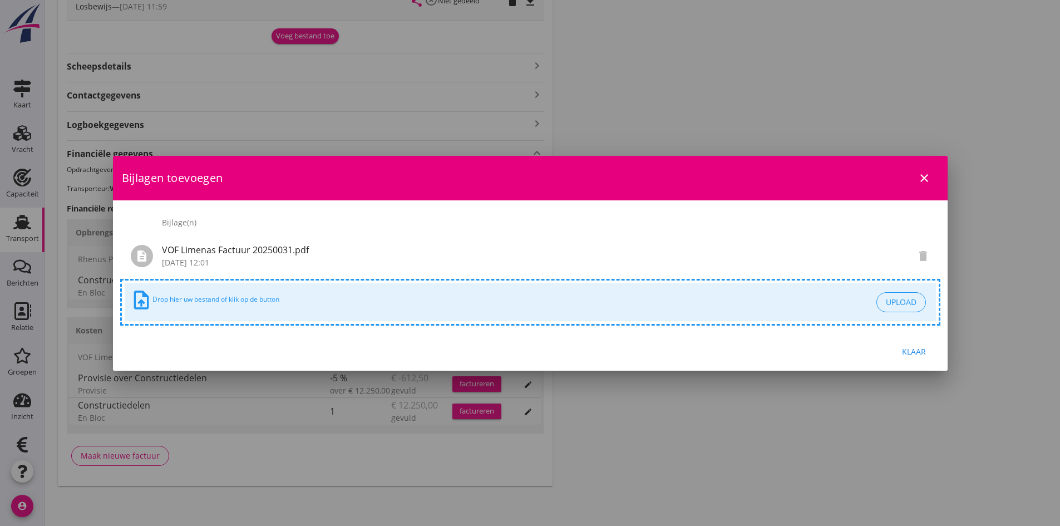
click at [912, 349] on div "Klaar" at bounding box center [914, 352] width 31 height 12
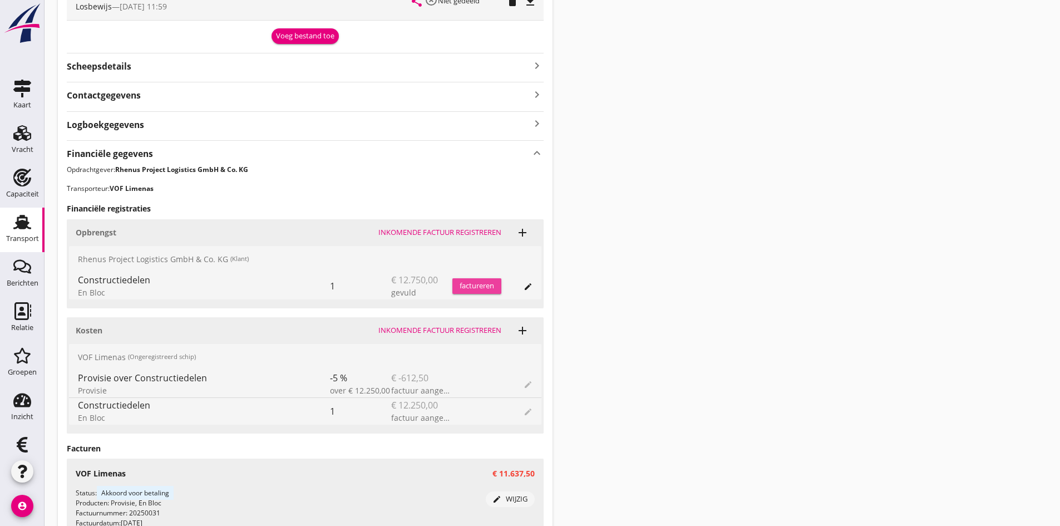
click at [476, 284] on div "factureren" at bounding box center [476, 285] width 49 height 11
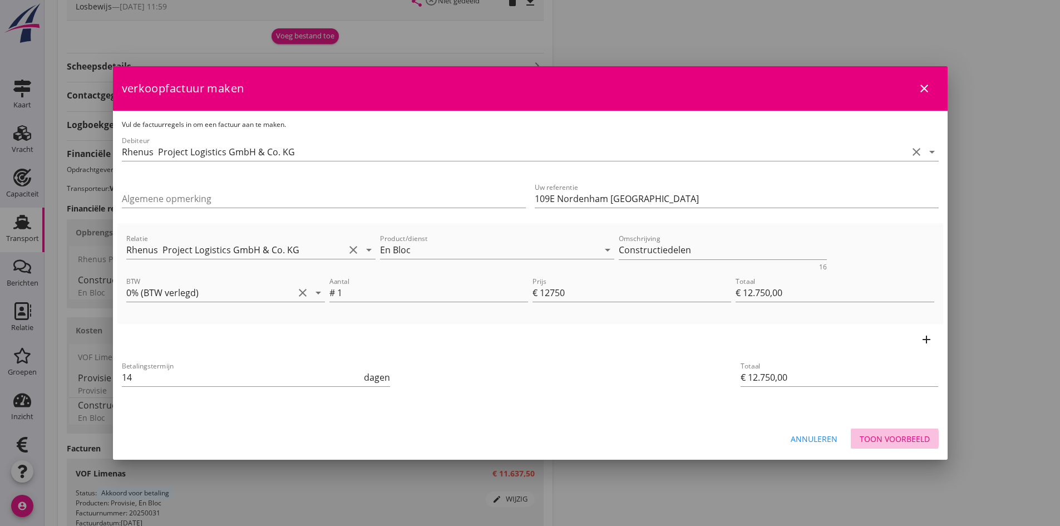
click at [879, 435] on div "Toon voorbeeld" at bounding box center [895, 439] width 70 height 12
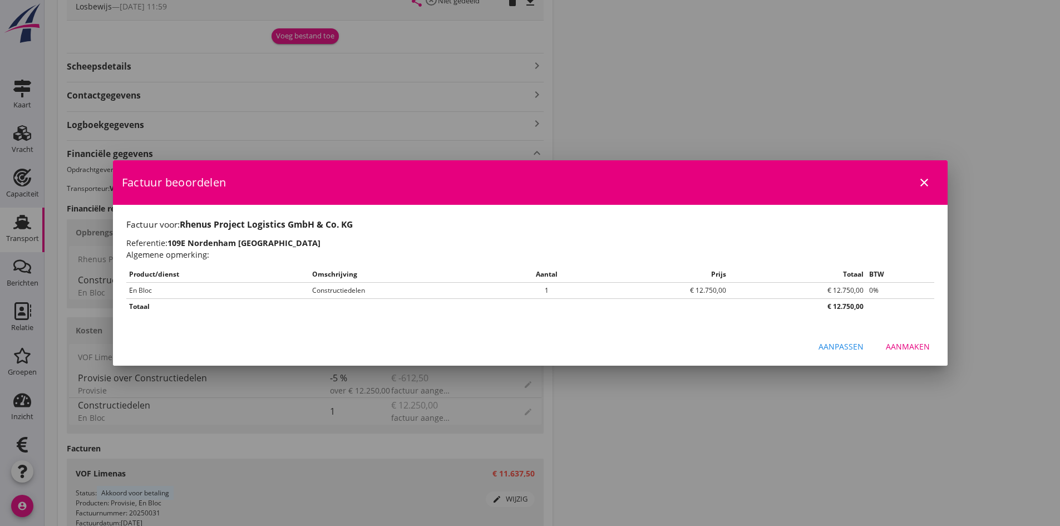
click at [901, 344] on div "Aanmaken" at bounding box center [908, 347] width 44 height 12
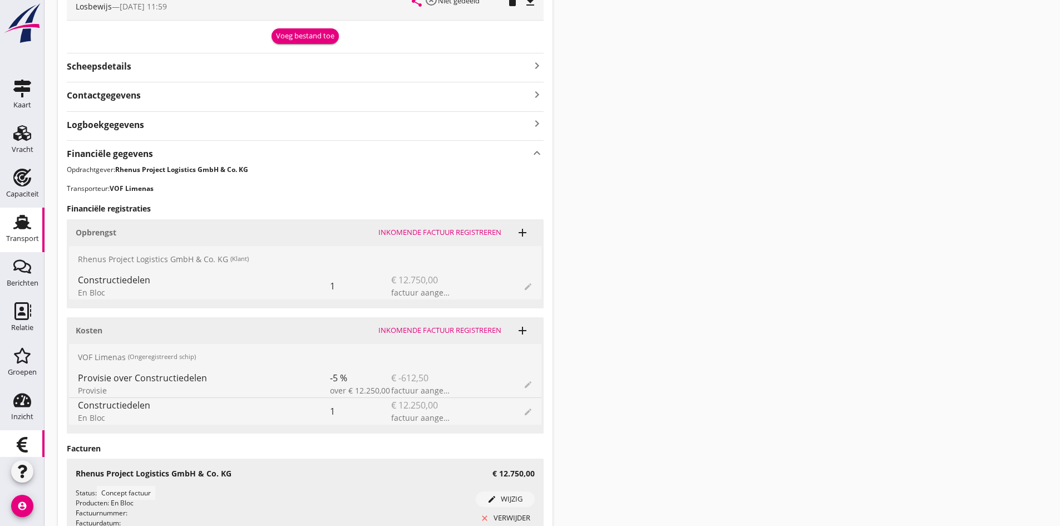
click at [22, 441] on icon "Financieel" at bounding box center [22, 445] width 18 height 18
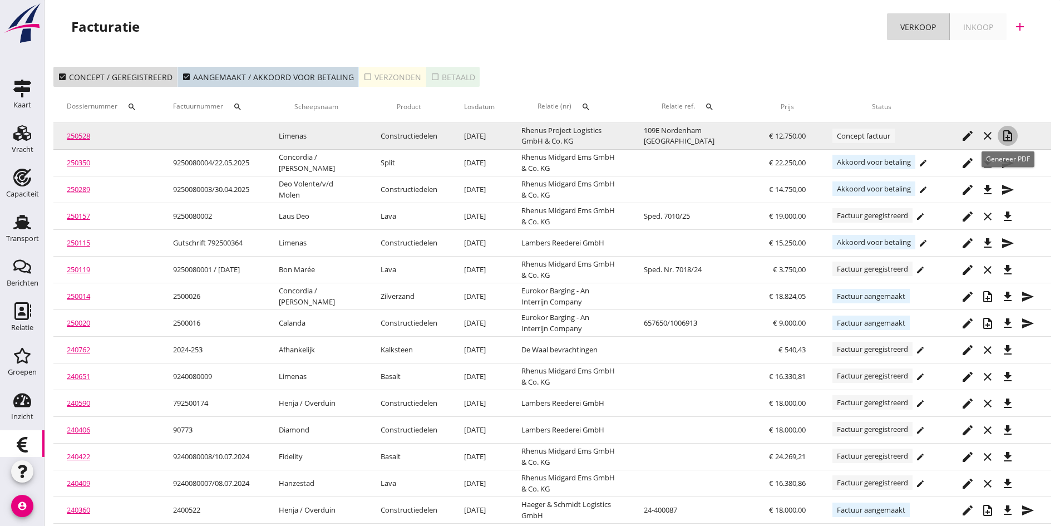
click at [1007, 134] on icon "note_add" at bounding box center [1007, 135] width 13 height 13
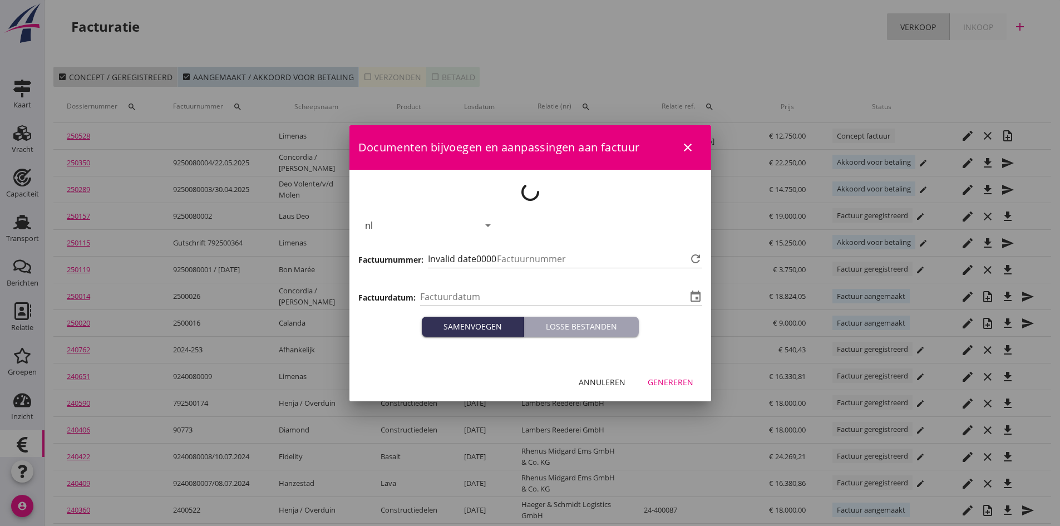
type input "[DATE]"
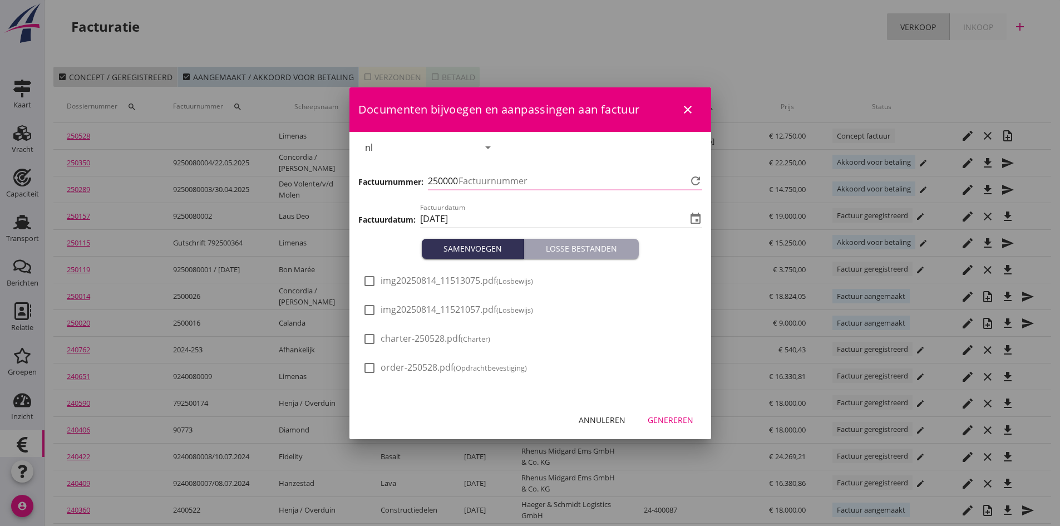
type input "682"
click at [371, 309] on div at bounding box center [369, 310] width 19 height 19
checkbox input "true"
click at [369, 282] on div at bounding box center [369, 281] width 19 height 19
checkbox input "true"
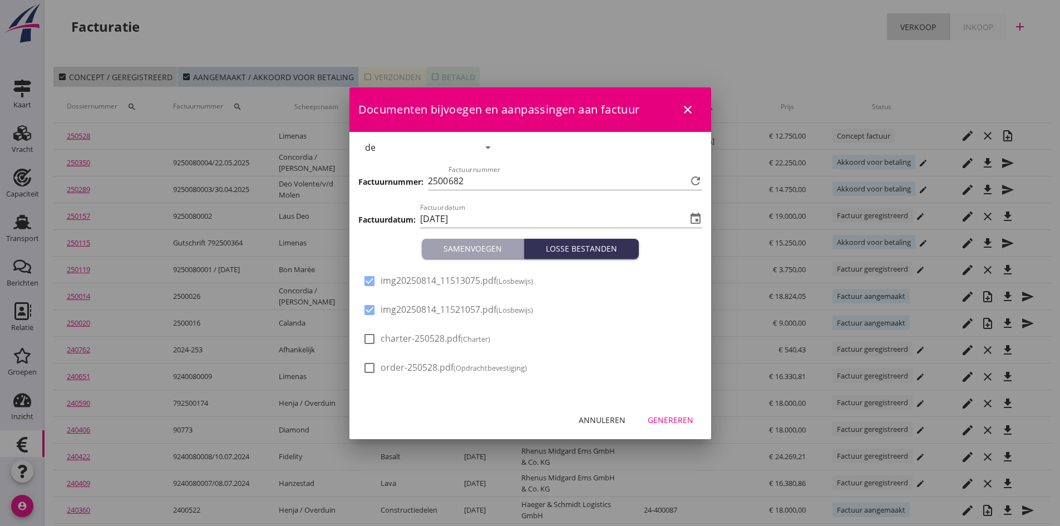
click at [671, 418] on div "Genereren" at bounding box center [671, 420] width 46 height 12
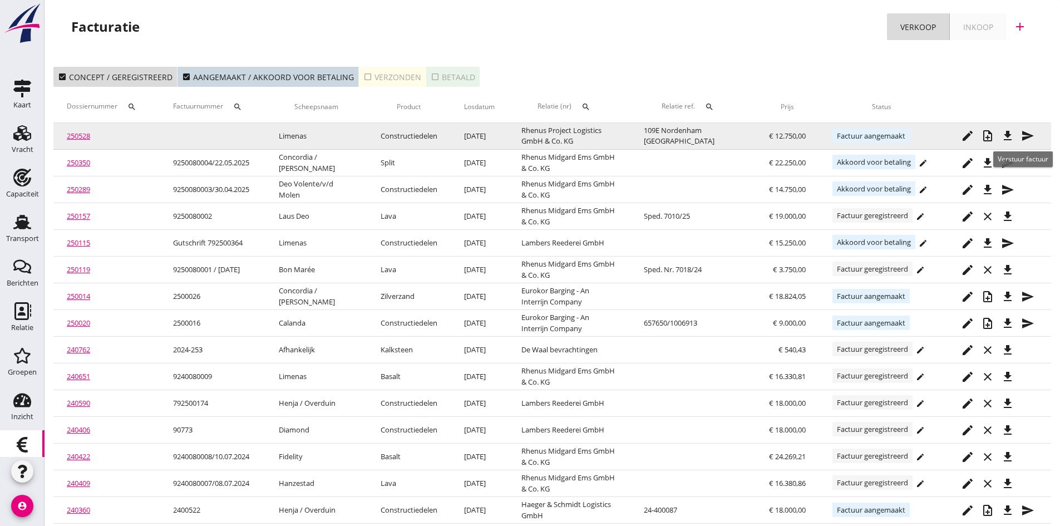
click at [1024, 134] on icon "send" at bounding box center [1027, 135] width 13 height 13
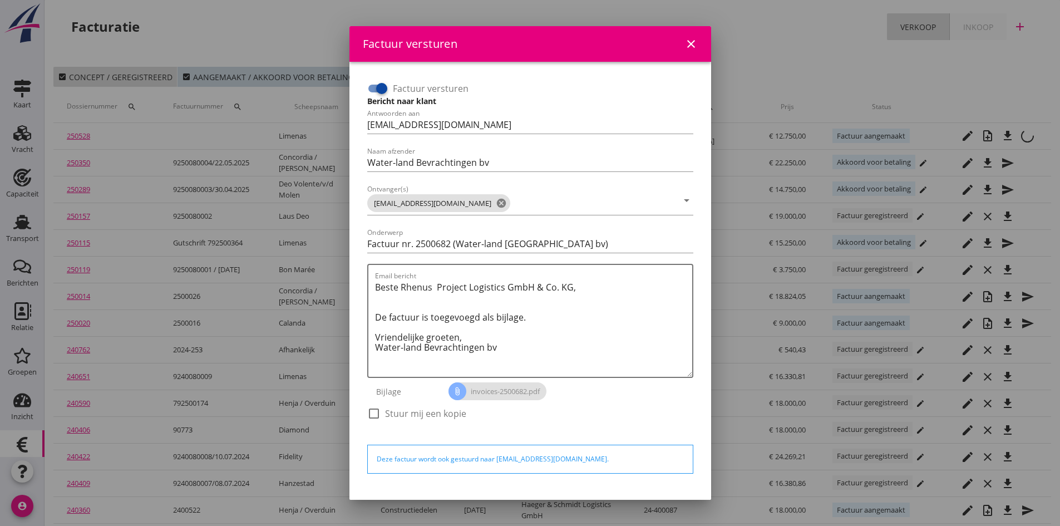
scroll to position [32, 0]
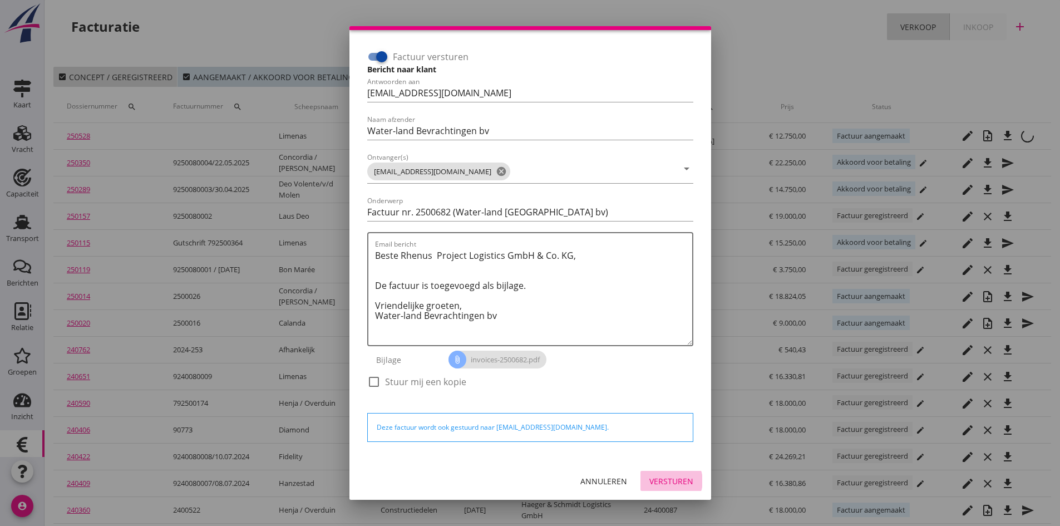
click at [649, 481] on div "Versturen" at bounding box center [671, 481] width 44 height 12
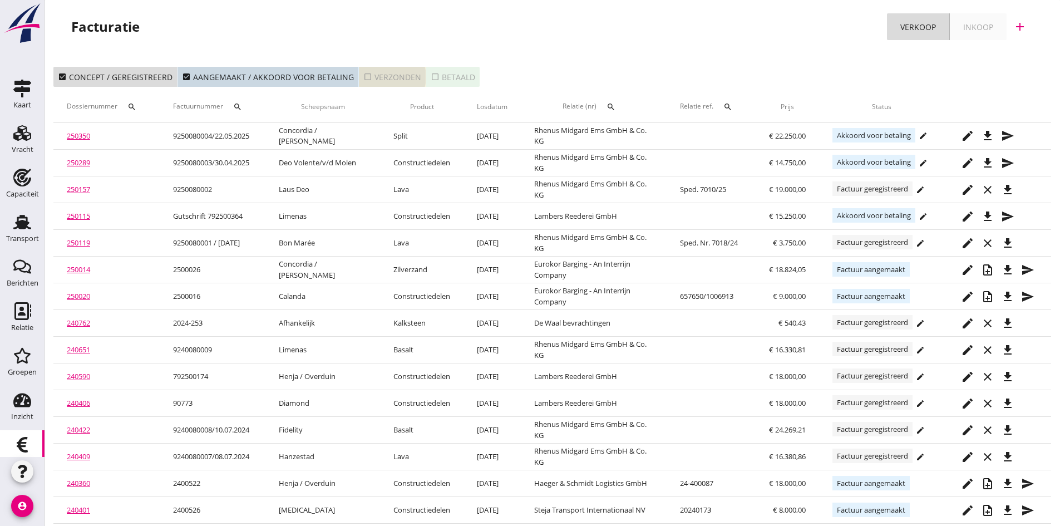
drag, startPoint x: 399, startPoint y: 75, endPoint x: 518, endPoint y: 64, distance: 119.0
click at [400, 75] on div "check_box_outline_blank Verzonden" at bounding box center [392, 77] width 58 height 12
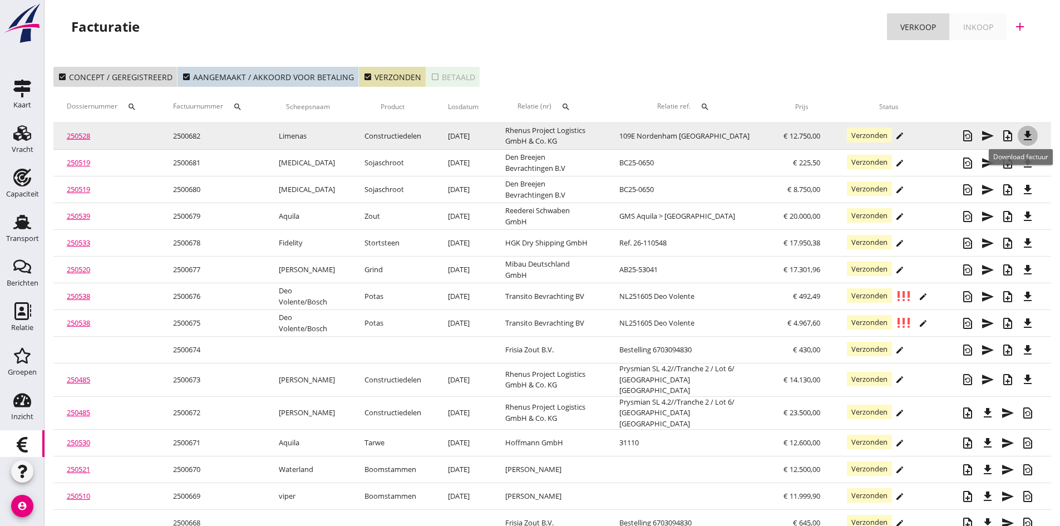
click at [1031, 132] on icon "file_download" at bounding box center [1027, 135] width 13 height 13
click at [78, 137] on link "250528" at bounding box center [78, 136] width 23 height 10
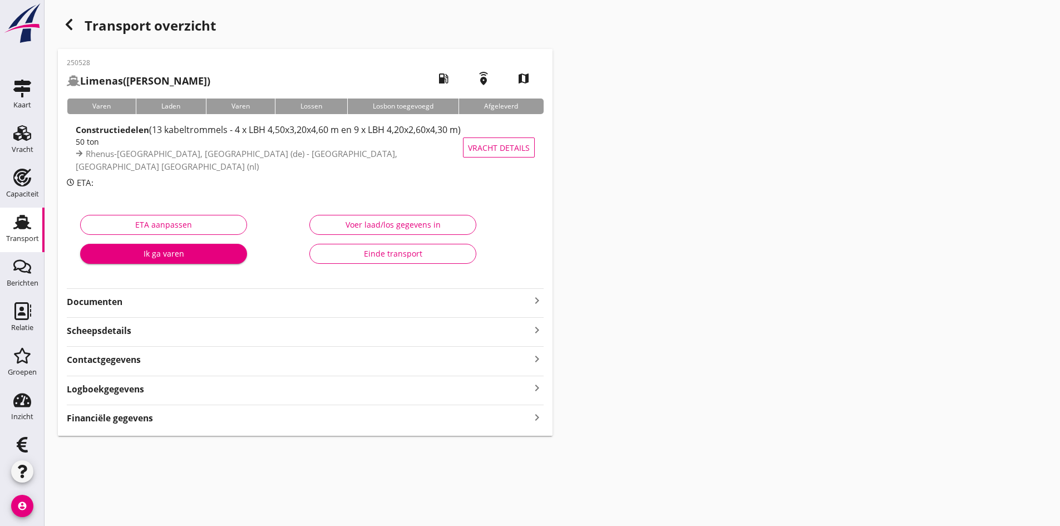
click at [99, 305] on strong "Documenten" at bounding box center [299, 301] width 464 height 13
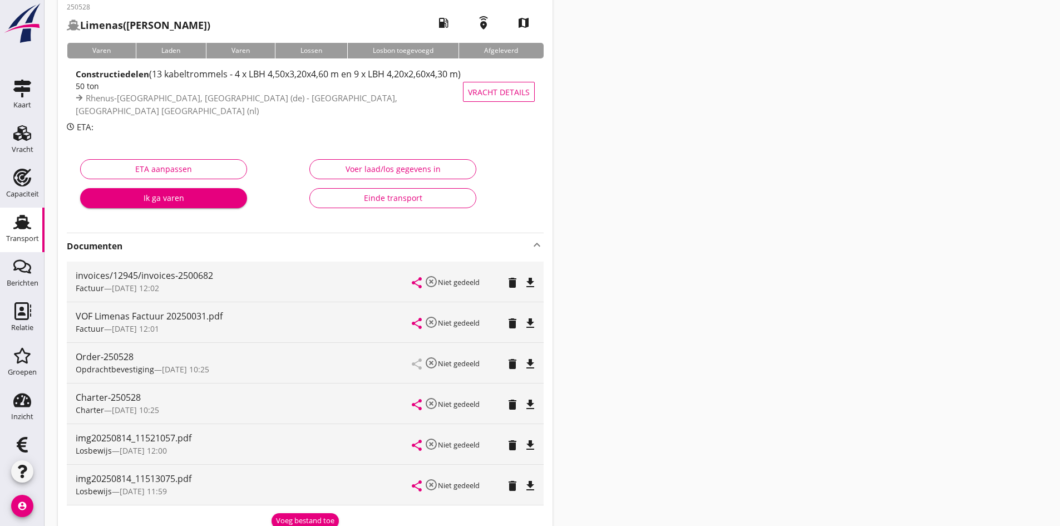
scroll to position [111, 0]
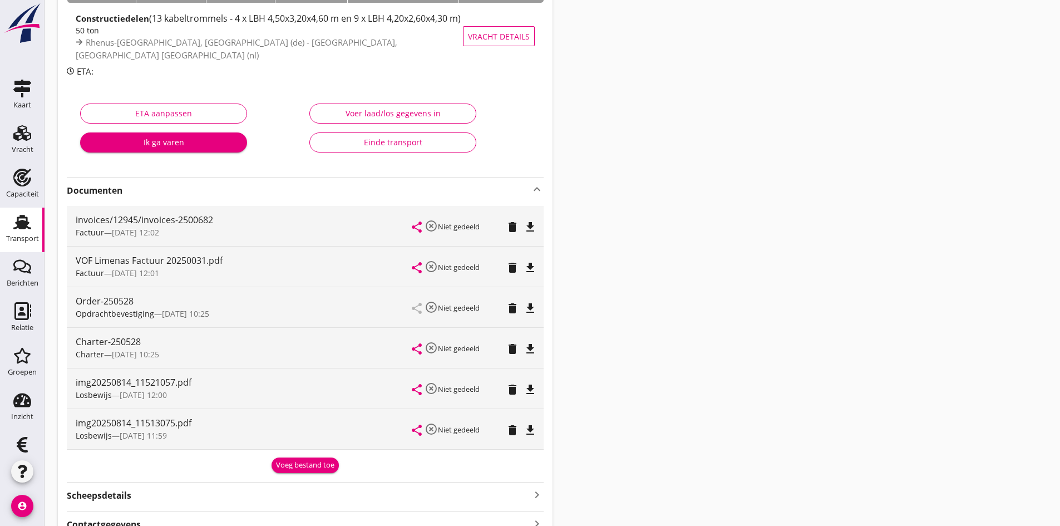
click at [374, 144] on div "Einde transport" at bounding box center [393, 142] width 148 height 12
